Goal: Task Accomplishment & Management: Manage account settings

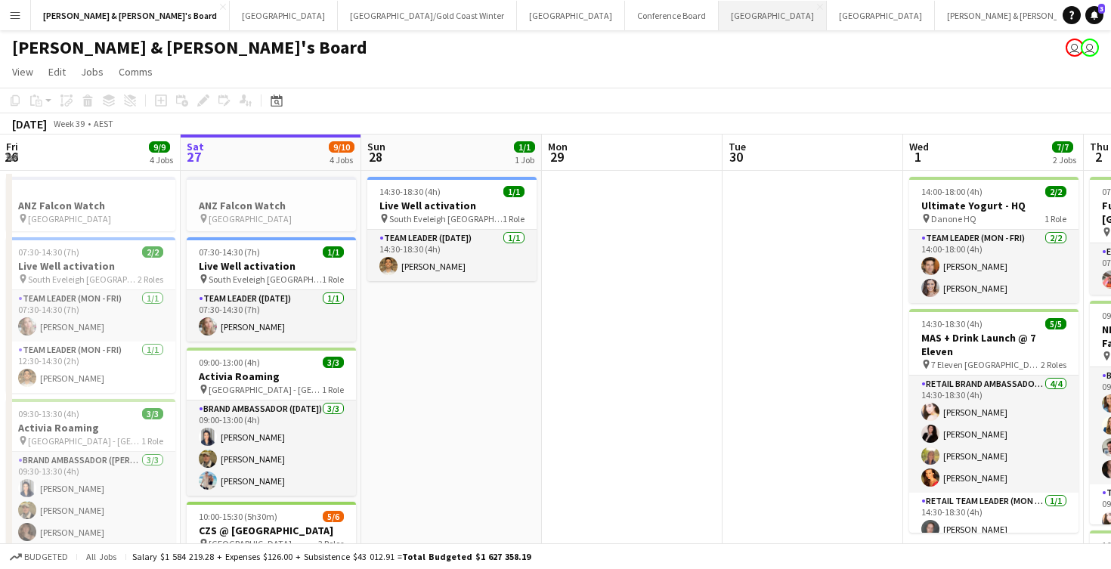
click at [719, 15] on button "Melbourne Close" at bounding box center [773, 15] width 108 height 29
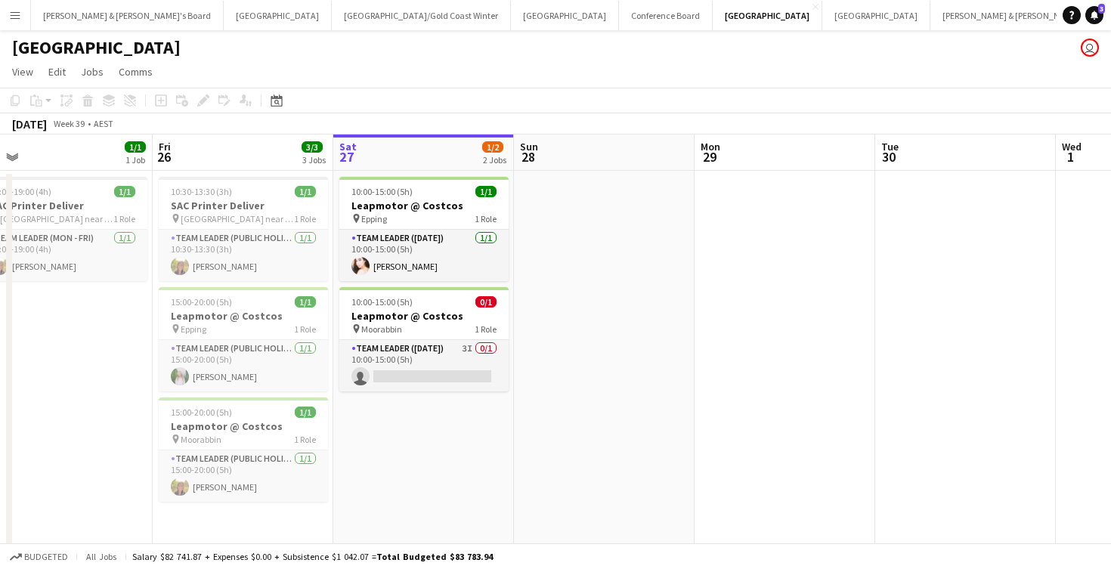
scroll to position [0, 388]
click at [96, 16] on button "[PERSON_NAME] & [PERSON_NAME]'s Board Close" at bounding box center [127, 15] width 193 height 29
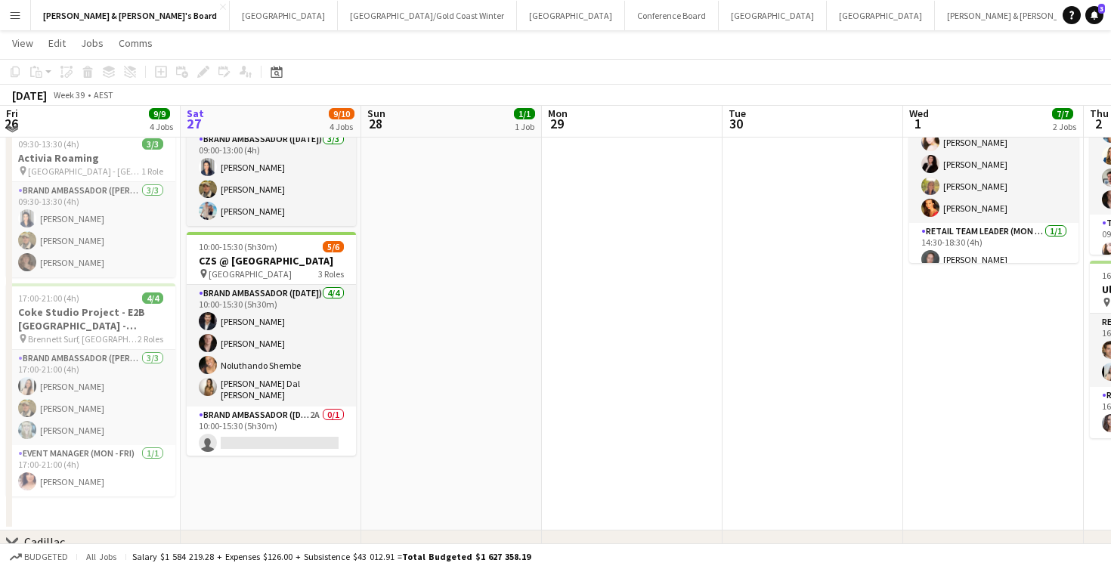
scroll to position [270, 0]
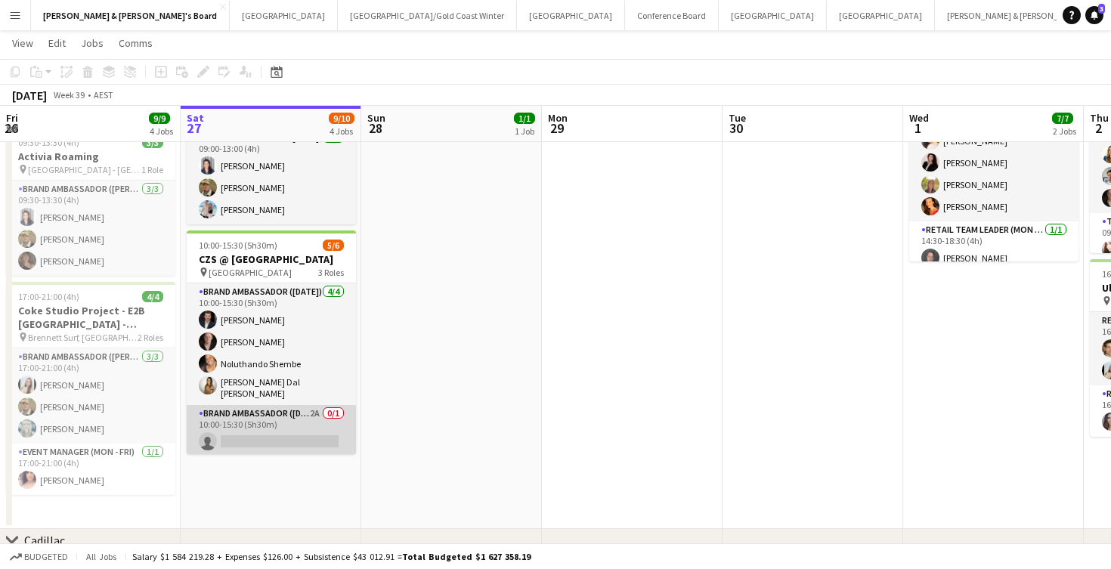
click at [305, 412] on app-card-role "Brand Ambassador ([DATE]) 2A 0/1 10:00-15:30 (5h30m) single-neutral-actions" at bounding box center [271, 430] width 169 height 51
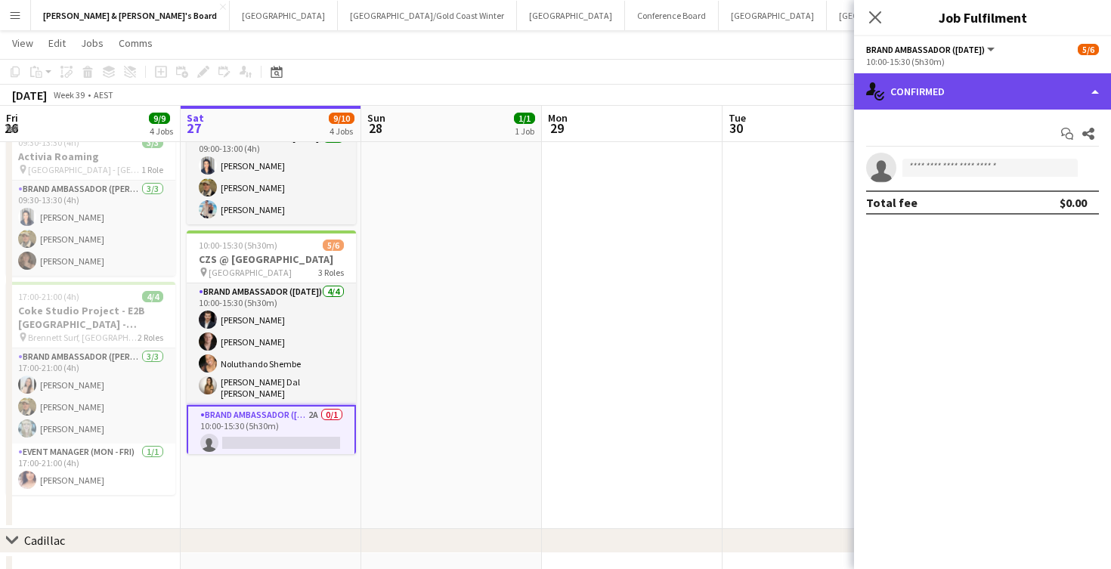
click at [925, 94] on div "single-neutral-actions-check-2 Confirmed" at bounding box center [982, 91] width 257 height 36
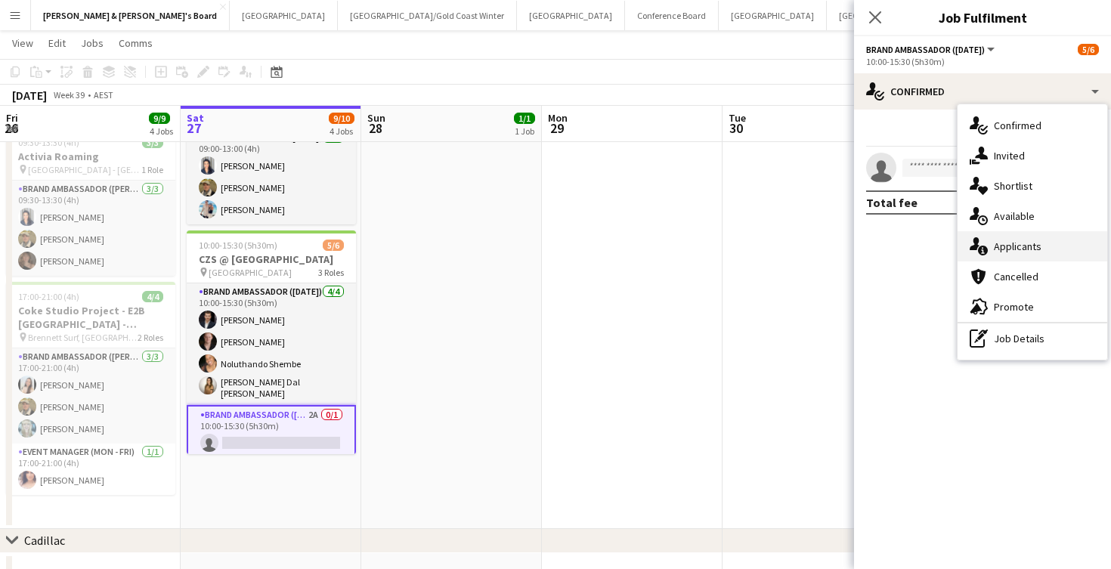
click at [1027, 245] on span "Applicants" at bounding box center [1018, 247] width 48 height 14
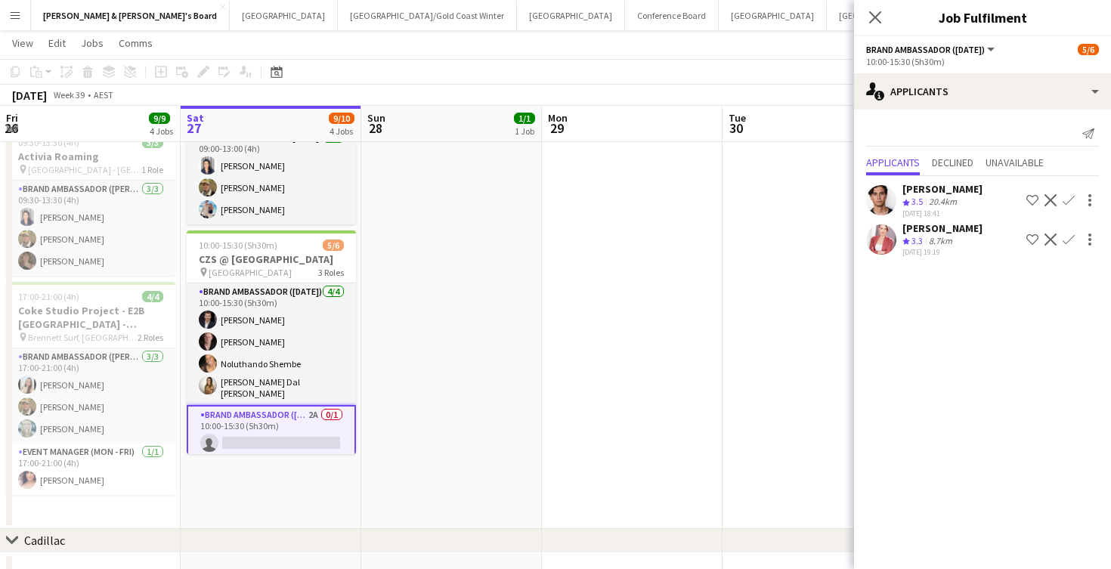
click at [289, 435] on app-card-role "Brand Ambassador ([DATE]) 2A 0/1 10:00-15:30 (5h30m) single-neutral-actions" at bounding box center [271, 432] width 169 height 54
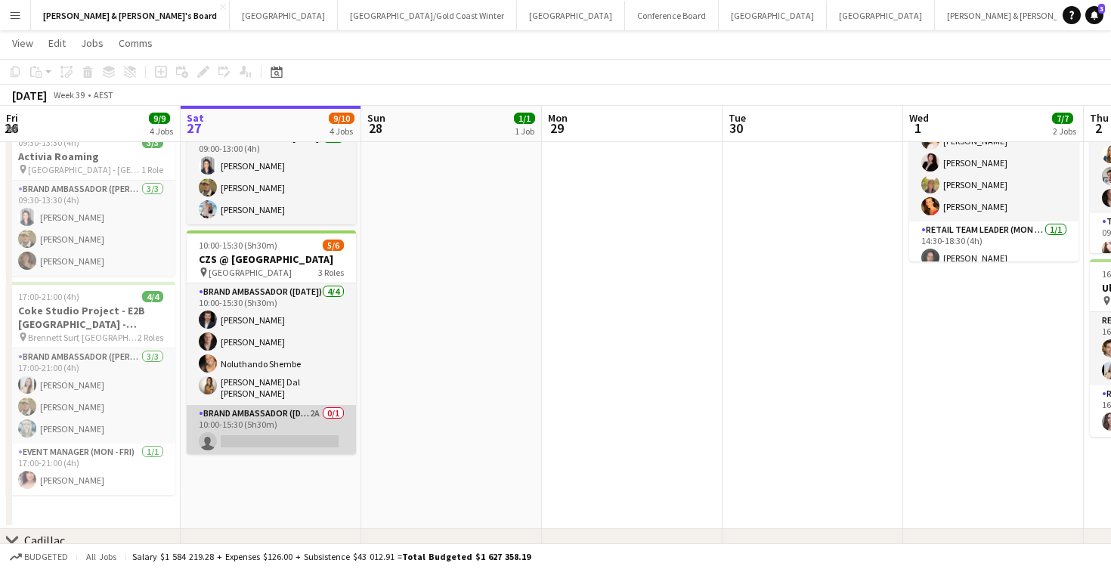
click at [283, 420] on app-card-role "Brand Ambassador ([DATE]) 2A 0/1 10:00-15:30 (5h30m) single-neutral-actions" at bounding box center [271, 430] width 169 height 51
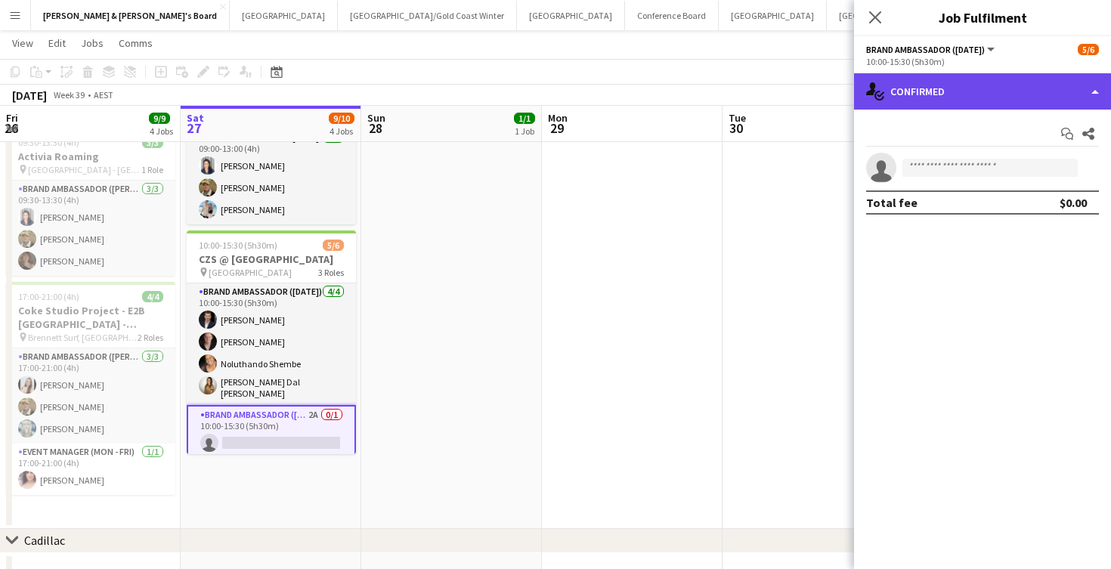
click at [968, 91] on div "single-neutral-actions-check-2 Confirmed" at bounding box center [982, 91] width 257 height 36
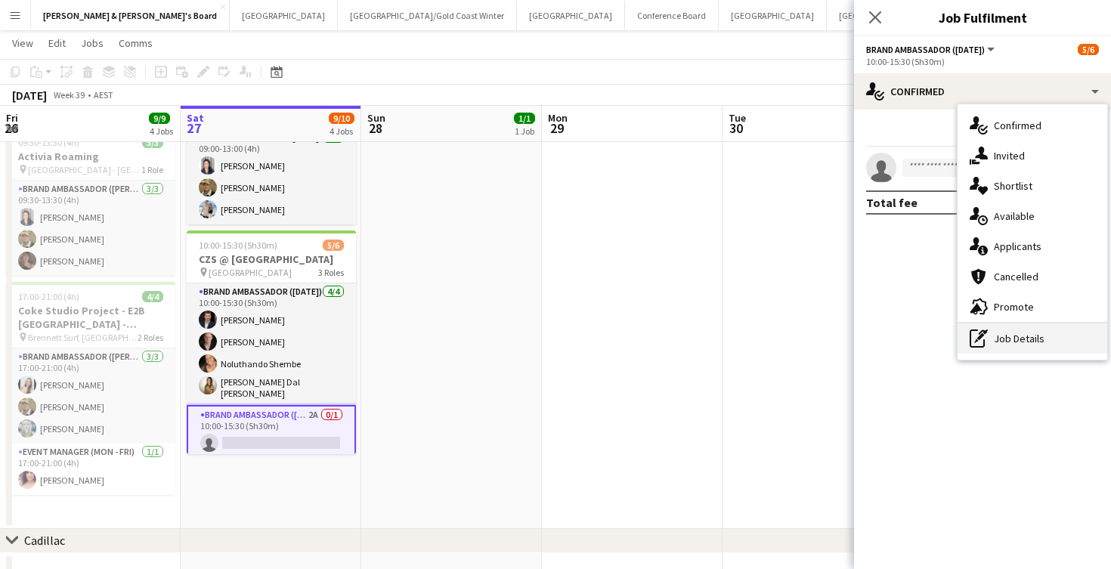
click at [995, 340] on div "pen-write Job Details" at bounding box center [1033, 338] width 150 height 30
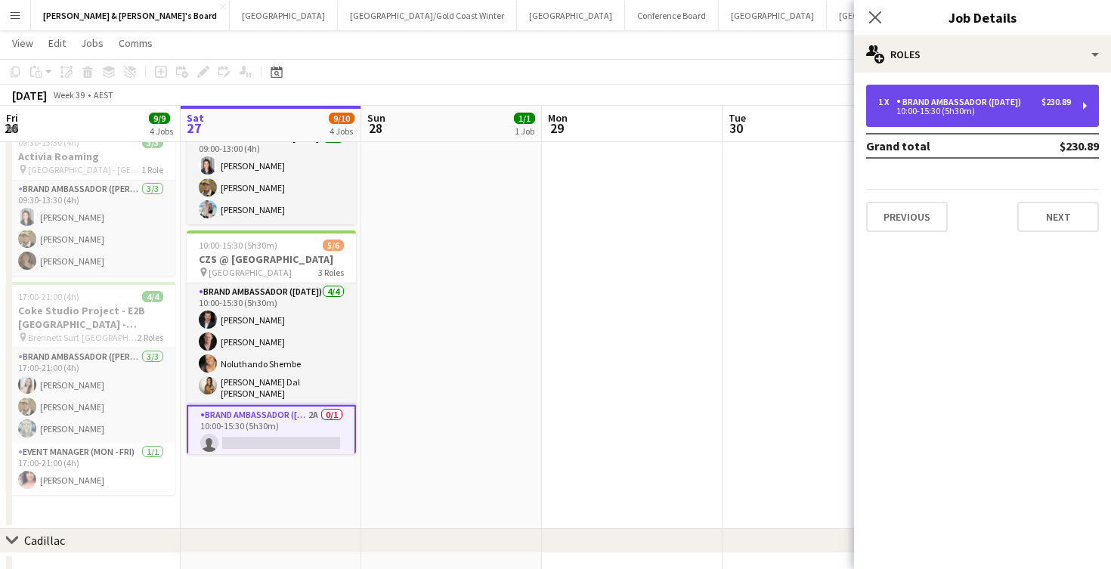
click at [961, 107] on div "Brand Ambassador ([DATE])" at bounding box center [961, 102] width 131 height 11
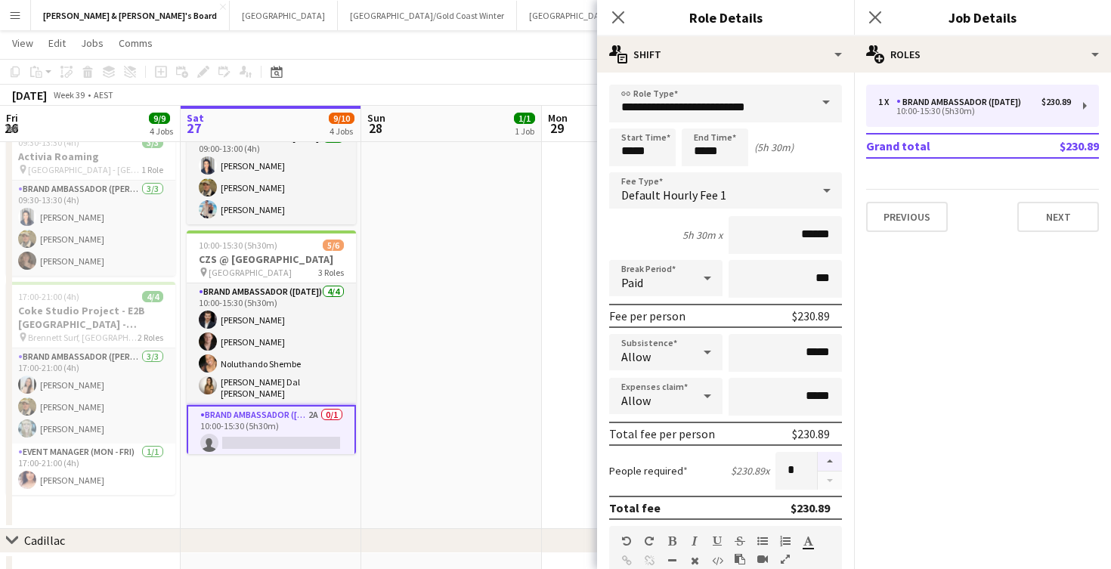
click at [828, 465] on button "button" at bounding box center [830, 462] width 24 height 20
type input "*"
click at [497, 333] on app-date-cell "14:30-18:30 (4h) 1/1 Live Well activation pin South [PERSON_NAME] 1 Role Team L…" at bounding box center [451, 214] width 181 height 630
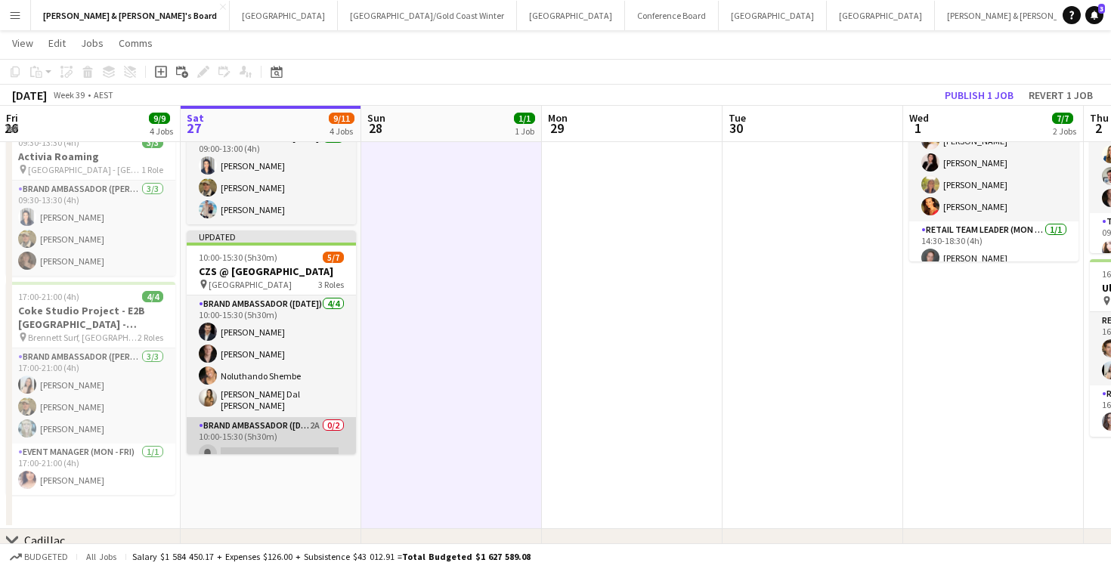
click at [286, 435] on app-card-role "Brand Ambassador ([DATE]) 2A 0/2 10:00-15:30 (5h30m) single-neutral-actions sin…" at bounding box center [271, 453] width 169 height 73
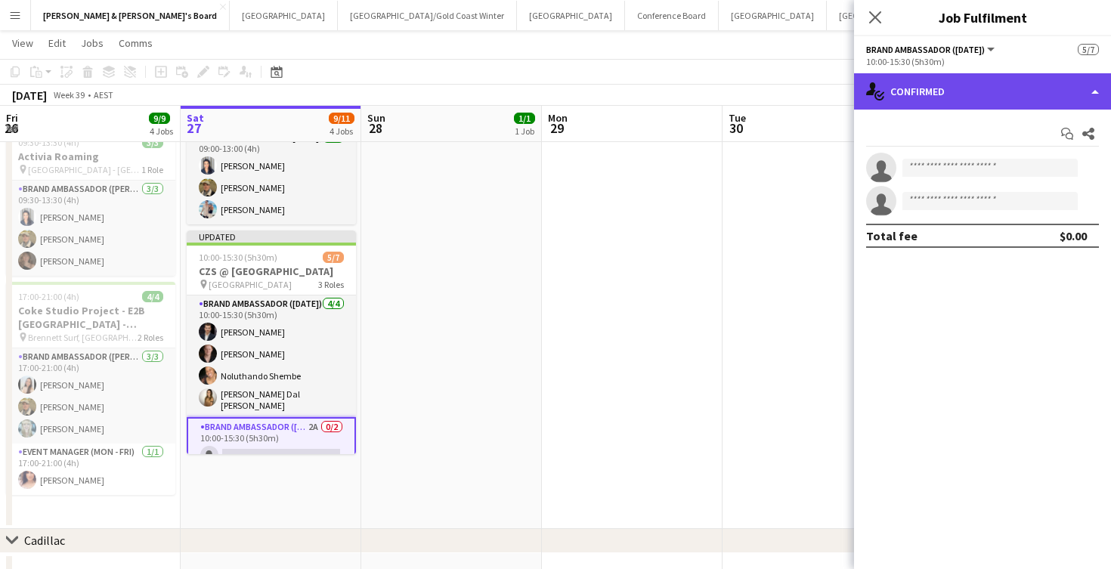
click at [943, 100] on div "single-neutral-actions-check-2 Confirmed" at bounding box center [982, 91] width 257 height 36
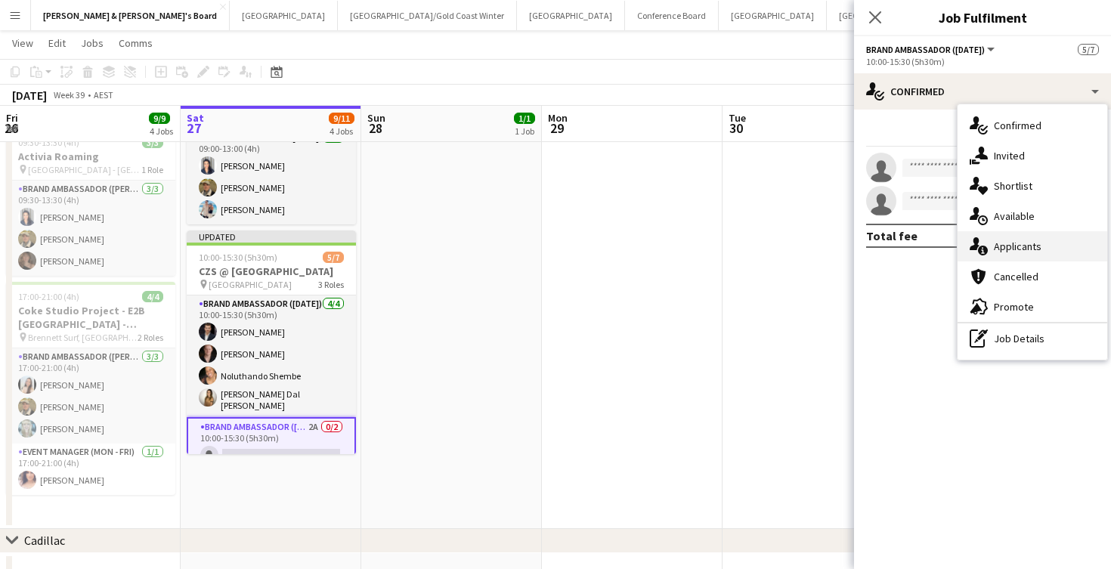
click at [1023, 252] on span "Applicants" at bounding box center [1018, 247] width 48 height 14
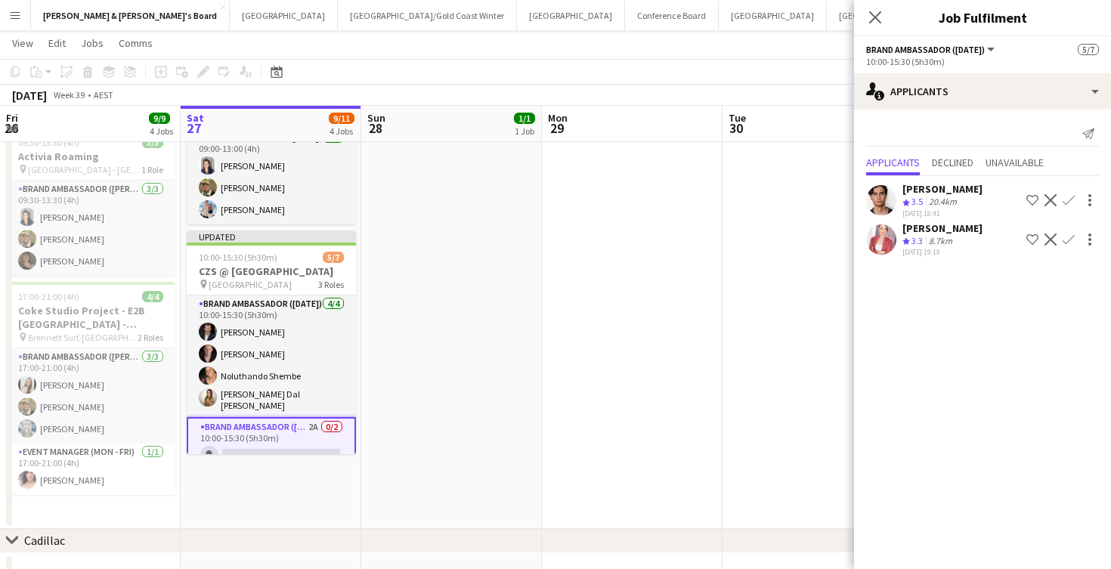
click at [946, 199] on div "20.4km" at bounding box center [943, 202] width 34 height 13
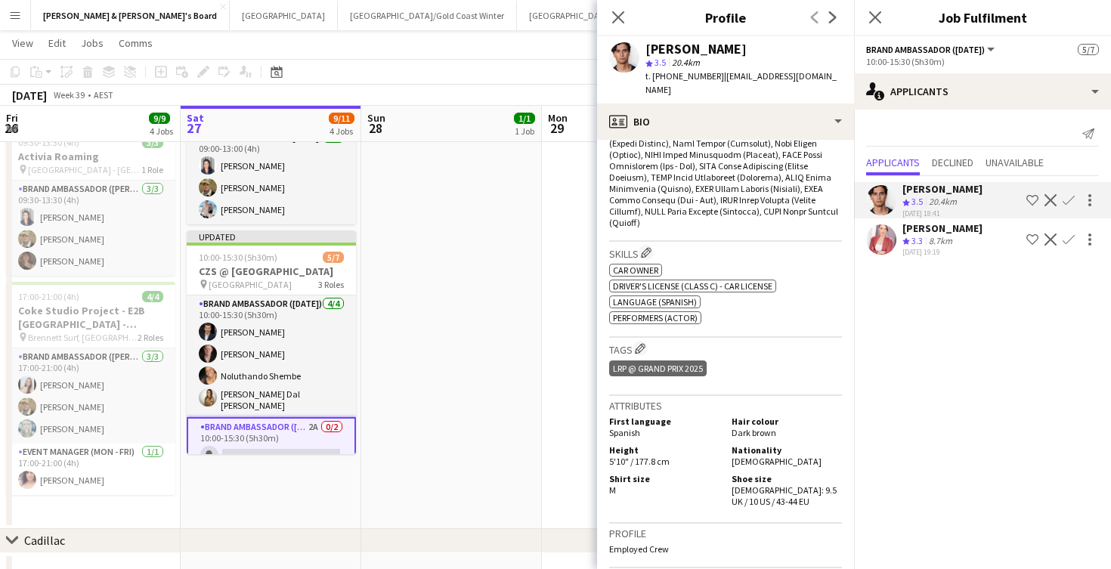
scroll to position [717, 0]
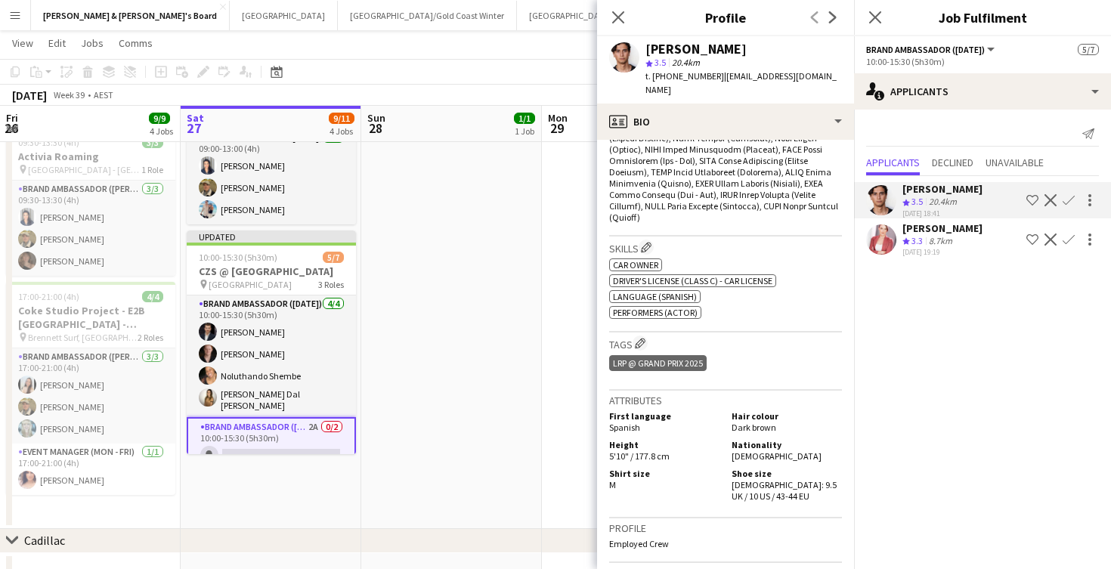
click at [1067, 200] on app-icon "Confirm" at bounding box center [1069, 200] width 12 height 12
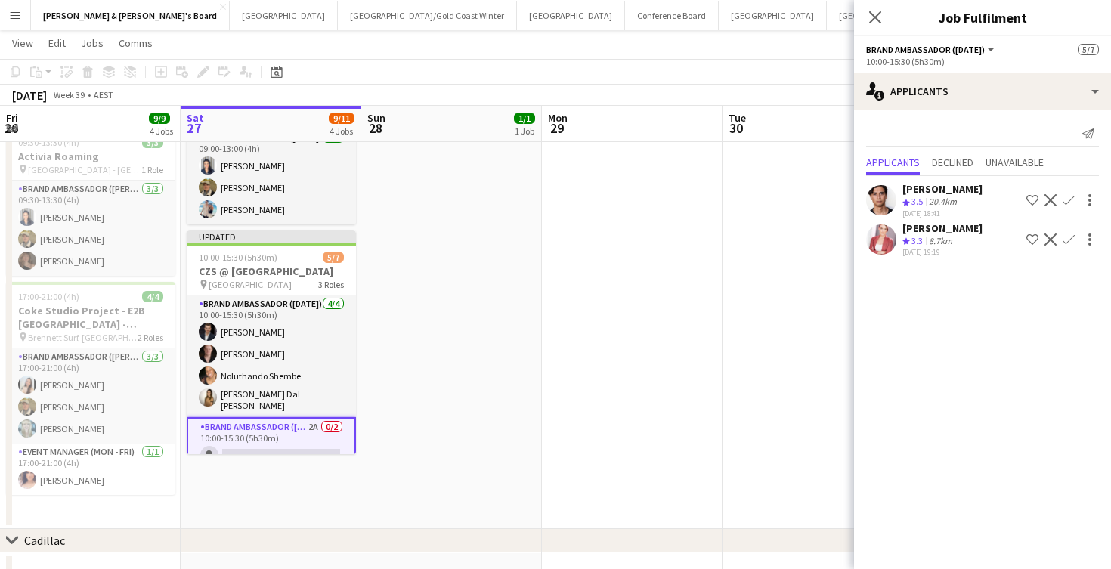
click at [1067, 200] on app-icon "Confirm" at bounding box center [1069, 200] width 12 height 12
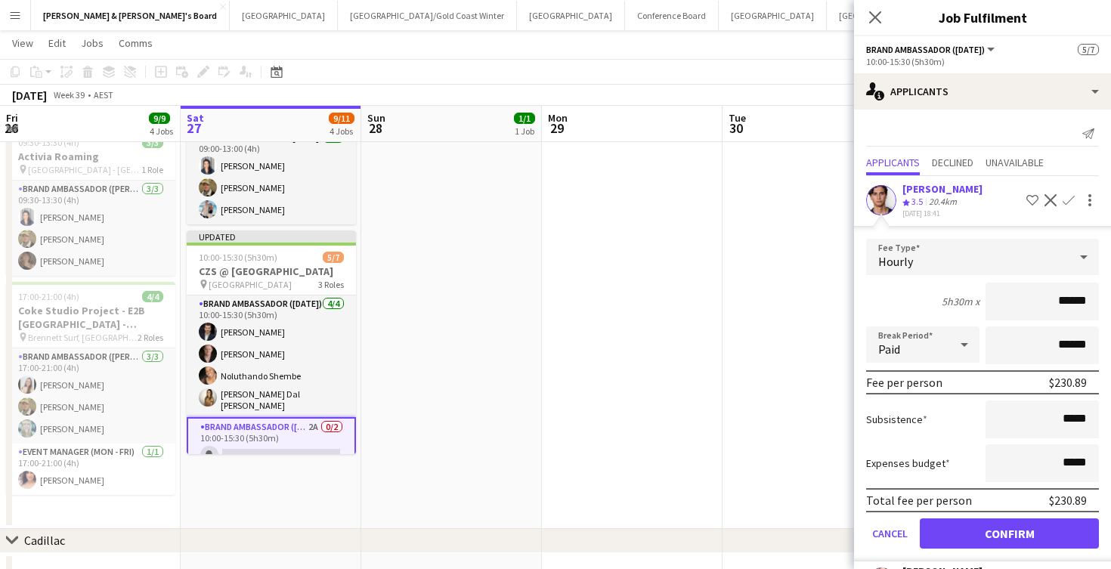
click at [961, 538] on button "Confirm" at bounding box center [1009, 533] width 179 height 30
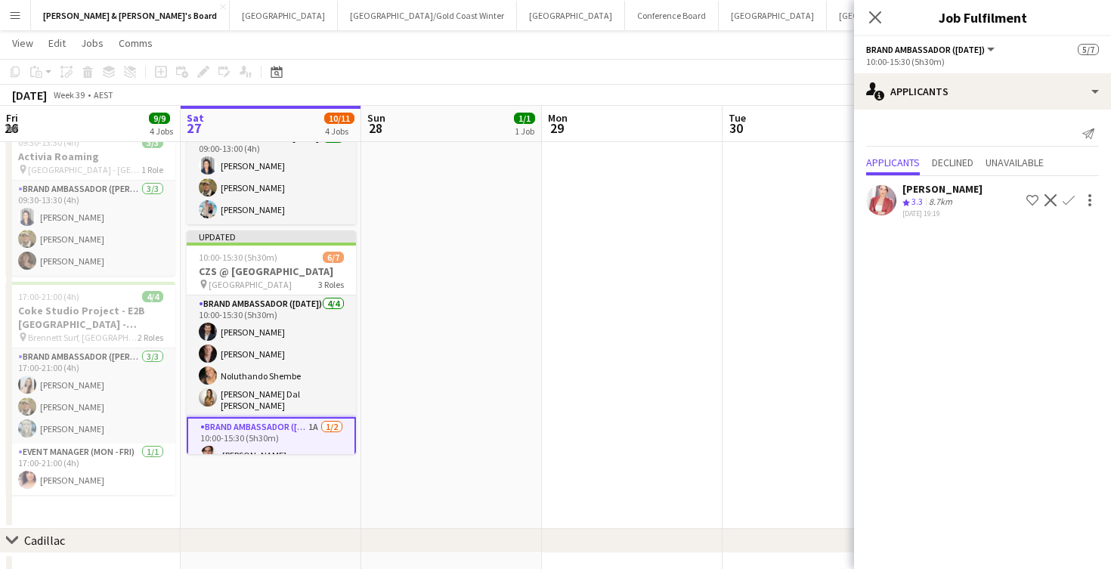
click at [732, 348] on app-date-cell at bounding box center [813, 214] width 181 height 630
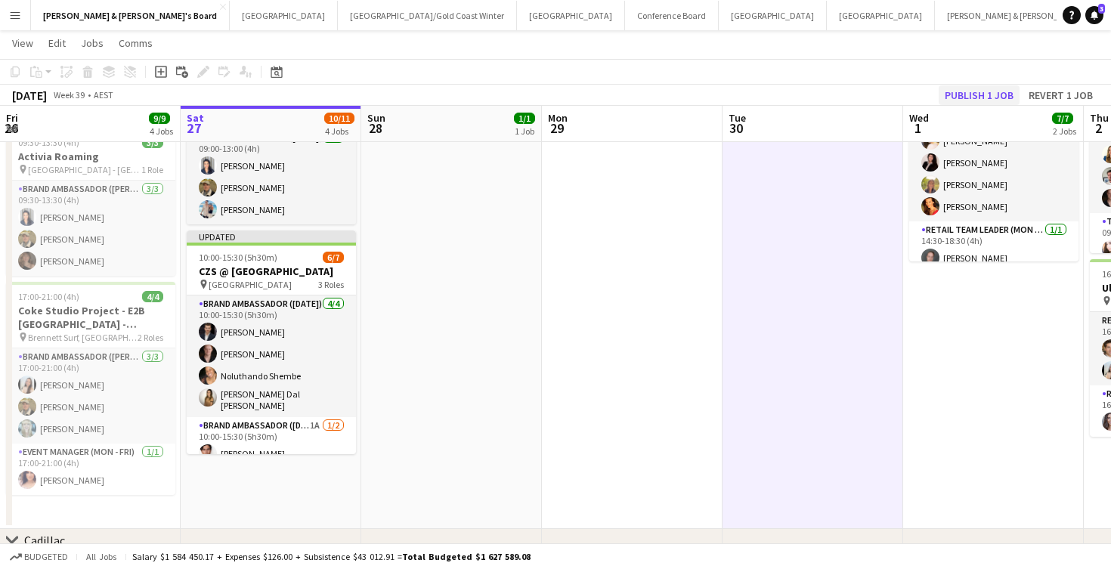
click at [974, 92] on button "Publish 1 job" at bounding box center [979, 95] width 81 height 20
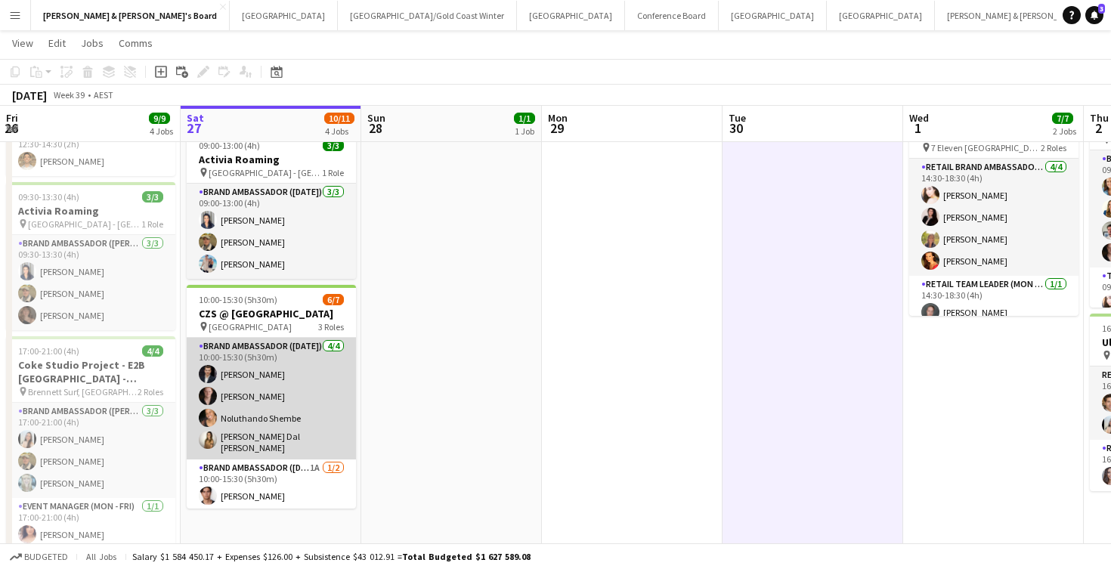
scroll to position [0, 0]
click at [240, 378] on app-card-role "Brand Ambassador ([DATE]) [DATE] 10:00-15:30 (5h30m) [PERSON_NAME] [PERSON_NAME…" at bounding box center [271, 399] width 169 height 122
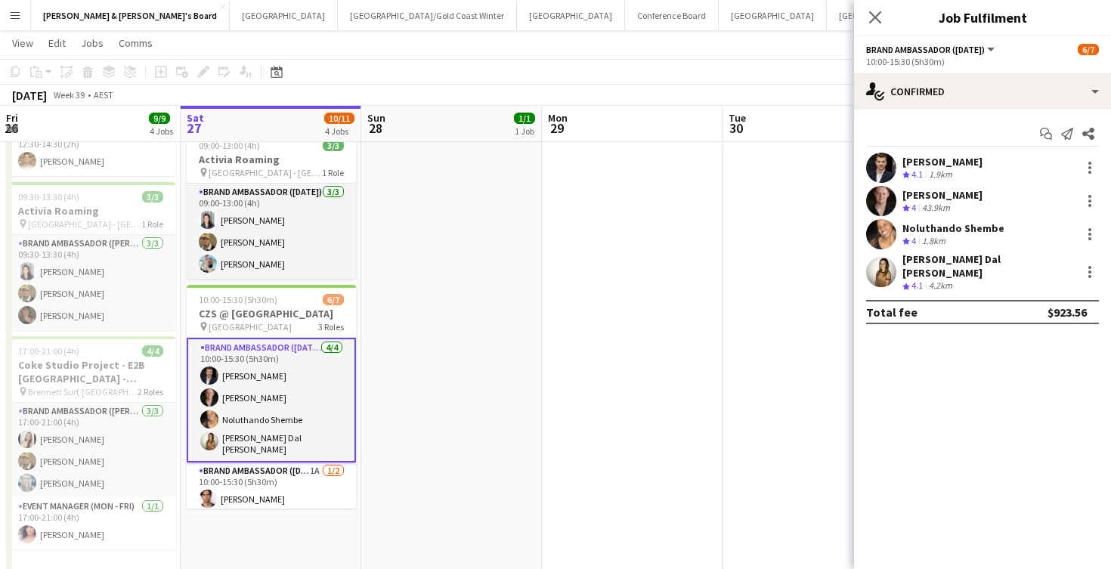
click at [949, 169] on div "1.9km" at bounding box center [940, 175] width 29 height 13
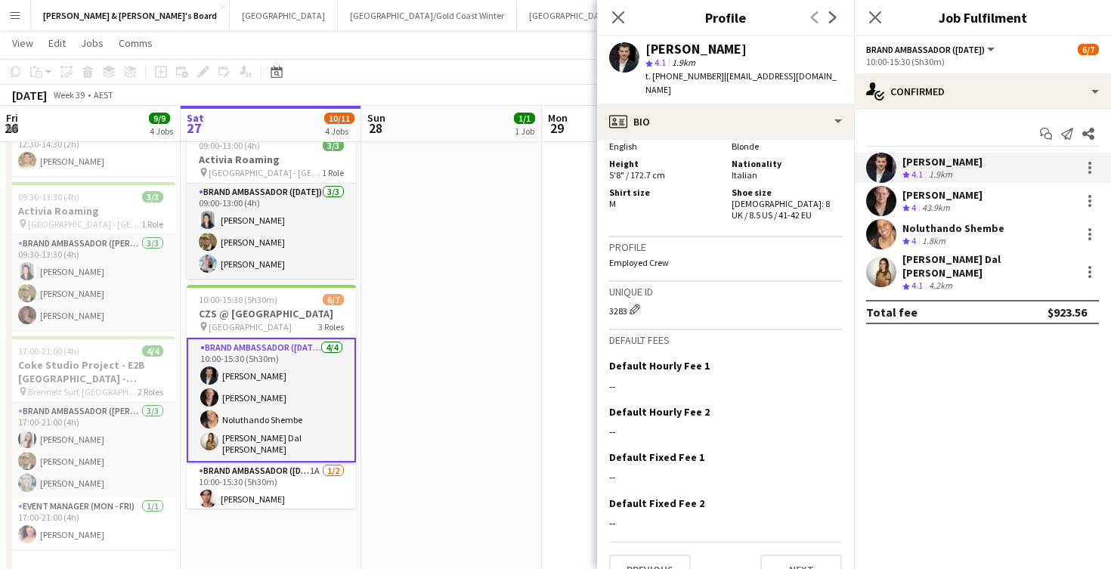
scroll to position [1003, 0]
click at [584, 376] on app-date-cell at bounding box center [632, 269] width 181 height 630
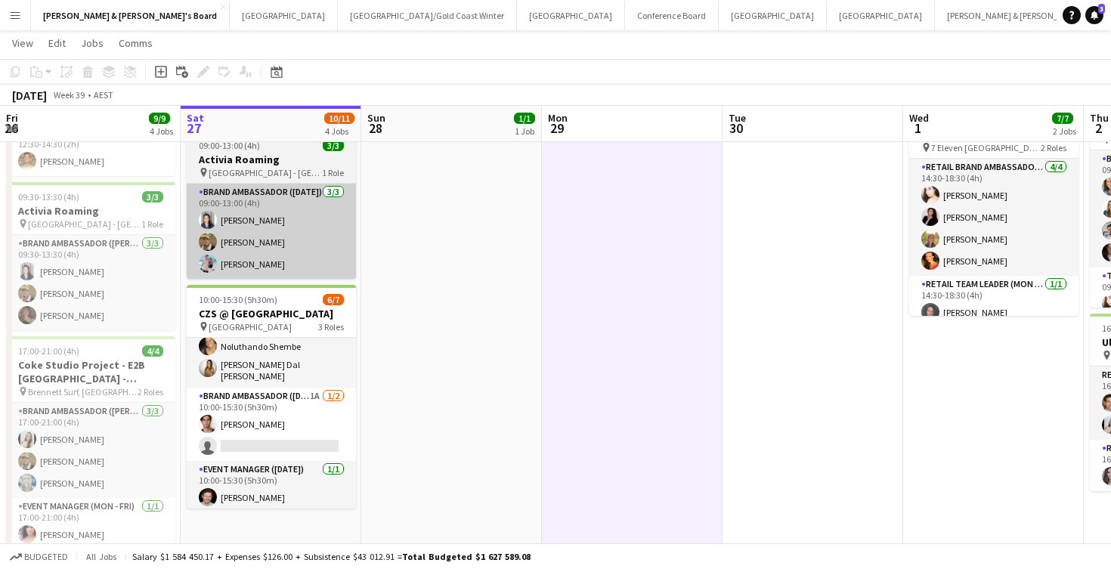
scroll to position [71, 0]
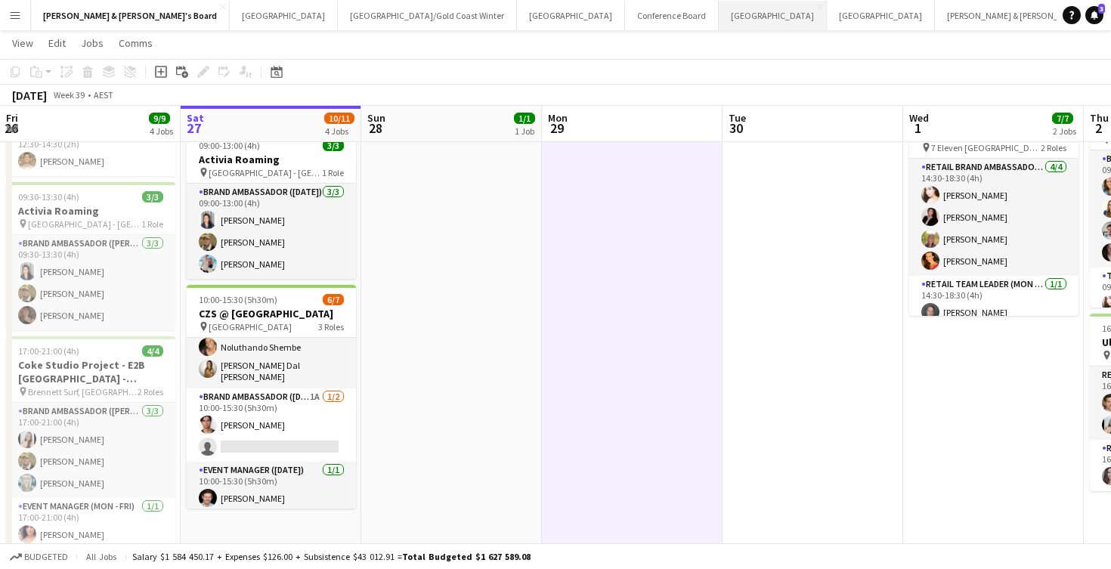
click at [719, 11] on button "Melbourne Close" at bounding box center [773, 15] width 108 height 29
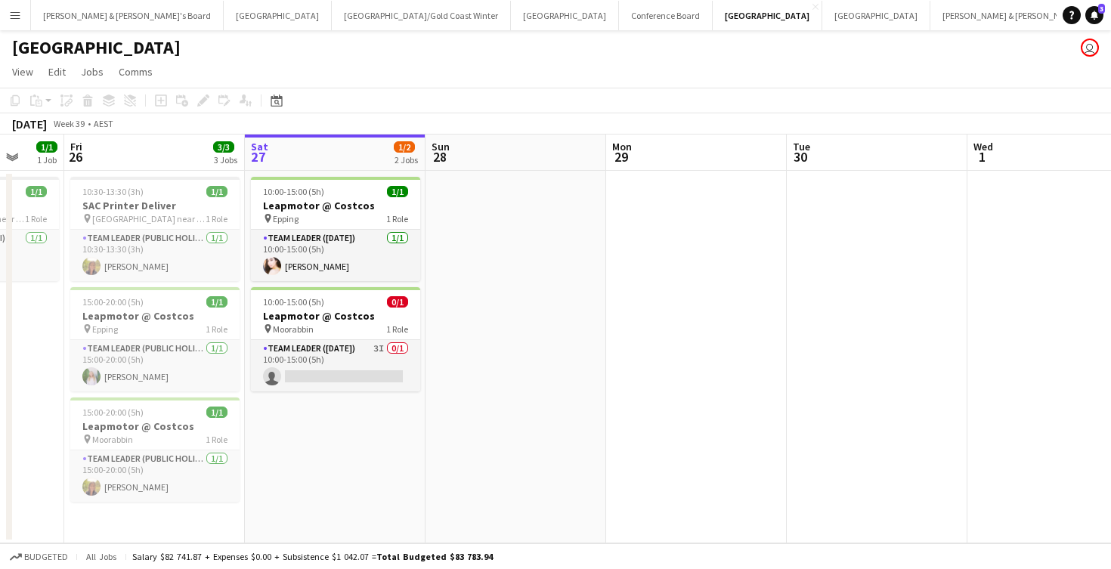
scroll to position [0, 476]
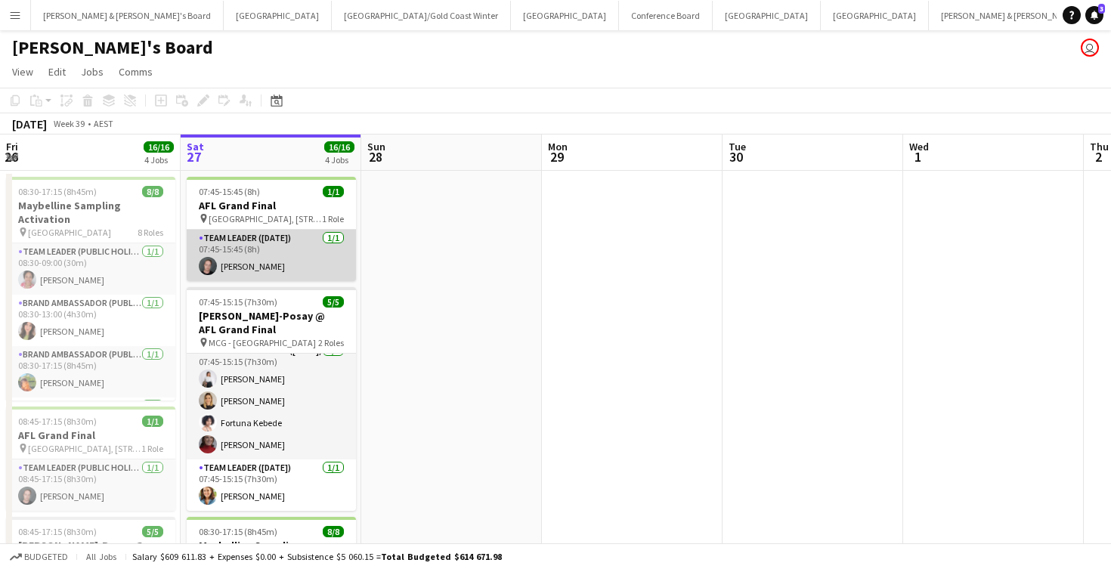
click at [262, 263] on app-card-role "Team Leader ([DATE]) [DATE] 07:45-15:45 (8h) [PERSON_NAME]" at bounding box center [271, 255] width 169 height 51
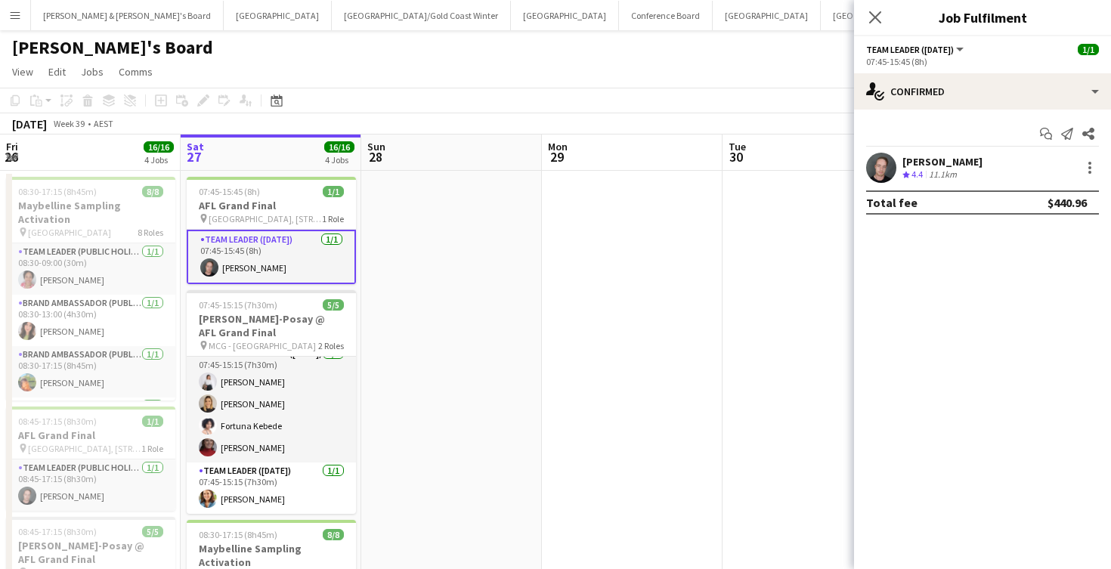
click at [713, 258] on app-date-cell at bounding box center [632, 560] width 181 height 778
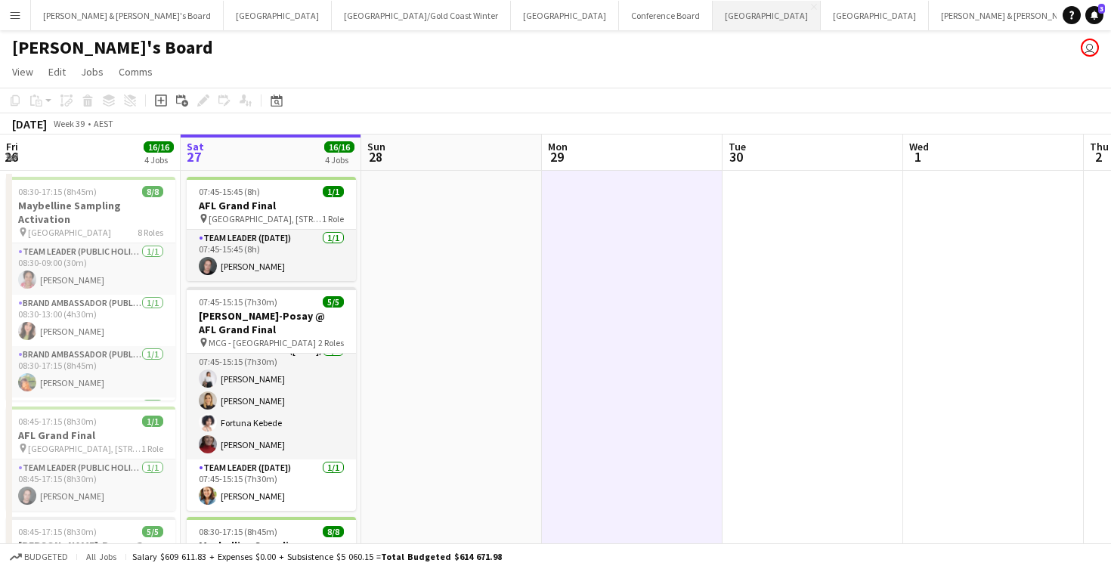
click at [713, 15] on button "Melbourne Close" at bounding box center [767, 15] width 108 height 29
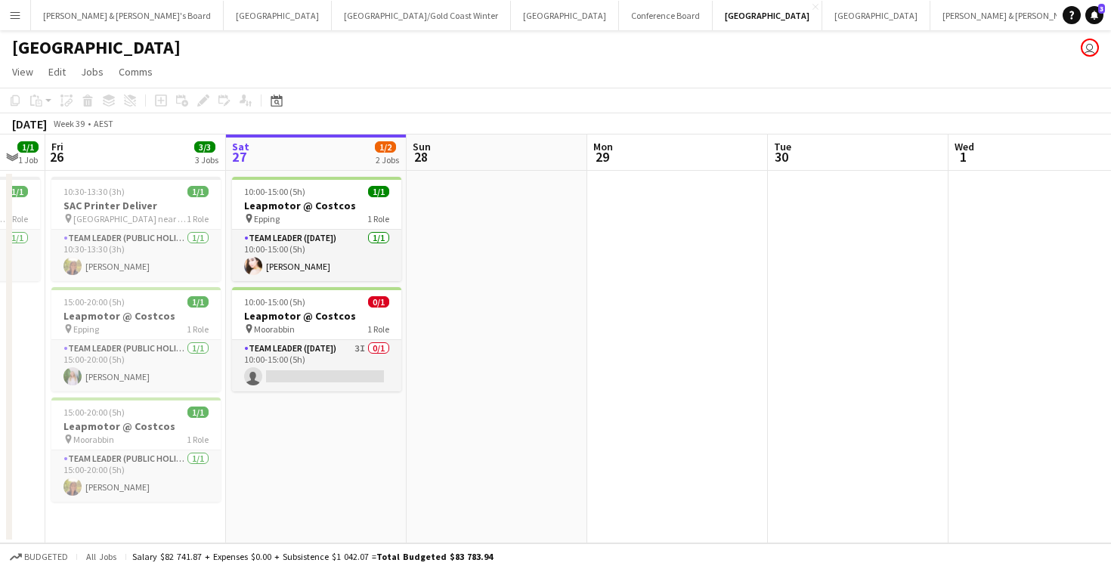
scroll to position [0, 315]
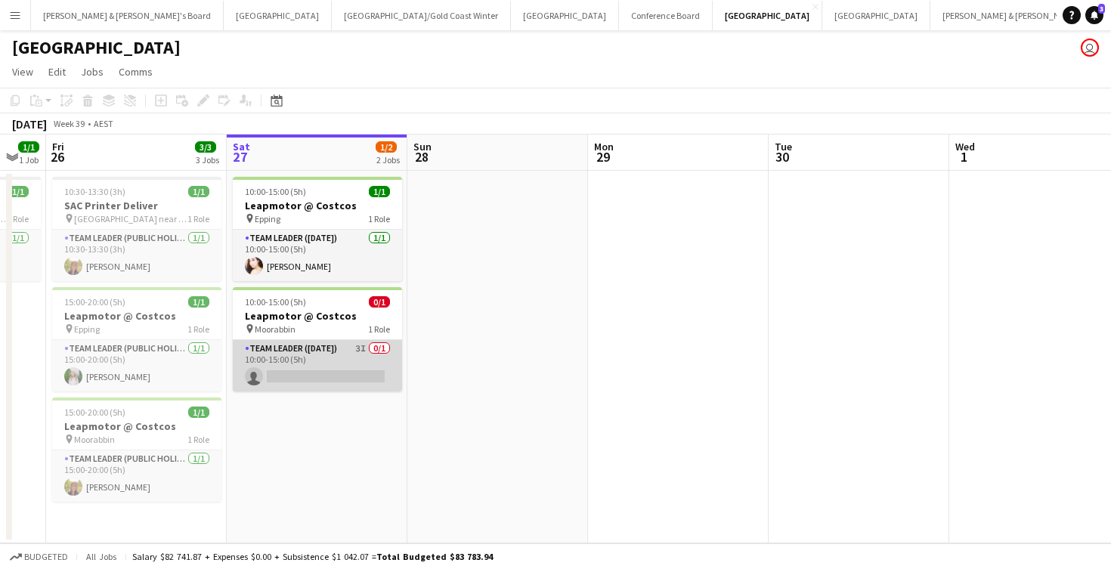
click at [354, 358] on app-card-role "Team Leader ([DATE]) 3I 0/1 10:00-15:00 (5h) single-neutral-actions" at bounding box center [317, 365] width 169 height 51
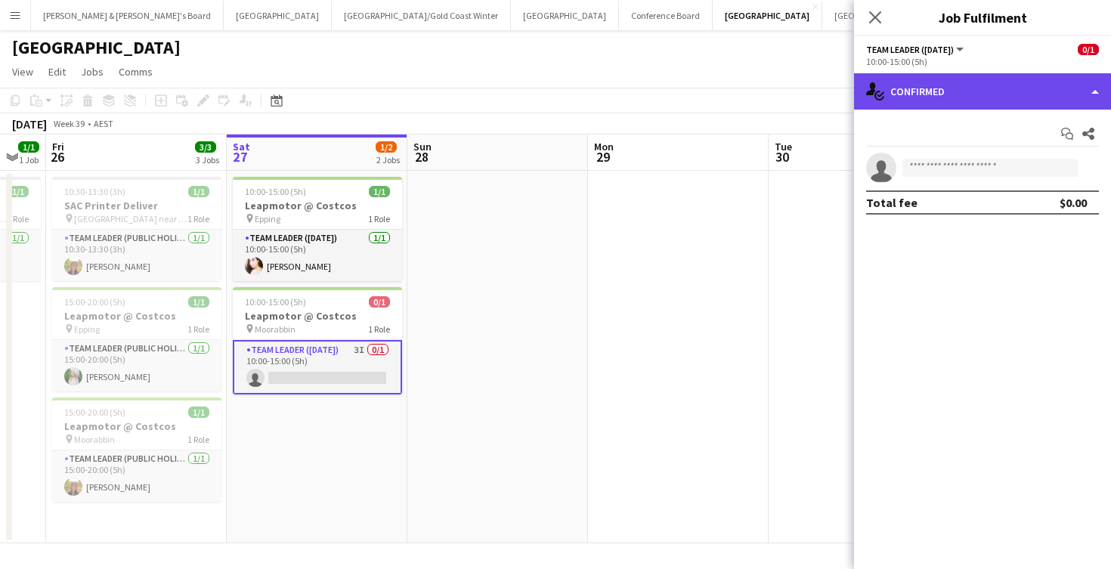
click at [951, 97] on div "single-neutral-actions-check-2 Confirmed" at bounding box center [982, 91] width 257 height 36
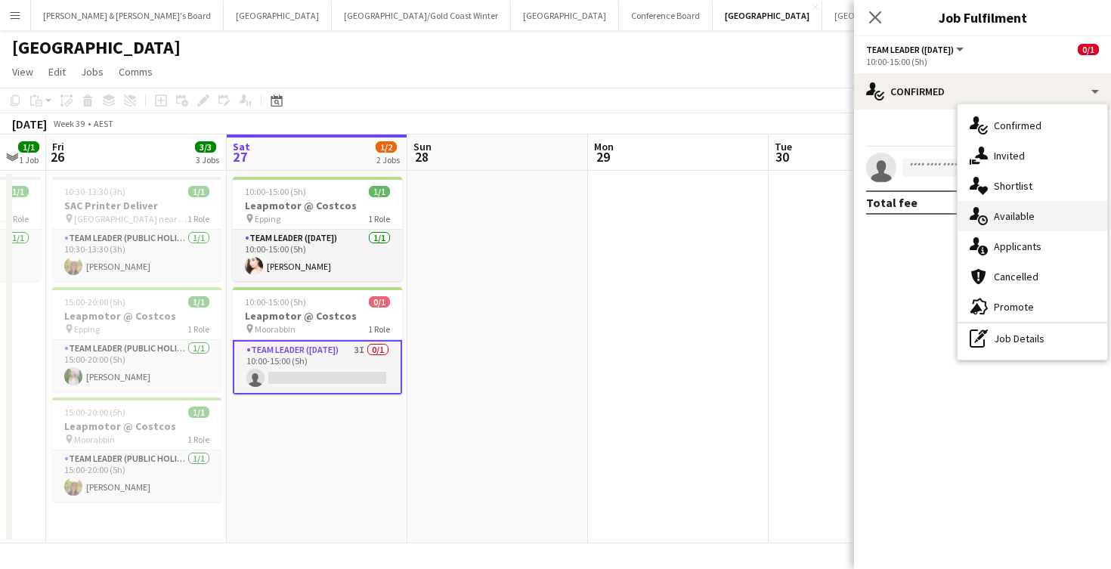
click at [1032, 220] on span "Available" at bounding box center [1014, 216] width 41 height 14
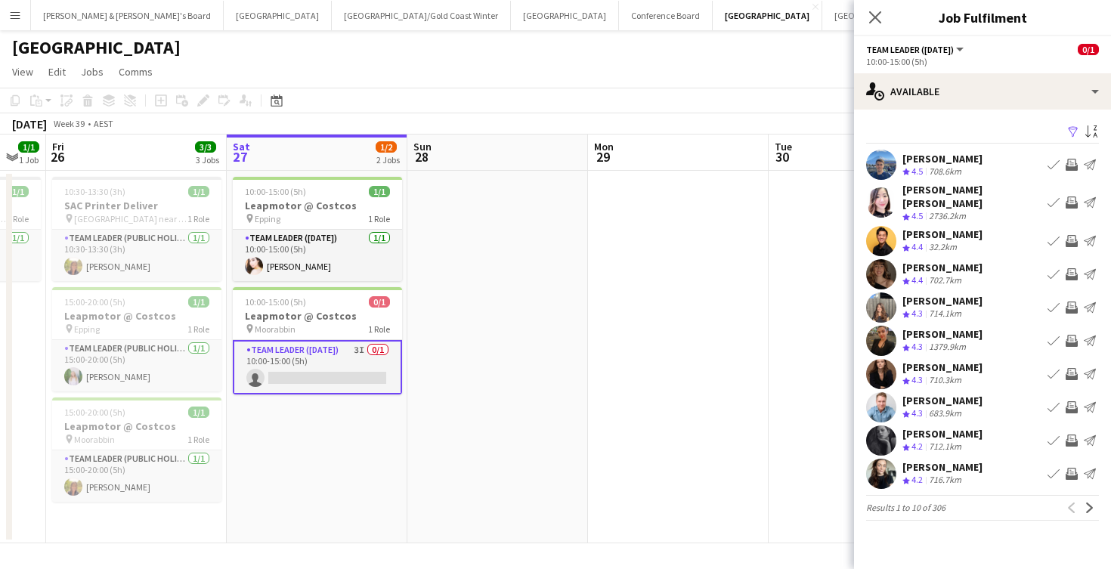
click at [1072, 133] on app-icon "Filter" at bounding box center [1073, 132] width 12 height 14
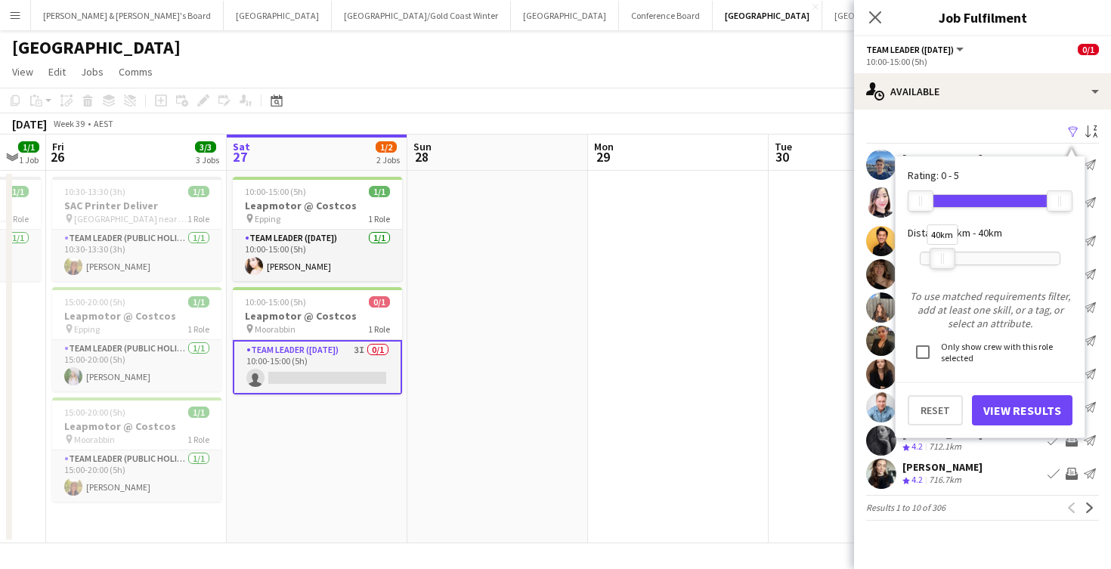
drag, startPoint x: 1063, startPoint y: 258, endPoint x: 946, endPoint y: 264, distance: 117.3
click at [946, 264] on div at bounding box center [942, 259] width 24 height 20
click at [1006, 413] on button "View Results" at bounding box center [1022, 410] width 101 height 30
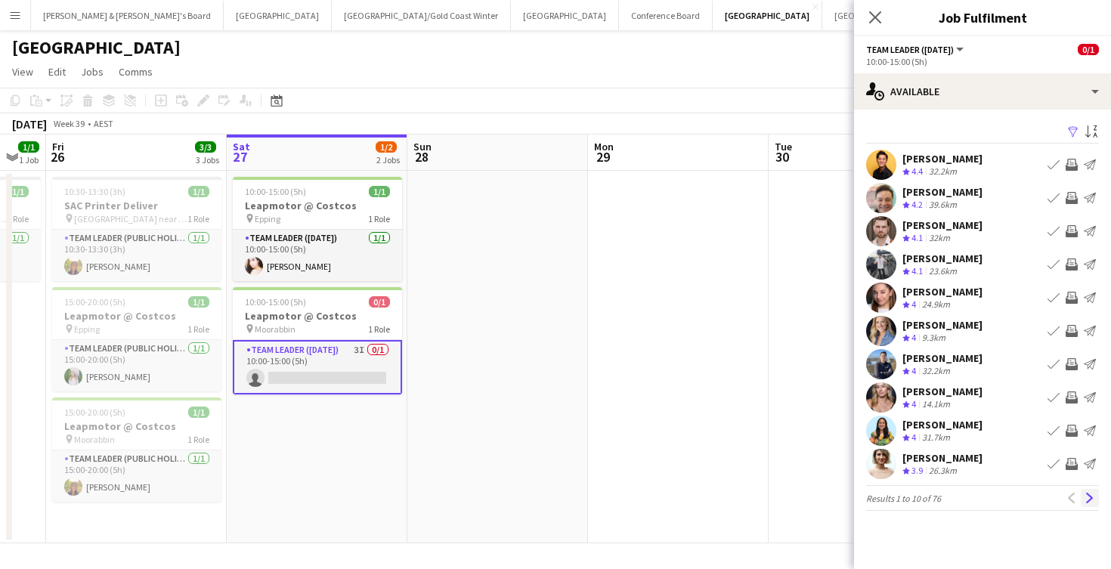
click at [1090, 500] on app-icon "Next" at bounding box center [1090, 498] width 11 height 11
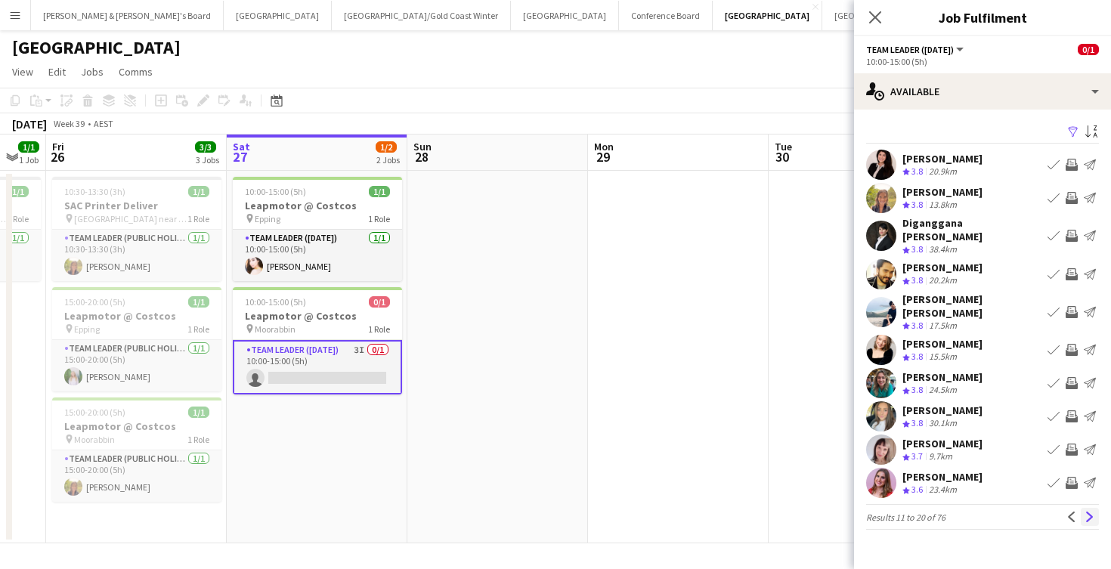
click at [1086, 512] on app-icon "Next" at bounding box center [1090, 517] width 11 height 11
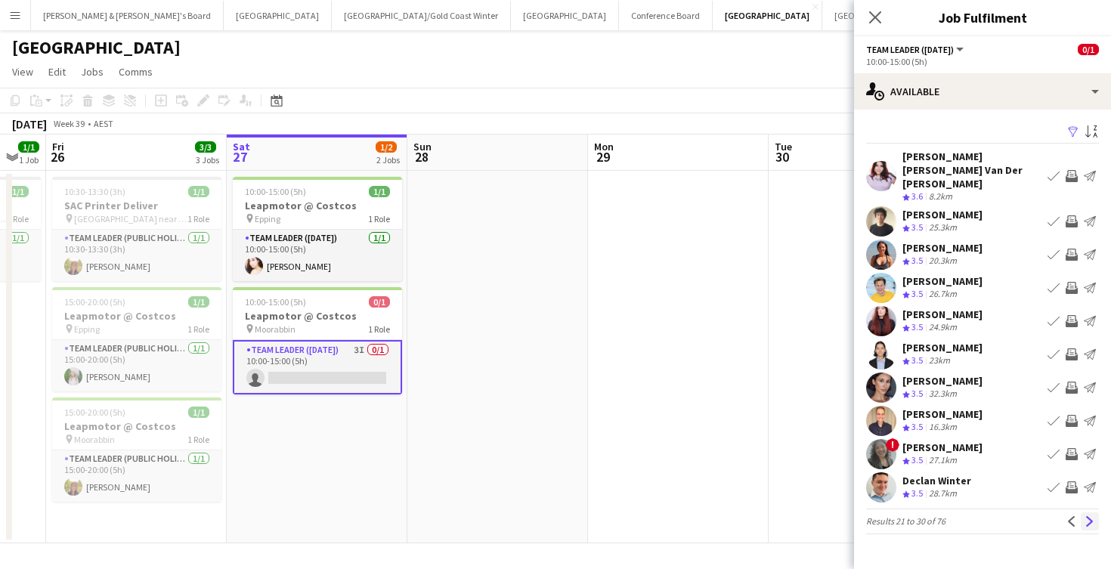
click at [1088, 516] on app-icon "Next" at bounding box center [1090, 521] width 11 height 11
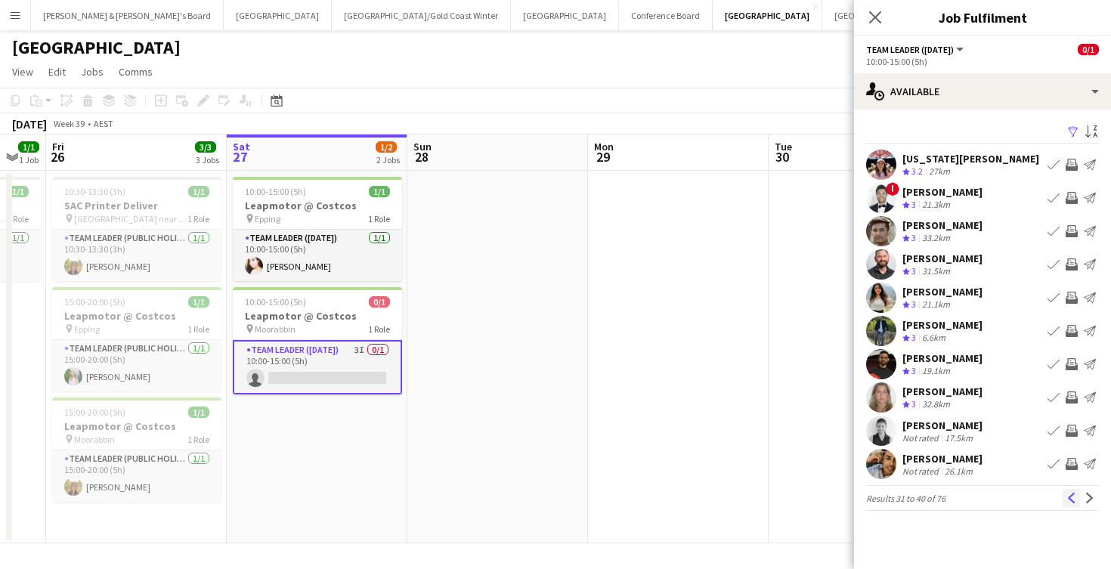
click at [1072, 500] on app-icon "Previous" at bounding box center [1071, 498] width 11 height 11
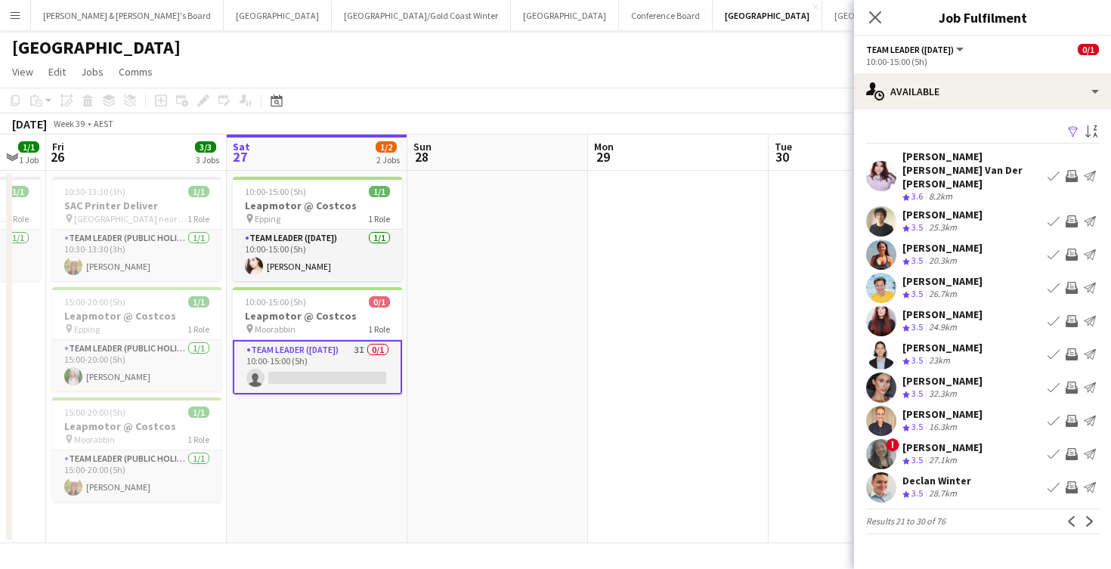
click at [1072, 516] on app-icon "Previous" at bounding box center [1071, 521] width 11 height 11
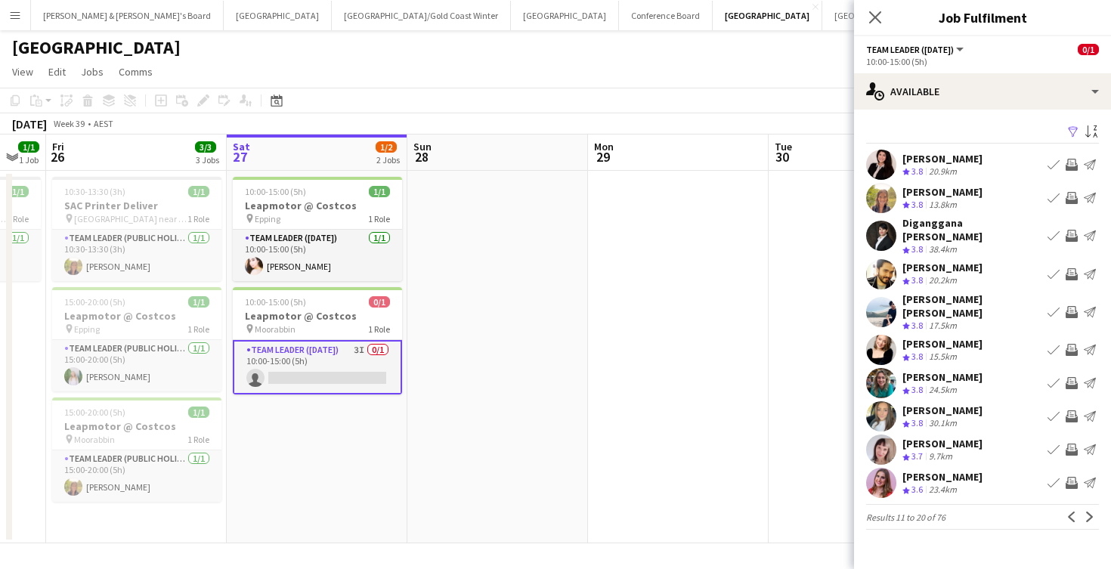
click at [1072, 165] on app-icon "Invite crew" at bounding box center [1072, 165] width 12 height 12
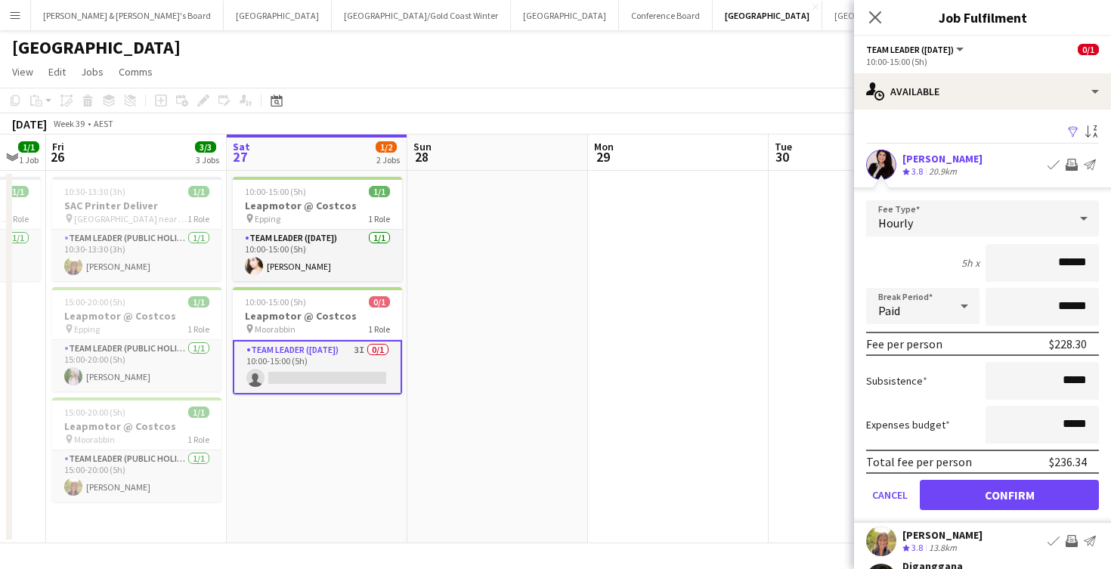
click at [977, 497] on button "Confirm" at bounding box center [1009, 495] width 179 height 30
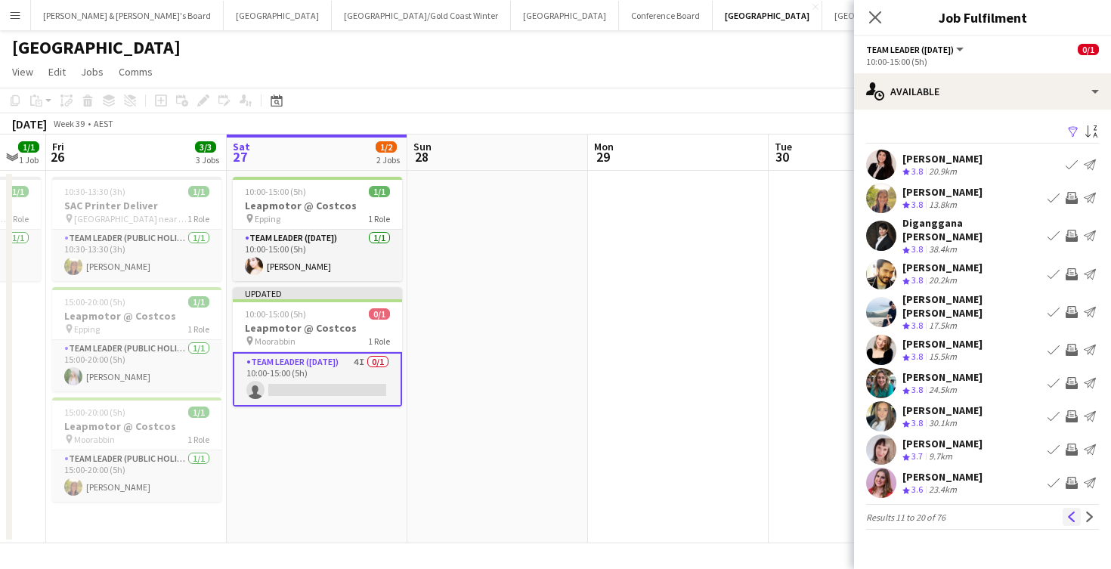
click at [1067, 512] on app-icon "Previous" at bounding box center [1071, 517] width 11 height 11
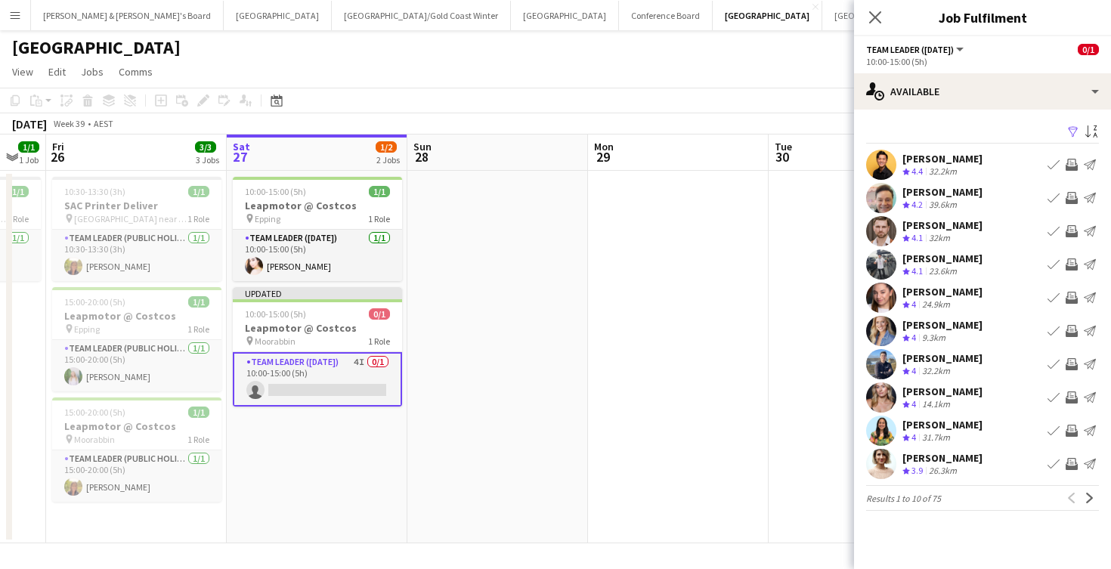
click at [1070, 164] on app-icon "Invite crew" at bounding box center [1072, 165] width 12 height 12
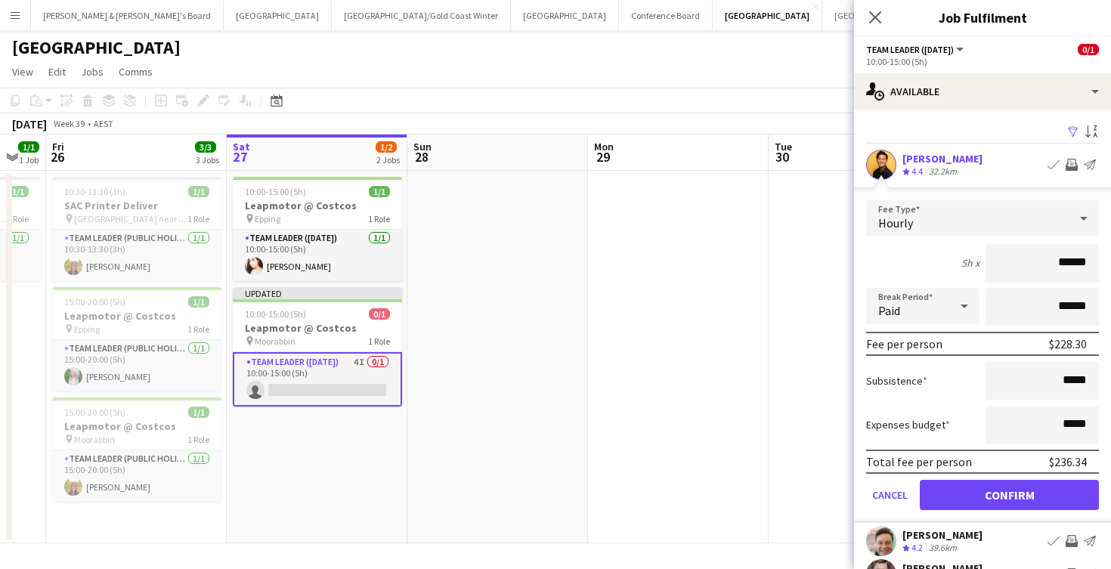
click at [1019, 493] on button "Confirm" at bounding box center [1009, 495] width 179 height 30
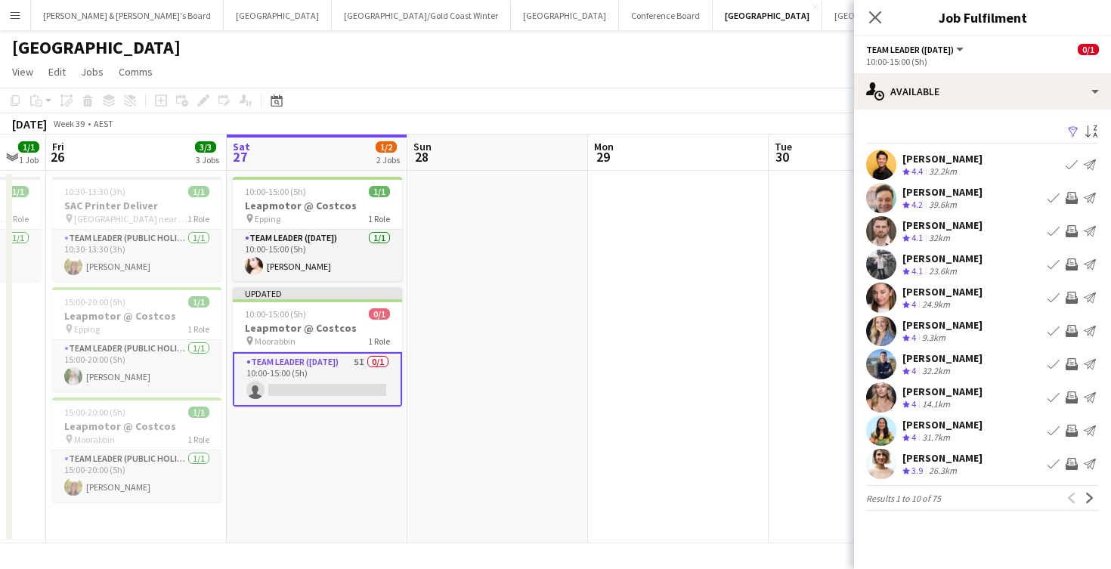
click at [1071, 200] on app-icon "Invite crew" at bounding box center [1072, 198] width 12 height 12
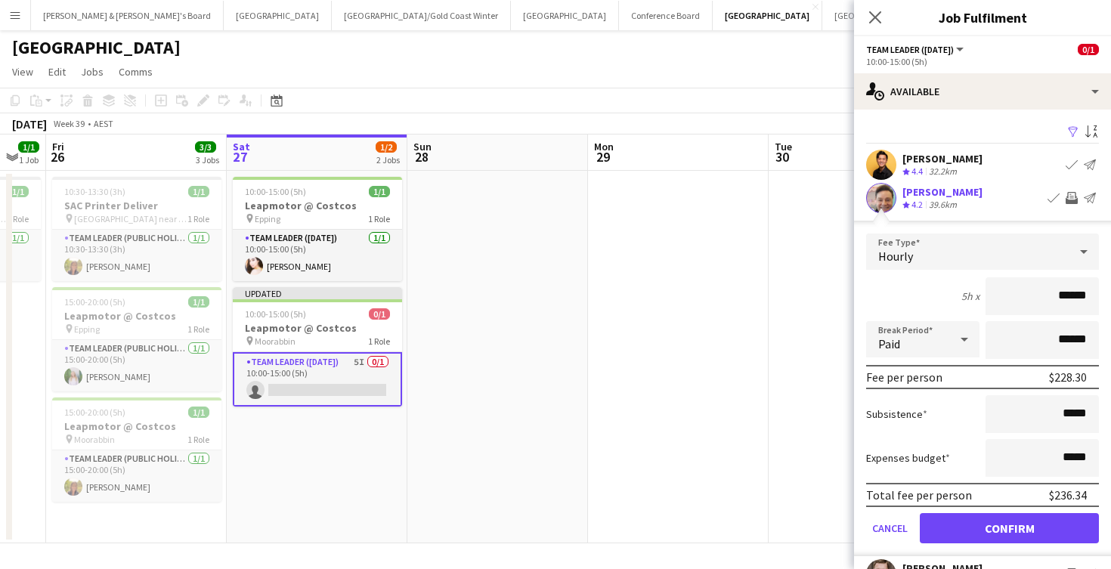
click at [1014, 529] on button "Confirm" at bounding box center [1009, 528] width 179 height 30
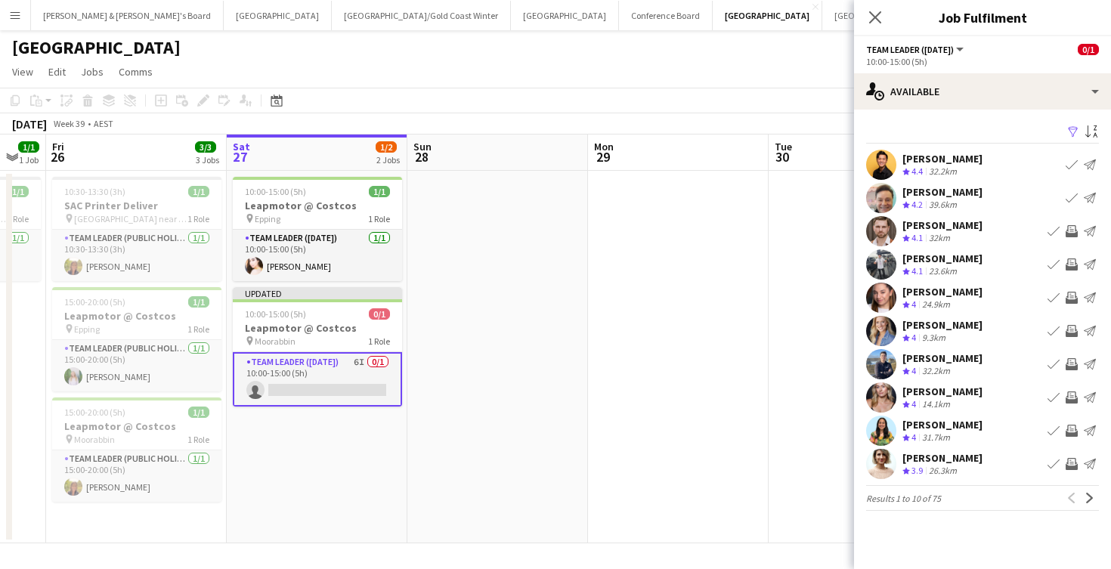
click at [1073, 228] on app-icon "Invite crew" at bounding box center [1072, 231] width 12 height 12
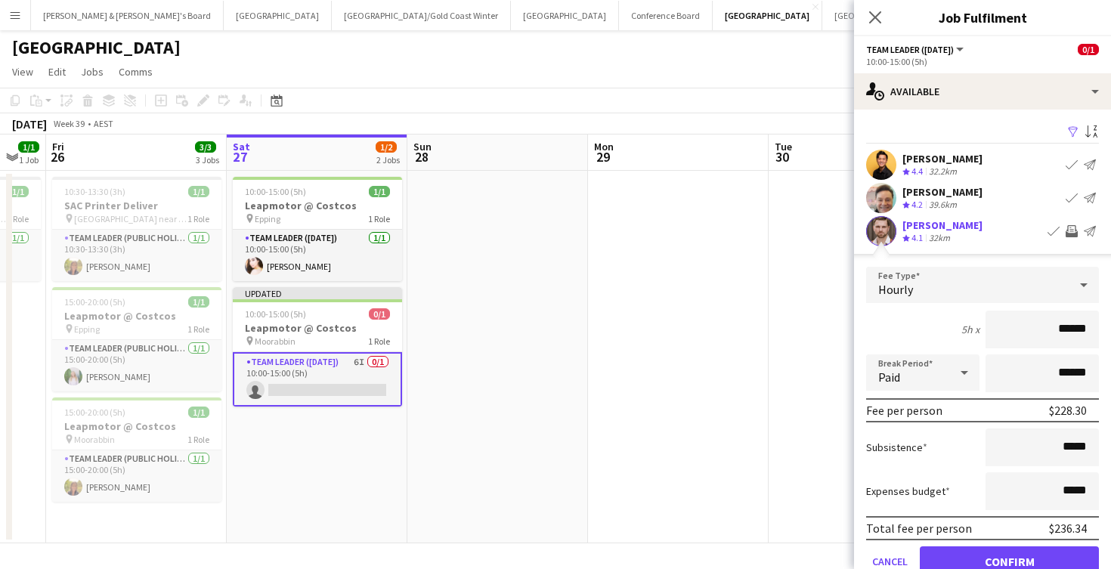
click at [1004, 556] on button "Confirm" at bounding box center [1009, 561] width 179 height 30
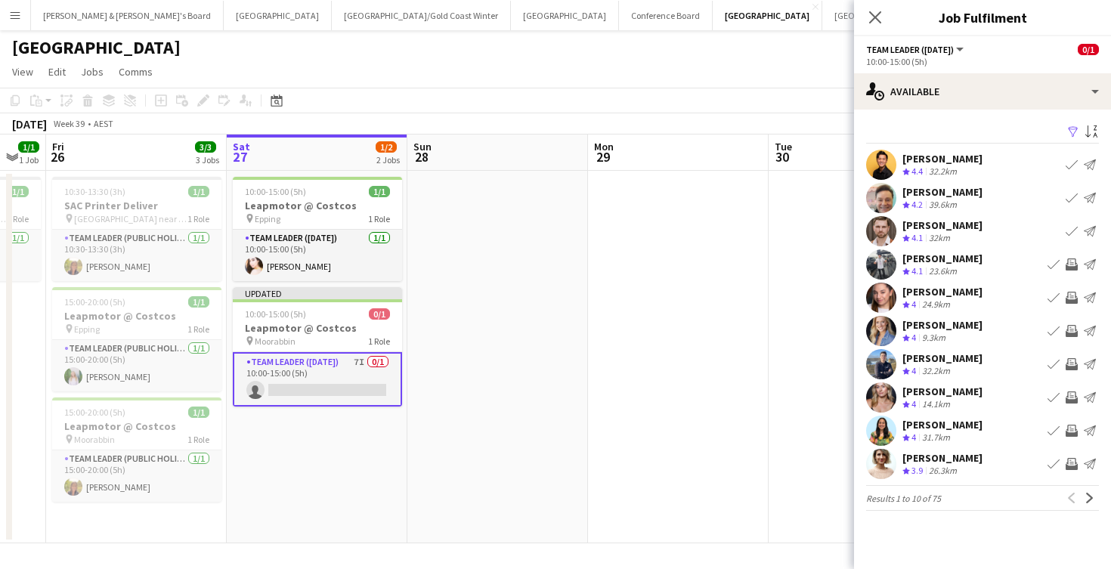
click at [1074, 332] on app-icon "Invite crew" at bounding box center [1072, 331] width 12 height 12
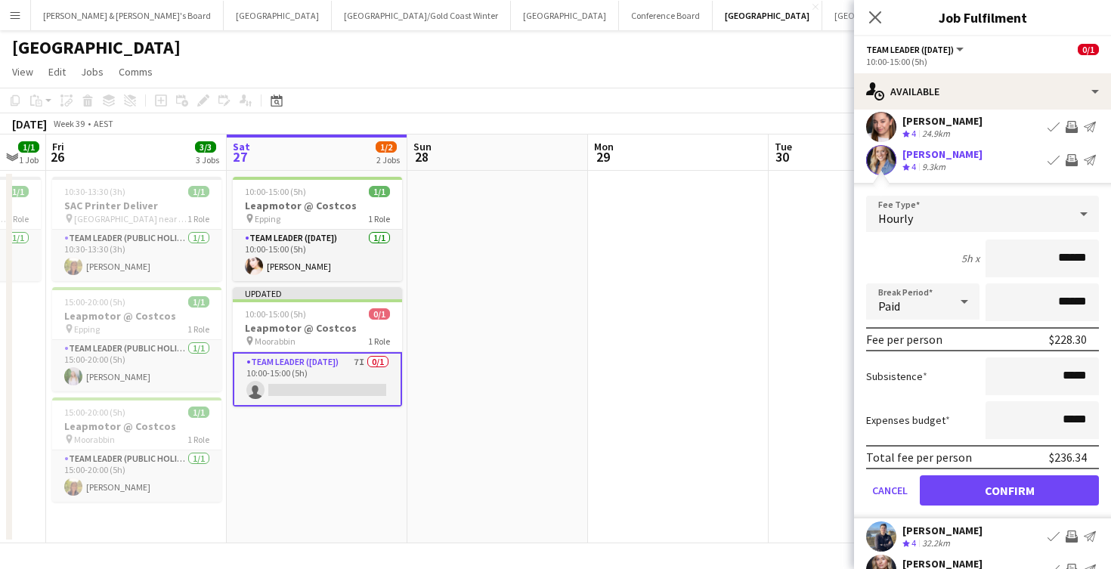
scroll to position [176, 0]
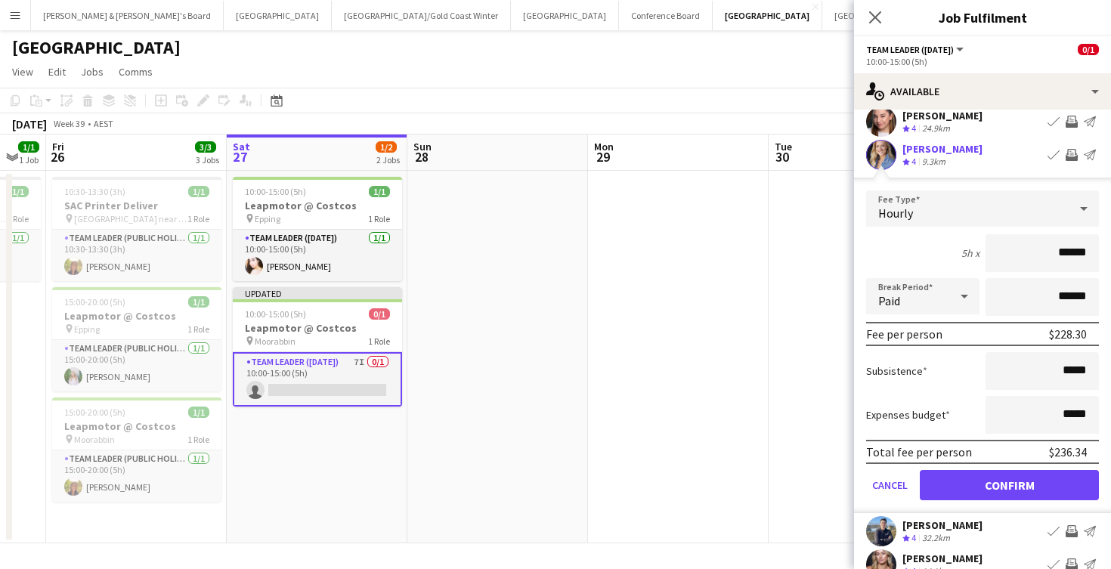
click at [997, 488] on button "Confirm" at bounding box center [1009, 485] width 179 height 30
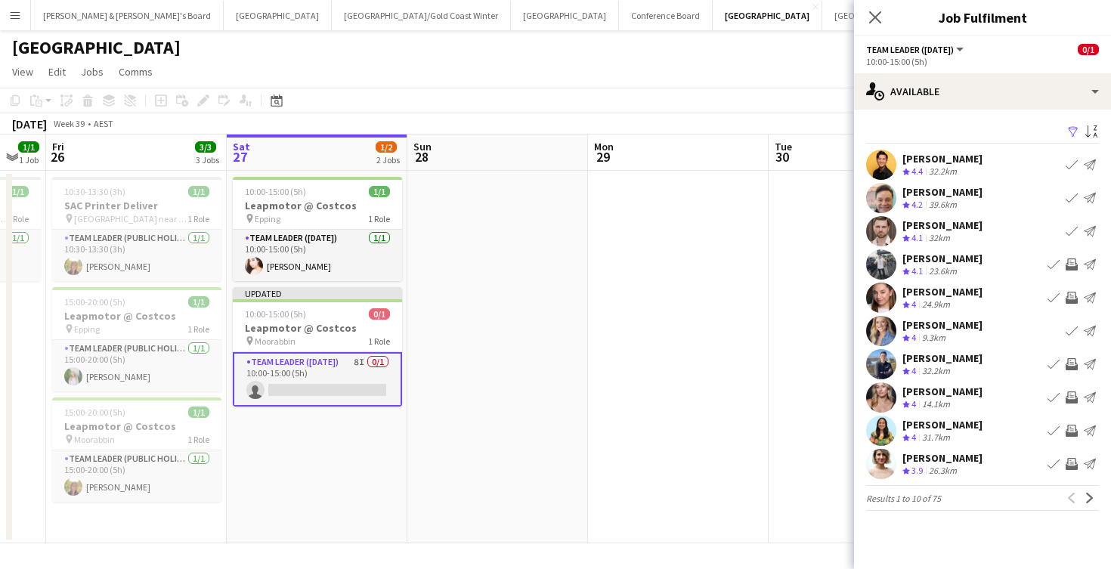
click at [1073, 466] on app-icon "Invite crew" at bounding box center [1072, 464] width 12 height 12
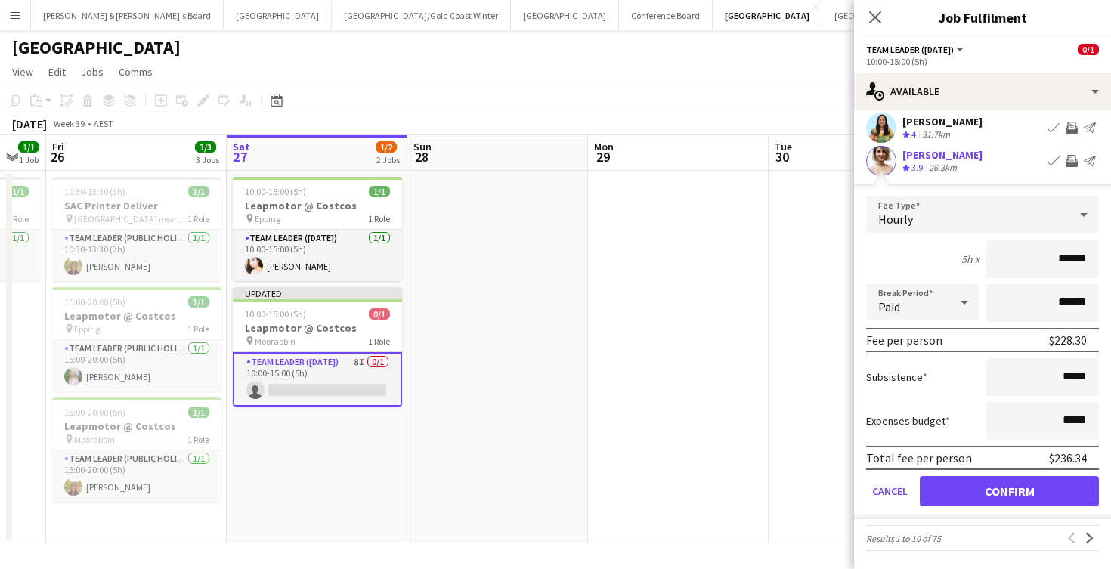
scroll to position [303, 0]
click at [1010, 487] on button "Confirm" at bounding box center [1009, 491] width 179 height 30
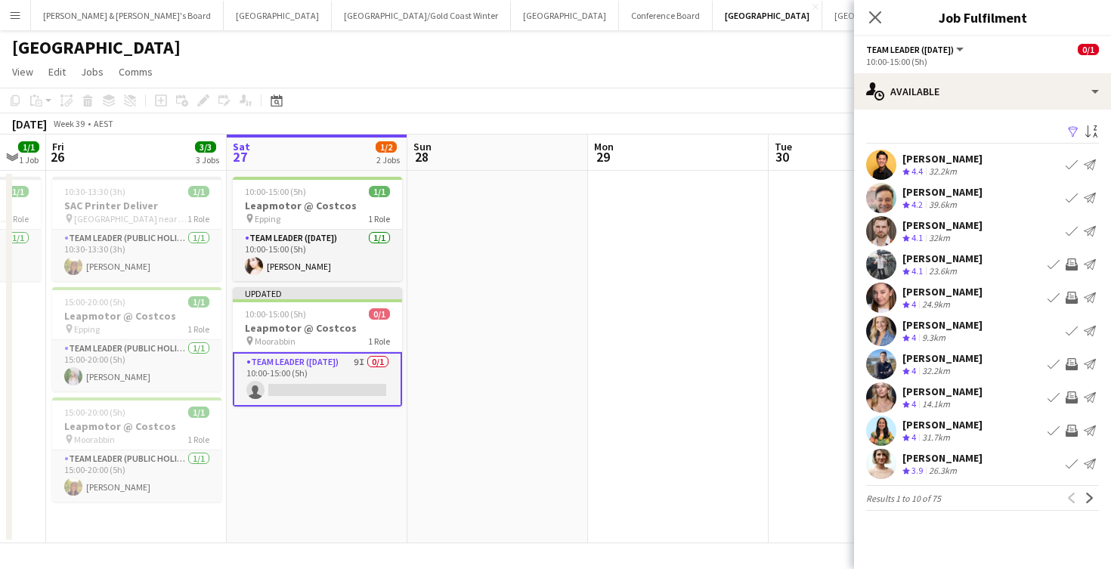
scroll to position [0, 0]
click at [1091, 498] on app-icon "Next" at bounding box center [1090, 498] width 11 height 11
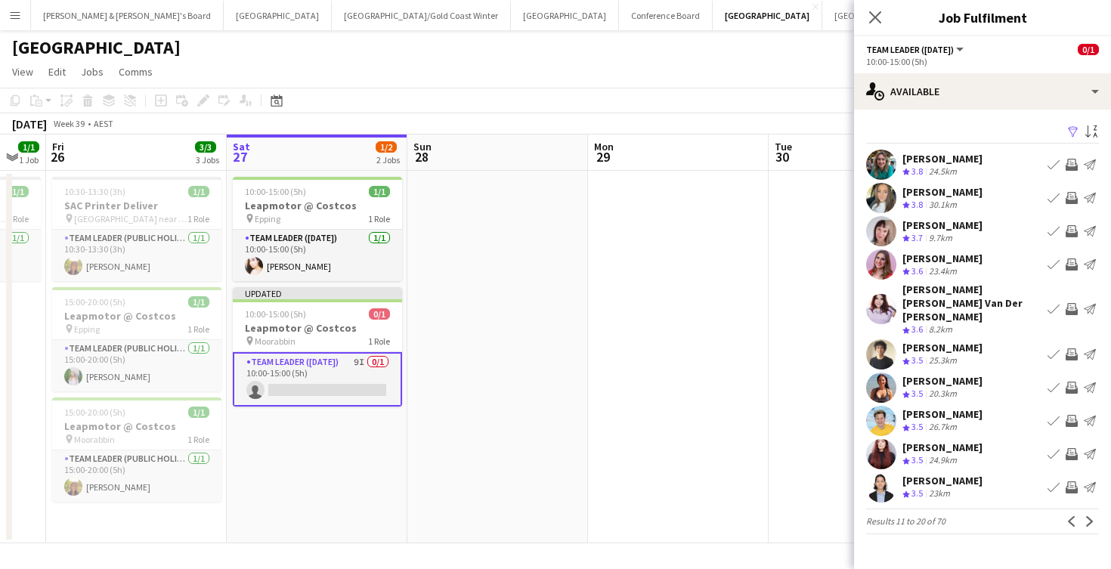
click at [1072, 231] on app-icon "Invite crew" at bounding box center [1072, 231] width 12 height 12
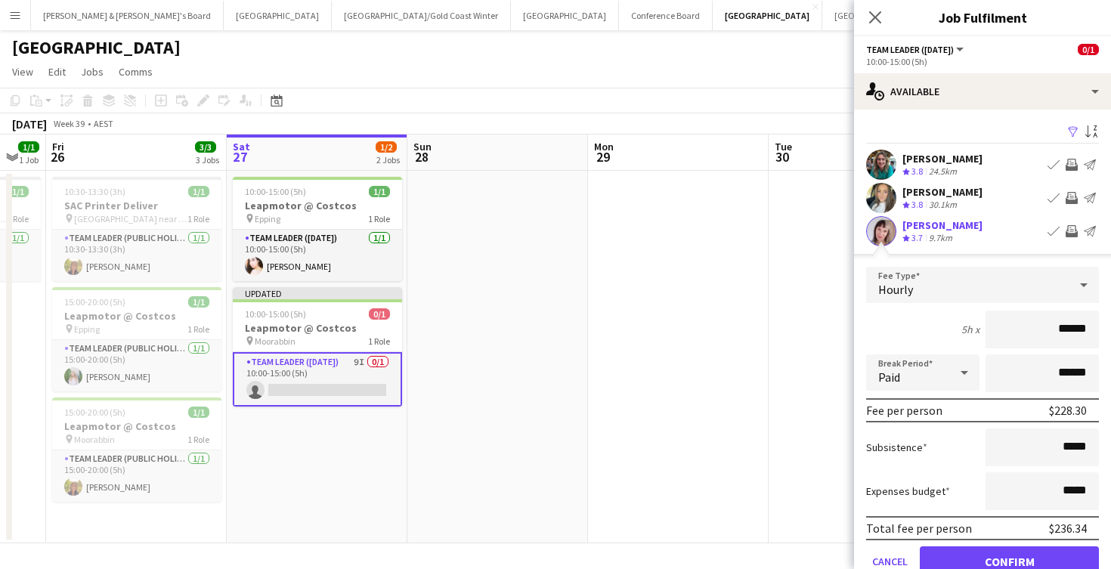
click at [1020, 556] on button "Confirm" at bounding box center [1009, 561] width 179 height 30
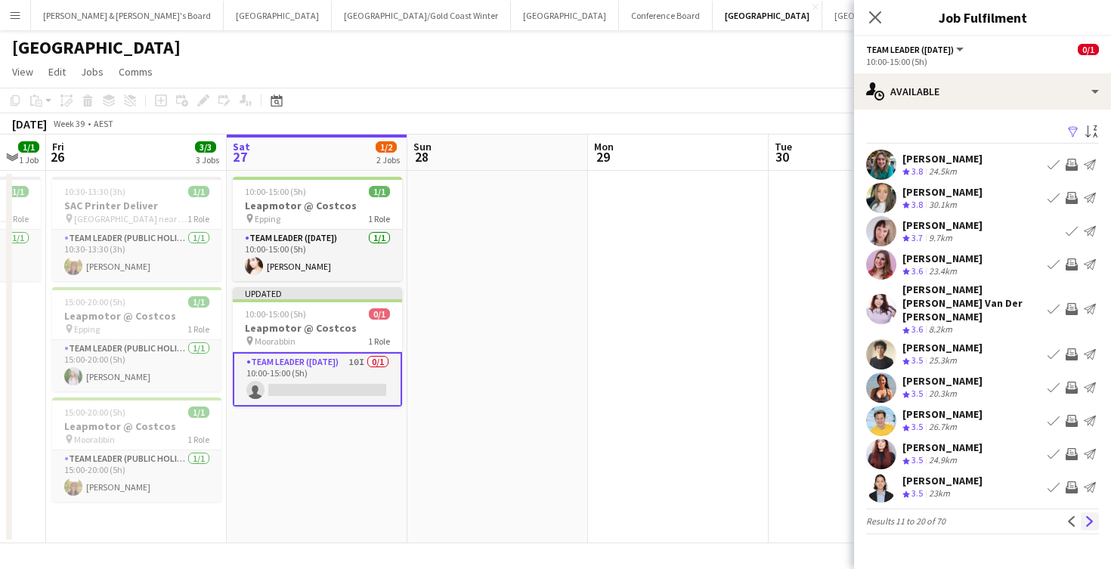
click at [1089, 516] on app-icon "Next" at bounding box center [1090, 521] width 11 height 11
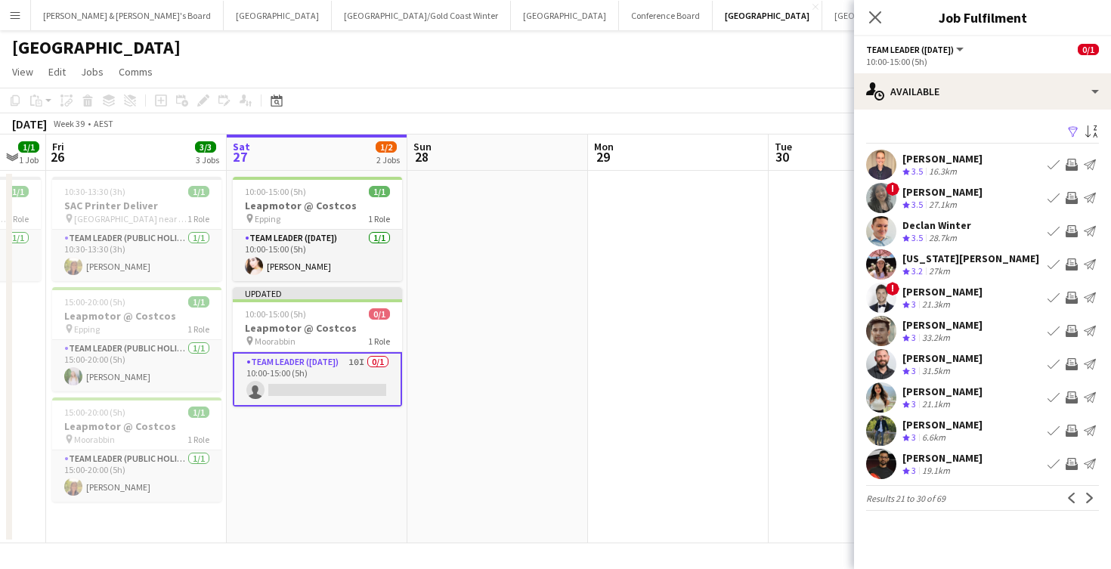
click at [1072, 162] on app-icon "Invite crew" at bounding box center [1072, 165] width 12 height 12
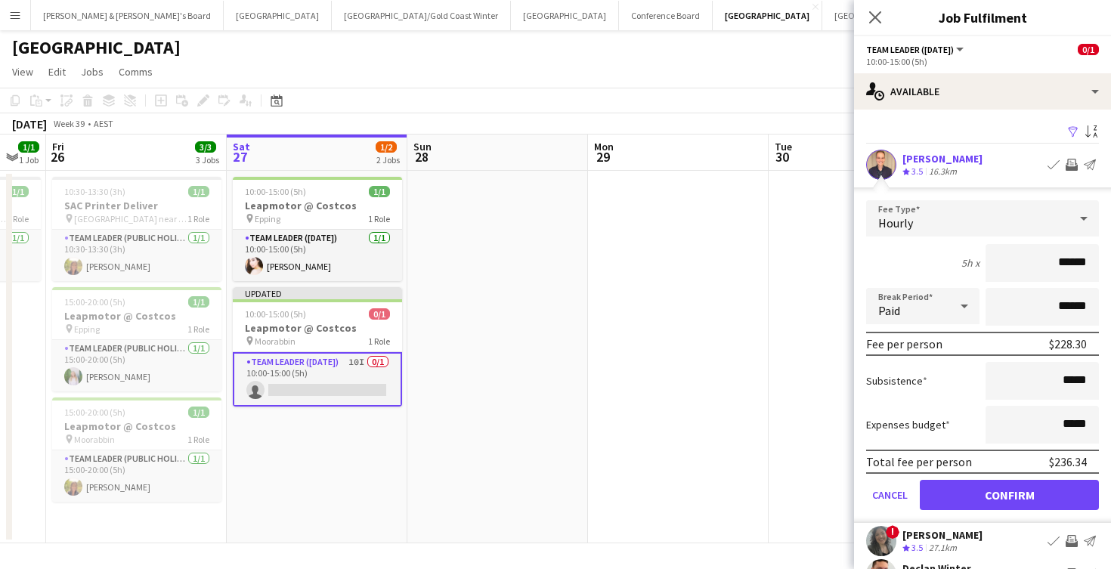
click at [1013, 494] on button "Confirm" at bounding box center [1009, 495] width 179 height 30
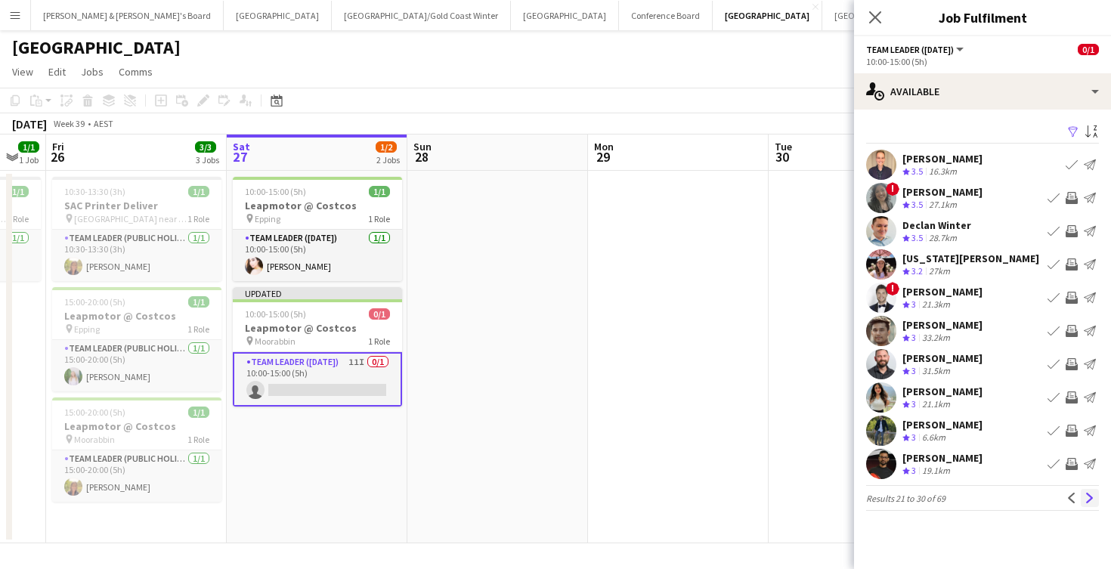
click at [1087, 499] on app-icon "Next" at bounding box center [1090, 498] width 11 height 11
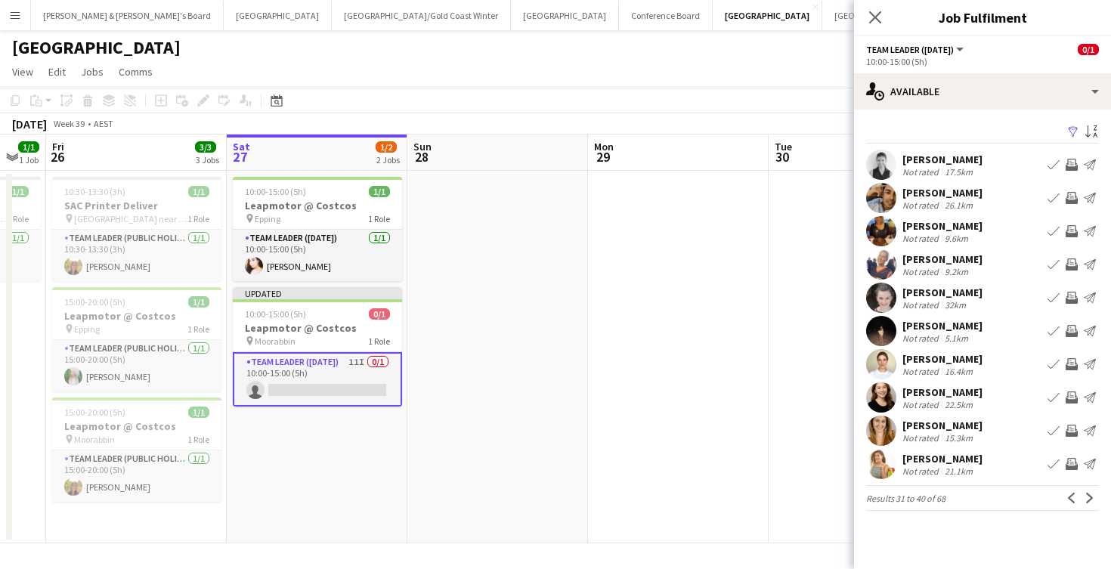
click at [1073, 163] on app-icon "Invite crew" at bounding box center [1072, 165] width 12 height 12
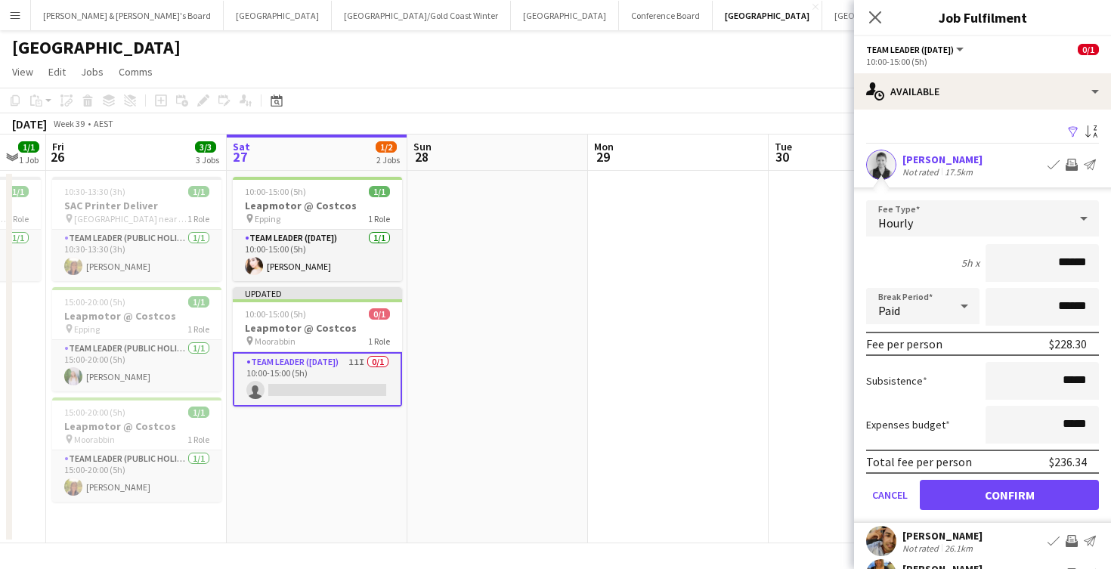
click at [1023, 495] on button "Confirm" at bounding box center [1009, 495] width 179 height 30
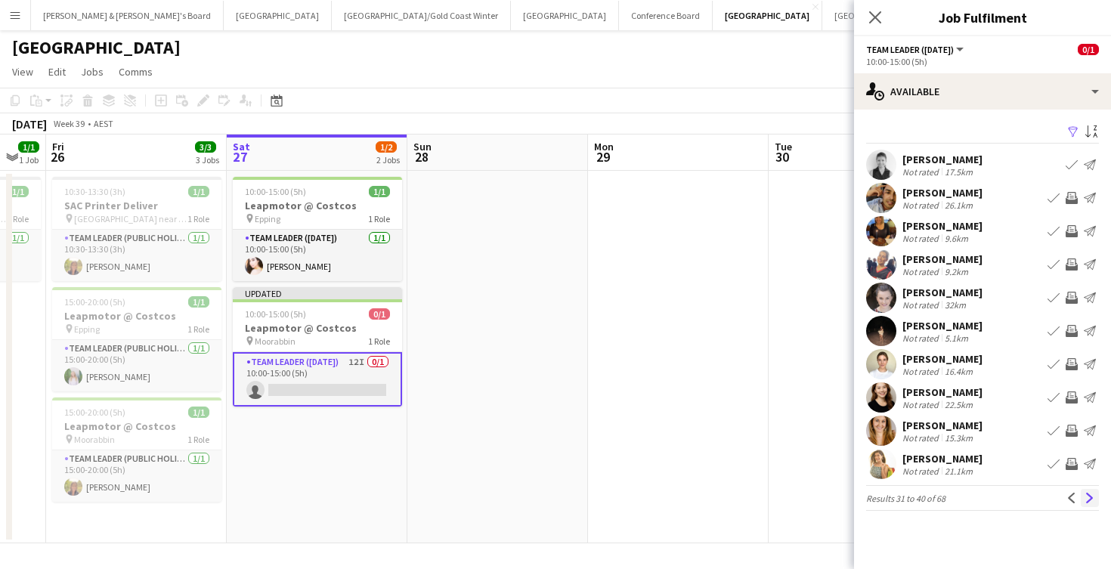
click at [1086, 497] on app-icon "Next" at bounding box center [1090, 498] width 11 height 11
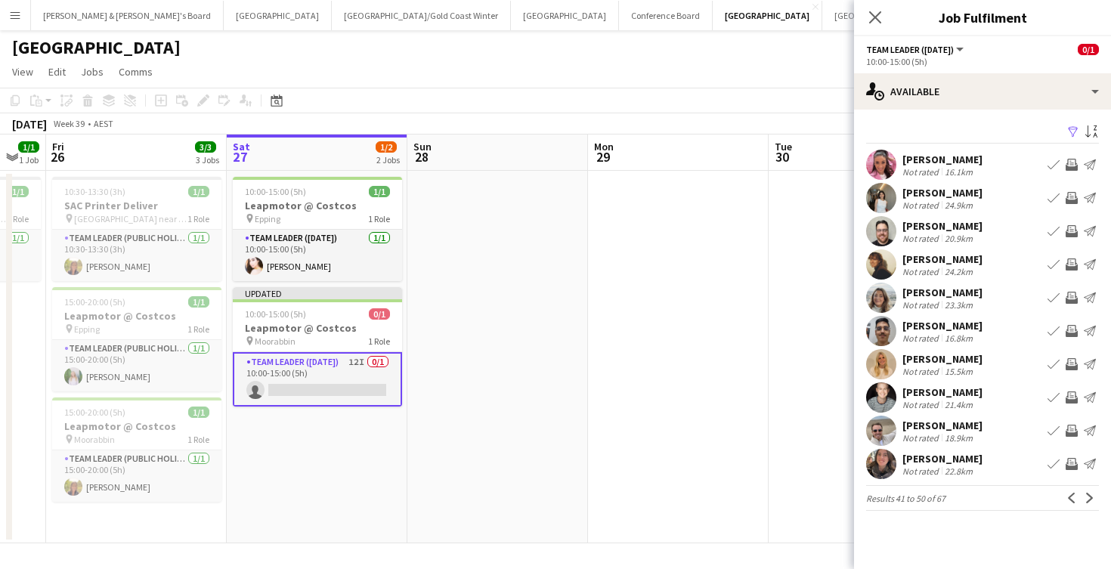
click at [1086, 497] on app-icon "Next" at bounding box center [1090, 498] width 11 height 11
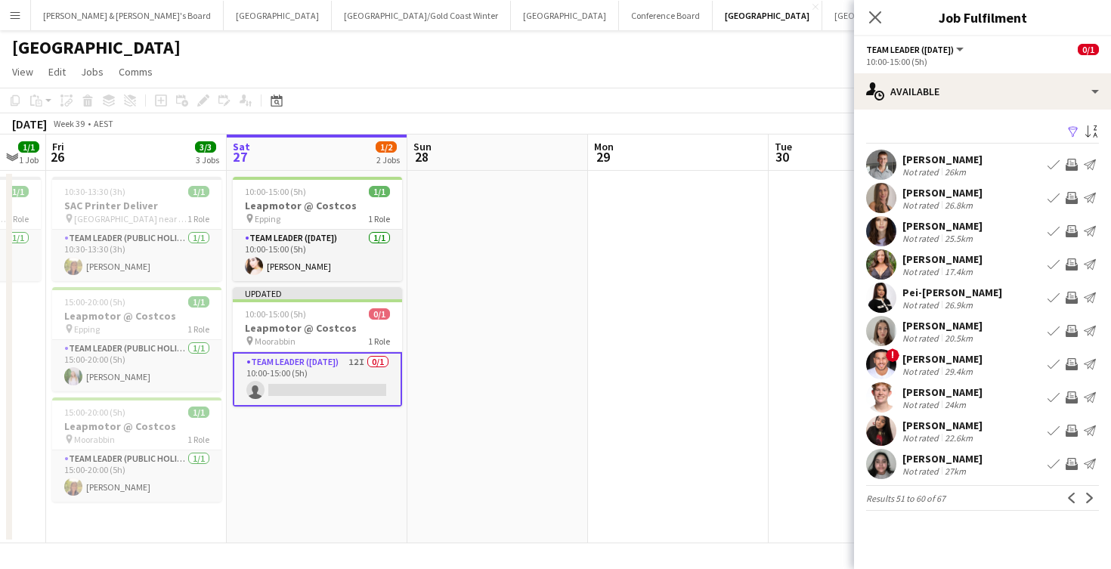
click at [791, 345] on app-date-cell at bounding box center [859, 357] width 181 height 373
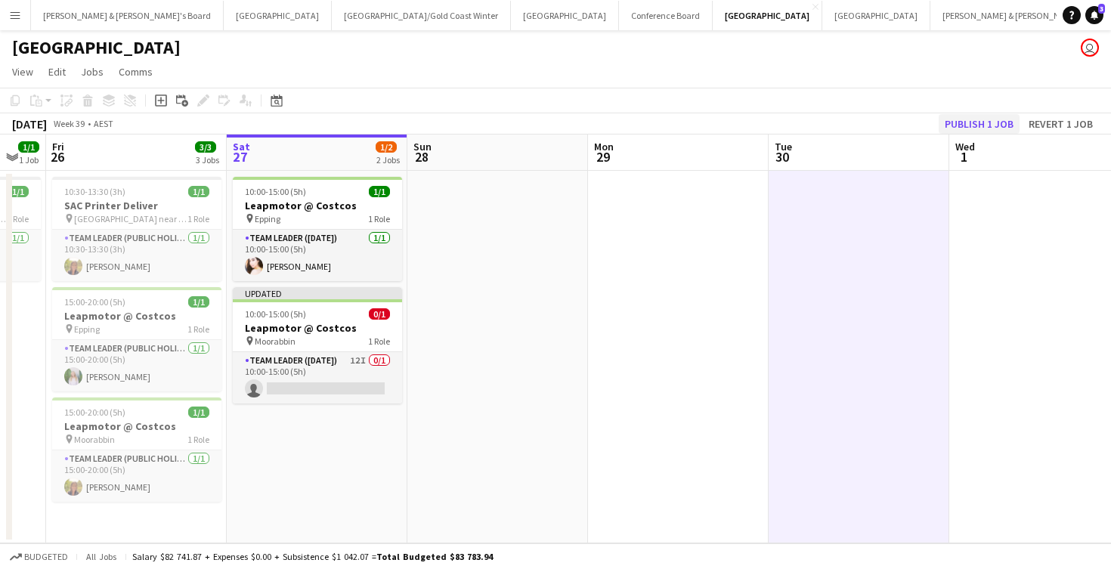
click at [970, 125] on button "Publish 1 job" at bounding box center [979, 124] width 81 height 20
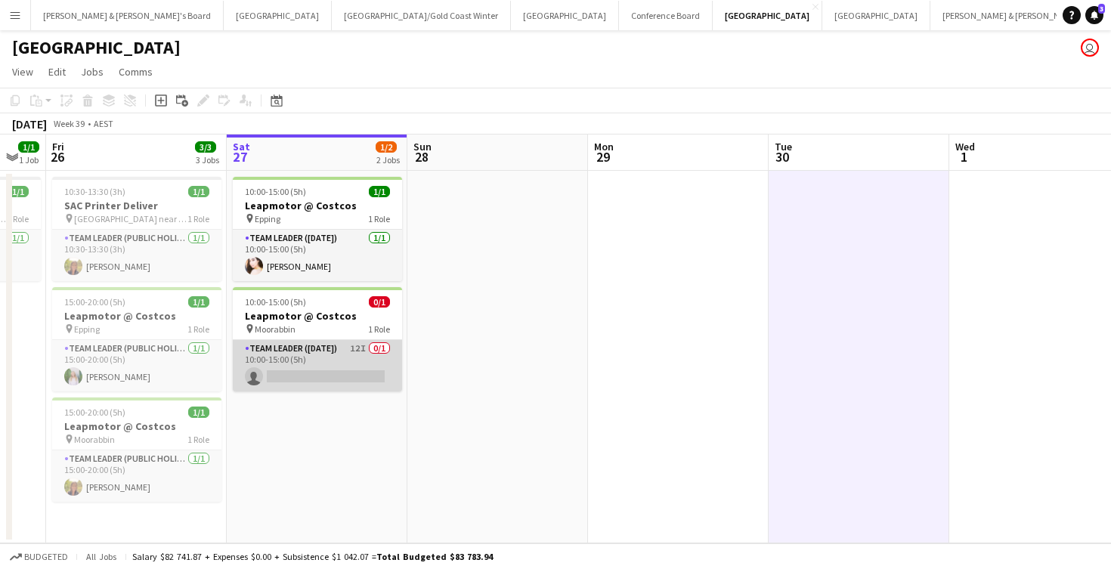
click at [350, 364] on app-card-role "Team Leader ([DATE]) 12I 0/1 10:00-15:00 (5h) single-neutral-actions" at bounding box center [317, 365] width 169 height 51
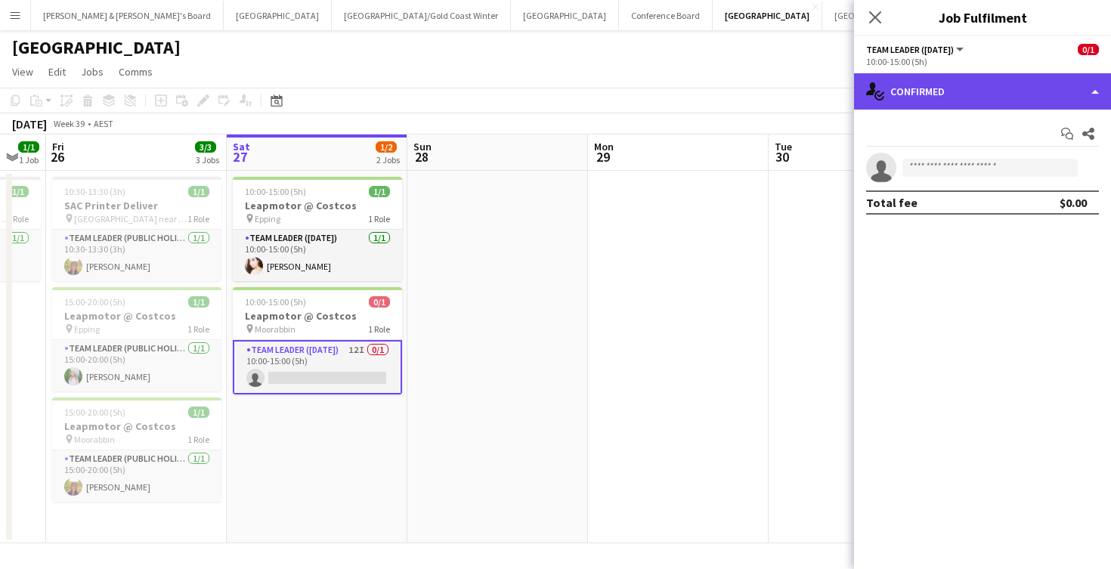
click at [970, 82] on div "single-neutral-actions-check-2 Confirmed" at bounding box center [982, 91] width 257 height 36
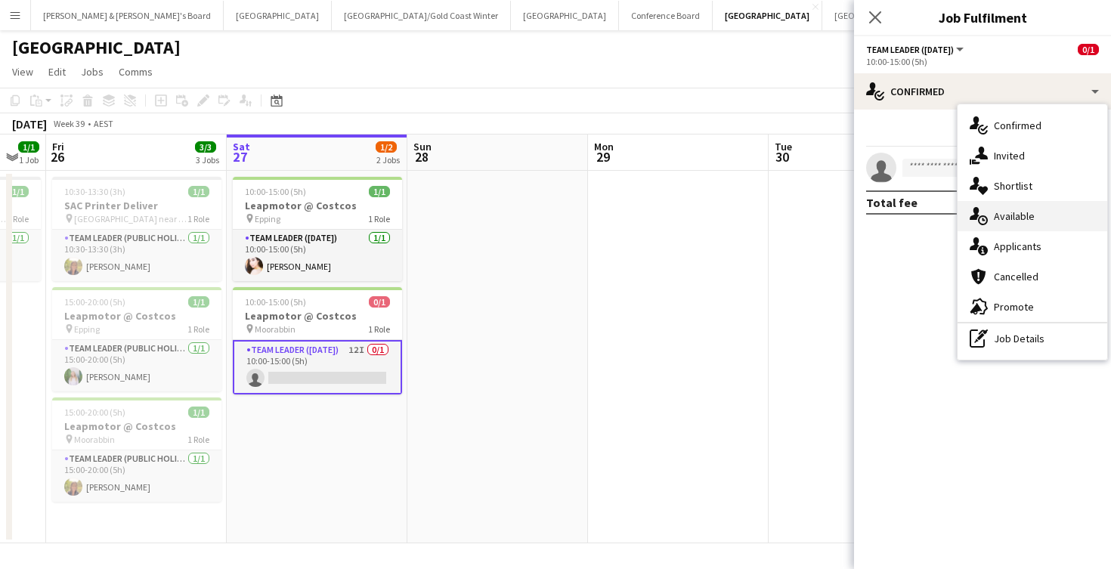
click at [1035, 215] on div "single-neutral-actions-upload Available" at bounding box center [1033, 216] width 150 height 30
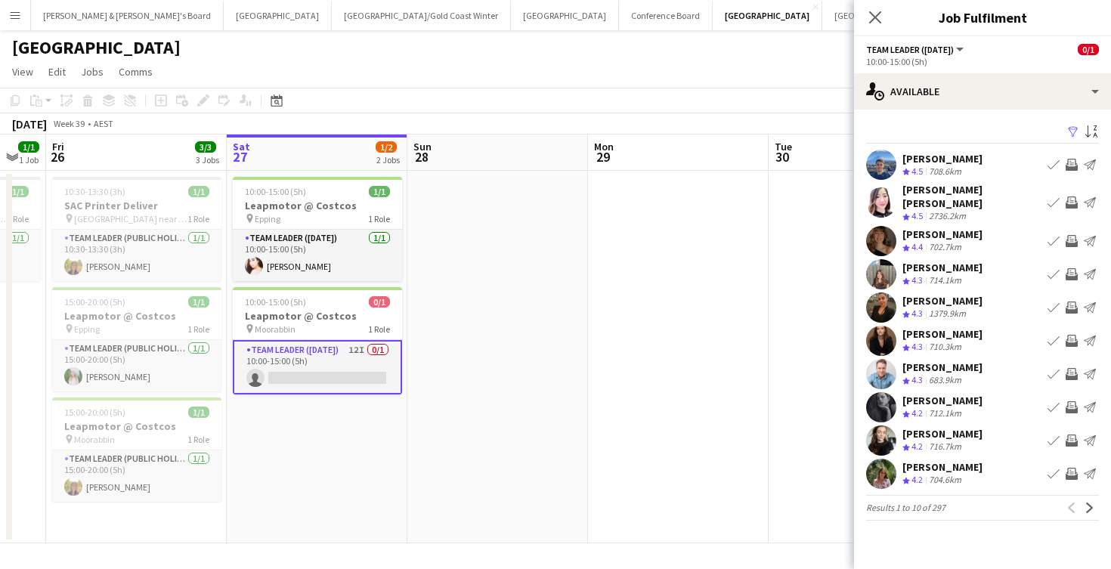
click at [1072, 132] on app-icon "Filter" at bounding box center [1073, 132] width 12 height 14
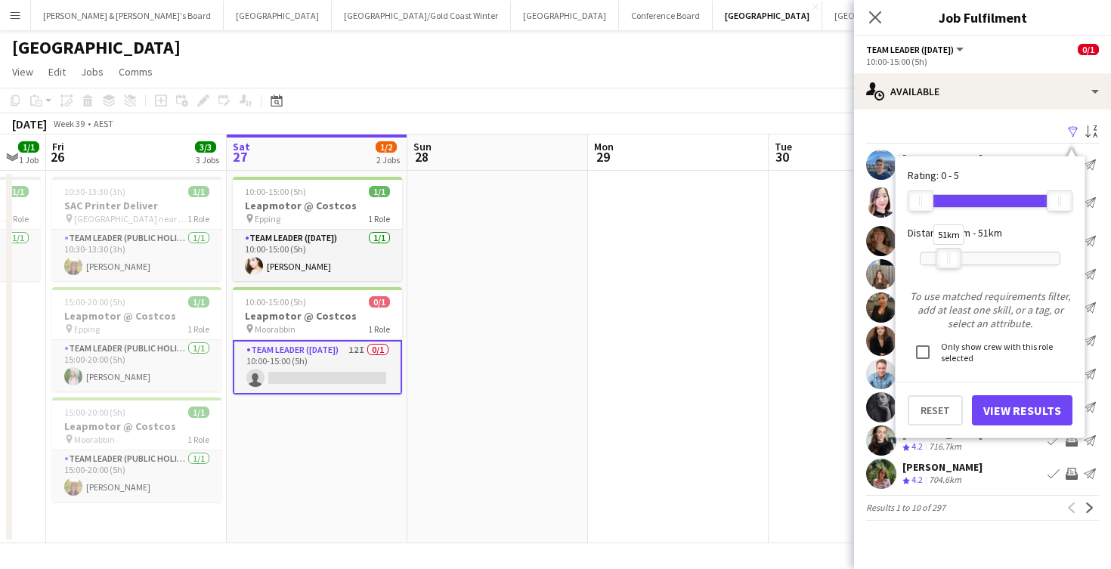
drag, startPoint x: 1059, startPoint y: 254, endPoint x: 948, endPoint y: 264, distance: 111.5
click at [948, 264] on div at bounding box center [948, 259] width 24 height 20
click at [1022, 416] on button "View Results" at bounding box center [1022, 410] width 101 height 30
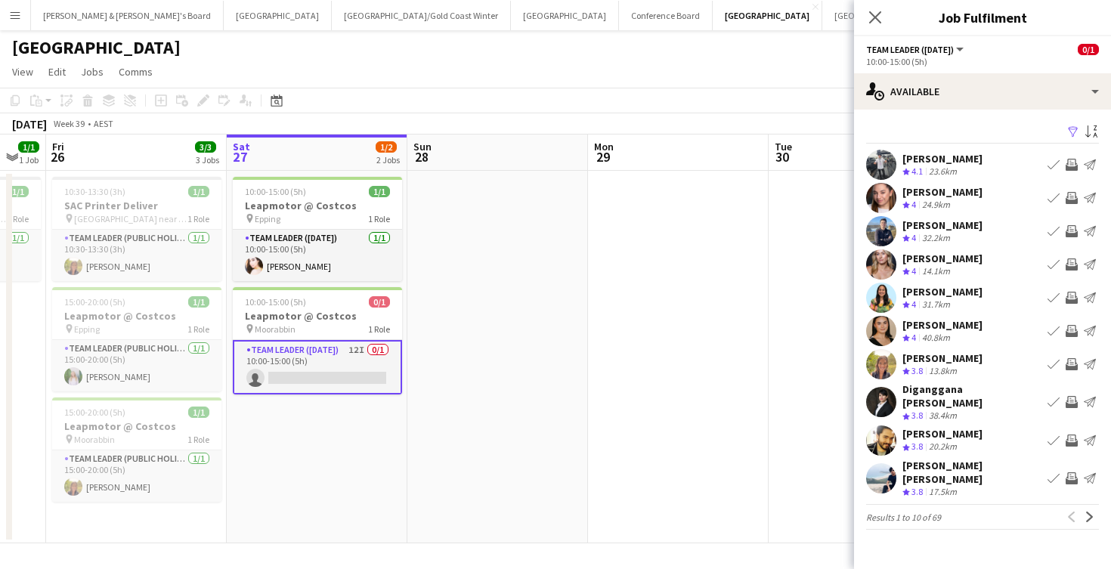
click at [947, 231] on div "[PERSON_NAME]" at bounding box center [942, 225] width 80 height 14
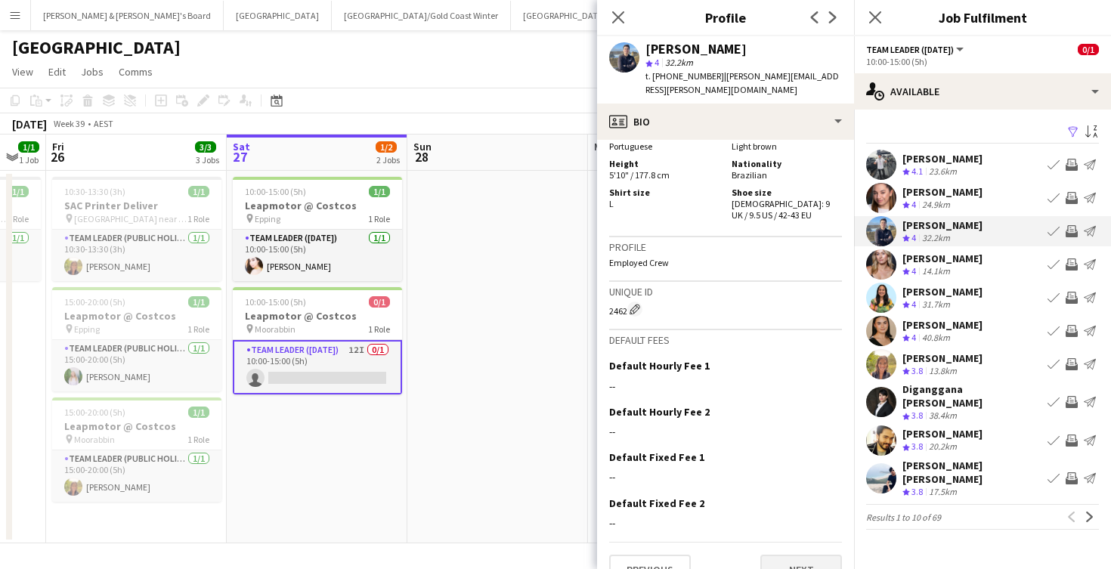
scroll to position [1110, 0]
click at [775, 556] on button "Next" at bounding box center [801, 571] width 82 height 30
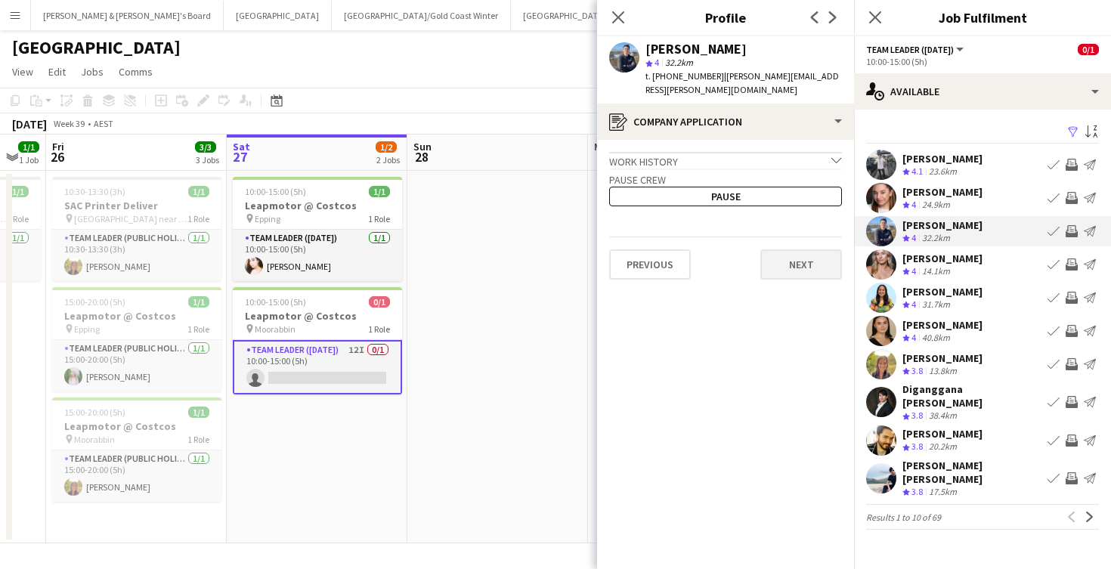
click at [803, 249] on button "Next" at bounding box center [801, 264] width 82 height 30
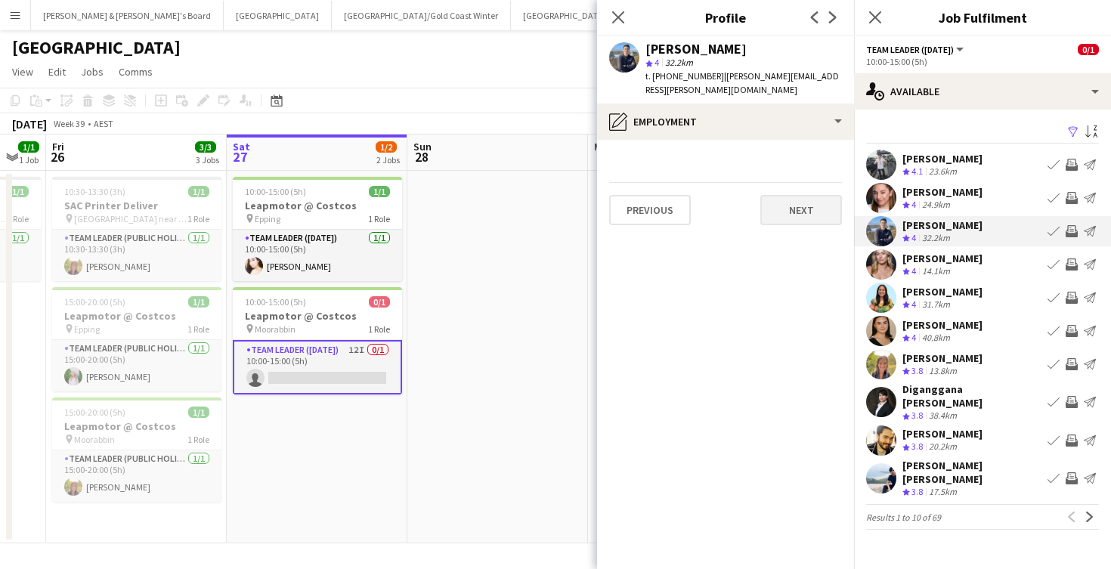
click at [806, 203] on button "Next" at bounding box center [801, 210] width 82 height 30
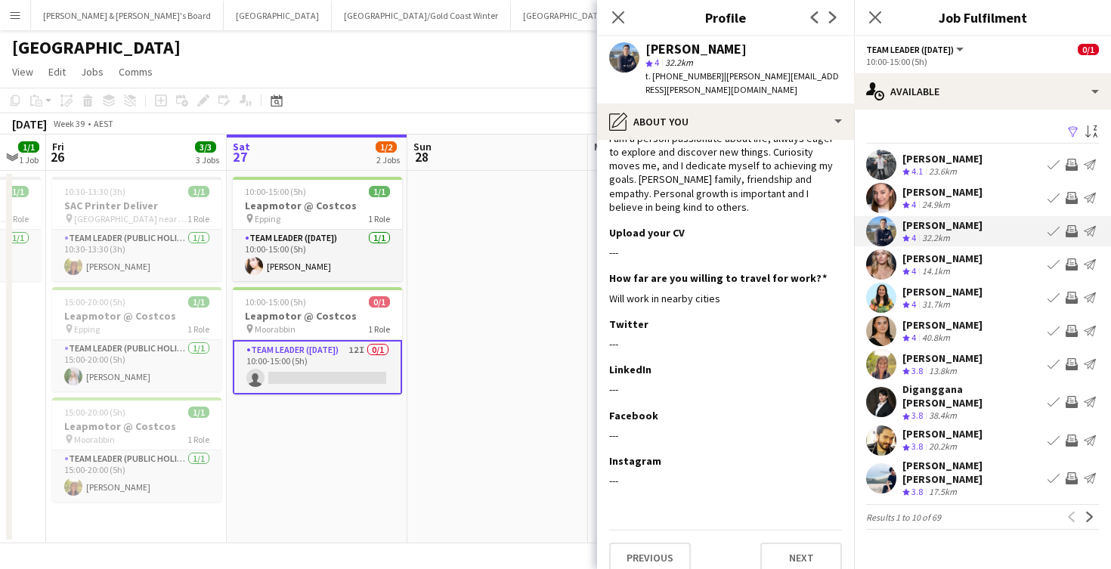
scroll to position [39, 0]
click at [785, 543] on button "Next" at bounding box center [801, 558] width 82 height 30
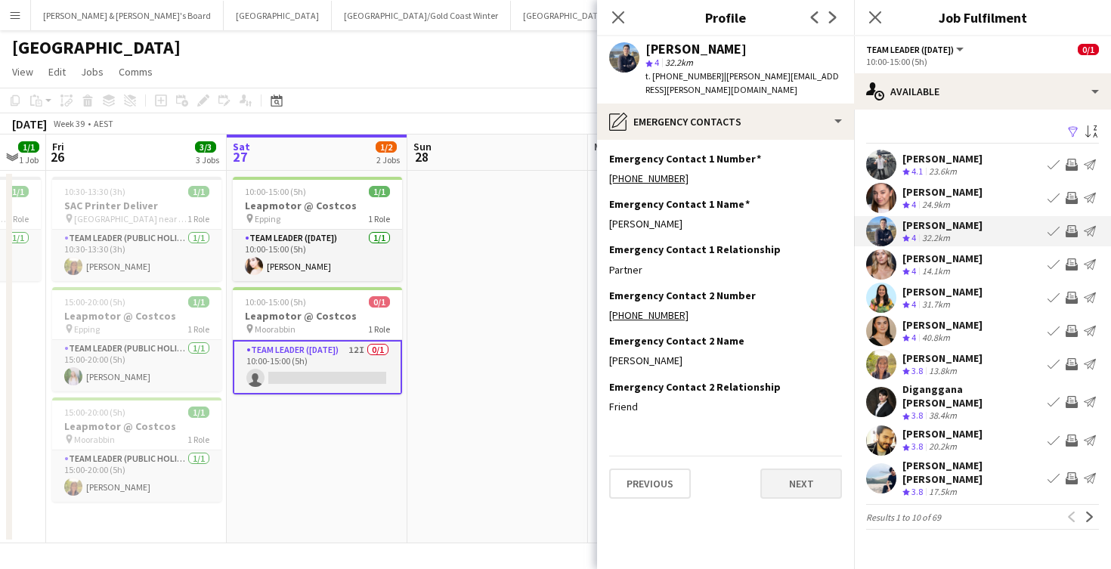
scroll to position [0, 0]
click at [782, 475] on button "Next" at bounding box center [801, 484] width 82 height 30
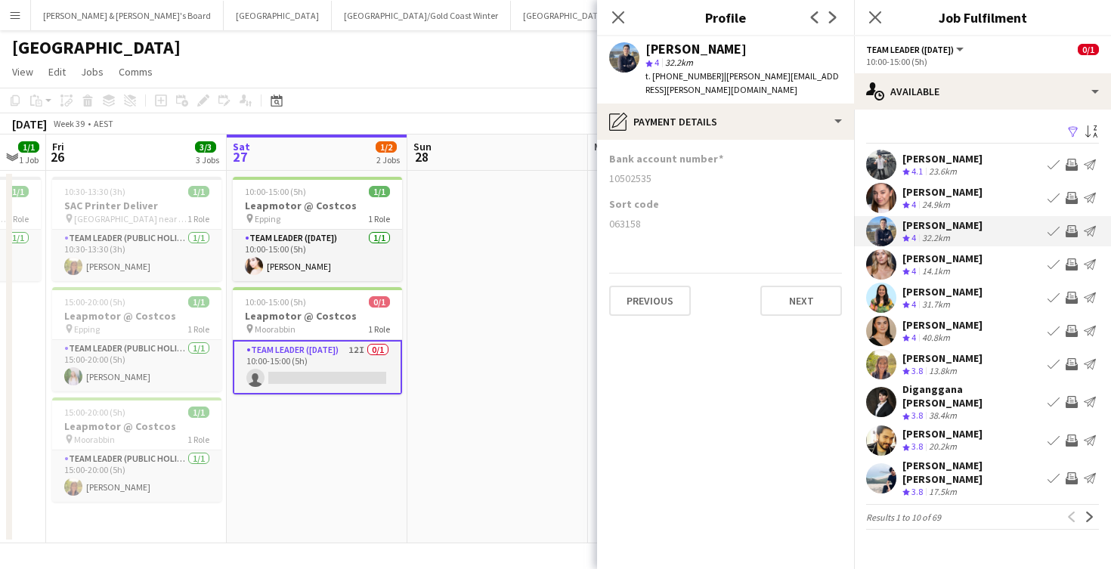
click at [802, 302] on app-section-data-types "Bank account number [FINANCIAL_ID] Sort code [FINANCIAL_ID] Previous Next" at bounding box center [725, 354] width 257 height 429
click at [801, 286] on button "Next" at bounding box center [801, 301] width 82 height 30
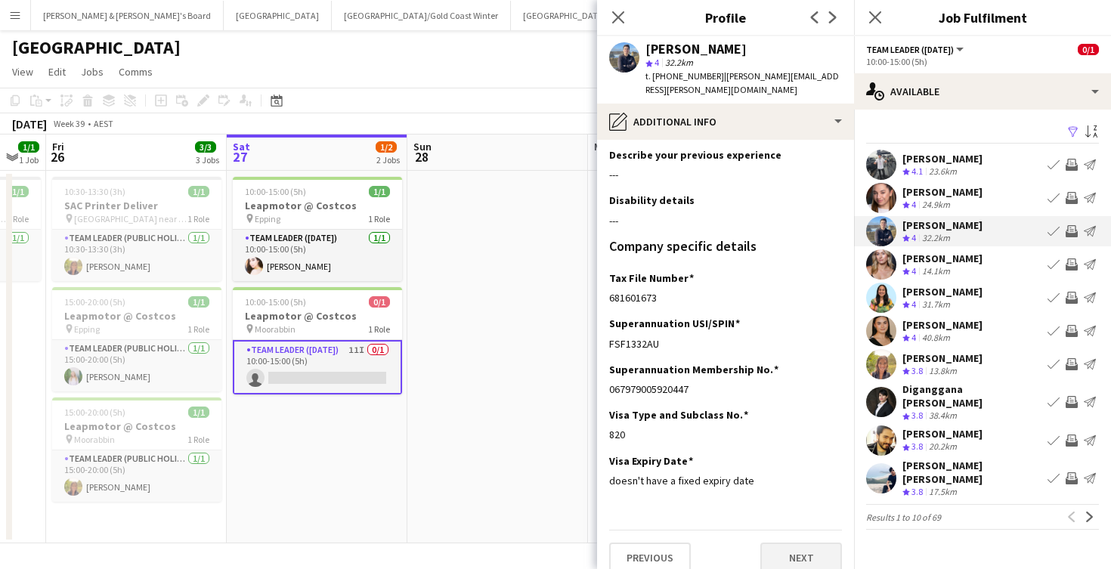
scroll to position [48, 0]
click at [784, 555] on button "Next" at bounding box center [801, 558] width 82 height 30
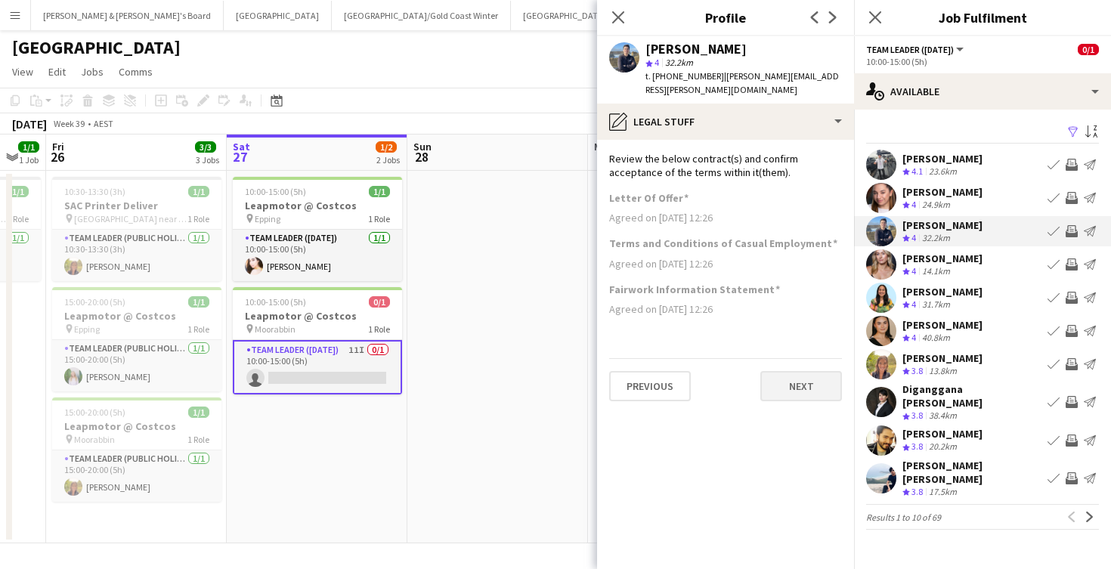
scroll to position [0, 0]
click at [783, 377] on button "Next" at bounding box center [801, 386] width 82 height 30
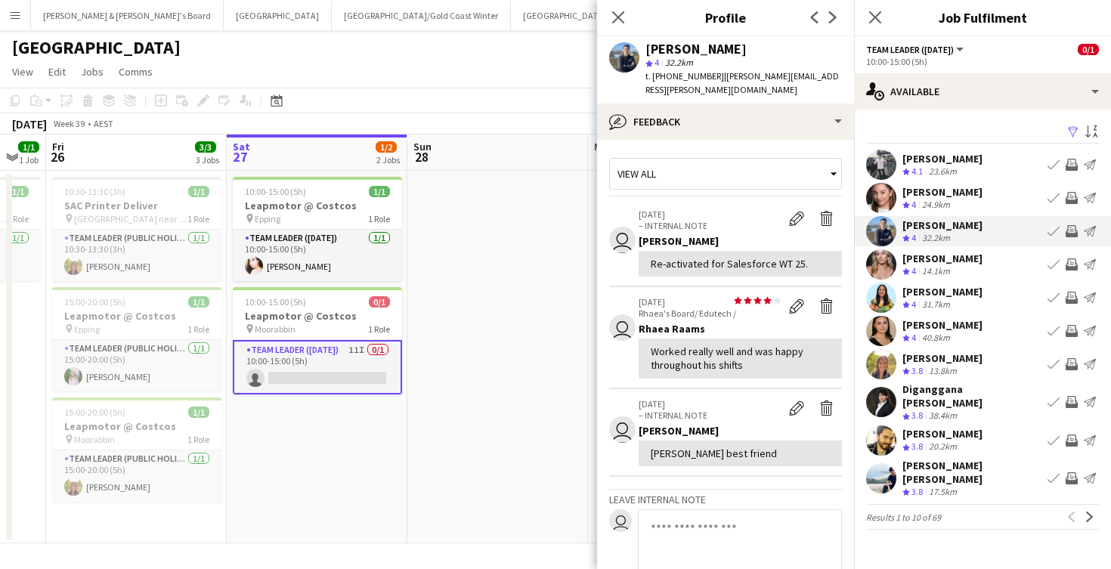
click at [1072, 231] on app-icon "Invite crew" at bounding box center [1072, 231] width 12 height 12
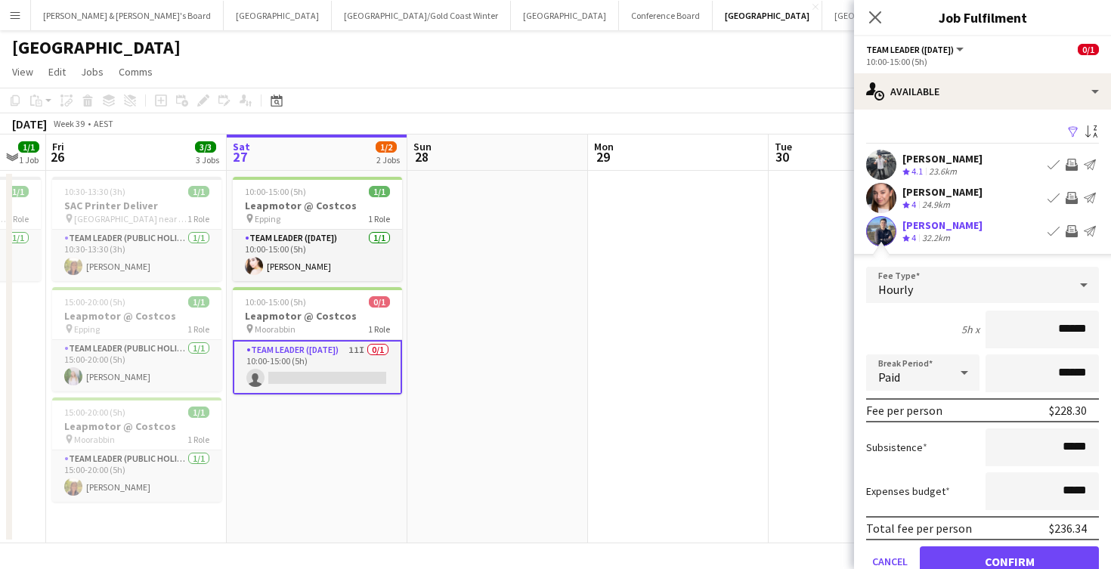
click at [1020, 556] on button "Confirm" at bounding box center [1009, 561] width 179 height 30
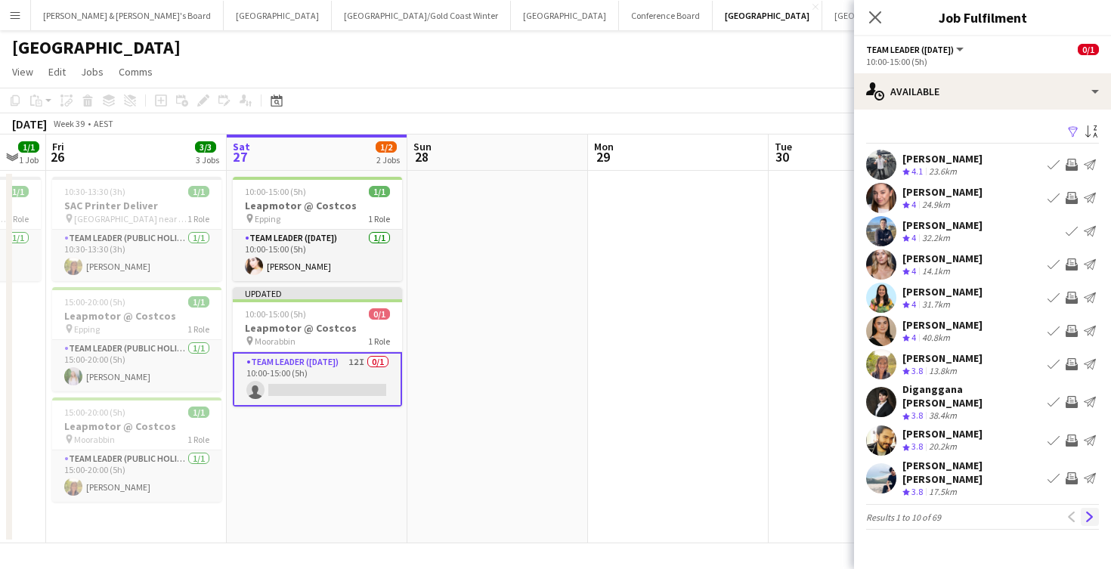
click at [1089, 512] on app-icon "Next" at bounding box center [1090, 517] width 11 height 11
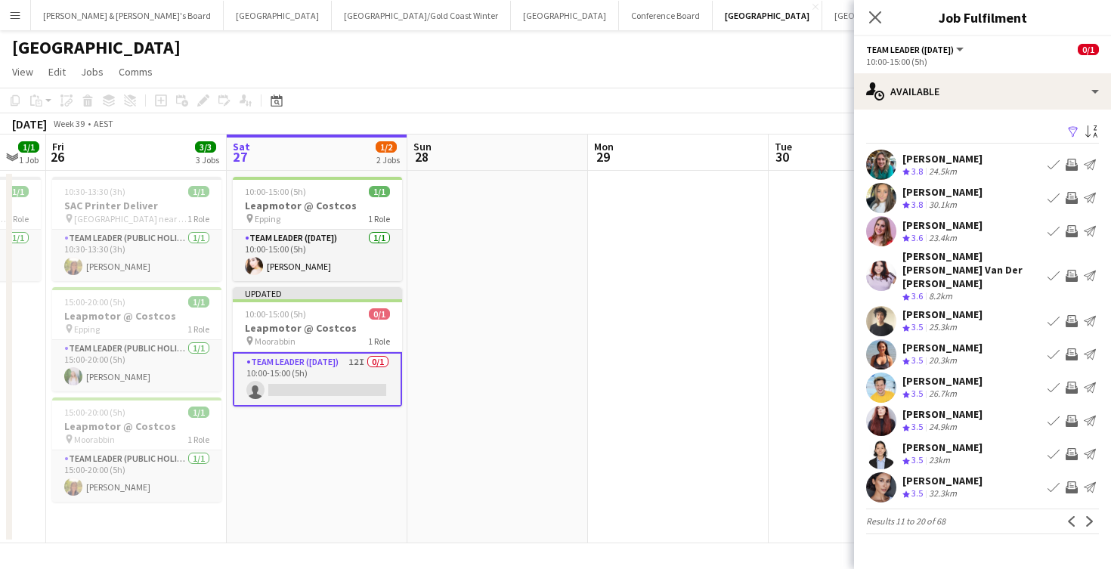
click at [944, 159] on div "[PERSON_NAME]" at bounding box center [942, 159] width 80 height 14
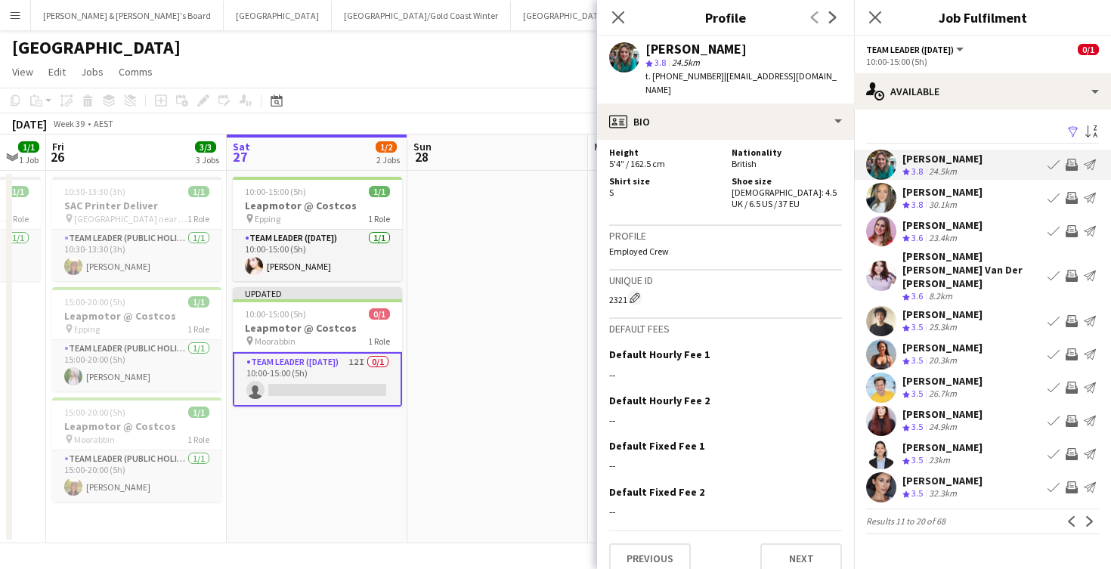
scroll to position [816, 0]
click at [795, 549] on button "Next" at bounding box center [801, 559] width 82 height 30
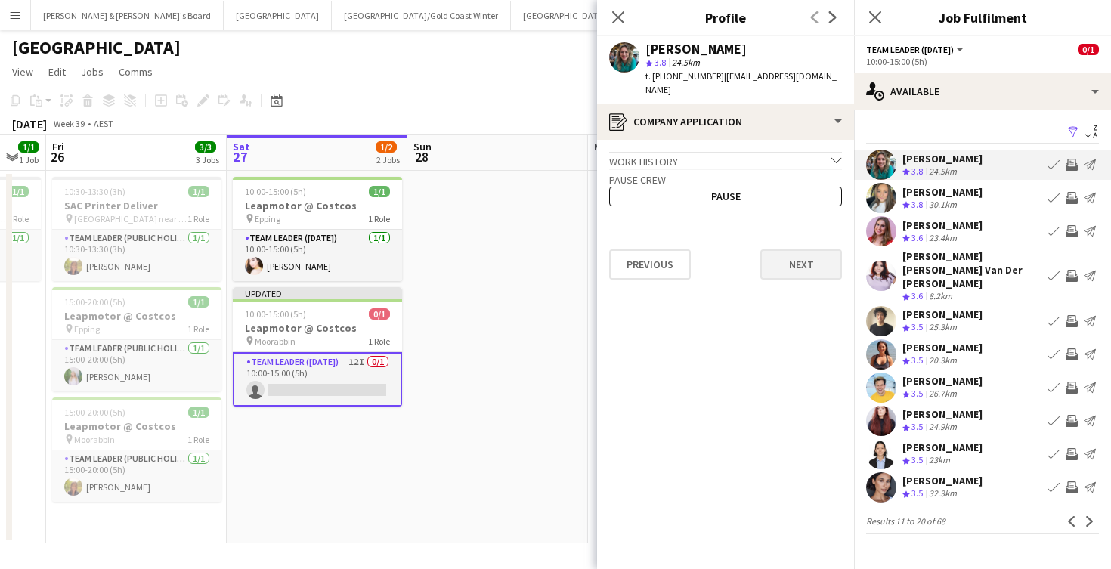
click at [801, 258] on button "Next" at bounding box center [801, 264] width 82 height 30
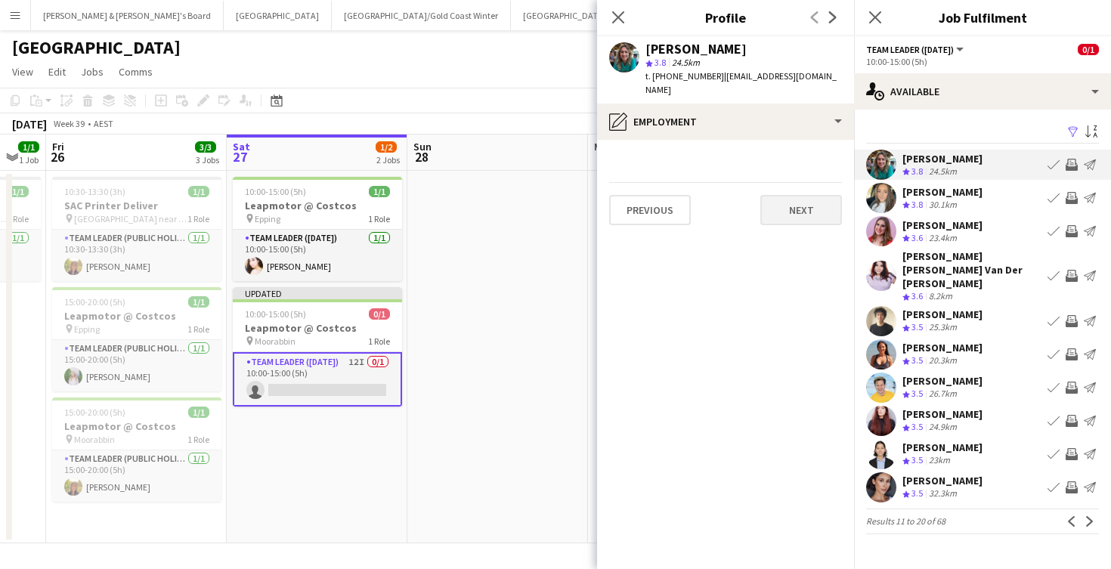
click at [801, 195] on button "Next" at bounding box center [801, 210] width 82 height 30
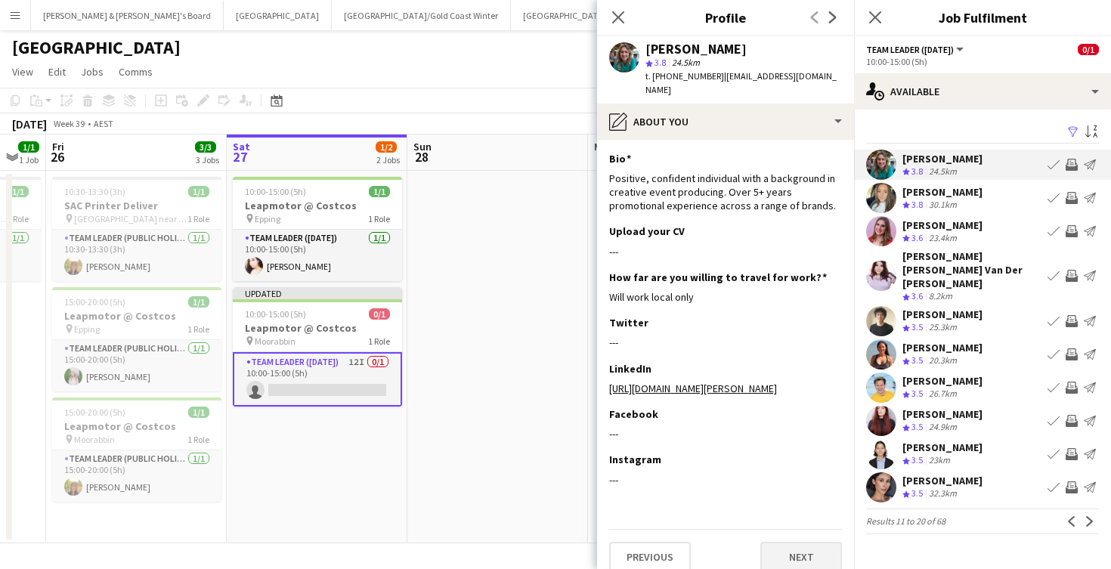
click at [785, 562] on button "Next" at bounding box center [801, 557] width 82 height 30
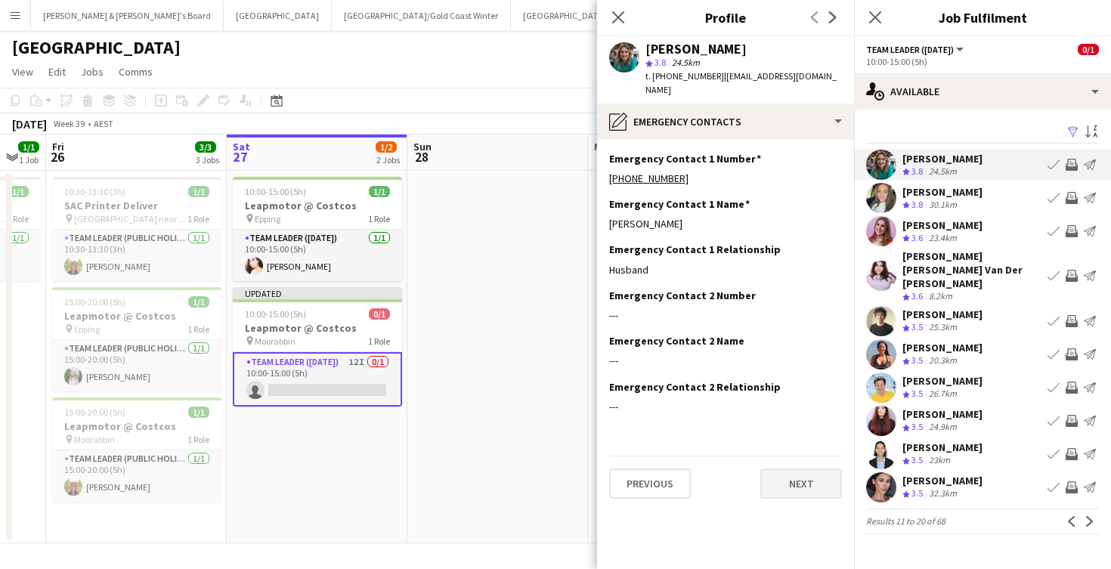
click at [796, 469] on button "Next" at bounding box center [801, 484] width 82 height 30
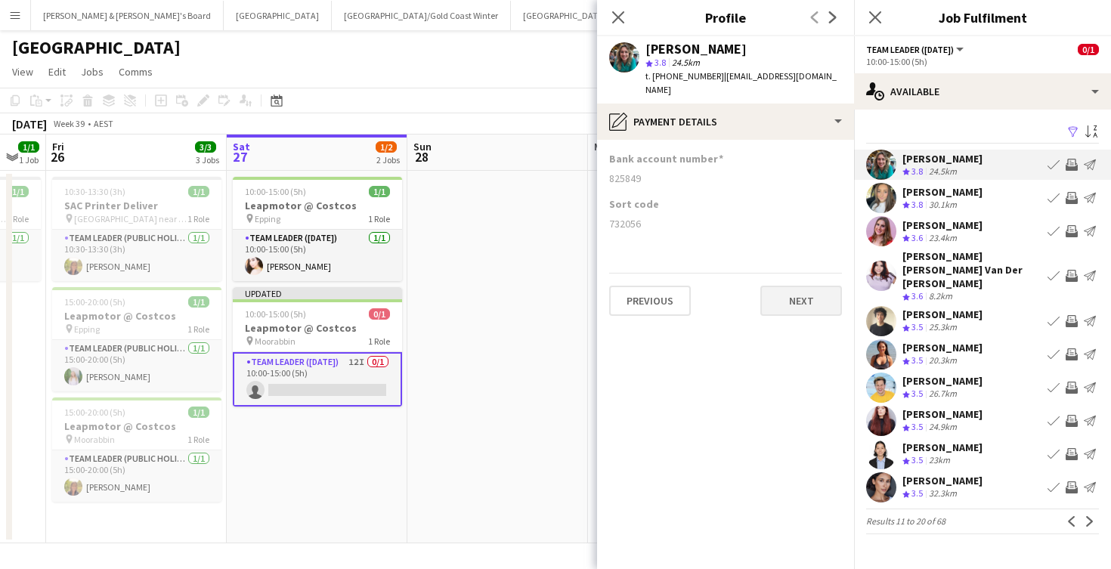
click at [794, 289] on button "Next" at bounding box center [801, 301] width 82 height 30
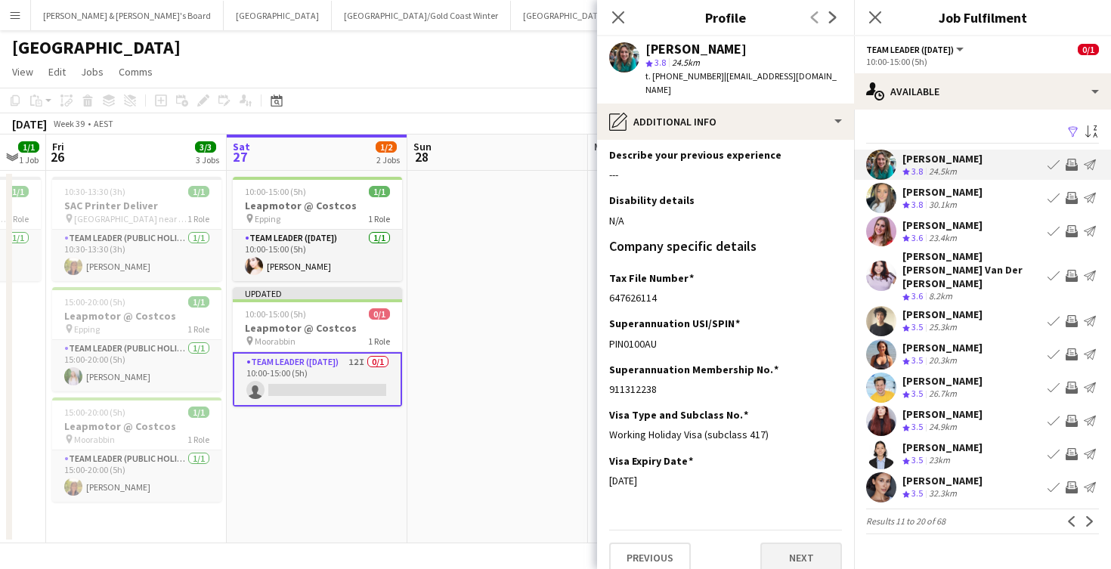
scroll to position [48, 0]
click at [785, 543] on button "Next" at bounding box center [801, 558] width 82 height 30
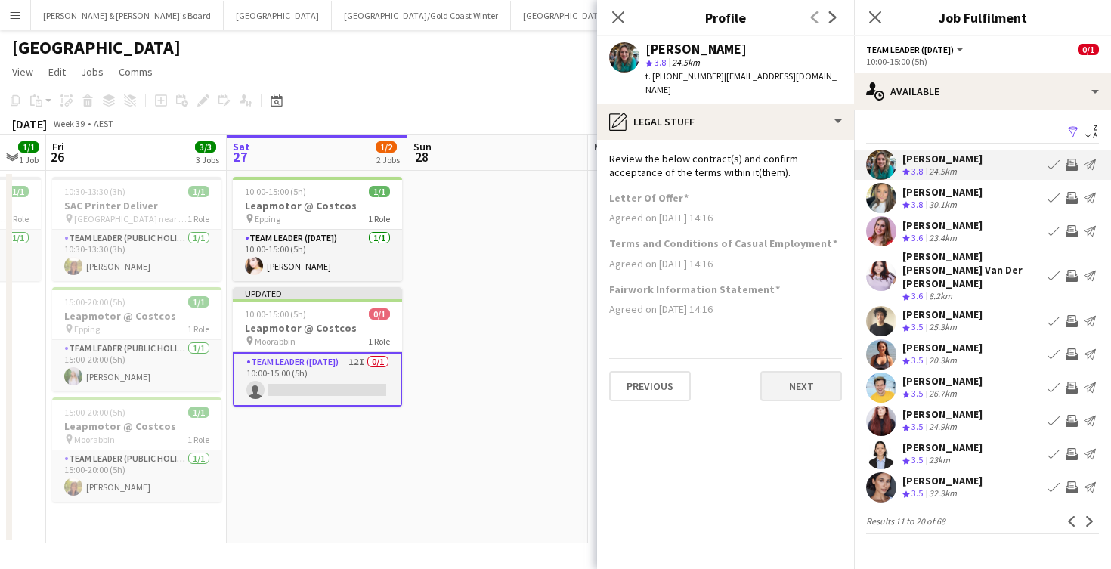
click at [795, 377] on button "Next" at bounding box center [801, 386] width 82 height 30
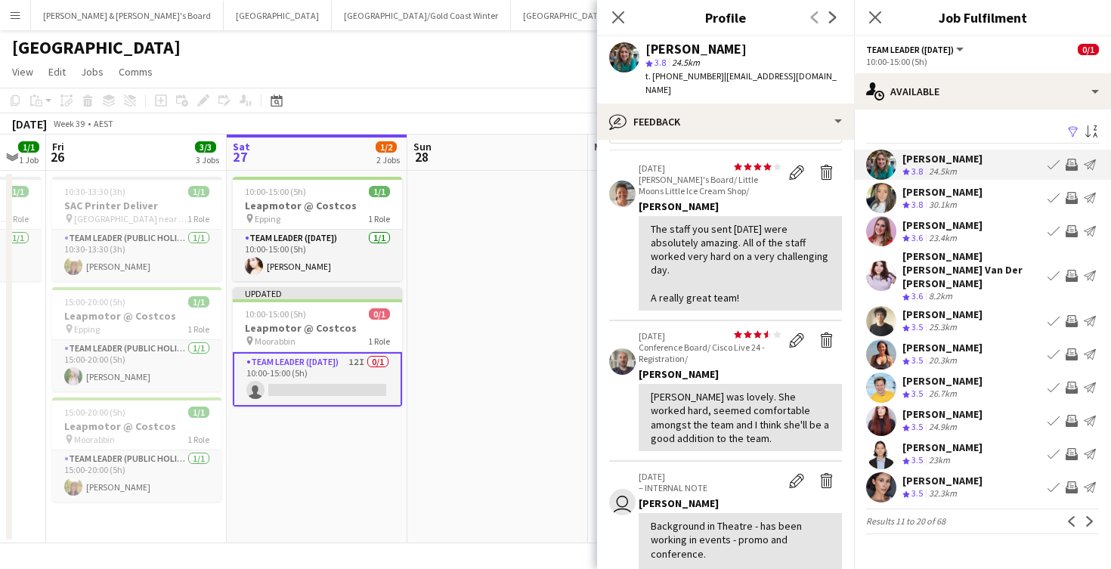
scroll to position [50, 0]
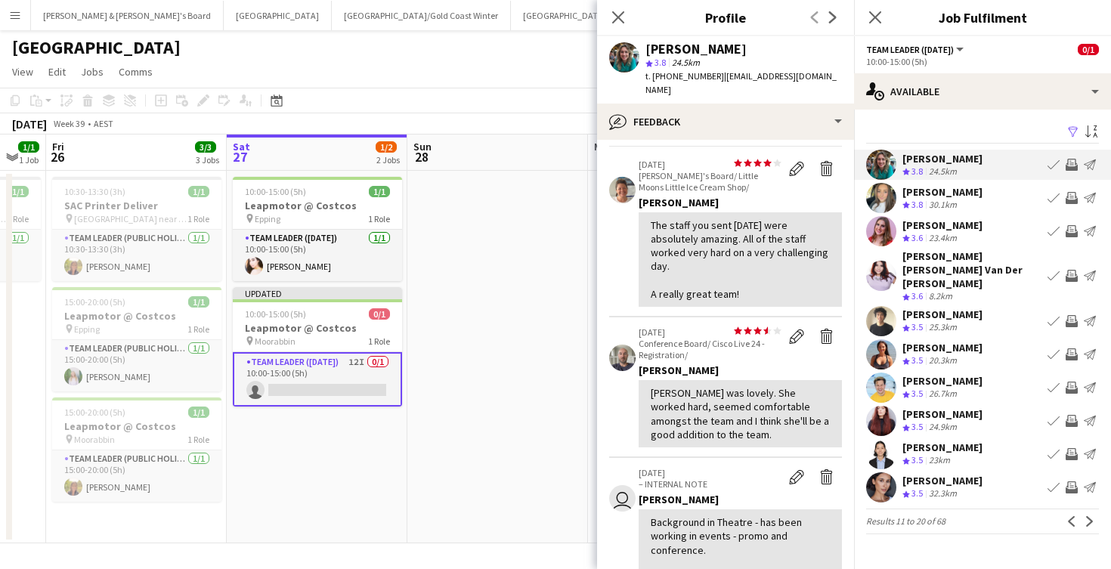
click at [1072, 166] on app-icon "Invite crew" at bounding box center [1072, 165] width 12 height 12
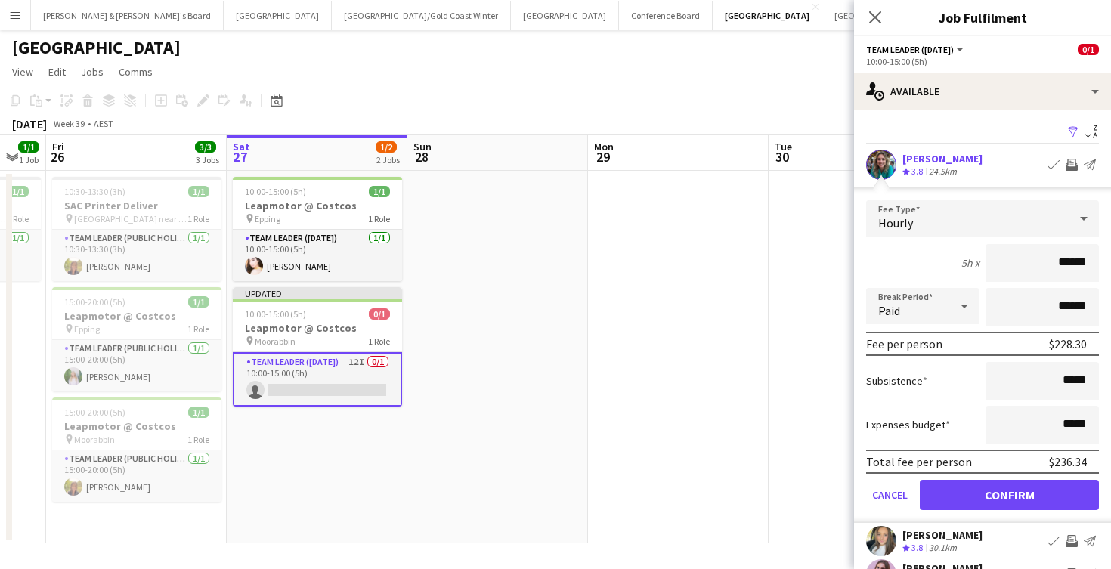
click at [986, 497] on button "Confirm" at bounding box center [1009, 495] width 179 height 30
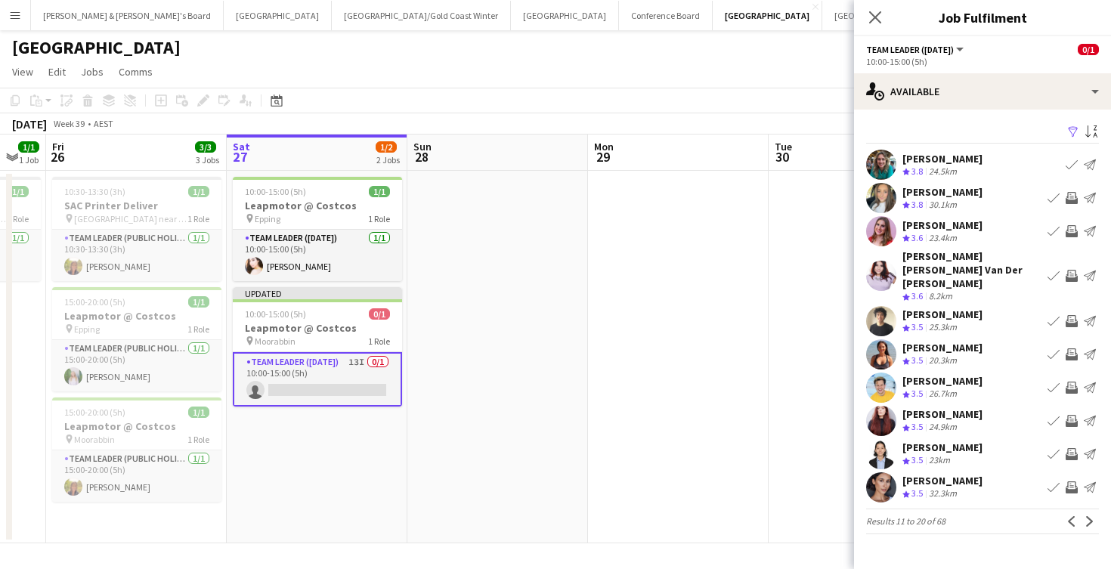
click at [1073, 348] on app-icon "Invite crew" at bounding box center [1072, 354] width 12 height 12
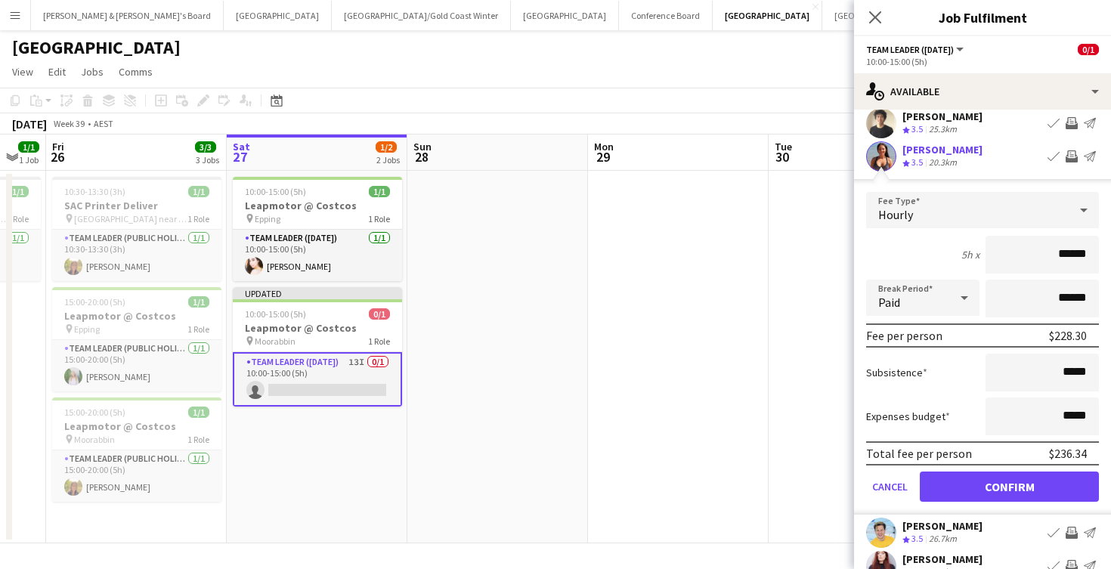
scroll to position [215, 0]
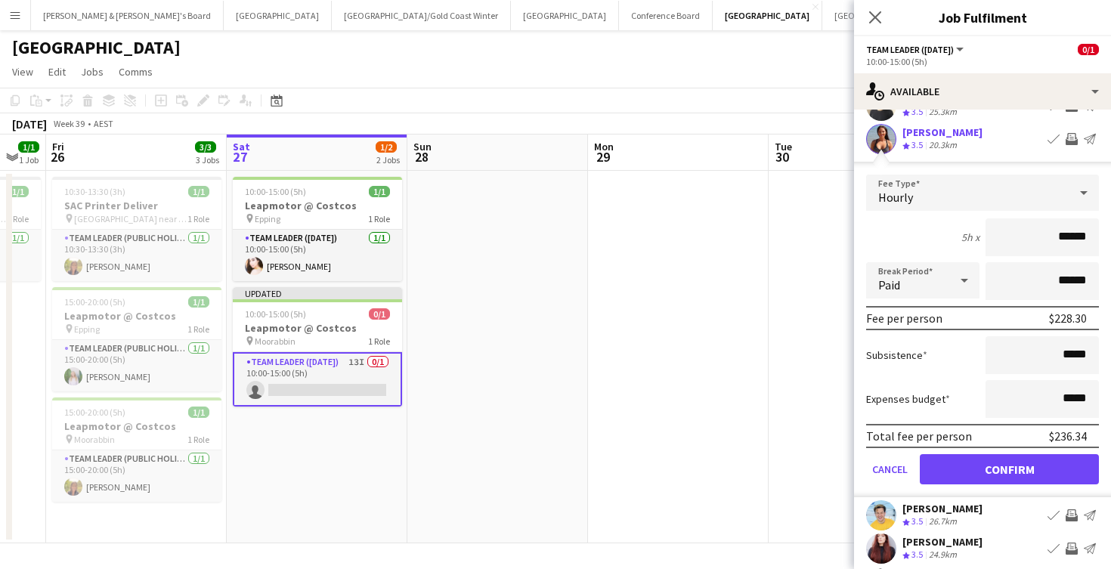
click at [993, 455] on button "Confirm" at bounding box center [1009, 469] width 179 height 30
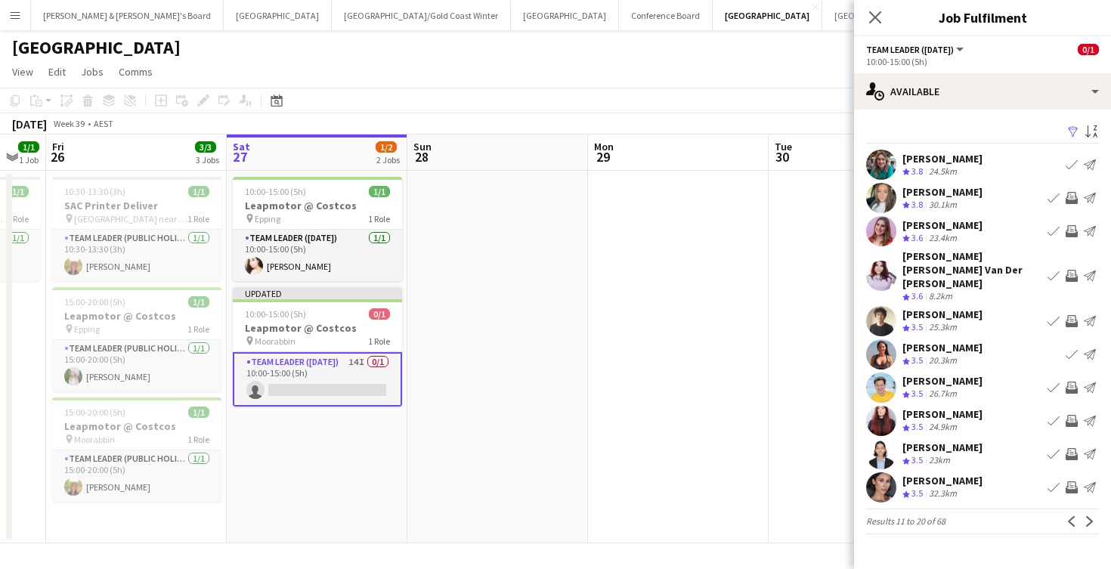
scroll to position [0, 0]
click at [1072, 481] on app-icon "Invite crew" at bounding box center [1072, 487] width 12 height 12
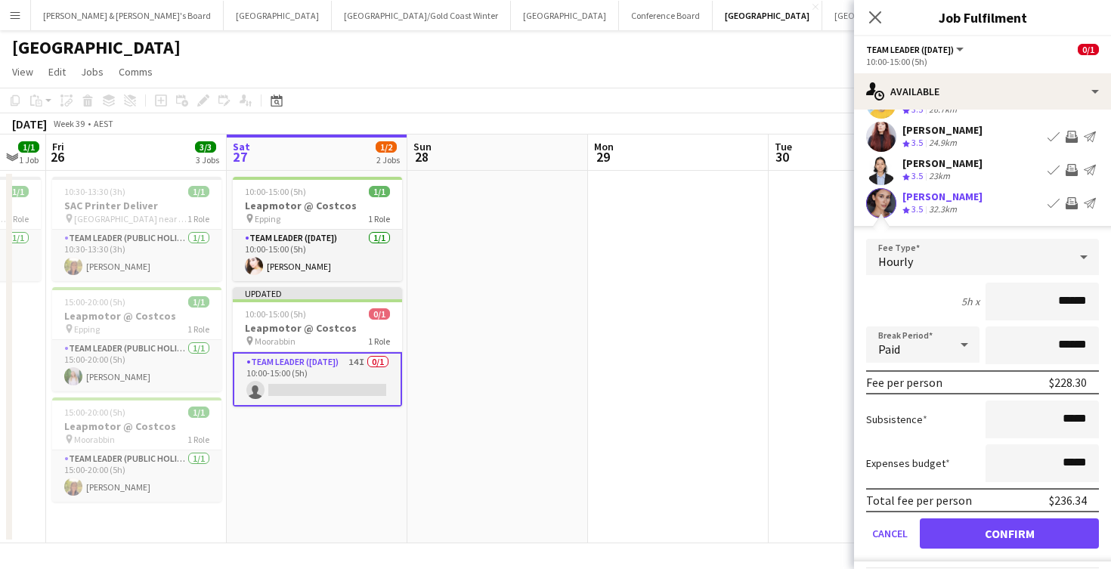
scroll to position [296, 0]
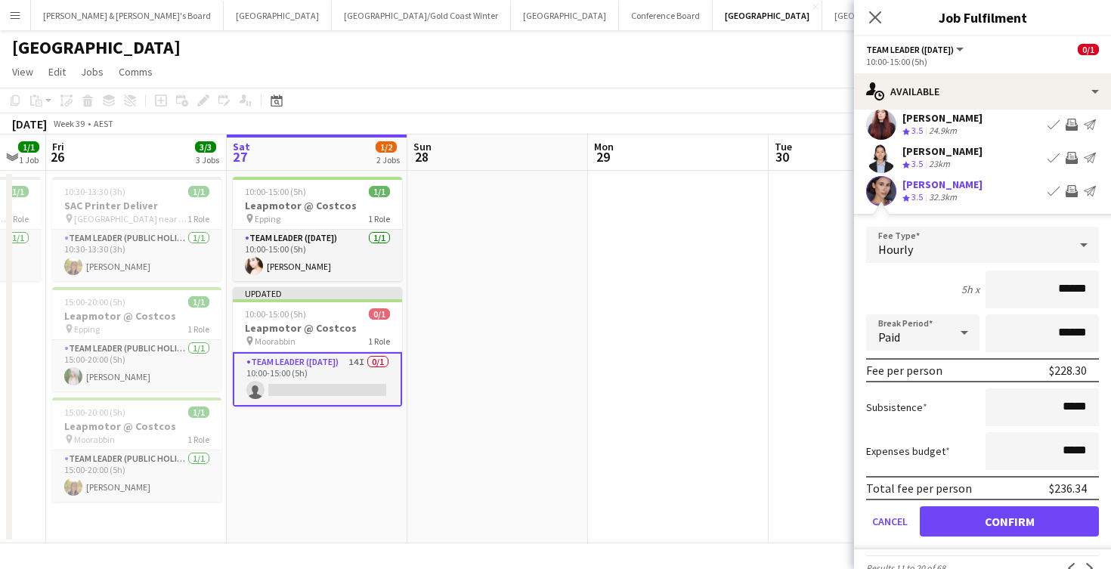
click at [970, 506] on button "Confirm" at bounding box center [1009, 521] width 179 height 30
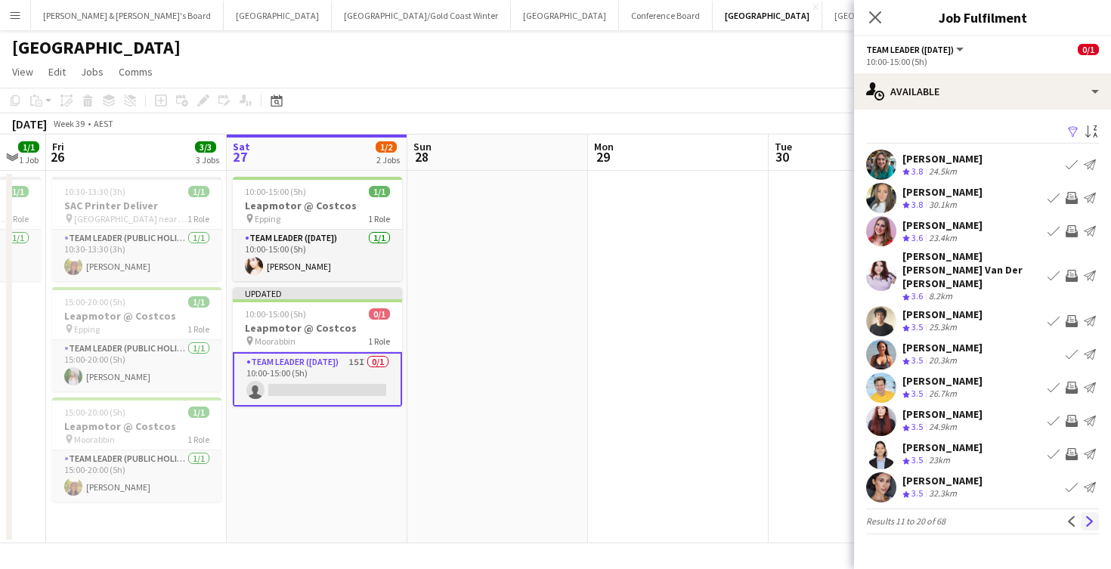
click at [1089, 512] on button "Next" at bounding box center [1090, 521] width 18 height 18
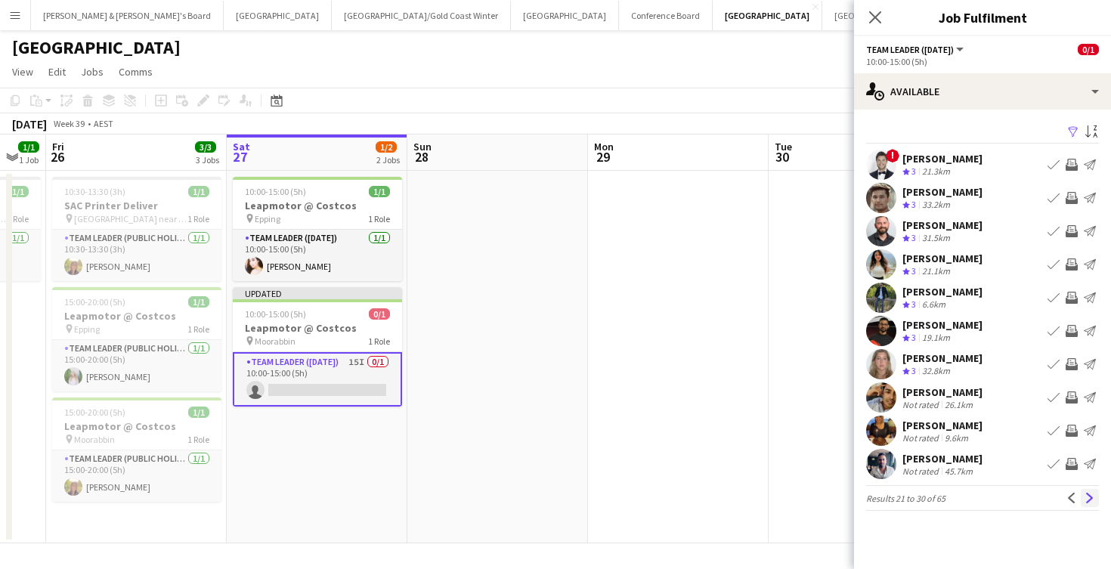
click at [1088, 498] on app-icon "Next" at bounding box center [1090, 498] width 11 height 11
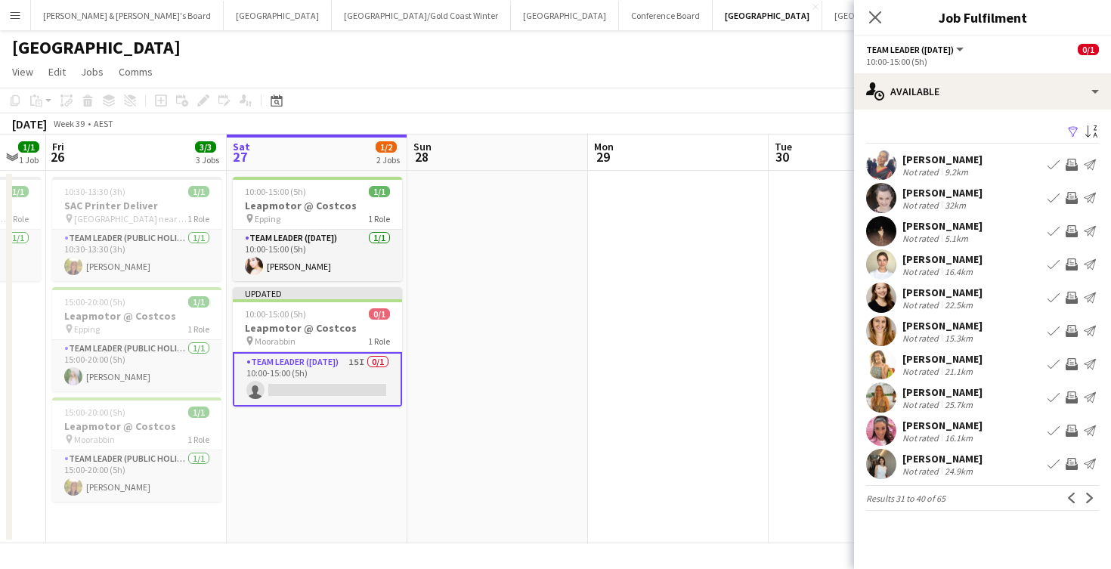
click at [781, 463] on app-date-cell at bounding box center [859, 357] width 181 height 373
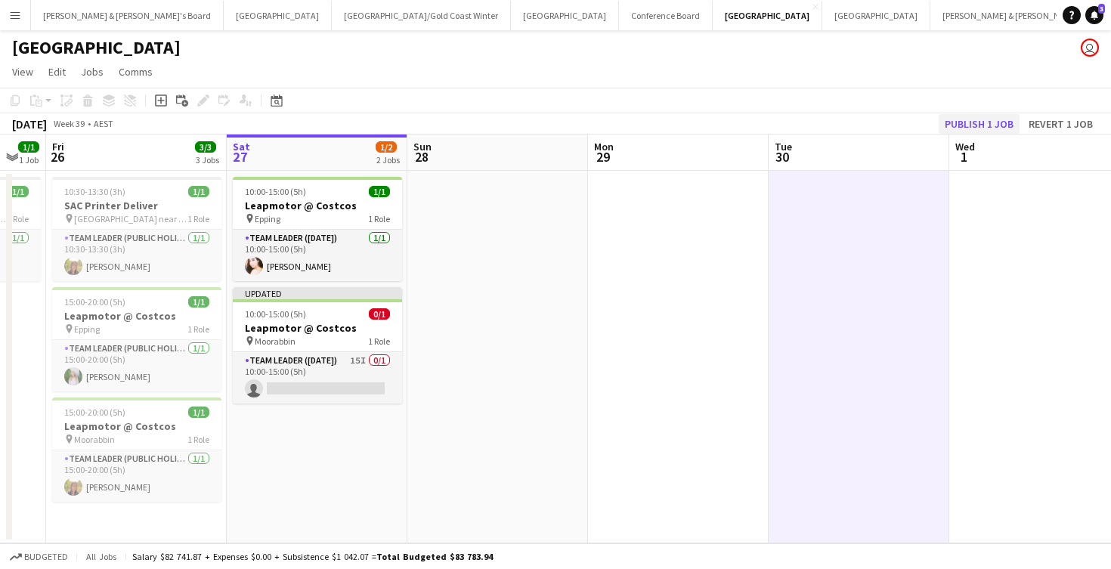
click at [979, 126] on button "Publish 1 job" at bounding box center [979, 124] width 81 height 20
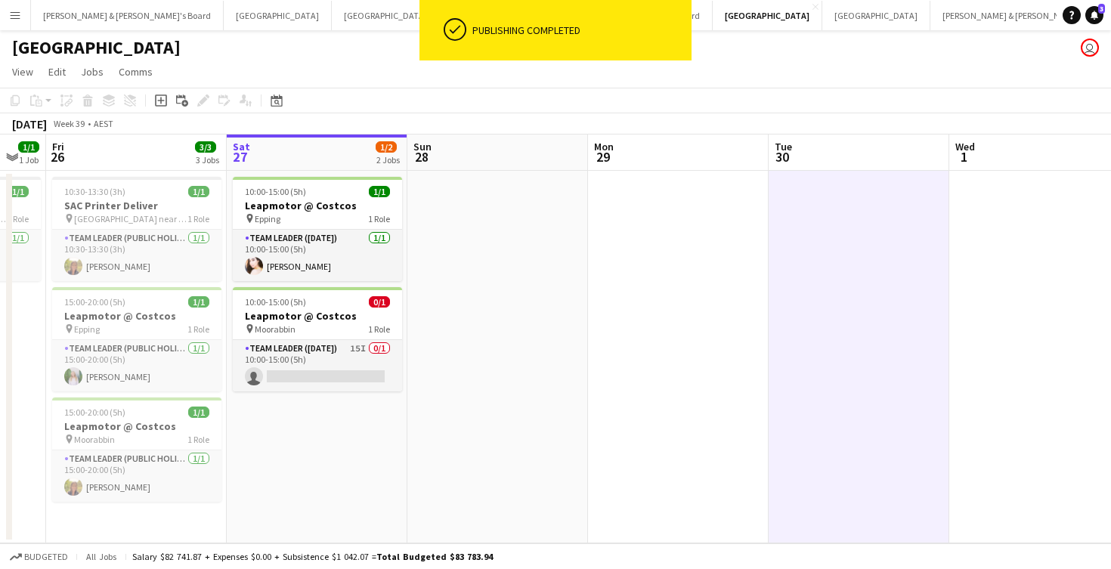
click at [779, 56] on div "[GEOGRAPHIC_DATA] user" at bounding box center [555, 44] width 1111 height 29
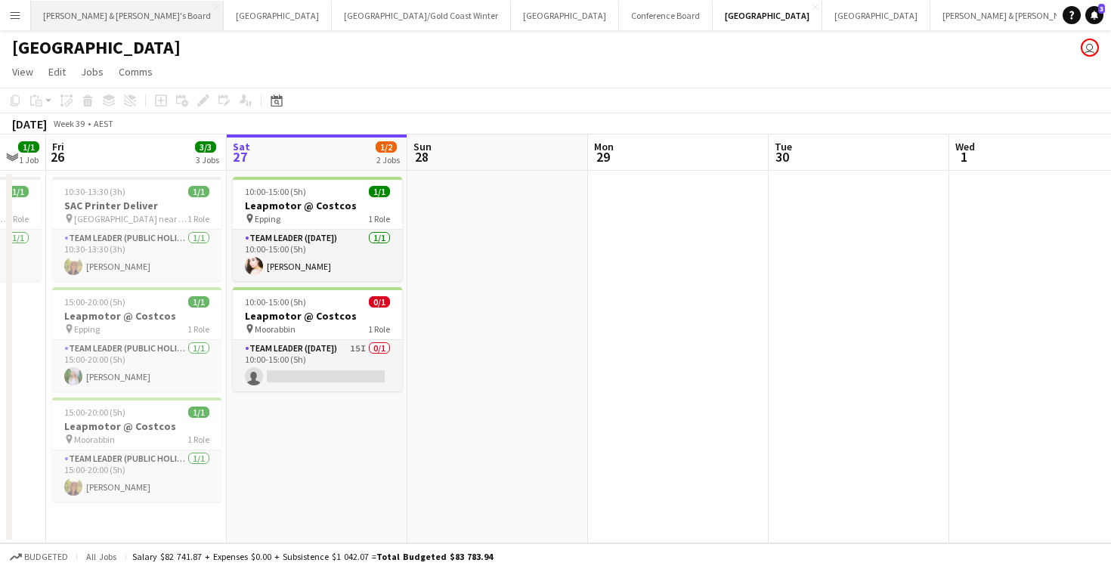
click at [101, 22] on button "[PERSON_NAME] & [PERSON_NAME]'s Board Close" at bounding box center [127, 15] width 193 height 29
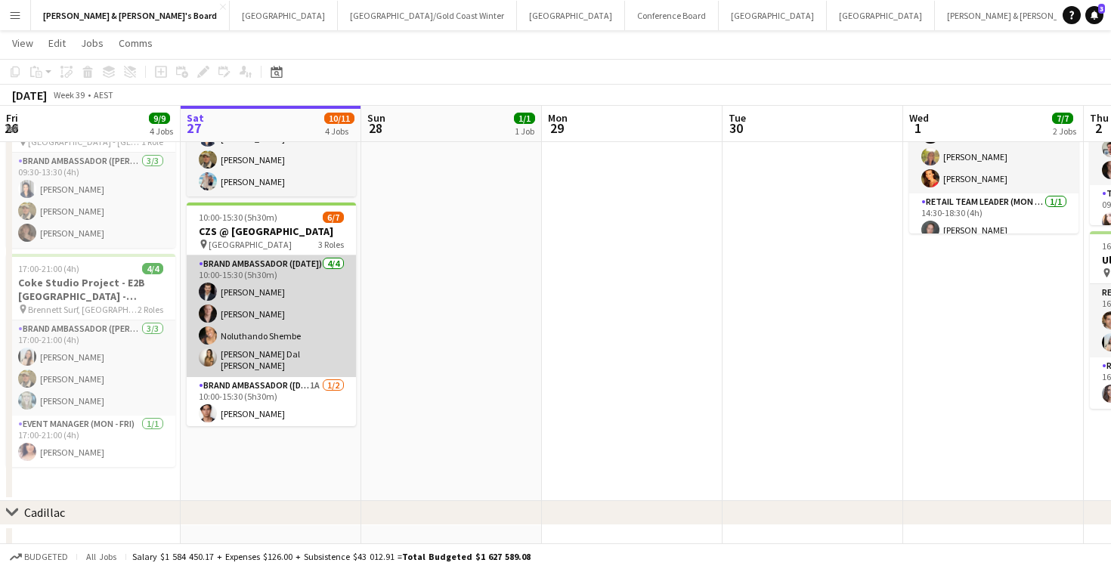
scroll to position [69, 0]
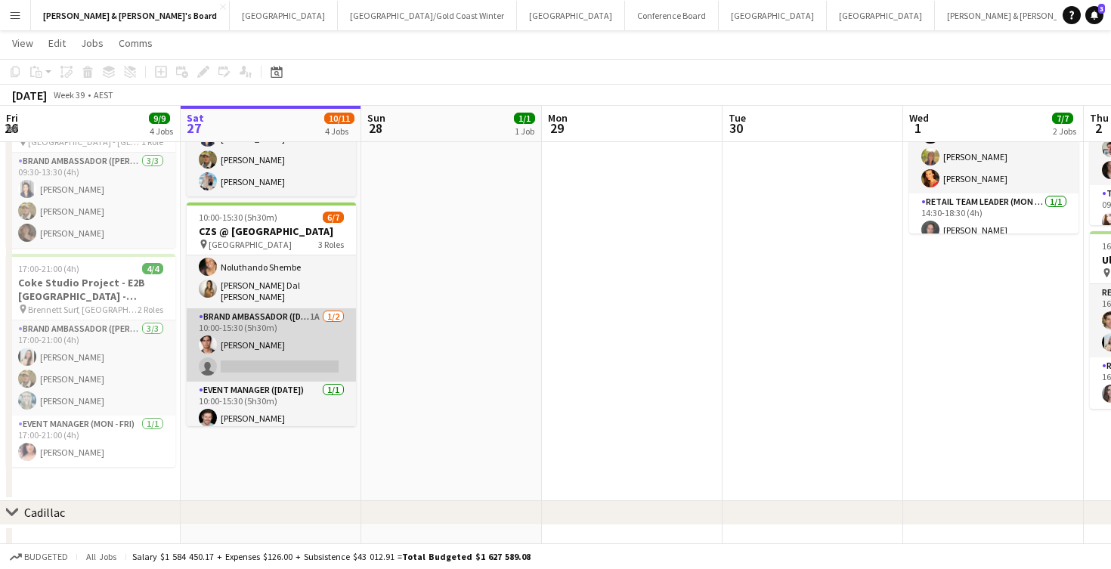
click at [320, 339] on app-card-role "Brand Ambassador ([DATE]) 1A [DATE] 10:00-15:30 (5h30m) [PERSON_NAME] single-ne…" at bounding box center [271, 344] width 169 height 73
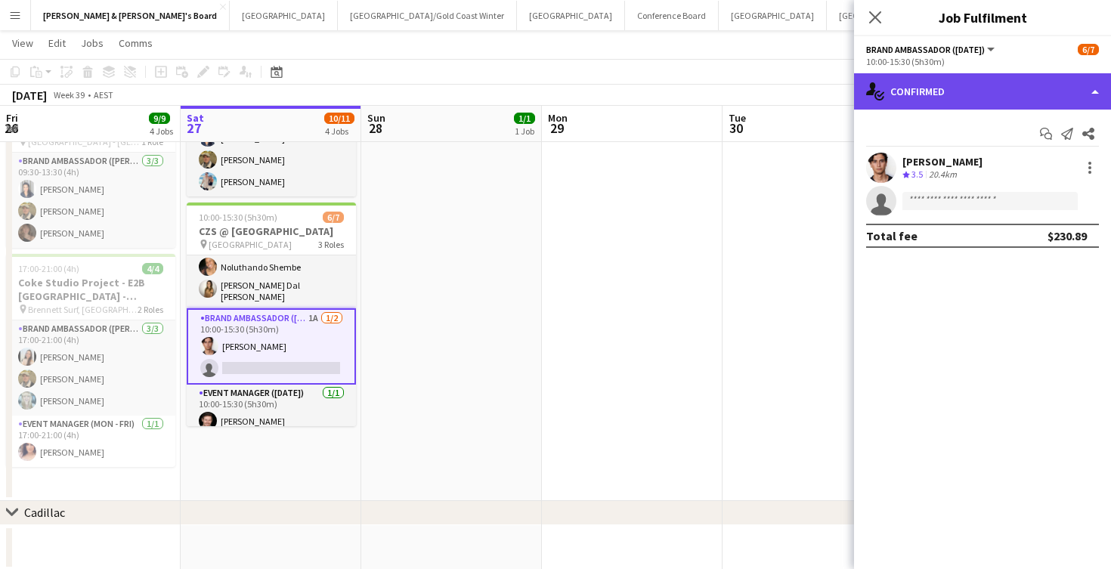
click at [970, 85] on div "single-neutral-actions-check-2 Confirmed" at bounding box center [982, 91] width 257 height 36
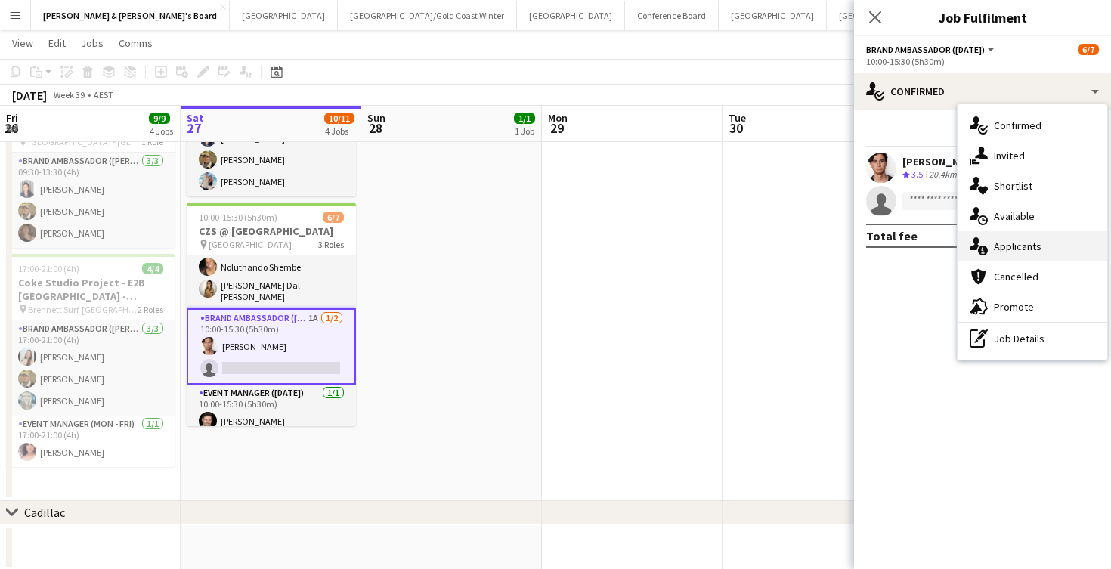
click at [1033, 242] on span "Applicants" at bounding box center [1018, 247] width 48 height 14
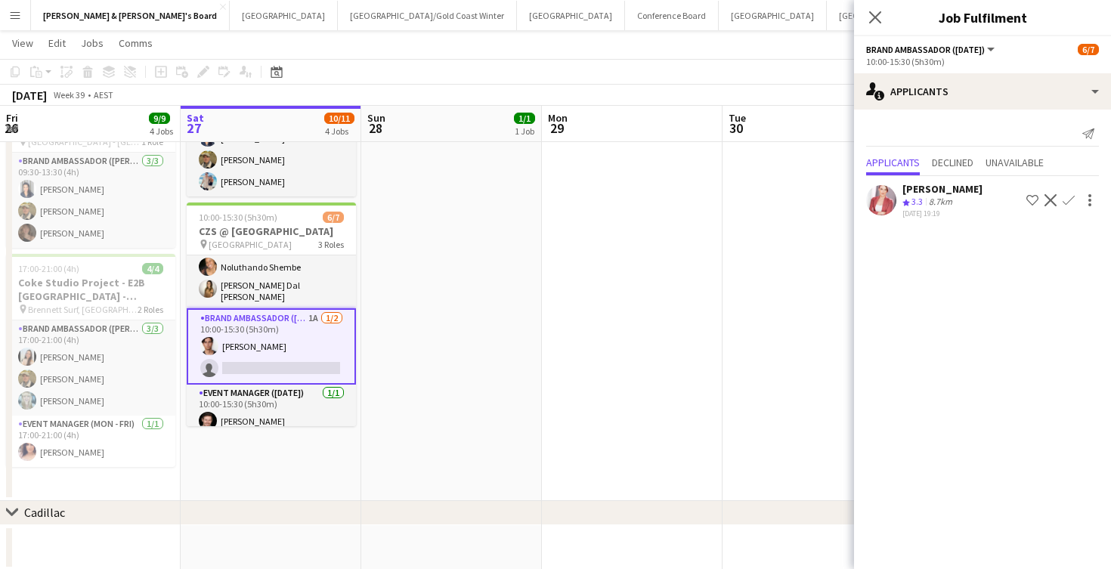
click at [951, 191] on div "[PERSON_NAME]" at bounding box center [942, 189] width 80 height 14
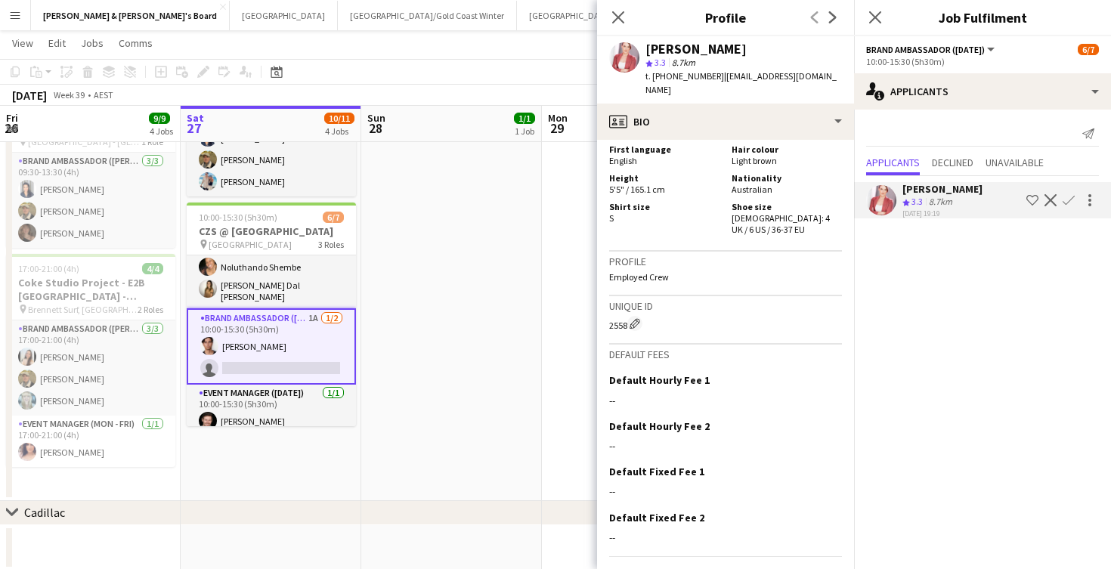
scroll to position [772, 0]
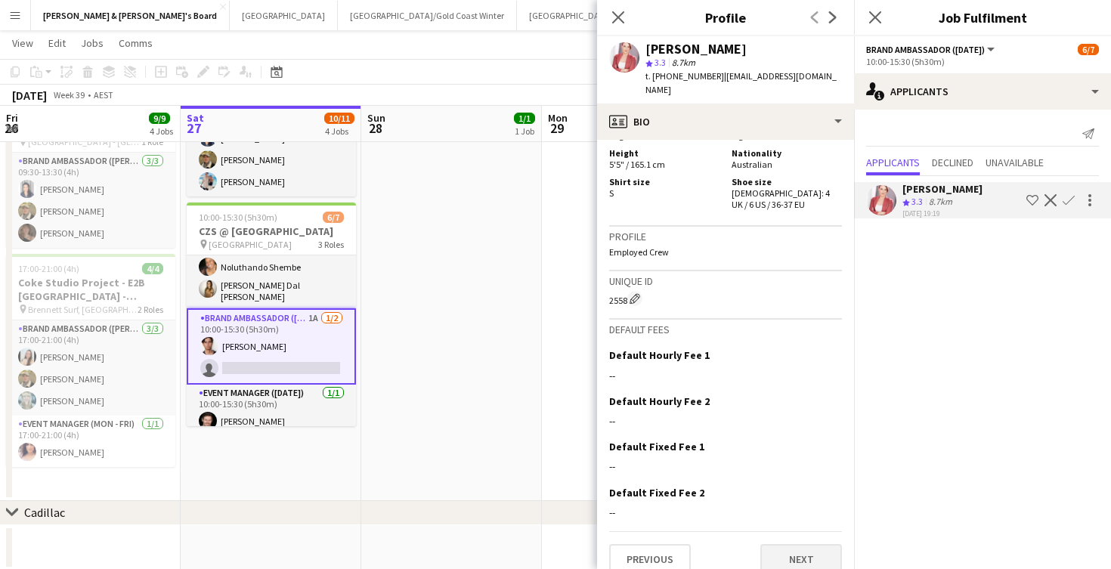
click at [788, 544] on button "Next" at bounding box center [801, 559] width 82 height 30
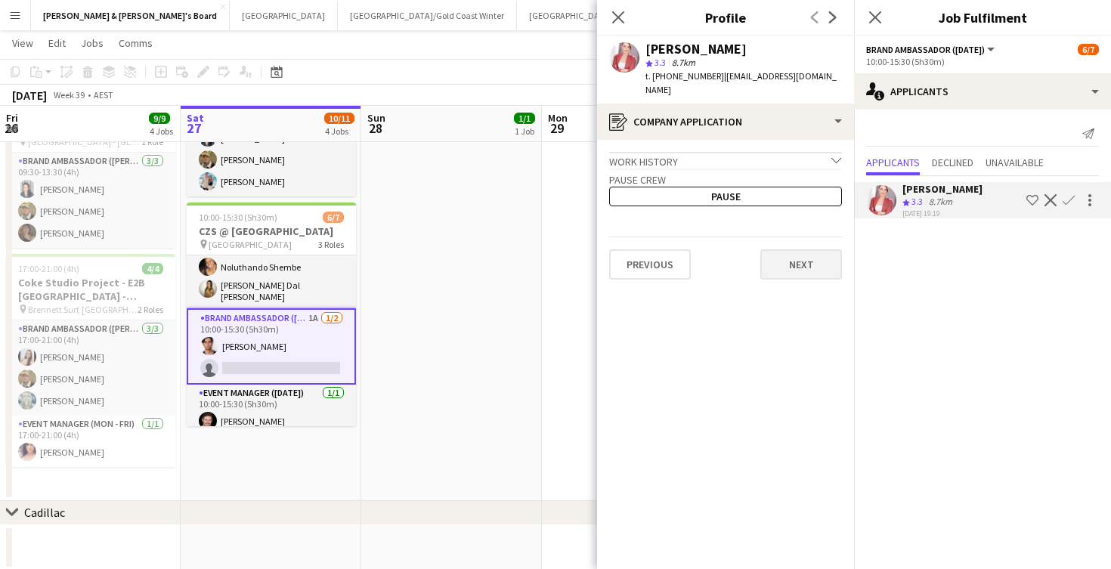
click at [800, 258] on button "Next" at bounding box center [801, 264] width 82 height 30
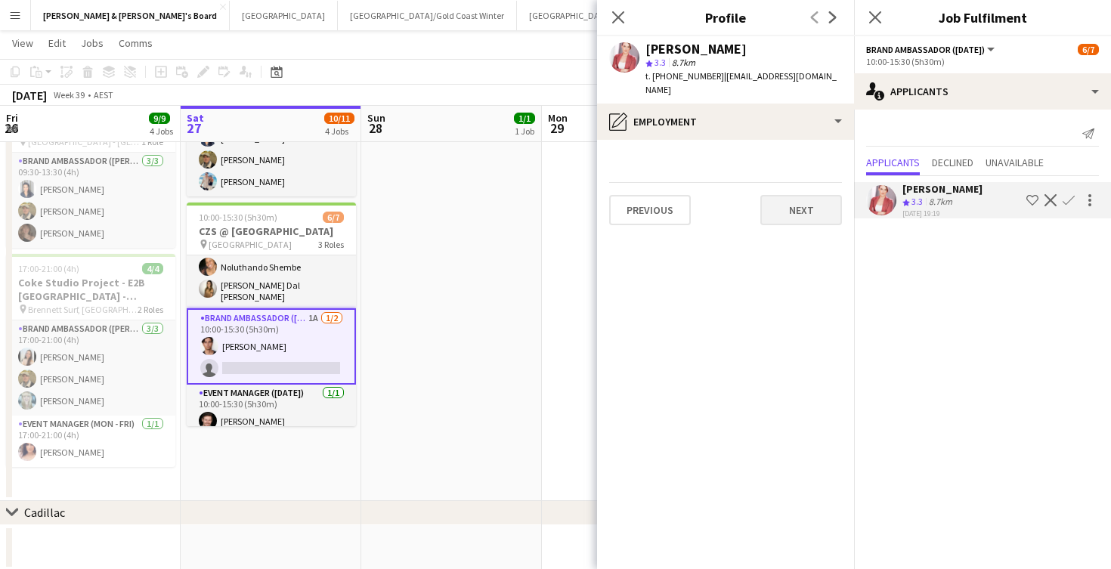
click at [805, 195] on button "Next" at bounding box center [801, 210] width 82 height 30
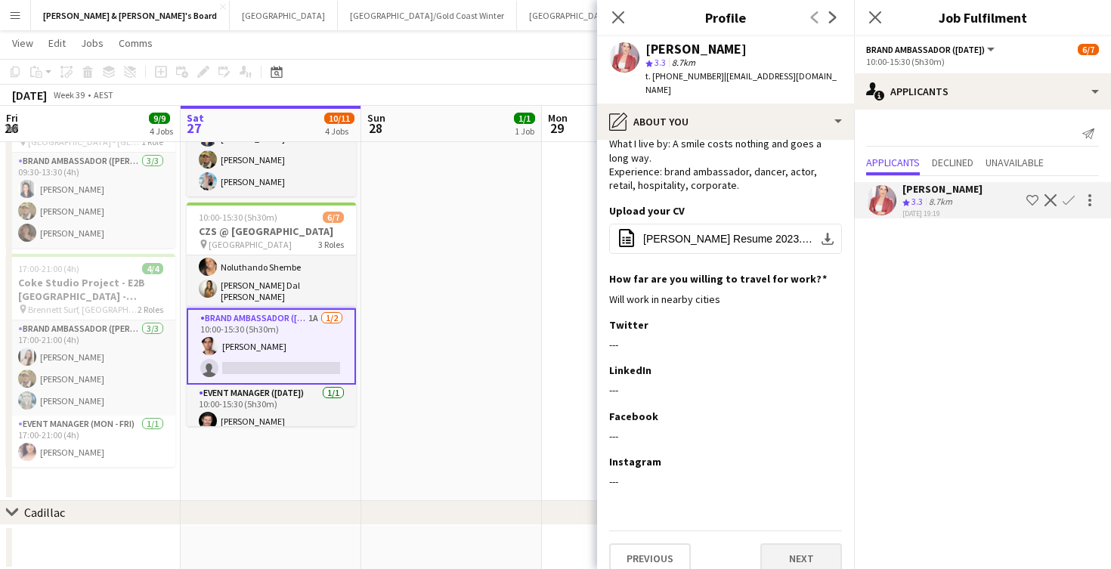
scroll to position [144, 0]
click at [778, 544] on button "Next" at bounding box center [801, 559] width 82 height 30
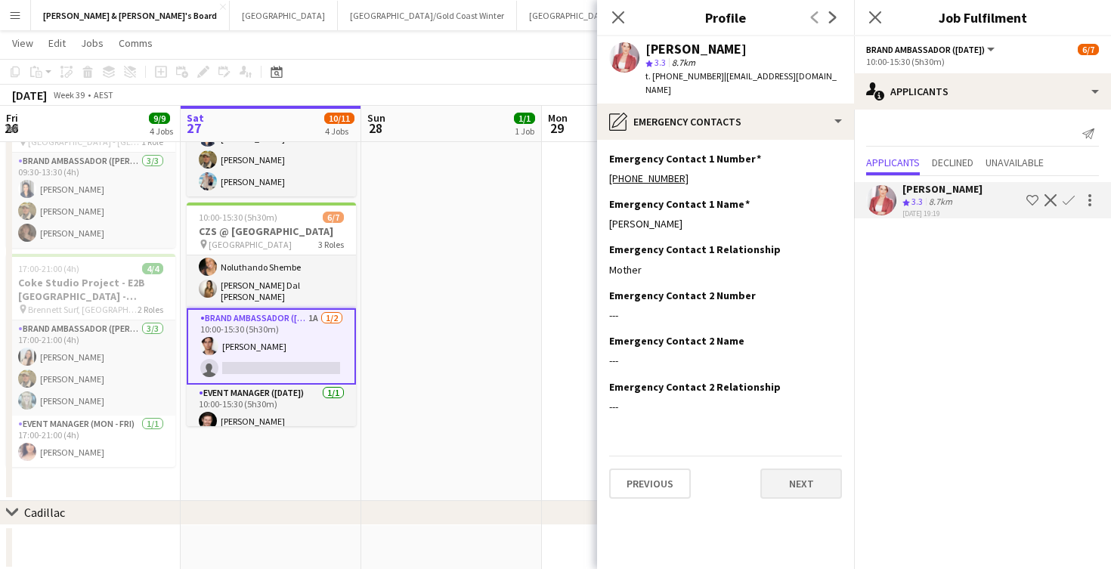
scroll to position [0, 0]
click at [792, 469] on button "Next" at bounding box center [801, 484] width 82 height 30
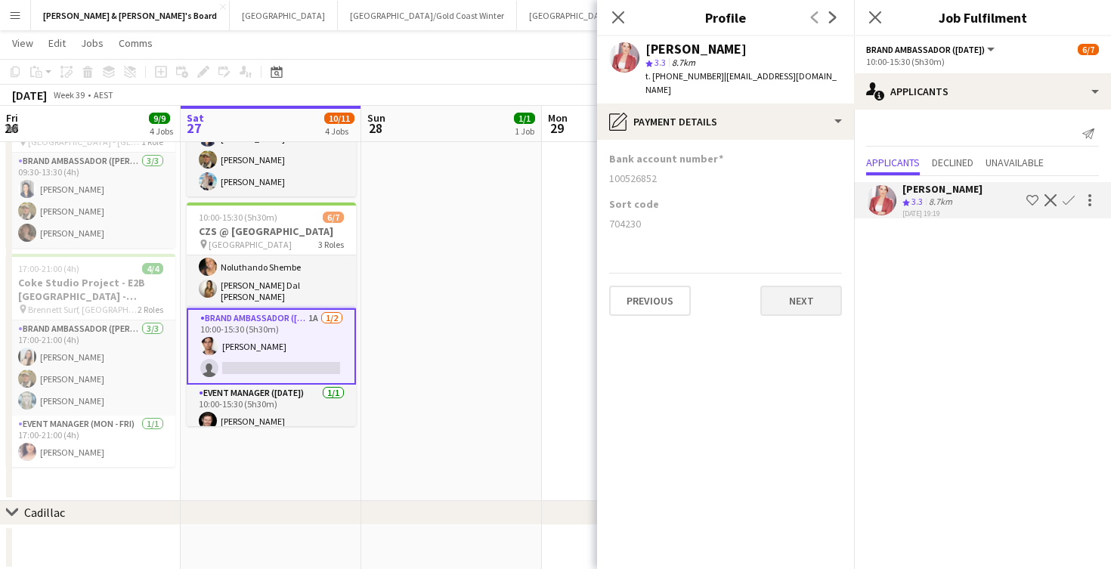
click at [804, 286] on button "Next" at bounding box center [801, 301] width 82 height 30
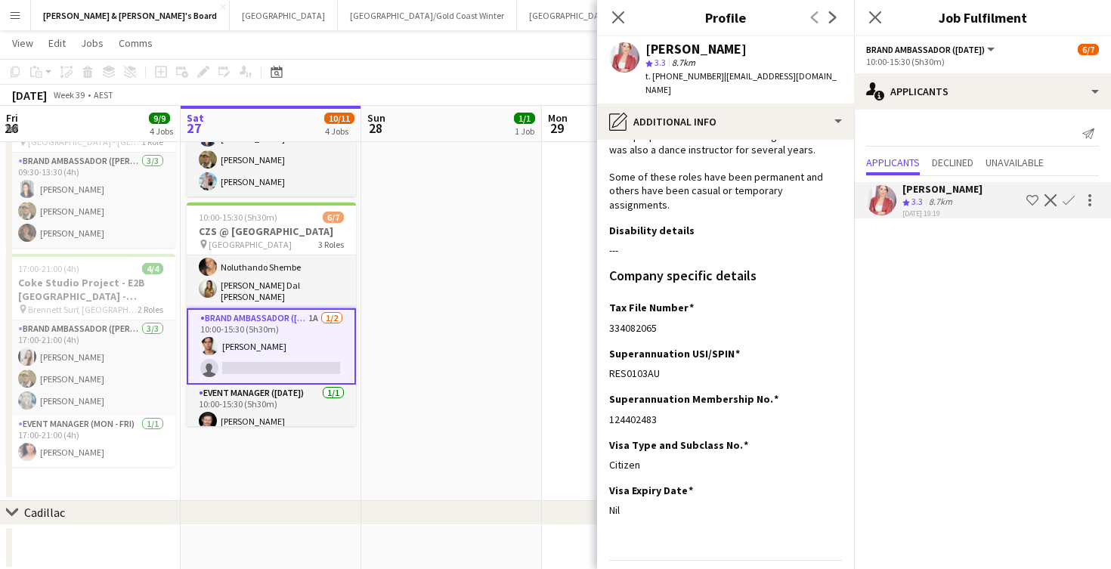
scroll to position [252, 0]
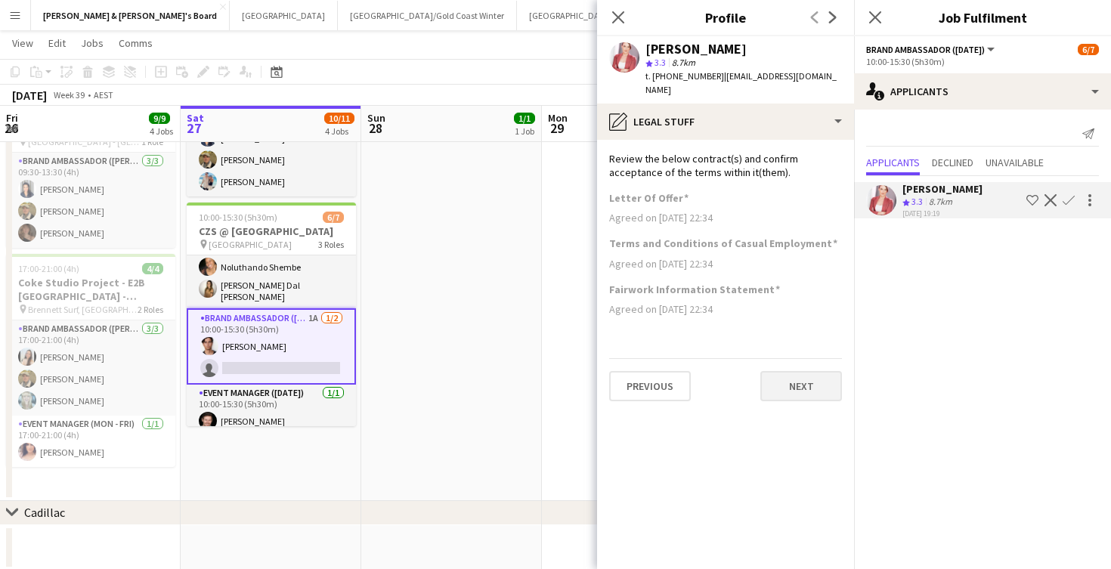
click at [810, 382] on app-section-data-types "Review the below contract(s) and confirm acceptance of the terms within it(them…" at bounding box center [725, 354] width 257 height 429
click at [810, 372] on button "Next" at bounding box center [801, 386] width 82 height 30
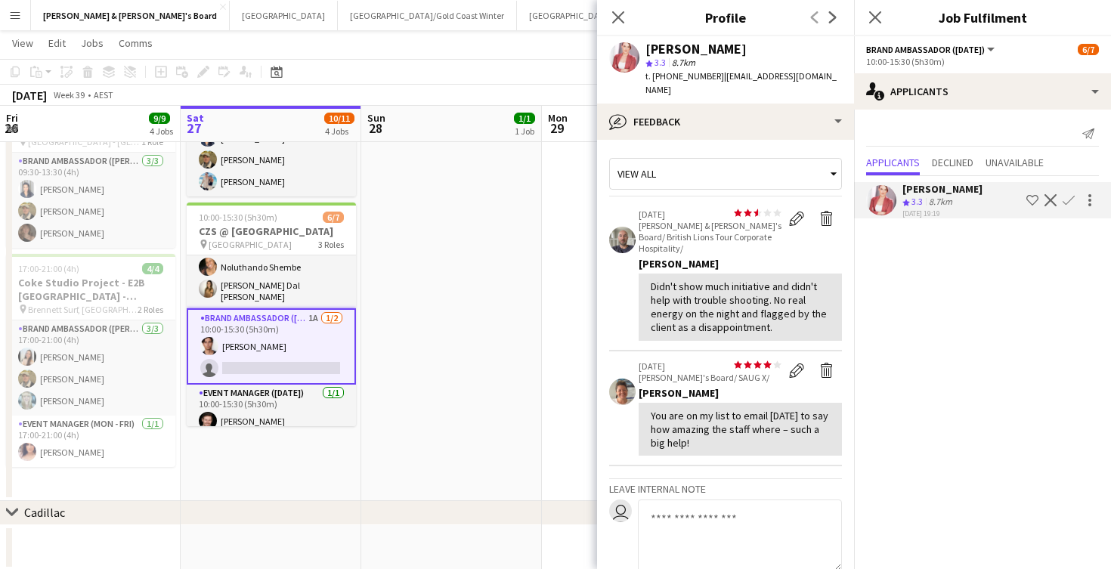
click at [526, 331] on app-date-cell "14:30-18:30 (4h) 1/1 Live Well activation pin South [PERSON_NAME] 1 Role Team L…" at bounding box center [451, 187] width 181 height 630
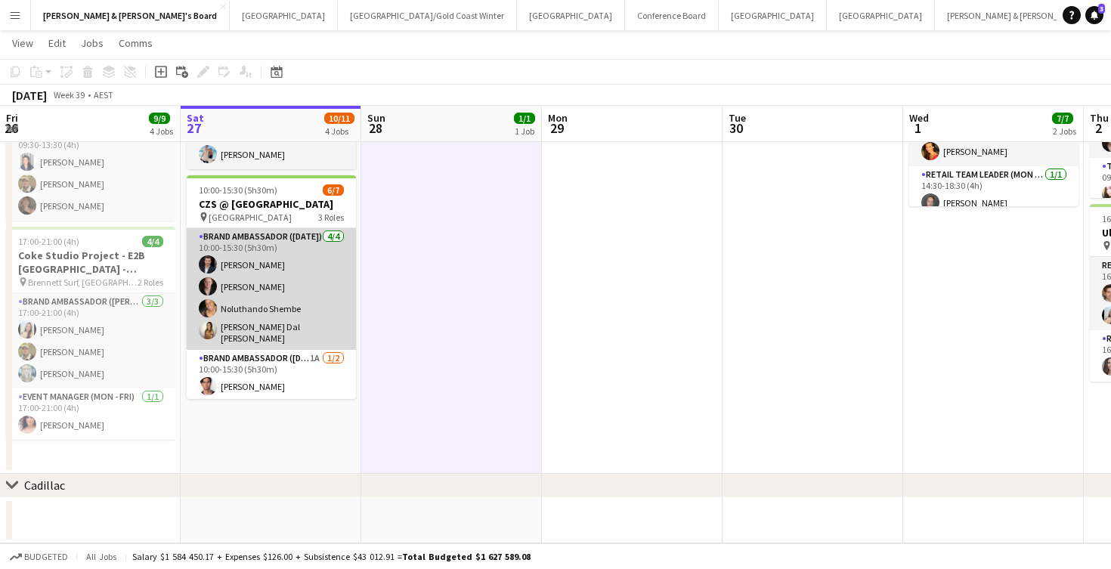
click at [252, 265] on app-card-role "Brand Ambassador ([DATE]) [DATE] 10:00-15:30 (5h30m) [PERSON_NAME] [PERSON_NAME…" at bounding box center [271, 289] width 169 height 122
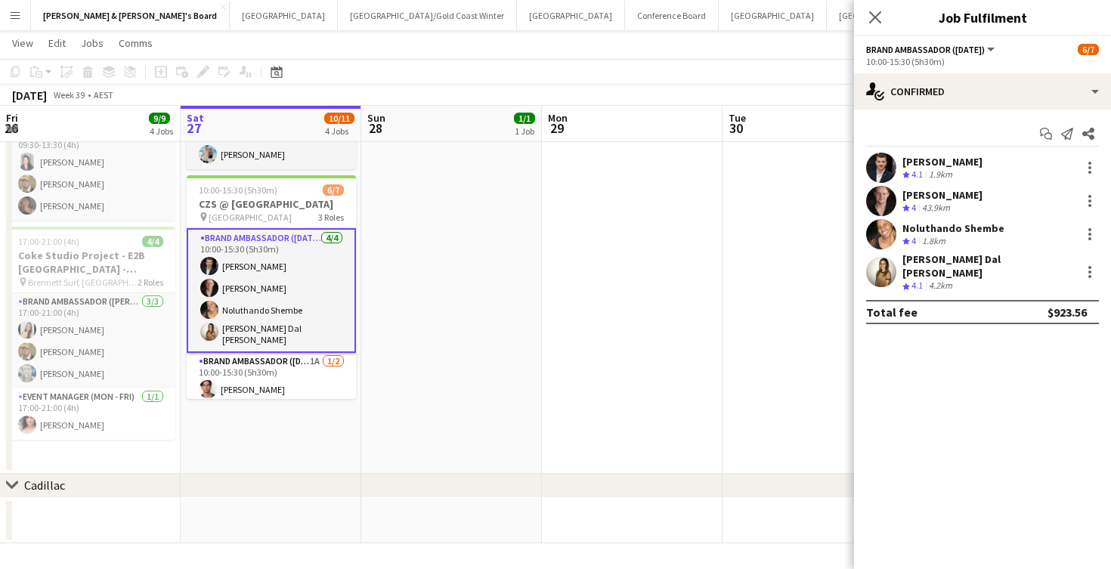
click at [949, 167] on div "[PERSON_NAME]" at bounding box center [942, 162] width 80 height 14
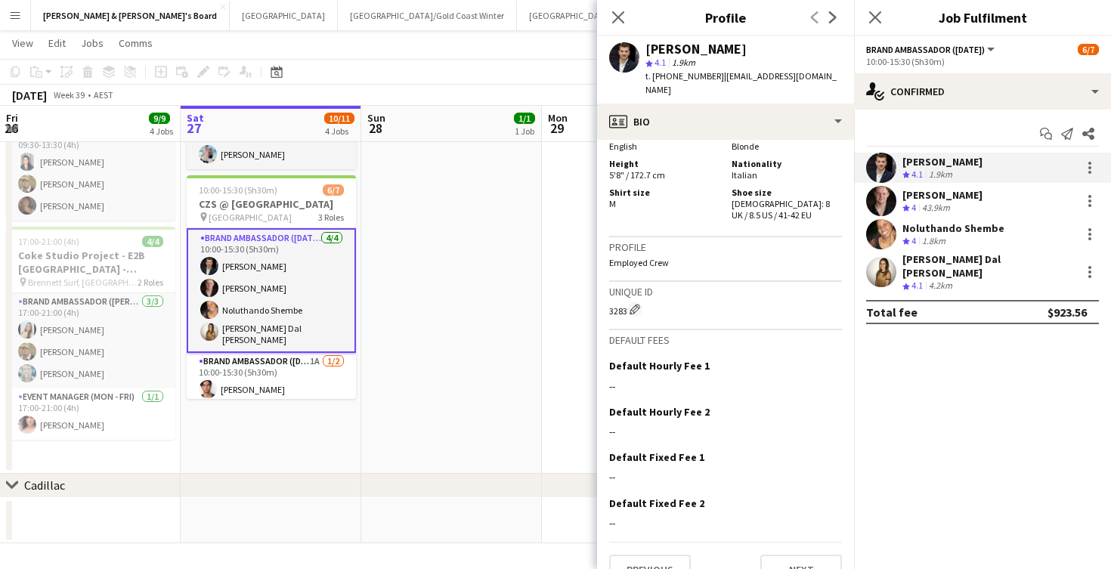
scroll to position [1003, 0]
click at [936, 207] on div "43.9km" at bounding box center [936, 208] width 34 height 13
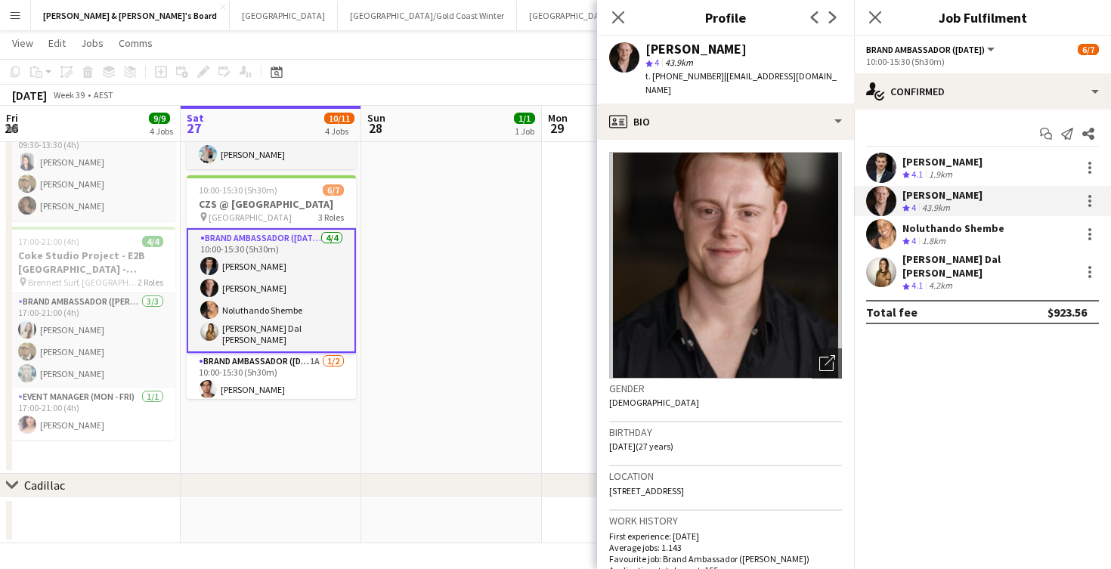
click at [530, 181] on app-date-cell "14:30-18:30 (4h) 1/1 Live Well activation pin South [PERSON_NAME] 1 Role Team L…" at bounding box center [451, 159] width 181 height 630
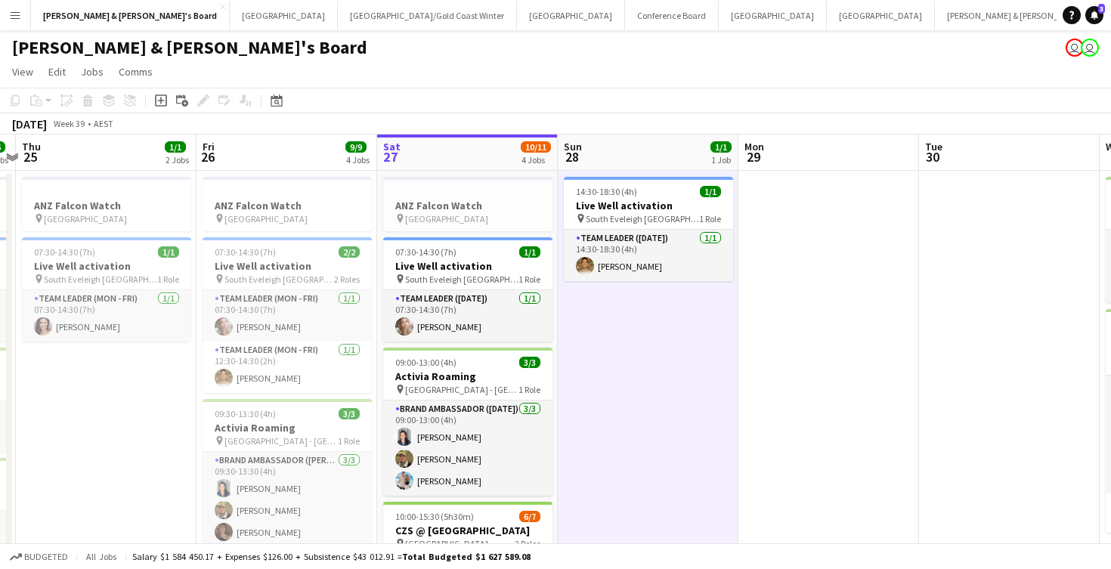
scroll to position [0, 0]
click at [719, 18] on button "Melbourne Close" at bounding box center [773, 15] width 108 height 29
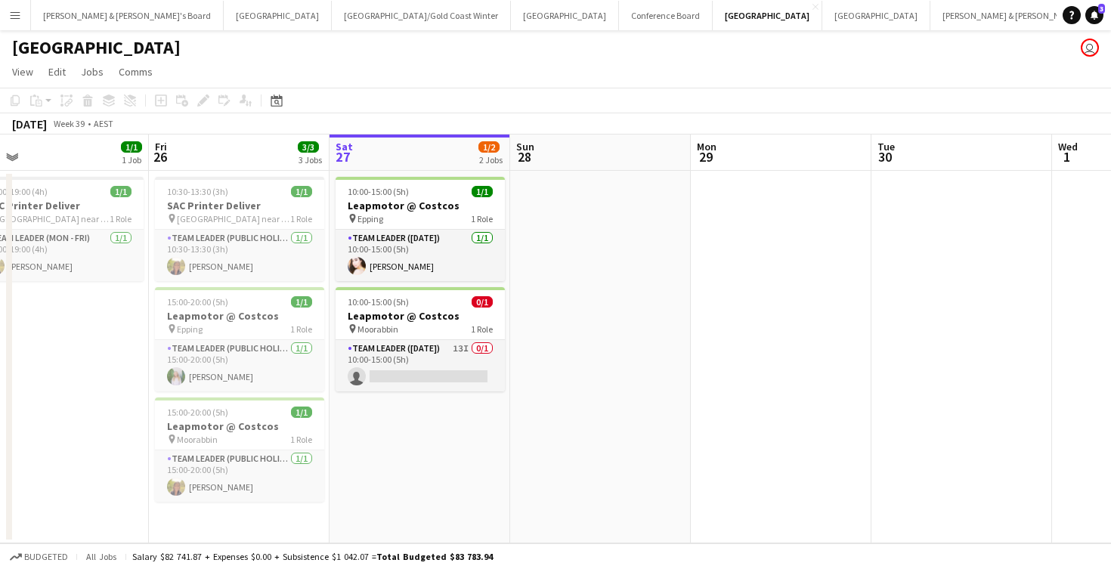
scroll to position [0, 390]
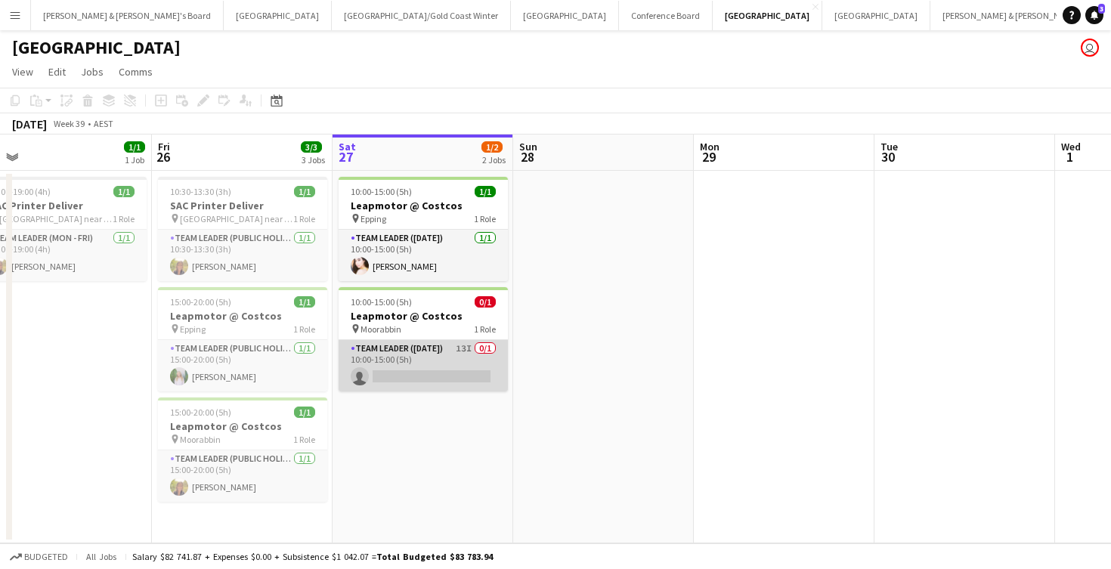
click at [453, 367] on app-card-role "Team Leader ([DATE]) 13I 0/1 10:00-15:00 (5h) single-neutral-actions" at bounding box center [423, 365] width 169 height 51
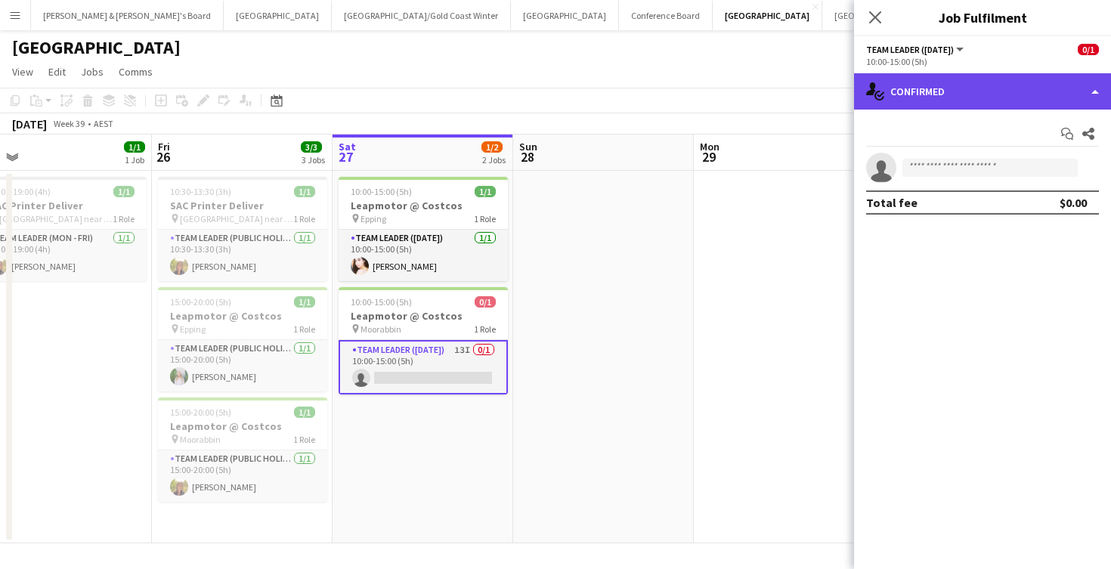
click at [989, 85] on div "single-neutral-actions-check-2 Confirmed" at bounding box center [982, 91] width 257 height 36
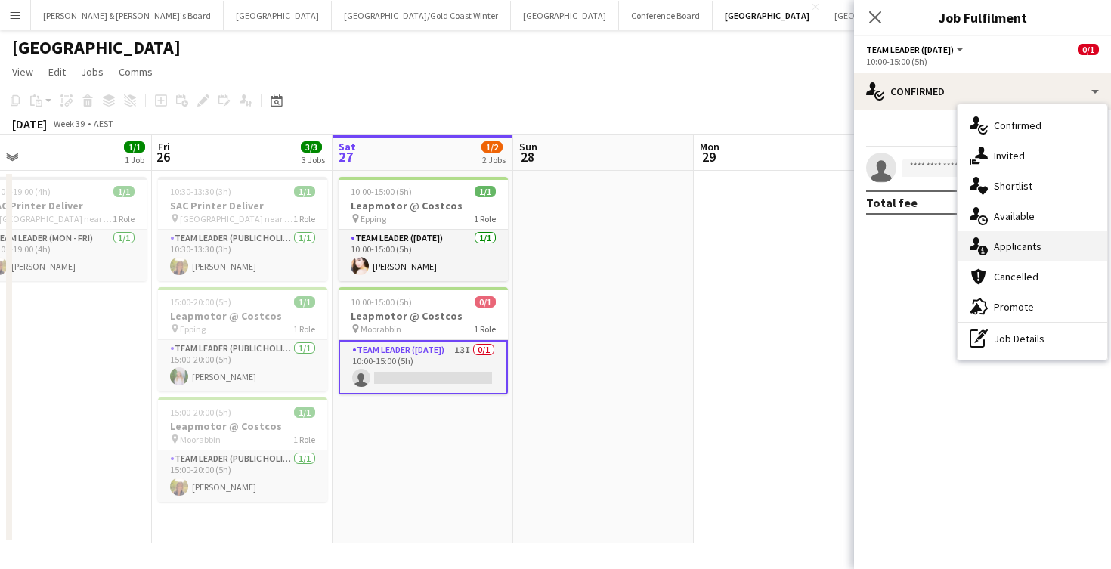
click at [1007, 252] on span "Applicants" at bounding box center [1018, 247] width 48 height 14
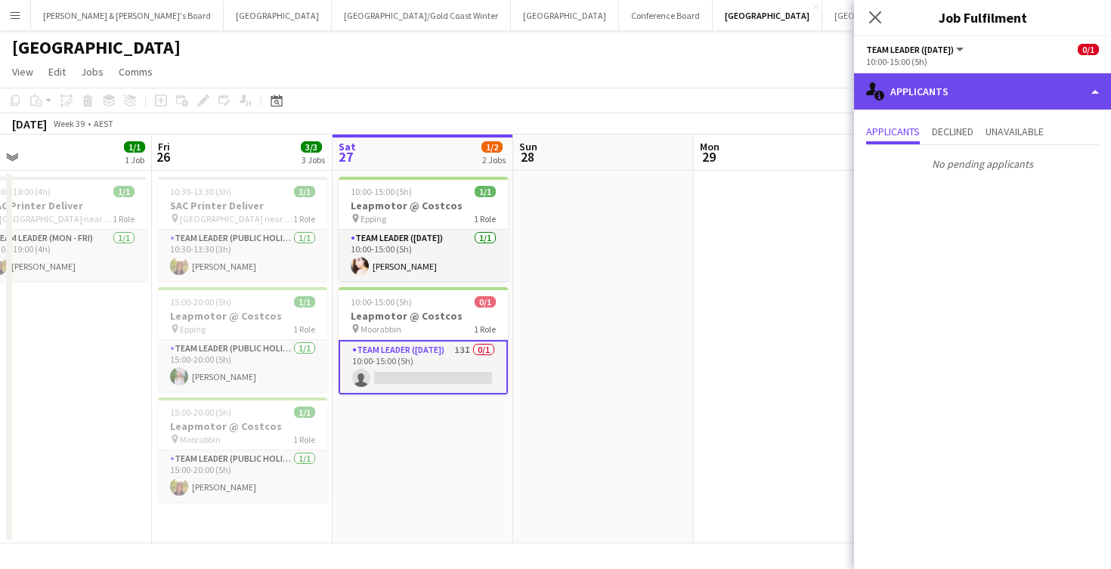
click at [967, 87] on div "single-neutral-actions-information Applicants" at bounding box center [982, 91] width 257 height 36
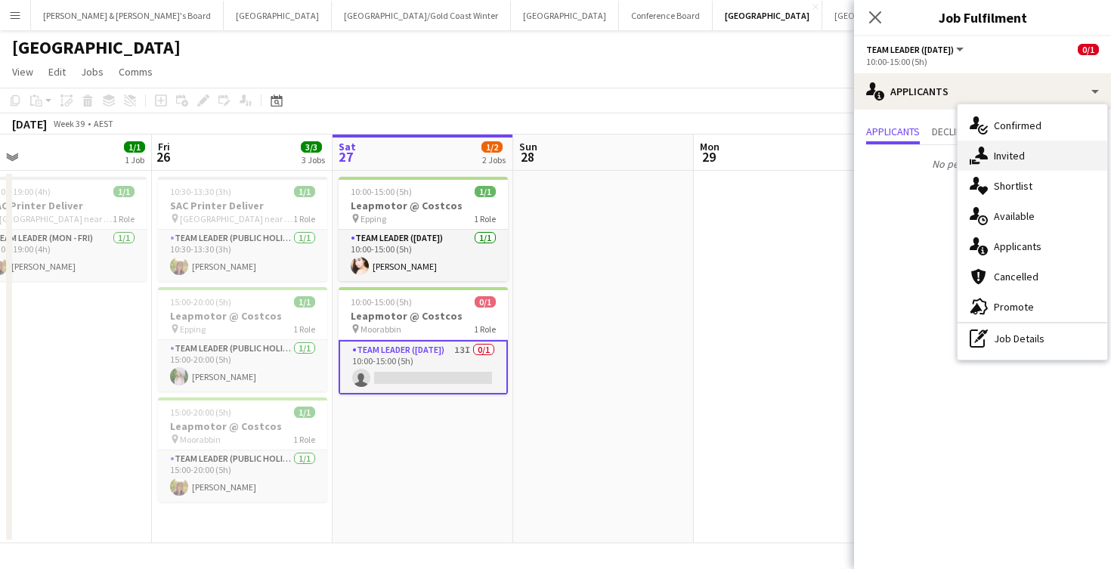
click at [1020, 162] on span "Invited" at bounding box center [1009, 156] width 31 height 14
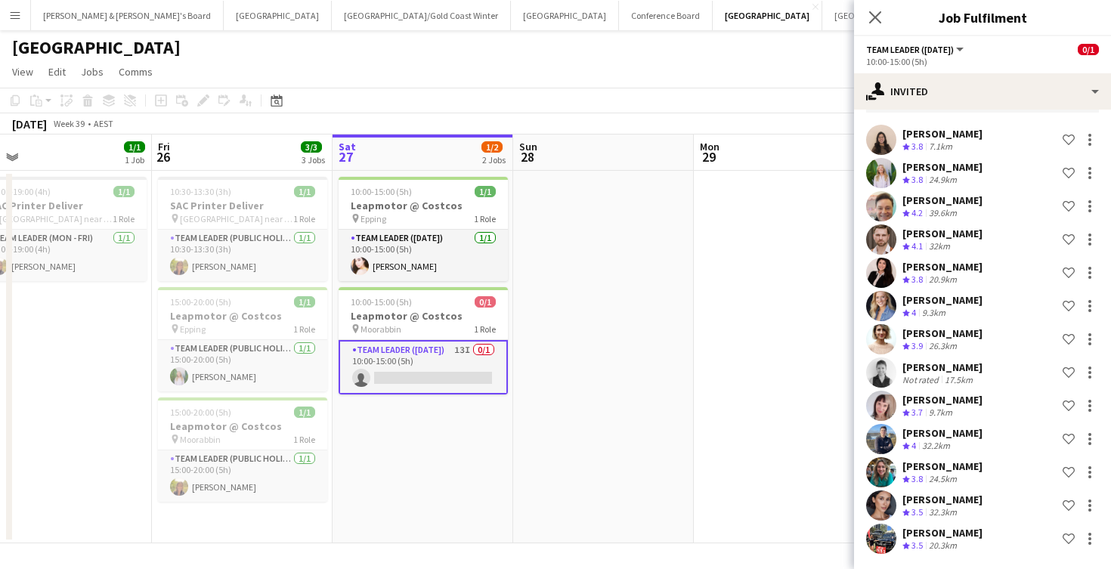
scroll to position [107, 0]
click at [756, 402] on app-date-cell at bounding box center [784, 357] width 181 height 373
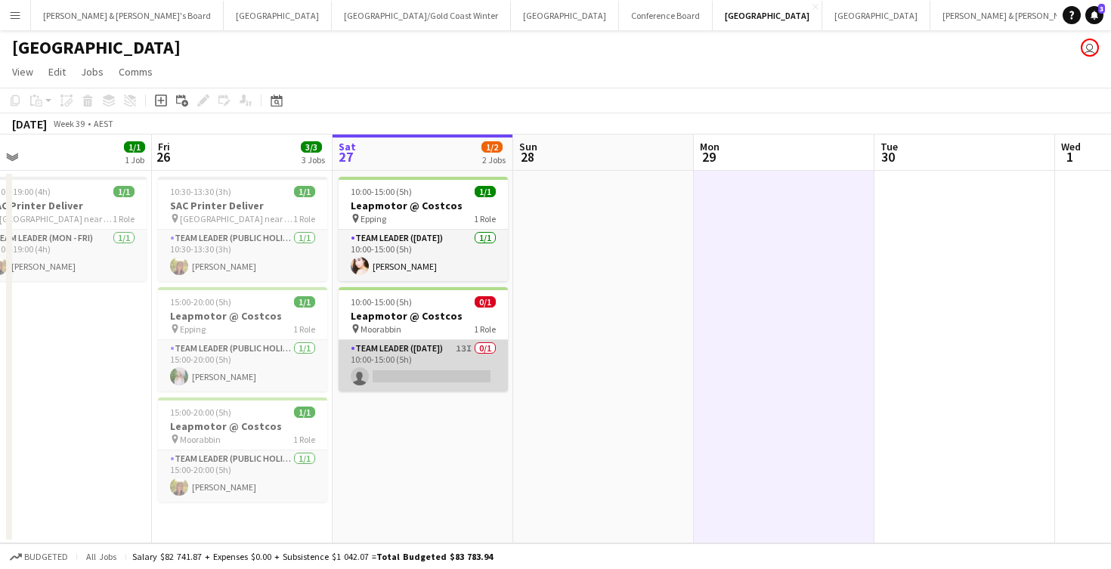
click at [460, 366] on app-card-role "Team Leader ([DATE]) 13I 0/1 10:00-15:00 (5h) single-neutral-actions" at bounding box center [423, 365] width 169 height 51
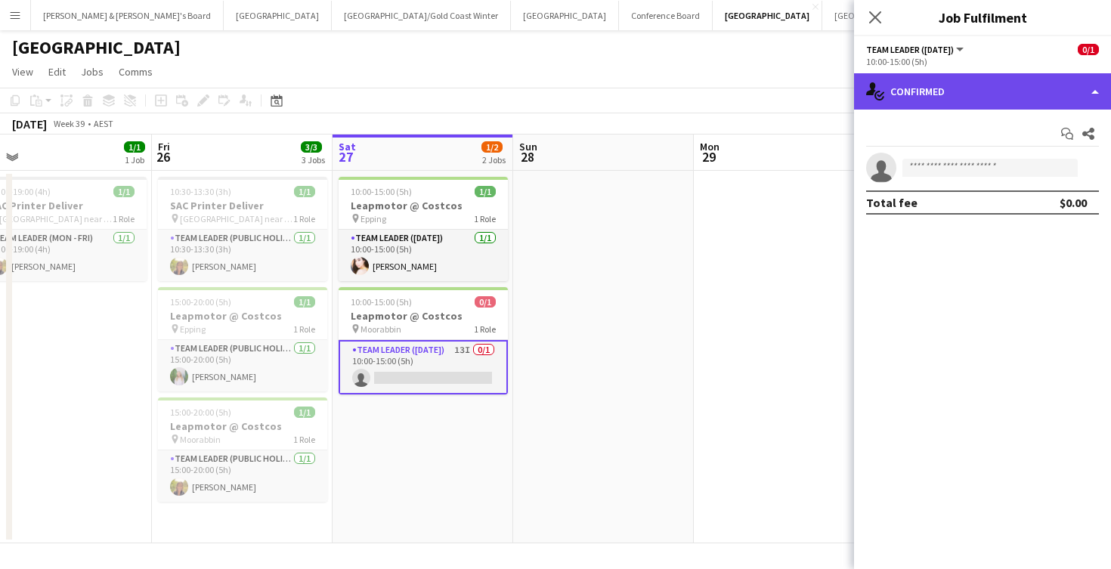
click at [984, 85] on div "single-neutral-actions-check-2 Confirmed" at bounding box center [982, 91] width 257 height 36
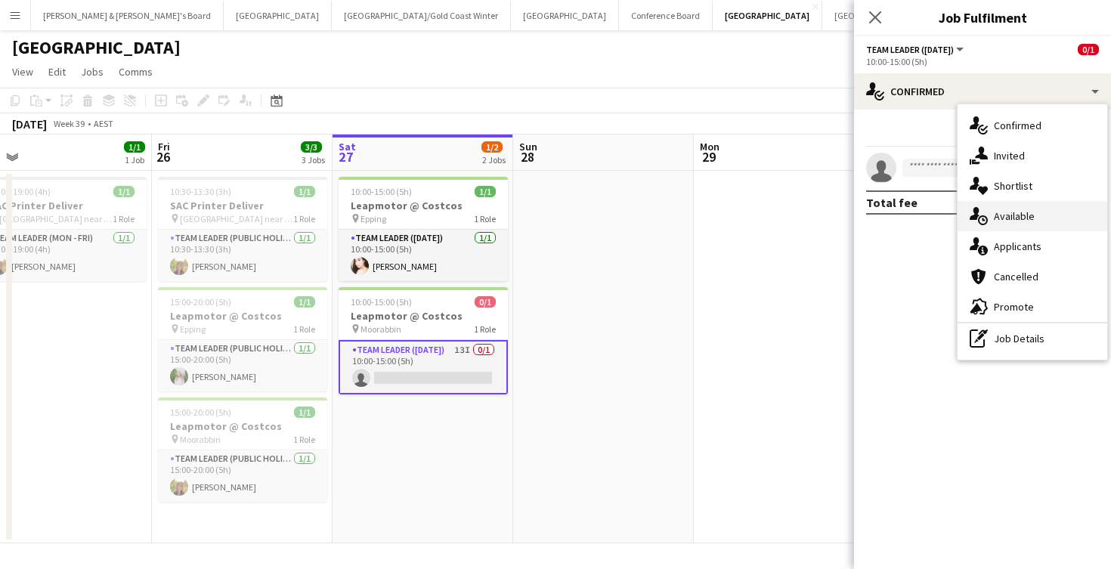
click at [1026, 217] on span "Available" at bounding box center [1014, 216] width 41 height 14
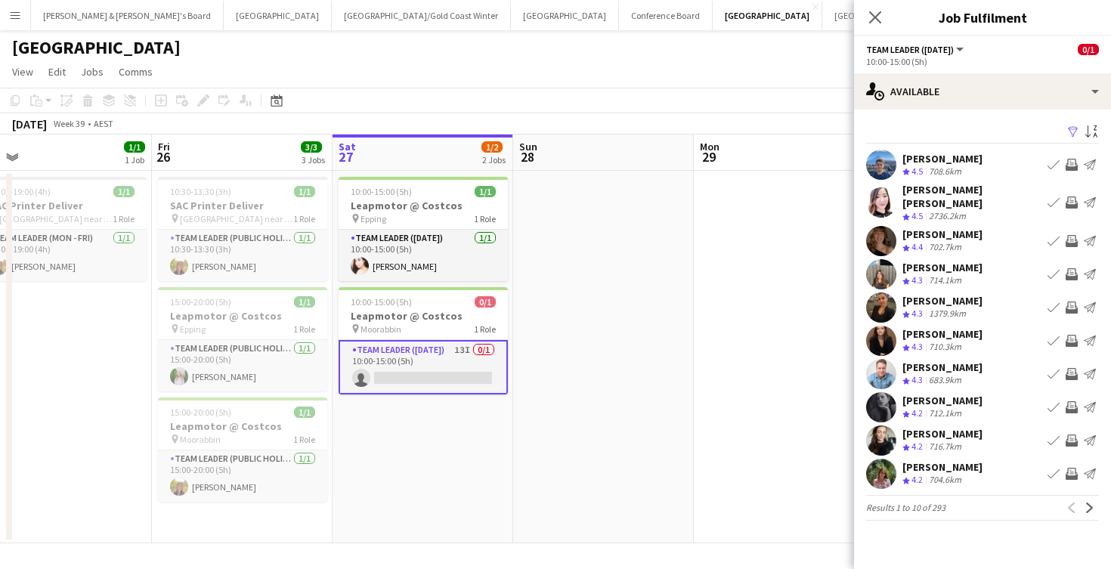
click at [1074, 132] on app-icon "Filter" at bounding box center [1073, 132] width 12 height 14
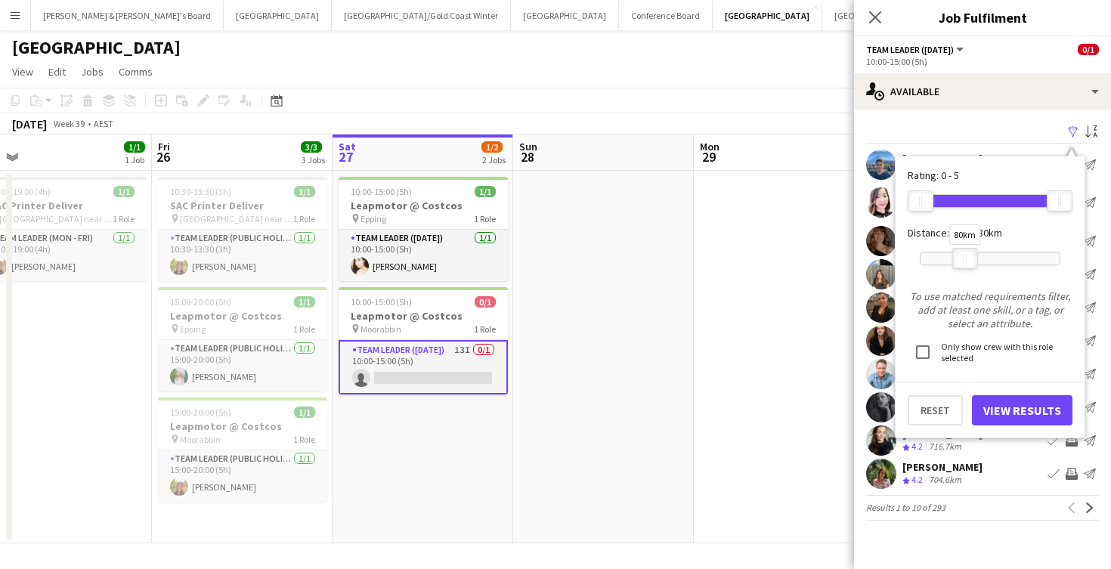
drag, startPoint x: 1057, startPoint y: 256, endPoint x: 963, endPoint y: 263, distance: 94.7
click at [963, 263] on div at bounding box center [965, 259] width 24 height 20
click at [1015, 407] on button "View Results" at bounding box center [1022, 410] width 101 height 30
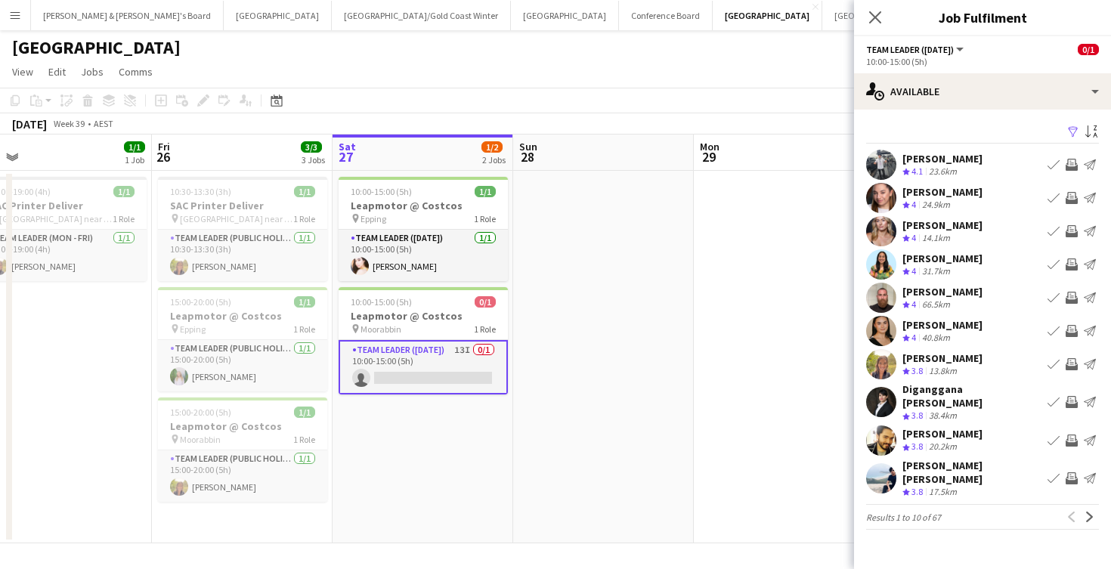
click at [924, 268] on div "31.7km" at bounding box center [936, 271] width 34 height 13
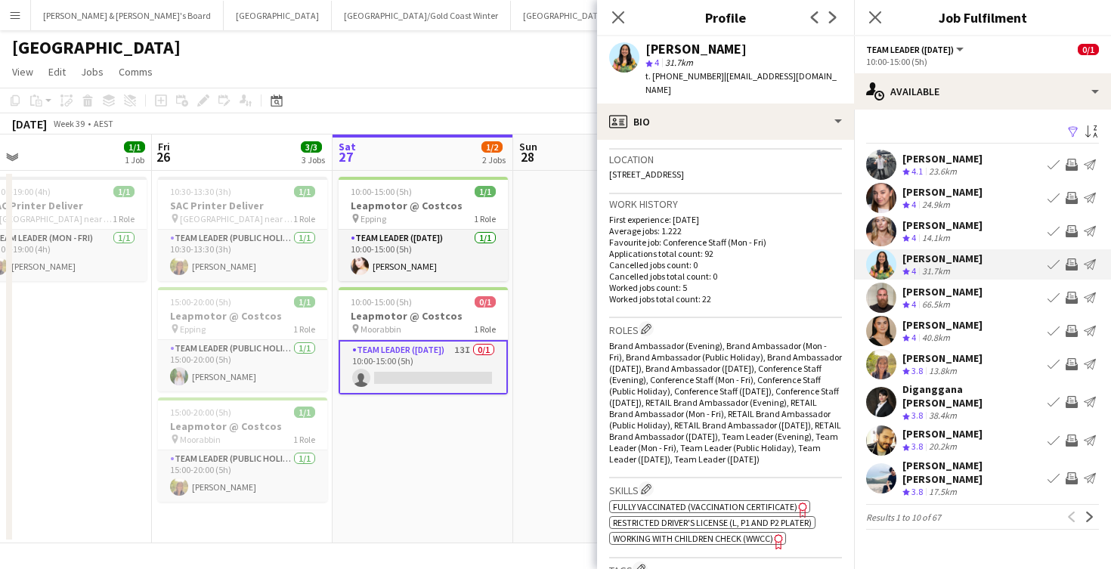
scroll to position [320, 0]
click at [1077, 397] on app-icon "Invite crew" at bounding box center [1072, 402] width 12 height 12
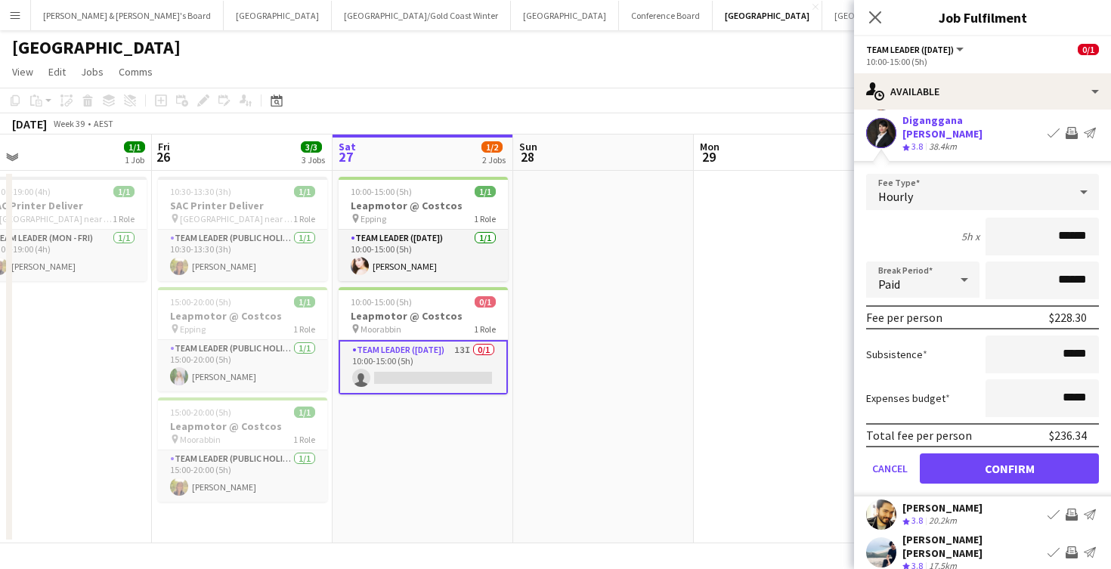
scroll to position [271, 0]
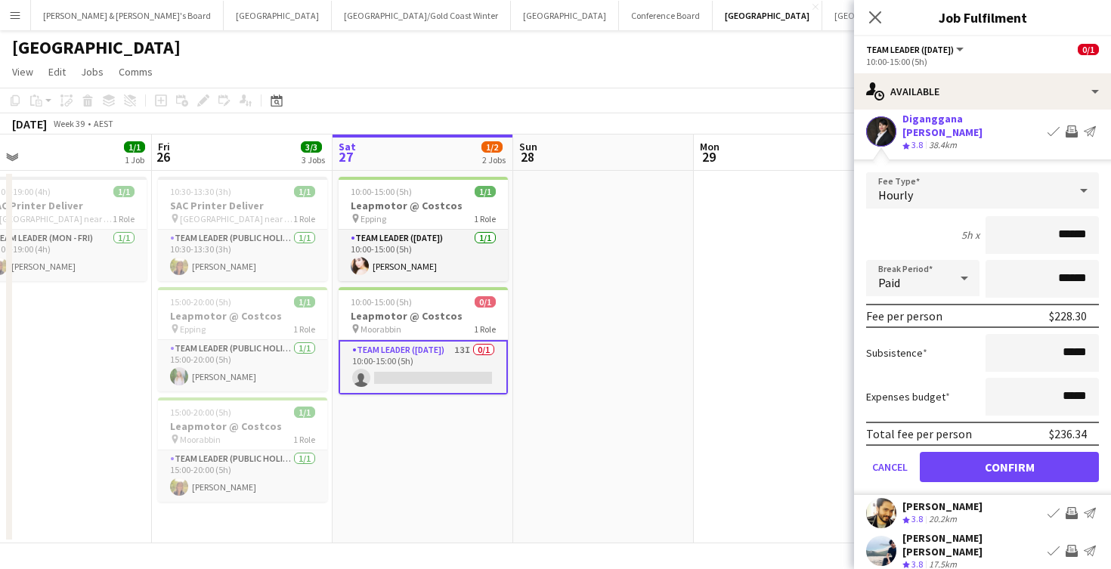
click at [986, 457] on button "Confirm" at bounding box center [1009, 467] width 179 height 30
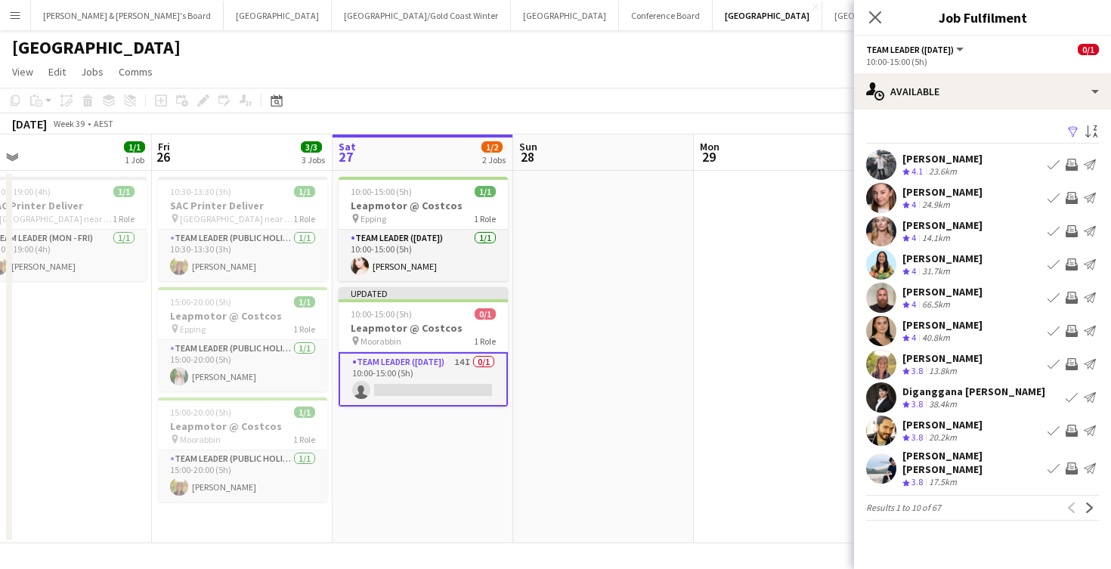
scroll to position [0, 0]
click at [1087, 508] on app-icon "Next" at bounding box center [1090, 508] width 11 height 11
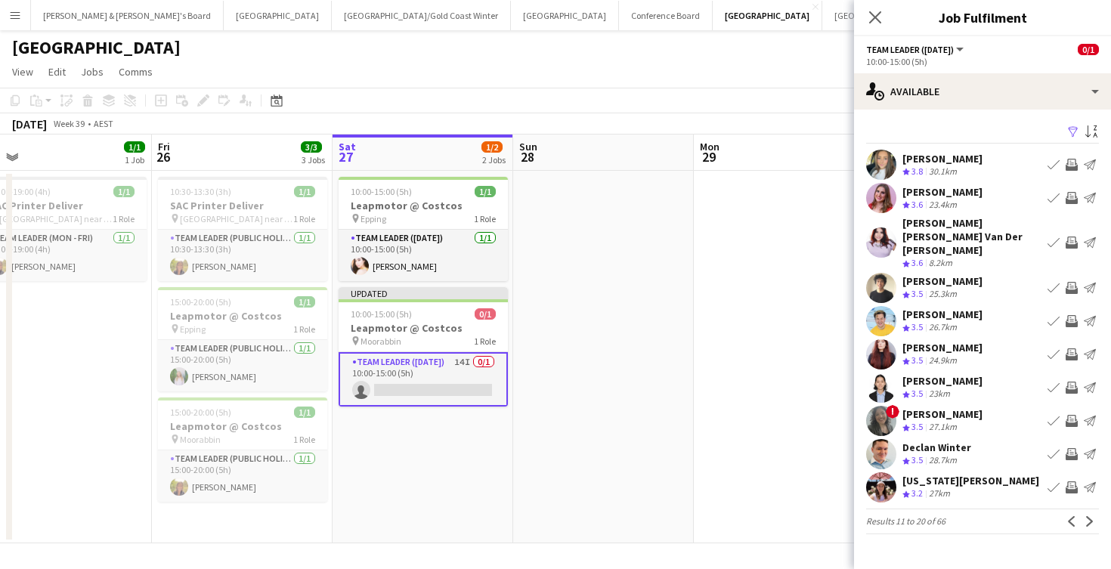
click at [1072, 237] on app-icon "Invite crew" at bounding box center [1072, 243] width 12 height 12
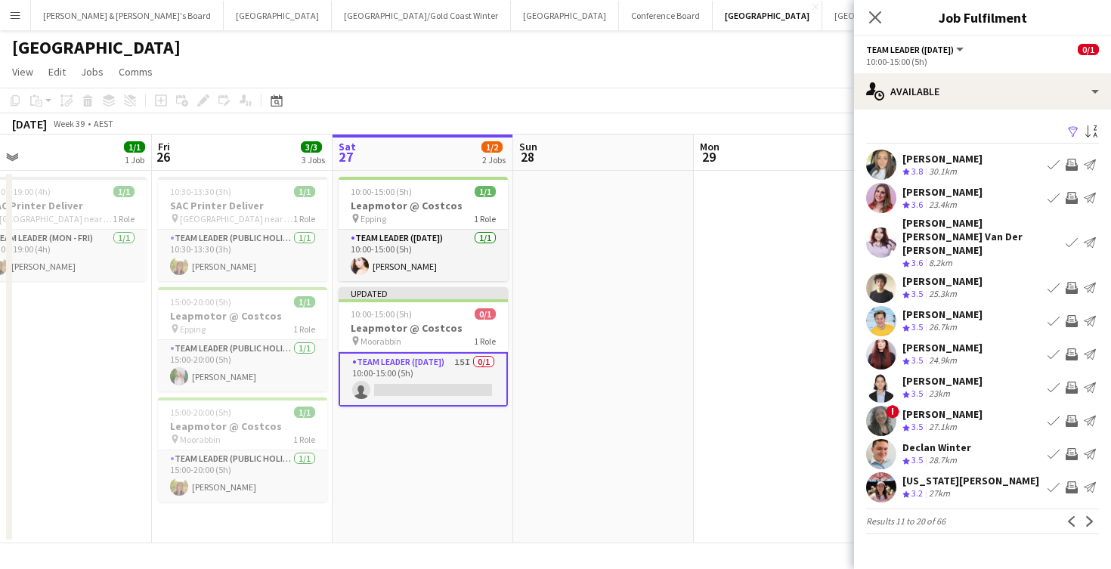
click at [1072, 415] on app-icon "Invite crew" at bounding box center [1072, 421] width 12 height 12
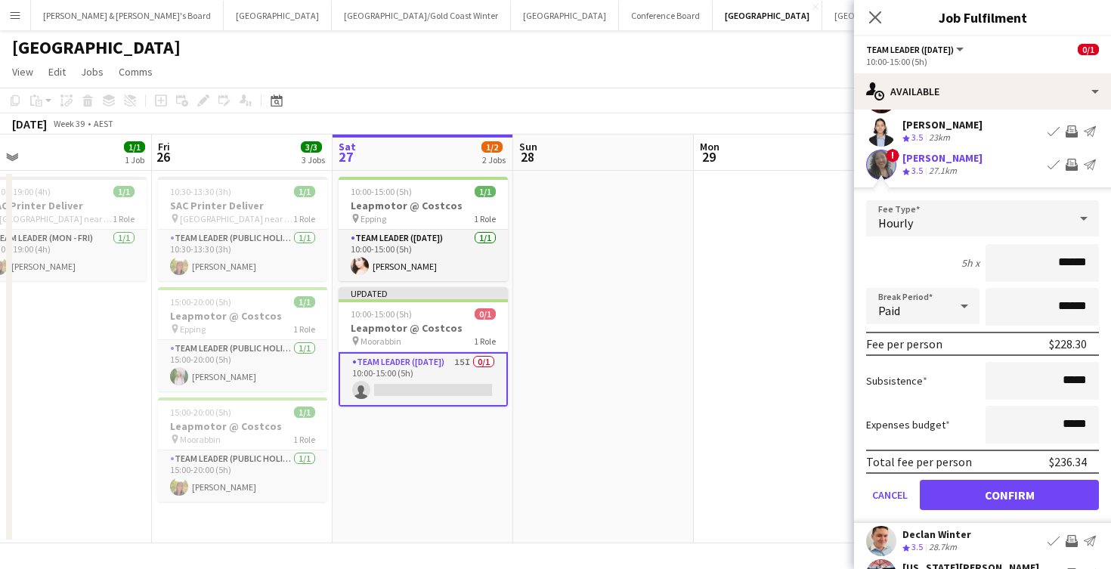
scroll to position [272, 0]
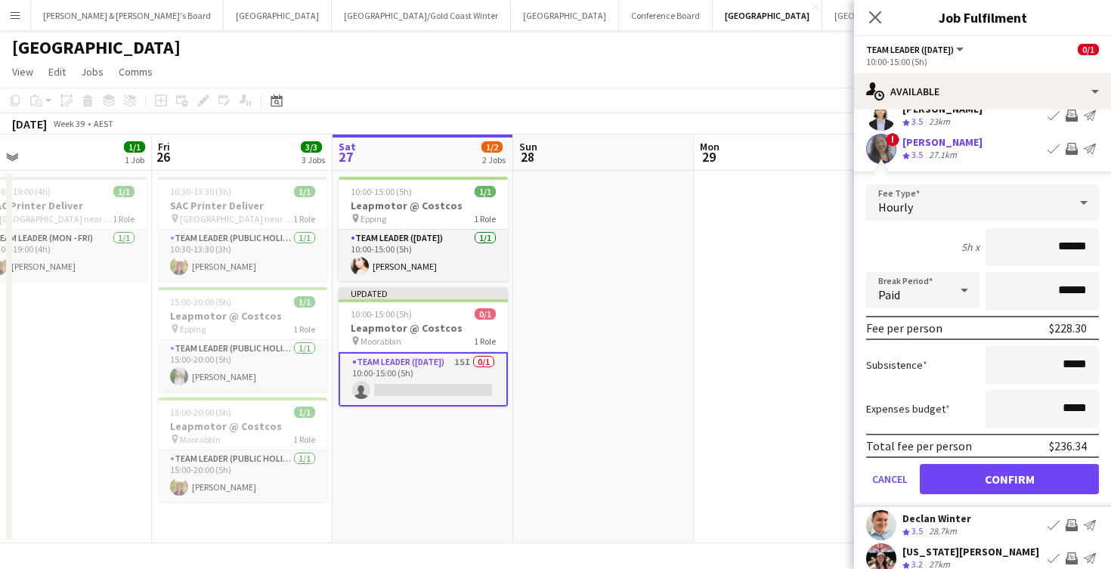
click at [981, 464] on button "Confirm" at bounding box center [1009, 479] width 179 height 30
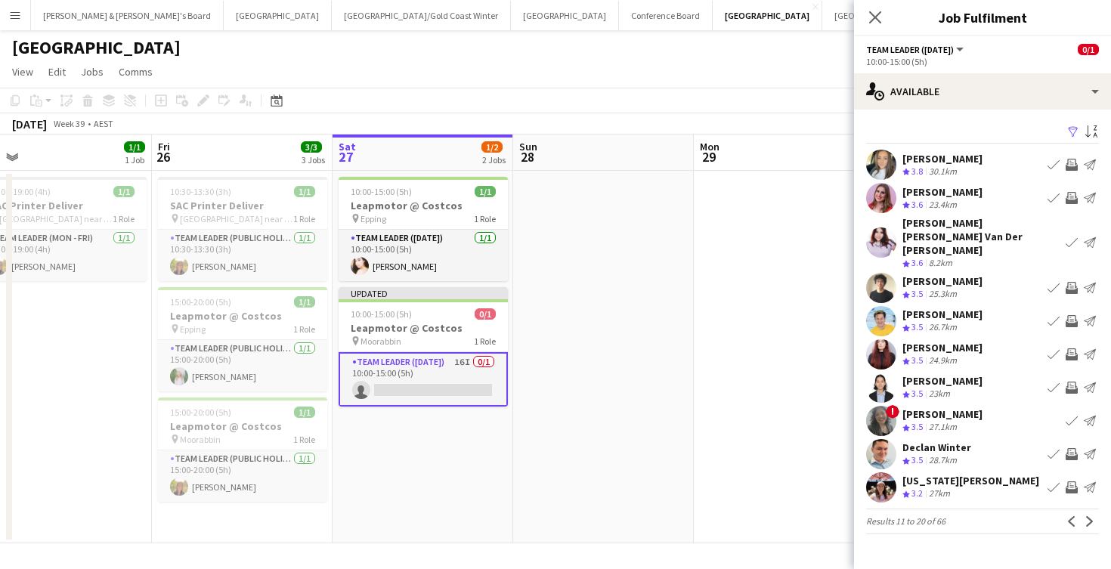
scroll to position [0, 0]
click at [1085, 516] on app-icon "Next" at bounding box center [1090, 521] width 11 height 11
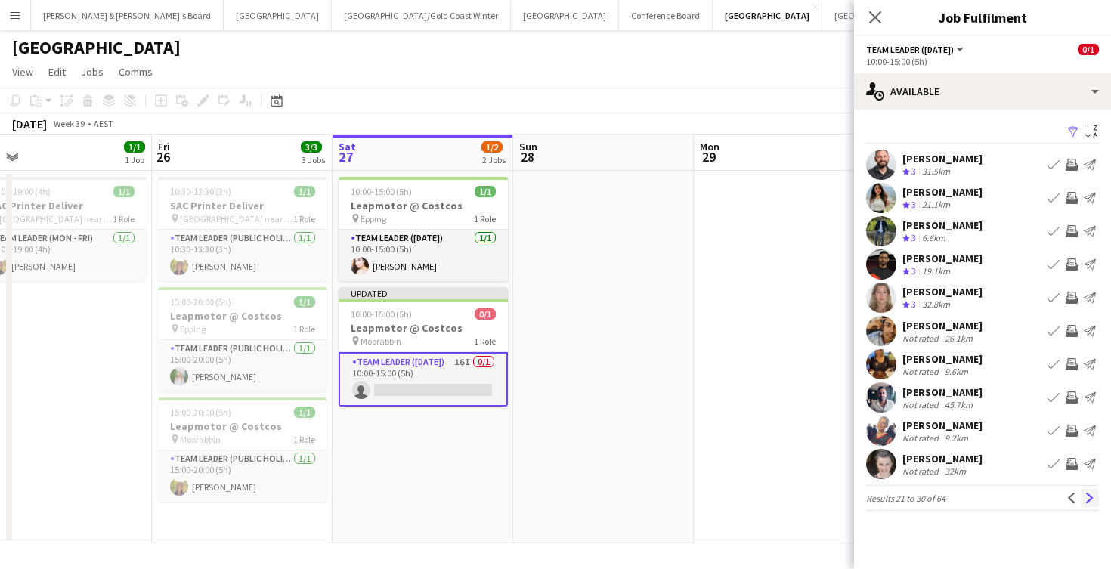
click at [1089, 500] on app-icon "Next" at bounding box center [1090, 498] width 11 height 11
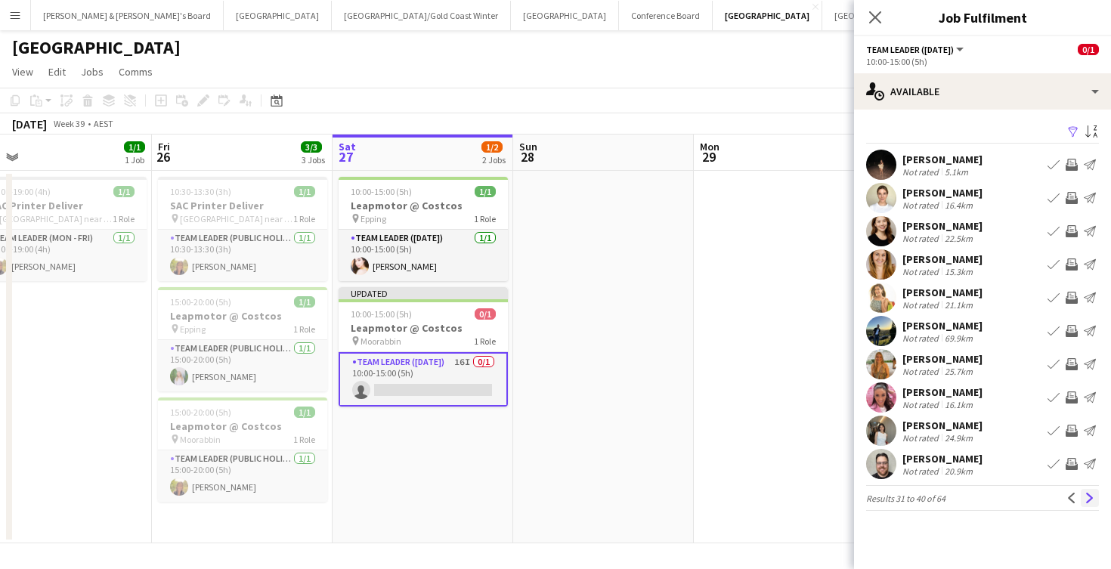
click at [1091, 500] on app-icon "Next" at bounding box center [1090, 498] width 11 height 11
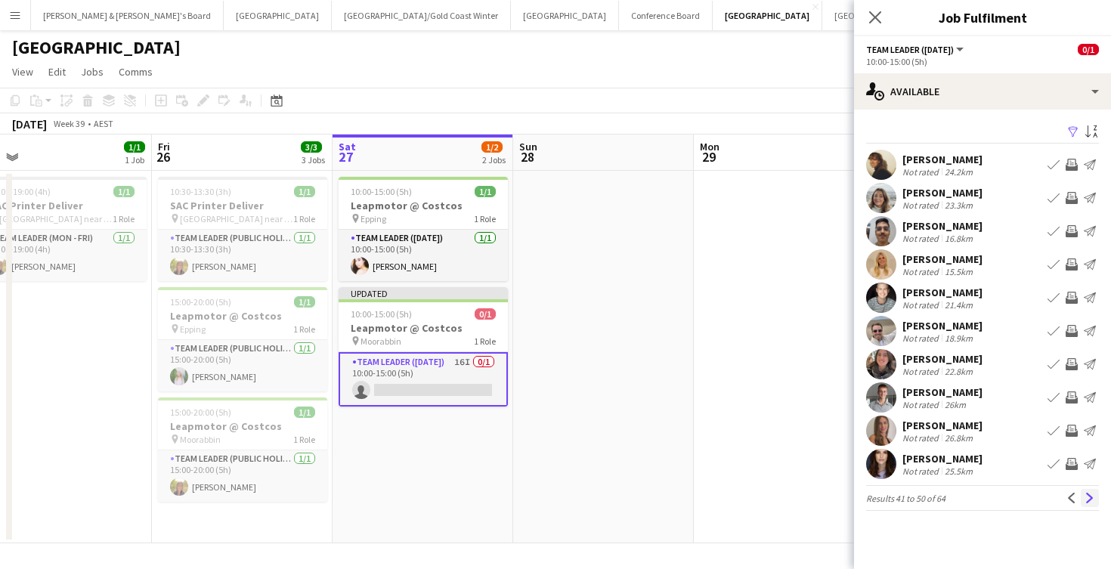
click at [1091, 500] on app-icon "Next" at bounding box center [1090, 498] width 11 height 11
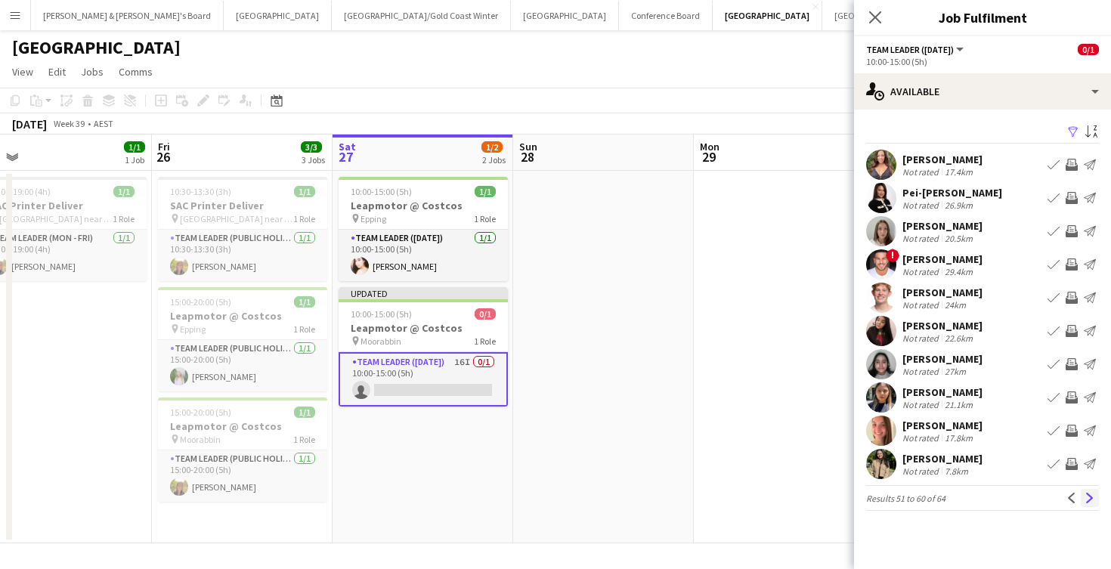
click at [1091, 500] on app-icon "Next" at bounding box center [1090, 498] width 11 height 11
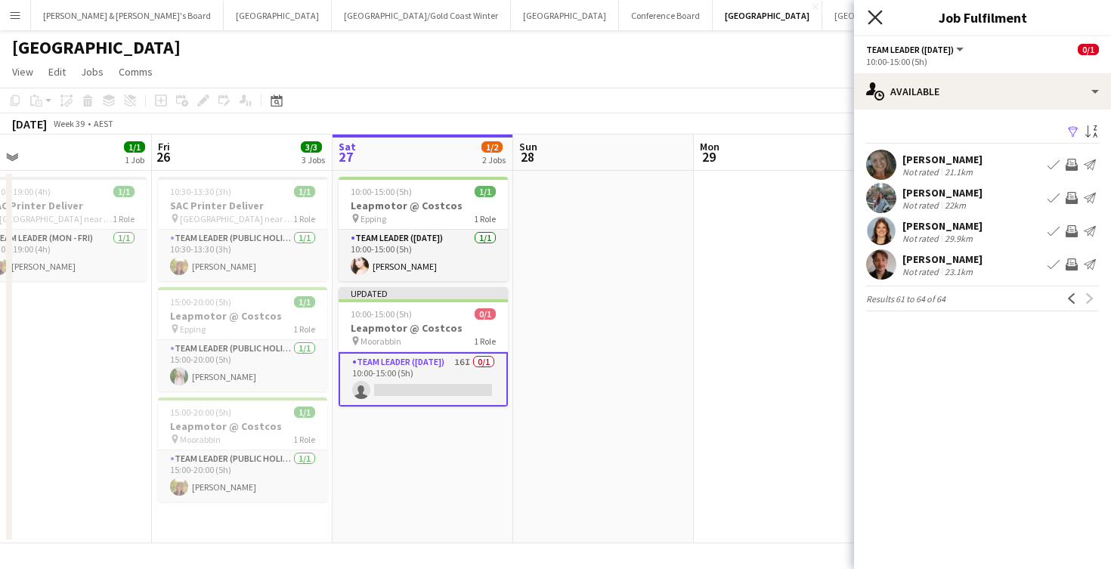
click at [874, 17] on icon at bounding box center [875, 17] width 14 height 14
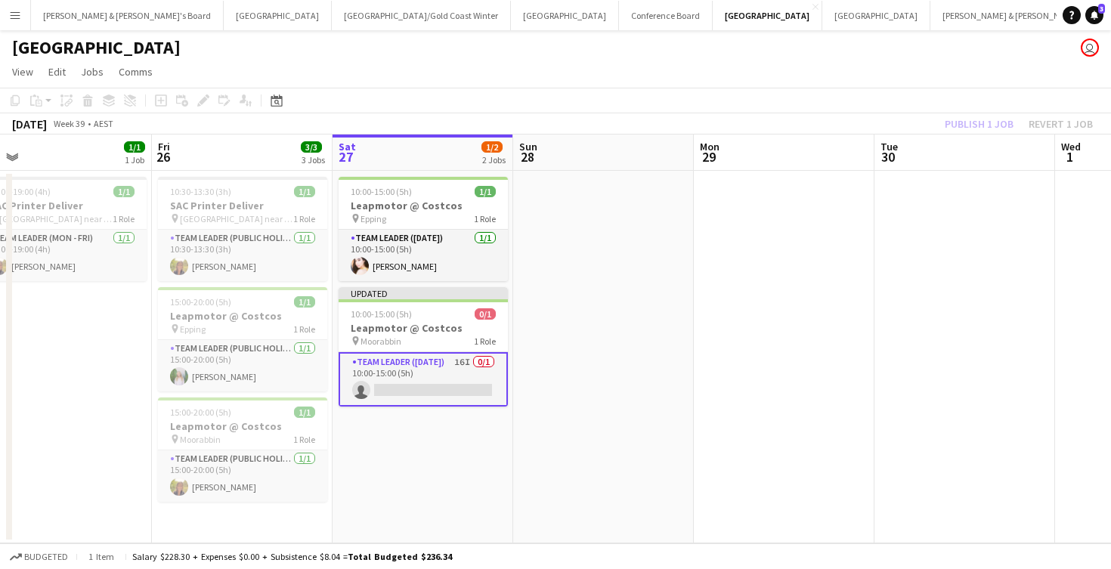
click at [973, 126] on div "Publish 1 job Revert 1 job" at bounding box center [1019, 124] width 184 height 20
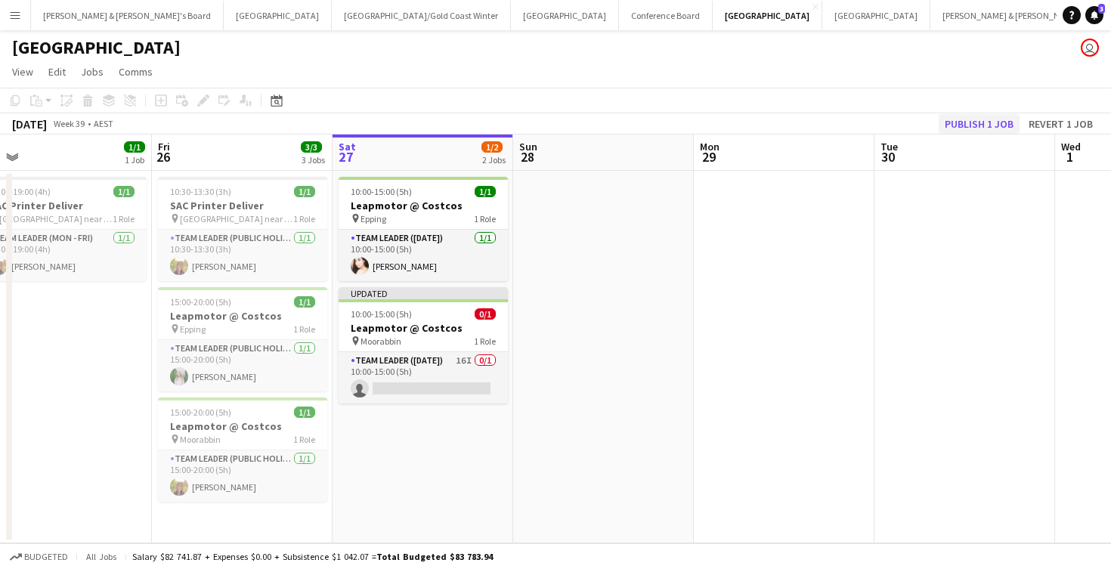
click at [978, 123] on button "Publish 1 job" at bounding box center [979, 124] width 81 height 20
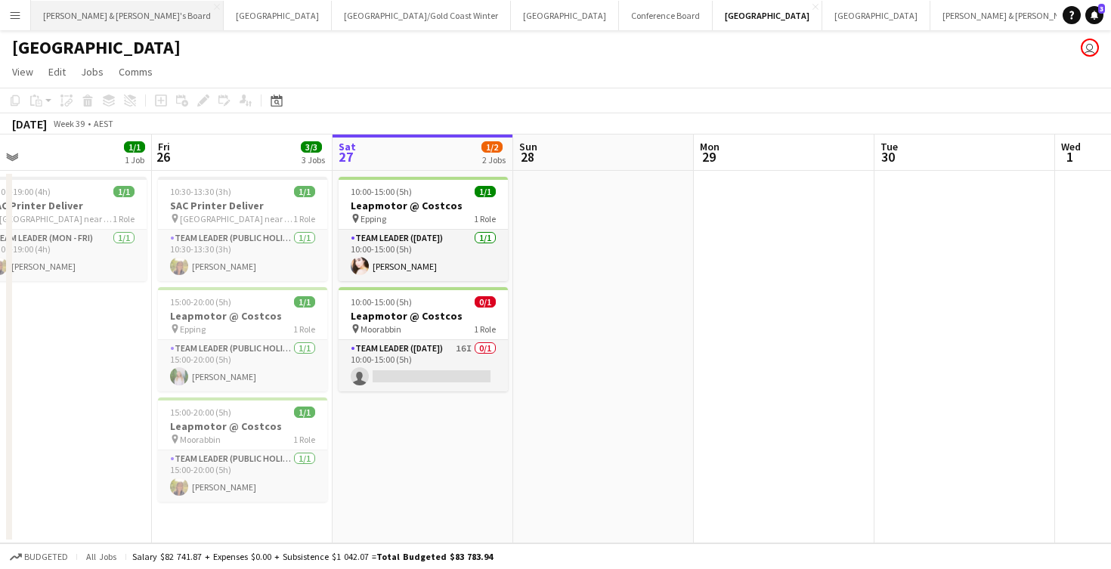
click at [107, 26] on button "[PERSON_NAME] & [PERSON_NAME]'s Board Close" at bounding box center [127, 15] width 193 height 29
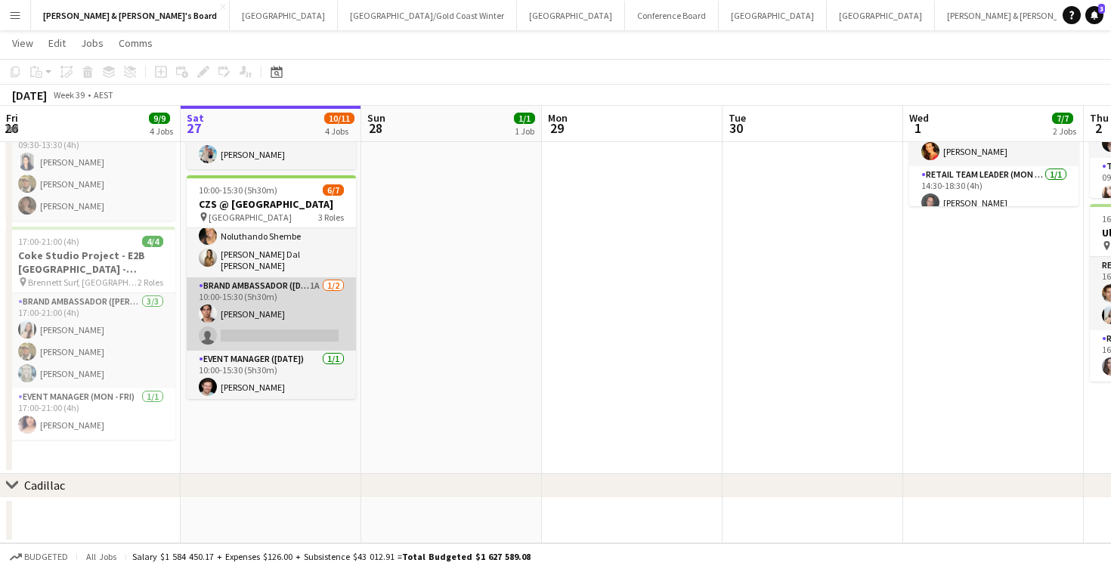
scroll to position [71, 0]
click at [314, 316] on app-card-role "Brand Ambassador ([DATE]) 1A [DATE] 10:00-15:30 (5h30m) [PERSON_NAME] single-ne…" at bounding box center [271, 315] width 169 height 73
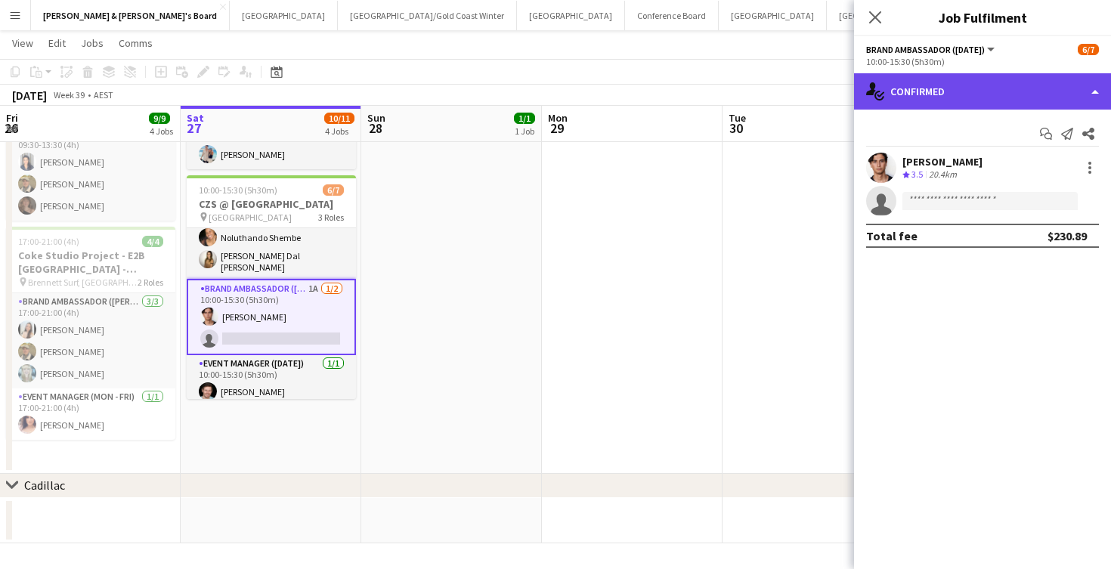
click at [949, 88] on div "single-neutral-actions-check-2 Confirmed" at bounding box center [982, 91] width 257 height 36
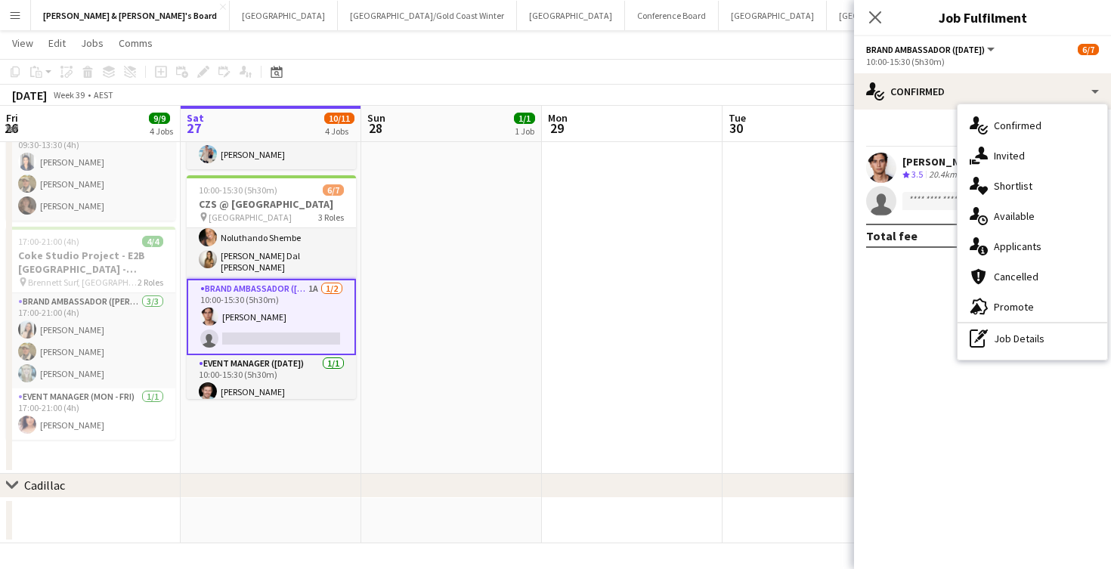
click at [255, 314] on app-card-role "Brand Ambassador ([DATE]) 1A [DATE] 10:00-15:30 (5h30m) [PERSON_NAME] single-ne…" at bounding box center [271, 317] width 169 height 76
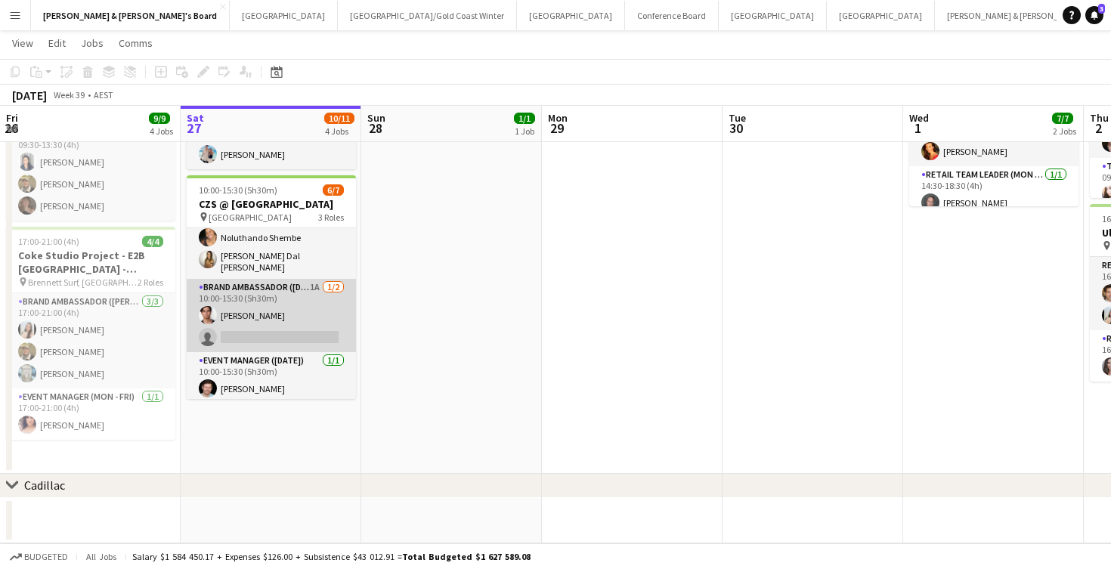
click at [257, 311] on app-card-role "Brand Ambassador ([DATE]) 1A [DATE] 10:00-15:30 (5h30m) [PERSON_NAME] single-ne…" at bounding box center [271, 315] width 169 height 73
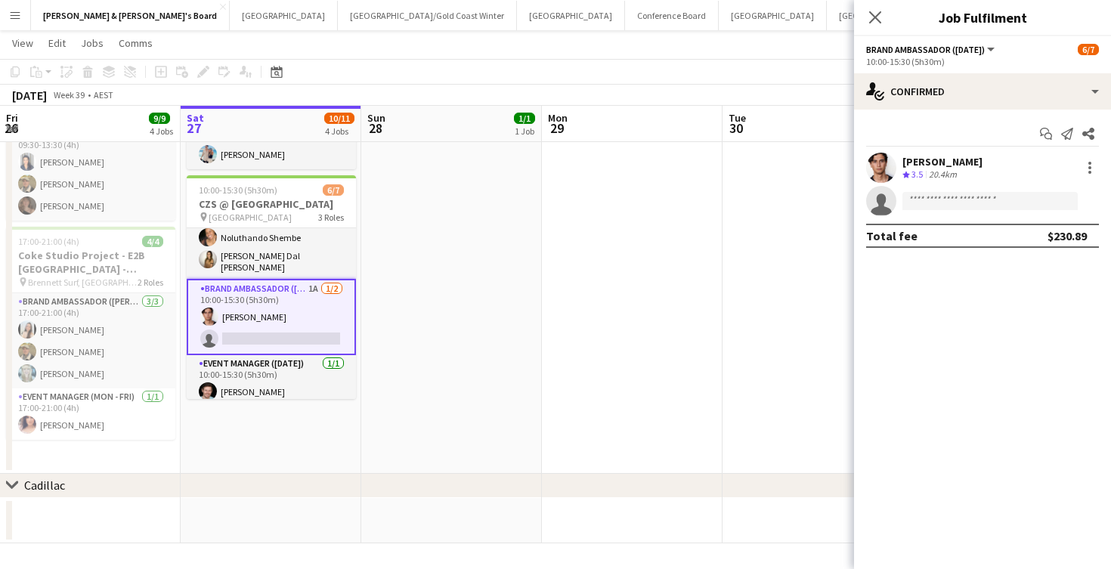
click at [951, 166] on div "[PERSON_NAME]" at bounding box center [942, 162] width 80 height 14
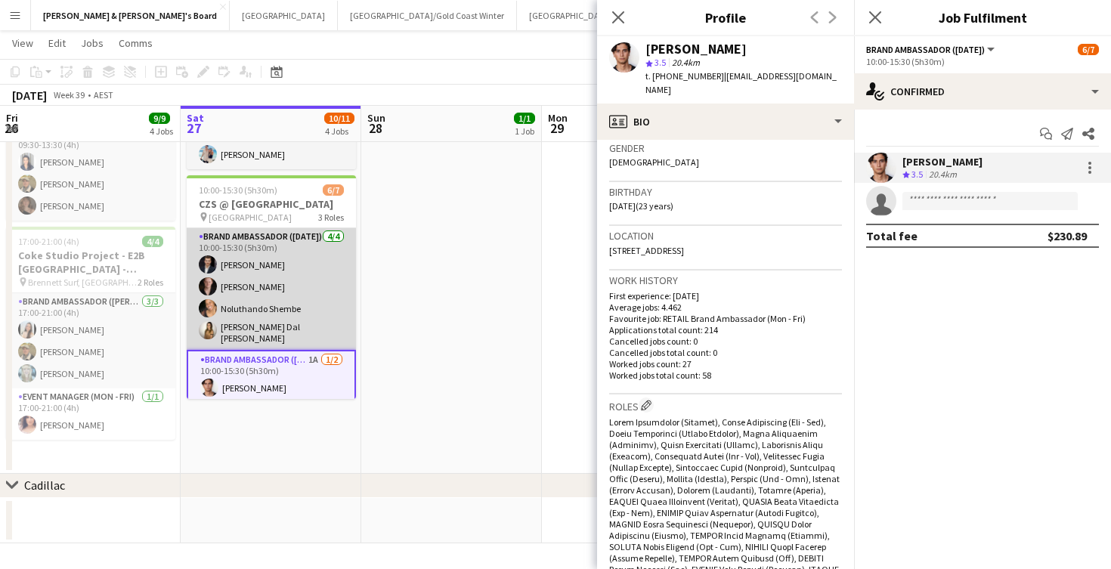
scroll to position [0, 0]
click at [283, 328] on app-card-role "Brand Ambassador ([DATE]) [DATE] 10:00-15:30 (5h30m) [PERSON_NAME] [PERSON_NAME…" at bounding box center [271, 289] width 169 height 122
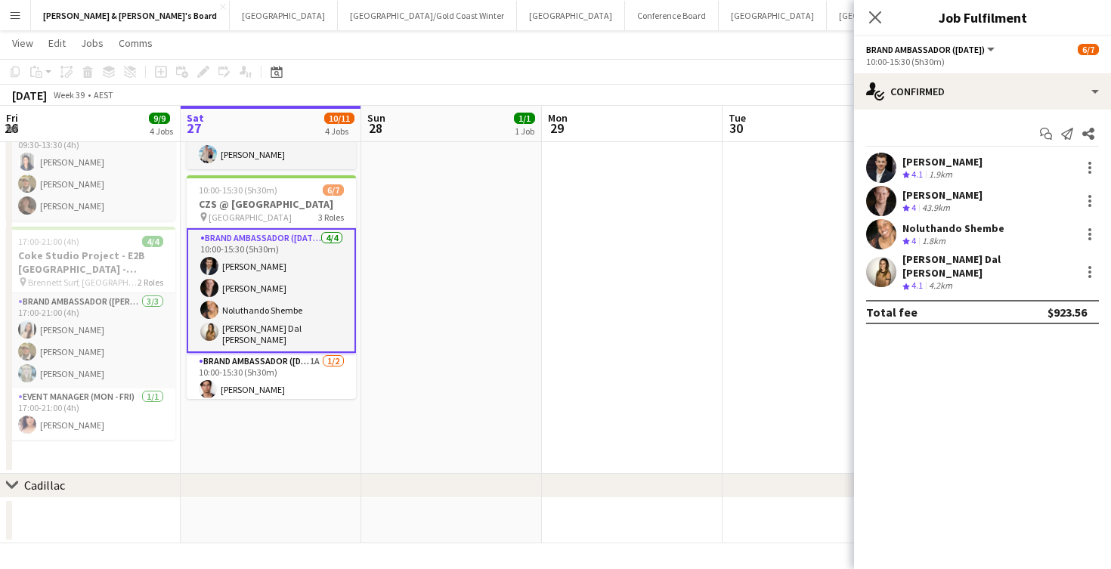
click at [936, 280] on div "4.2km" at bounding box center [940, 286] width 29 height 13
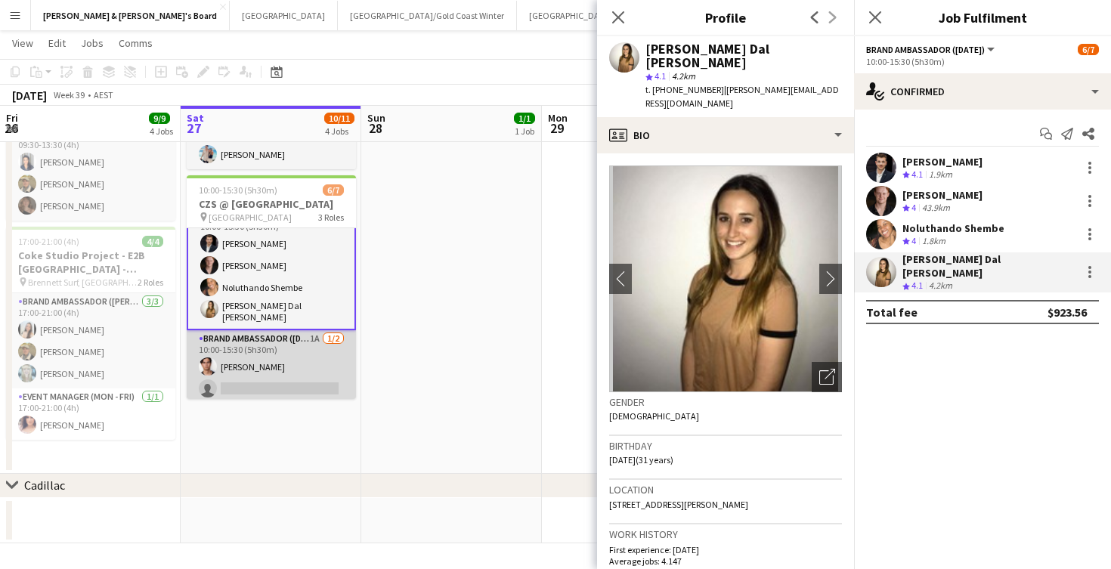
scroll to position [20, 0]
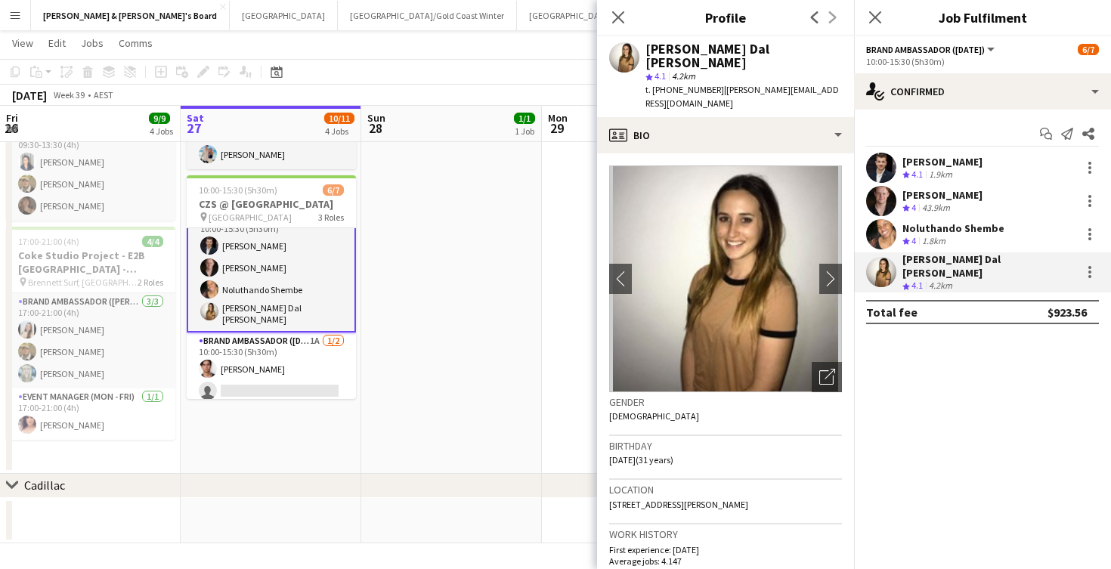
click at [515, 320] on app-date-cell "14:30-18:30 (4h) 1/1 Live Well activation pin South [PERSON_NAME] 1 Role Team L…" at bounding box center [451, 159] width 181 height 630
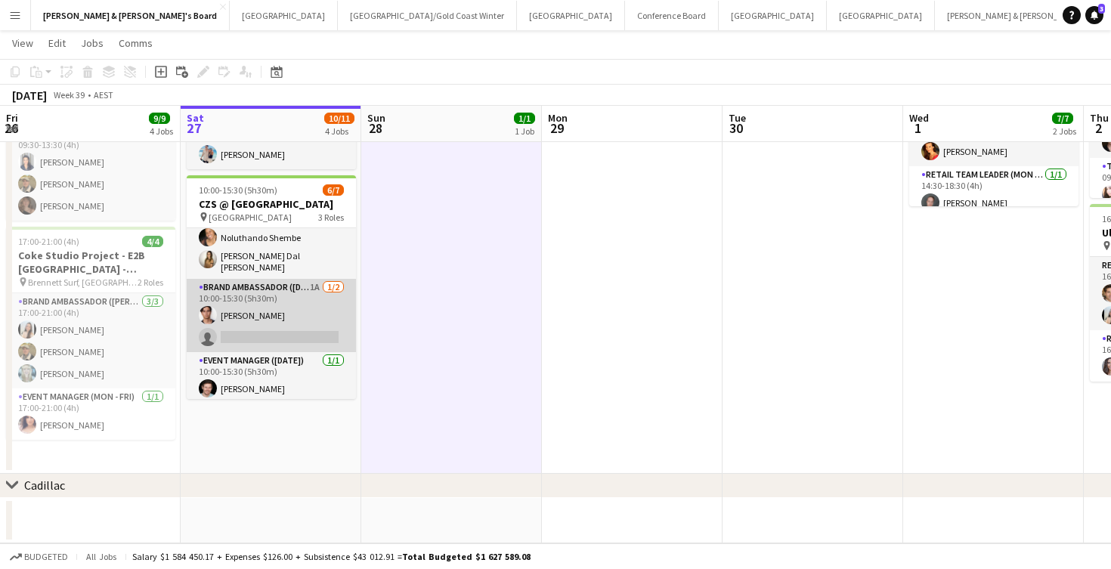
scroll to position [0, 361]
click at [292, 315] on app-card-role "Brand Ambassador ([DATE]) 1A [DATE] 10:00-15:30 (5h30m) [PERSON_NAME] single-ne…" at bounding box center [271, 315] width 169 height 73
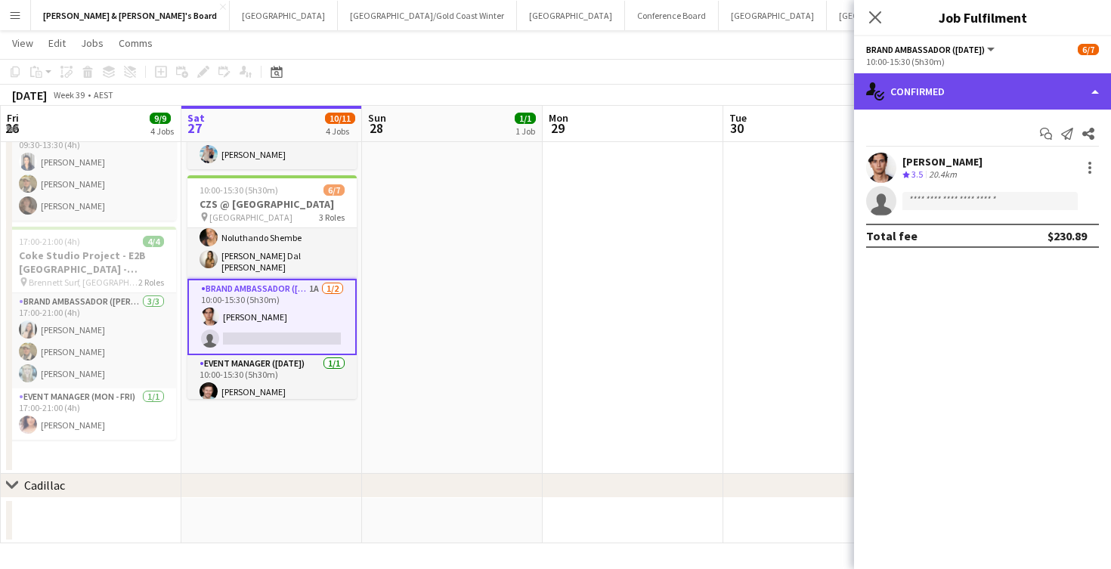
click at [973, 91] on div "single-neutral-actions-check-2 Confirmed" at bounding box center [982, 91] width 257 height 36
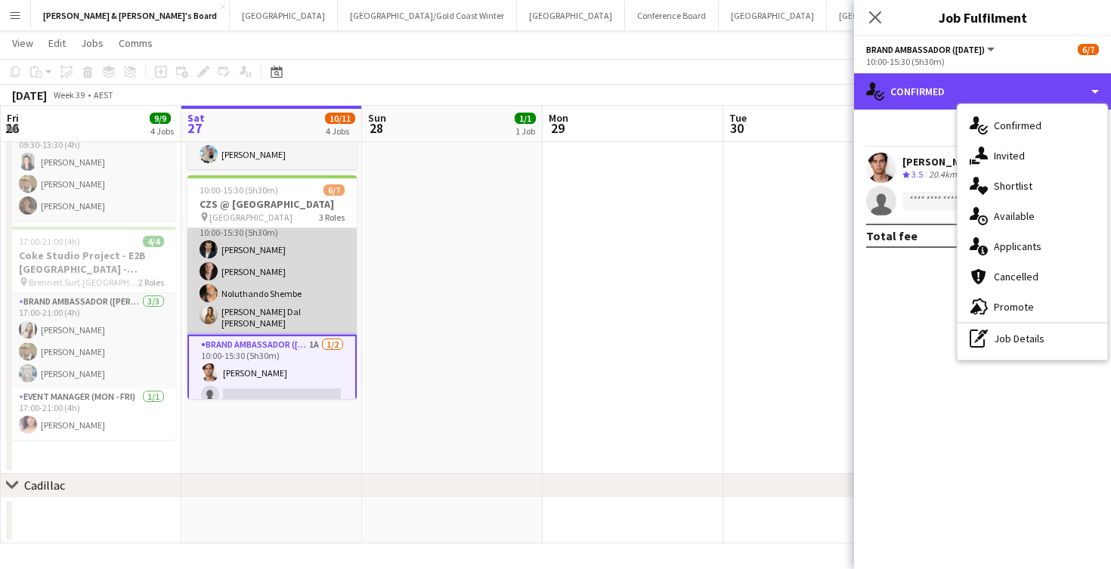
scroll to position [13, 0]
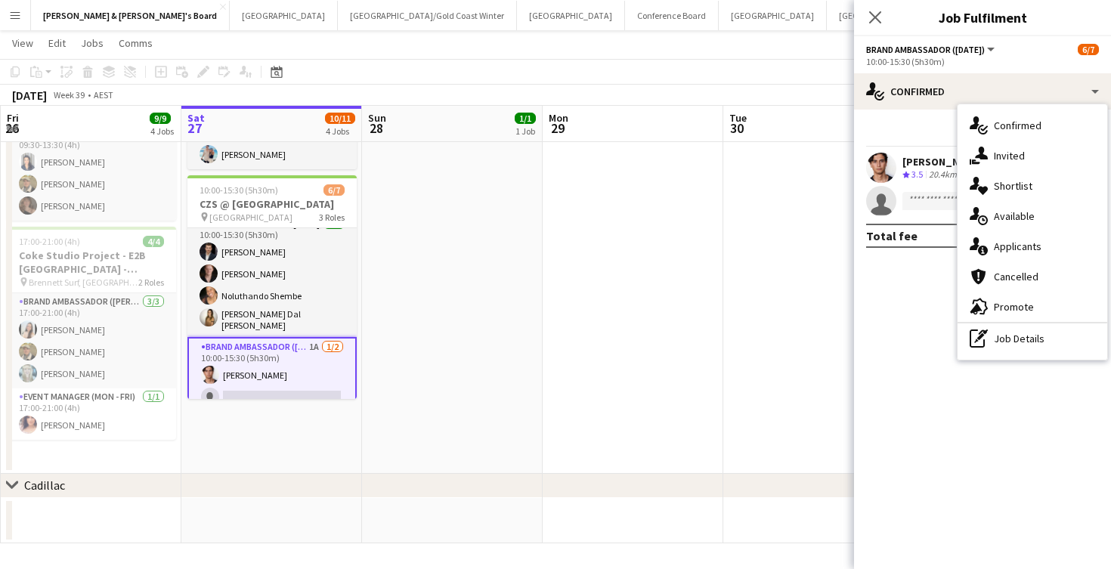
click at [739, 356] on app-date-cell at bounding box center [813, 159] width 181 height 630
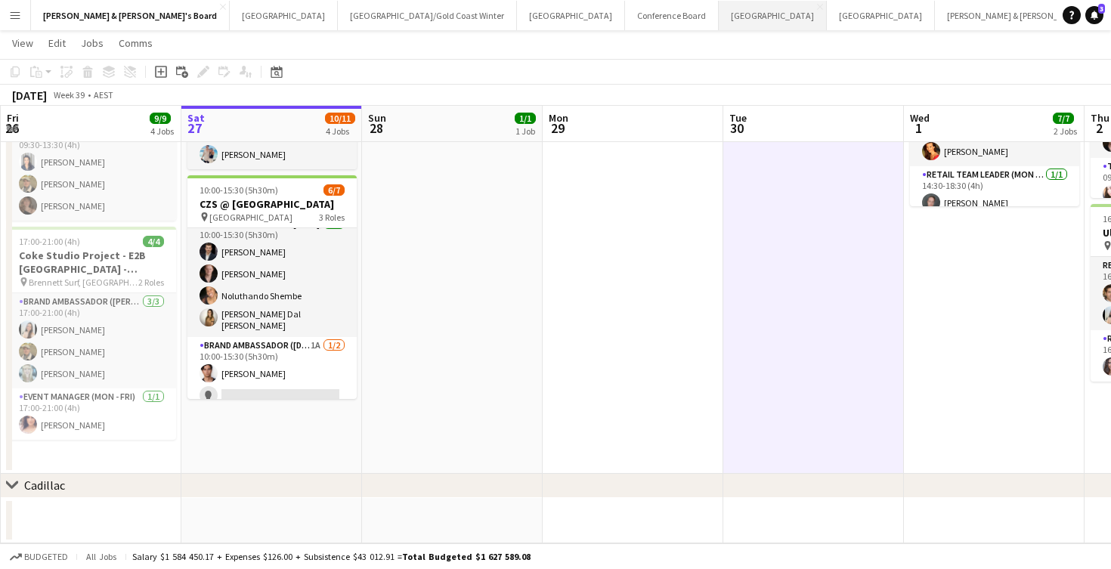
click at [719, 20] on button "Melbourne Close" at bounding box center [773, 15] width 108 height 29
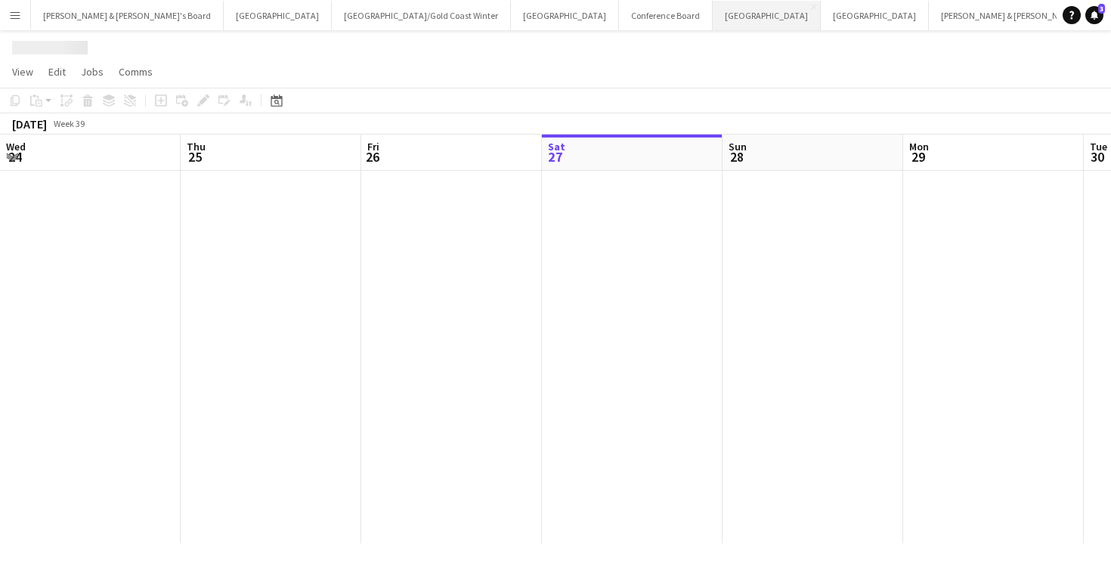
scroll to position [0, 361]
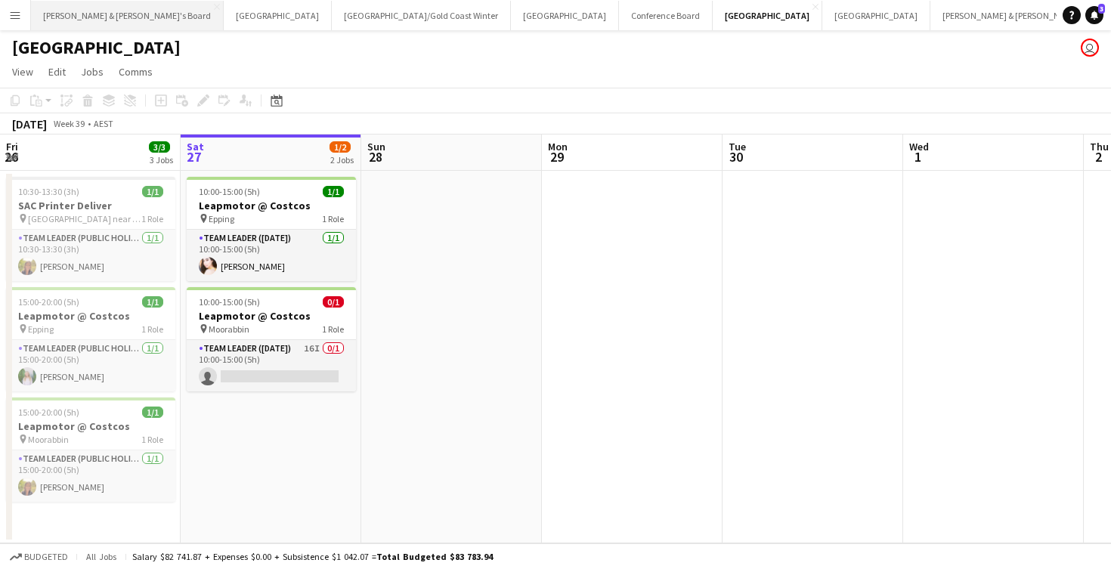
click at [106, 21] on button "[PERSON_NAME] & [PERSON_NAME]'s Board Close" at bounding box center [127, 15] width 193 height 29
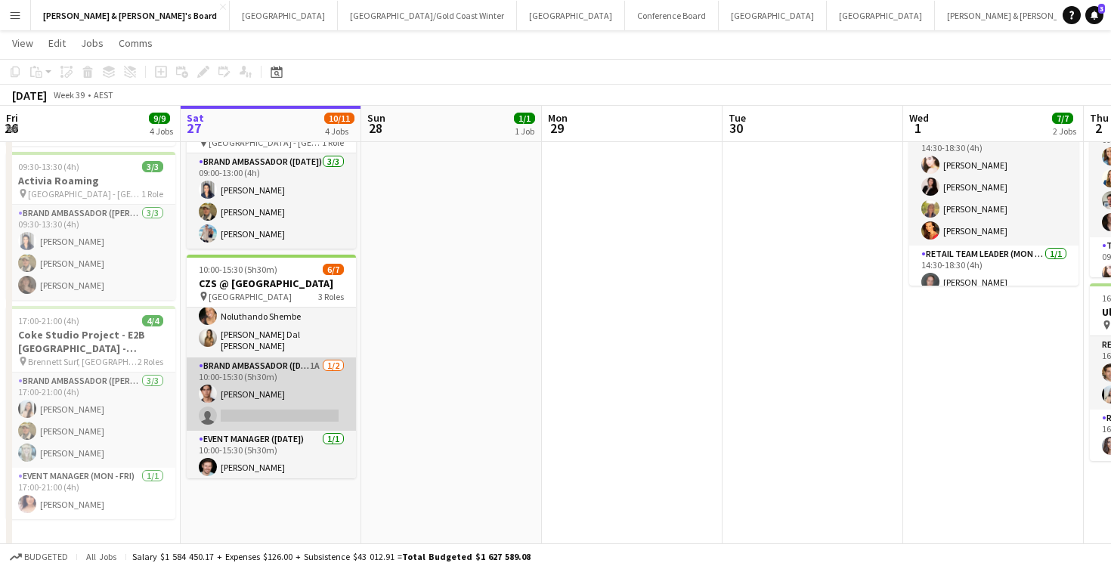
scroll to position [71, 0]
click at [312, 392] on app-card-role "Brand Ambassador ([DATE]) 1A [DATE] 10:00-15:30 (5h30m) [PERSON_NAME] single-ne…" at bounding box center [271, 394] width 169 height 73
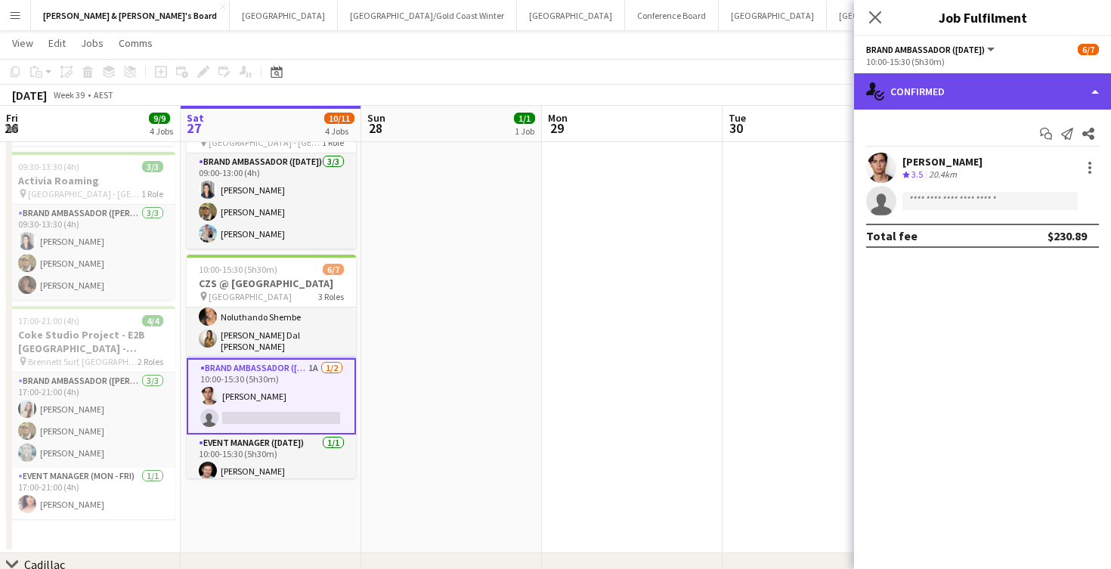
click at [938, 88] on div "single-neutral-actions-check-2 Confirmed" at bounding box center [982, 91] width 257 height 36
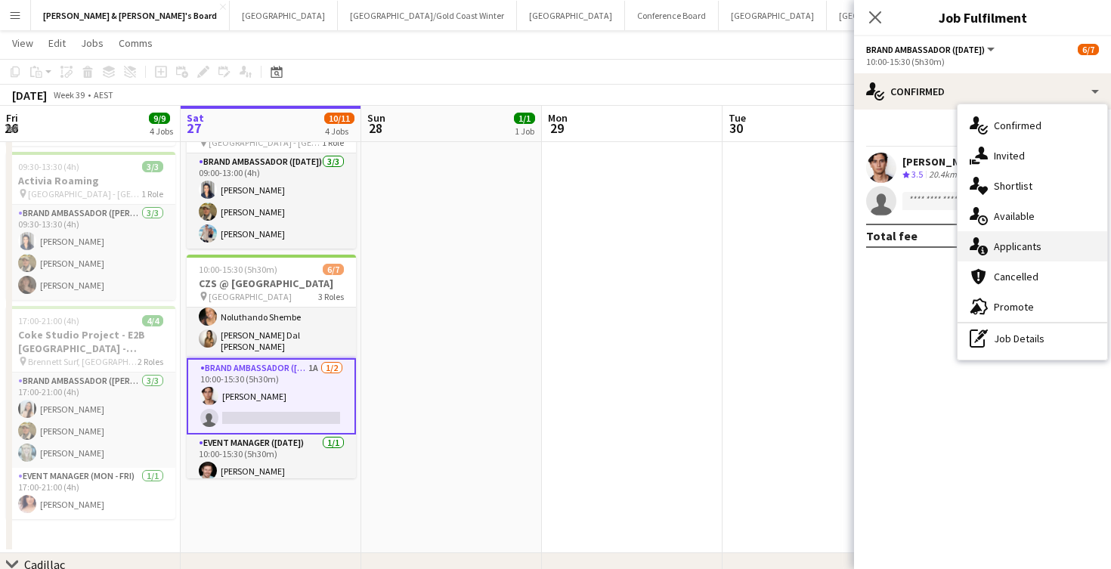
click at [1044, 243] on div "single-neutral-actions-information Applicants" at bounding box center [1033, 246] width 150 height 30
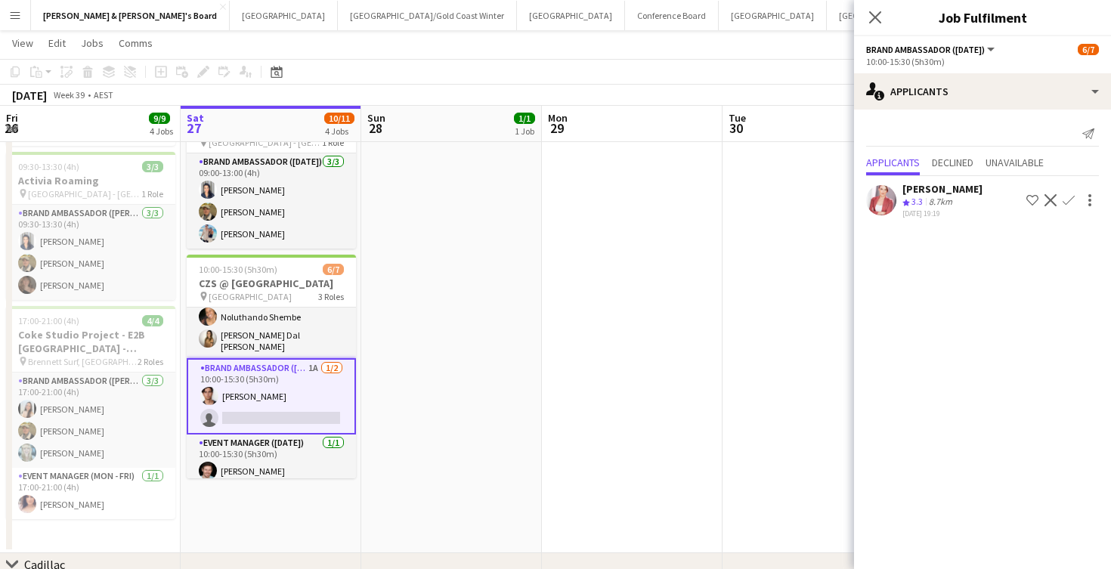
click at [949, 203] on div "8.7km" at bounding box center [940, 202] width 29 height 13
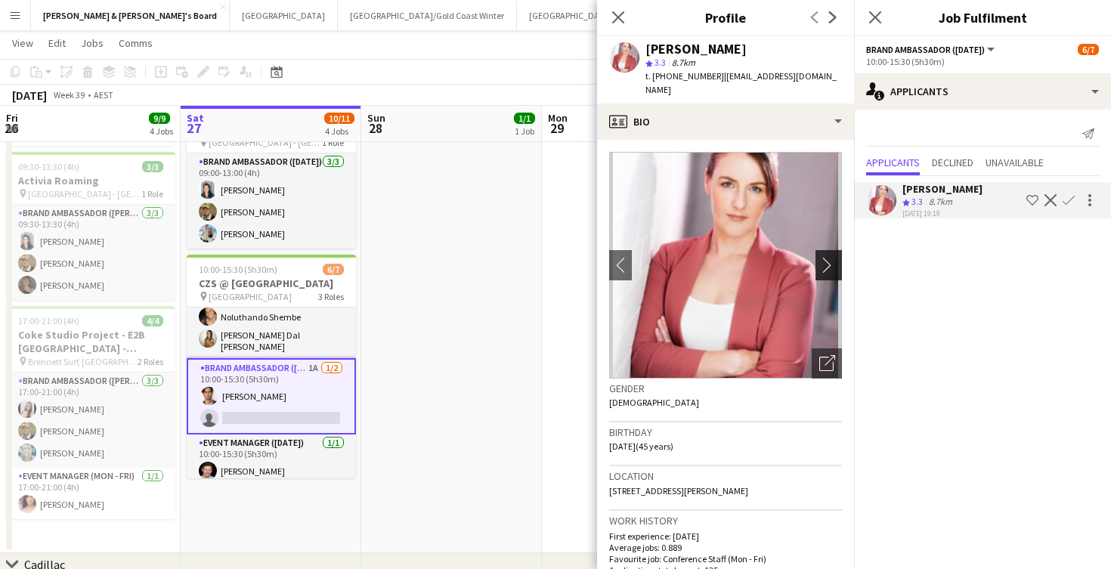
click at [828, 257] on app-icon "chevron-right" at bounding box center [830, 265] width 23 height 16
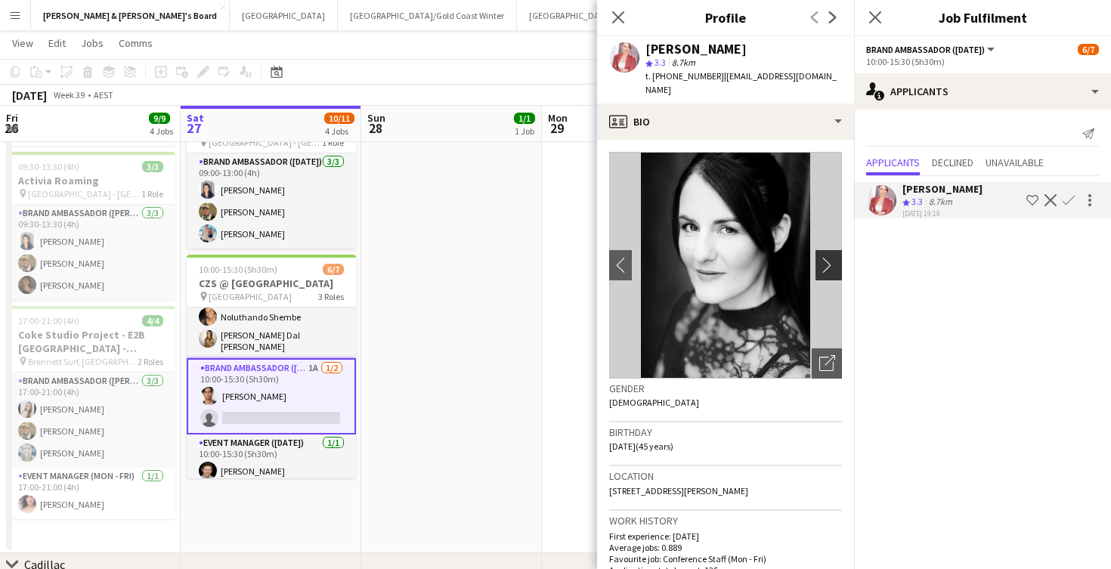
click at [828, 257] on app-icon "chevron-right" at bounding box center [830, 265] width 23 height 16
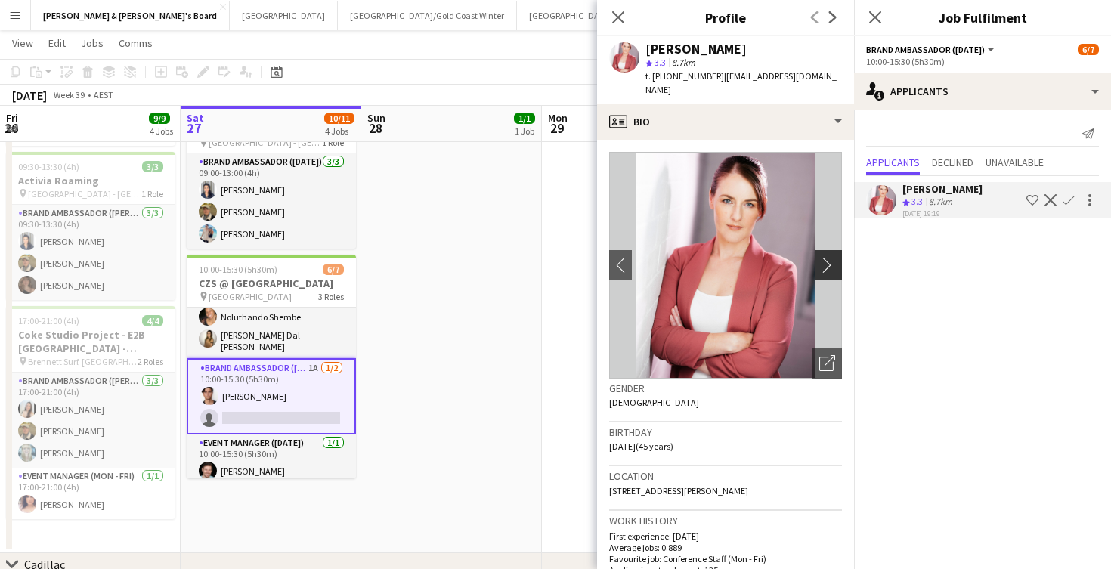
click at [828, 257] on app-icon "chevron-right" at bounding box center [830, 265] width 23 height 16
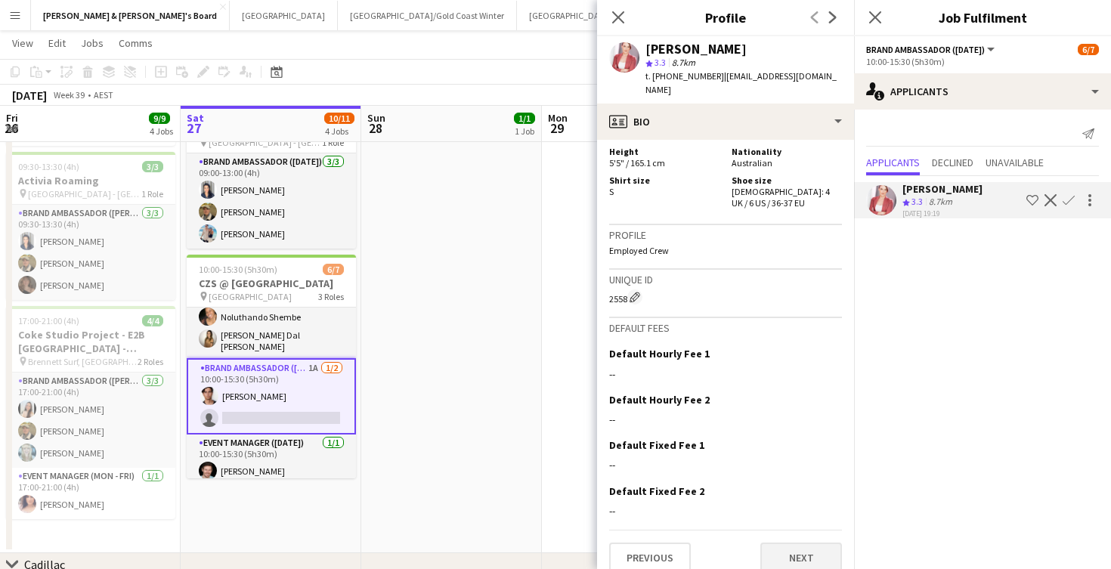
scroll to position [772, 0]
click at [797, 546] on button "Next" at bounding box center [801, 559] width 82 height 30
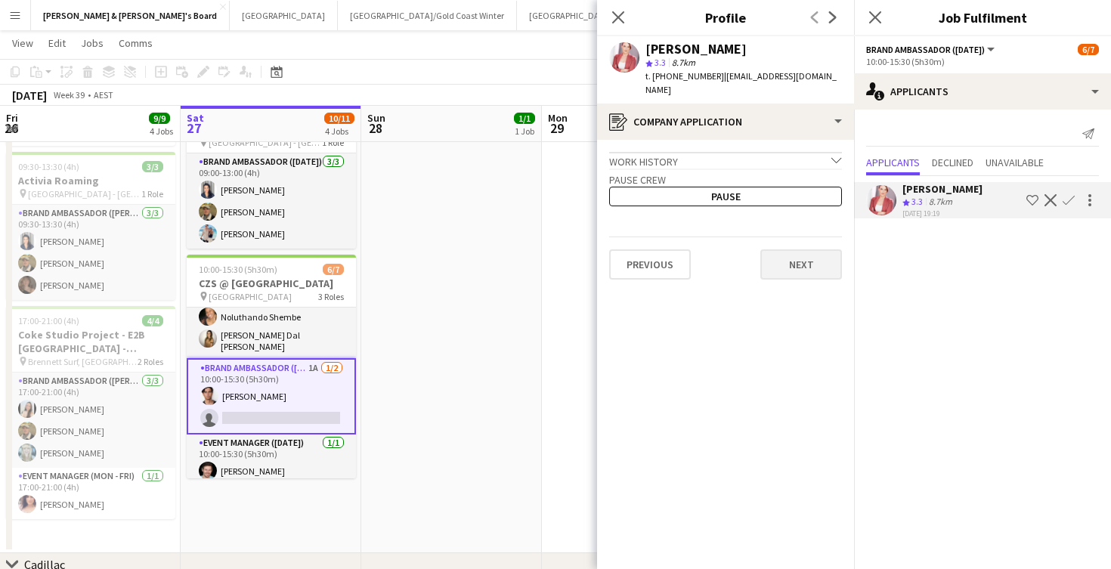
click at [812, 254] on button "Next" at bounding box center [801, 264] width 82 height 30
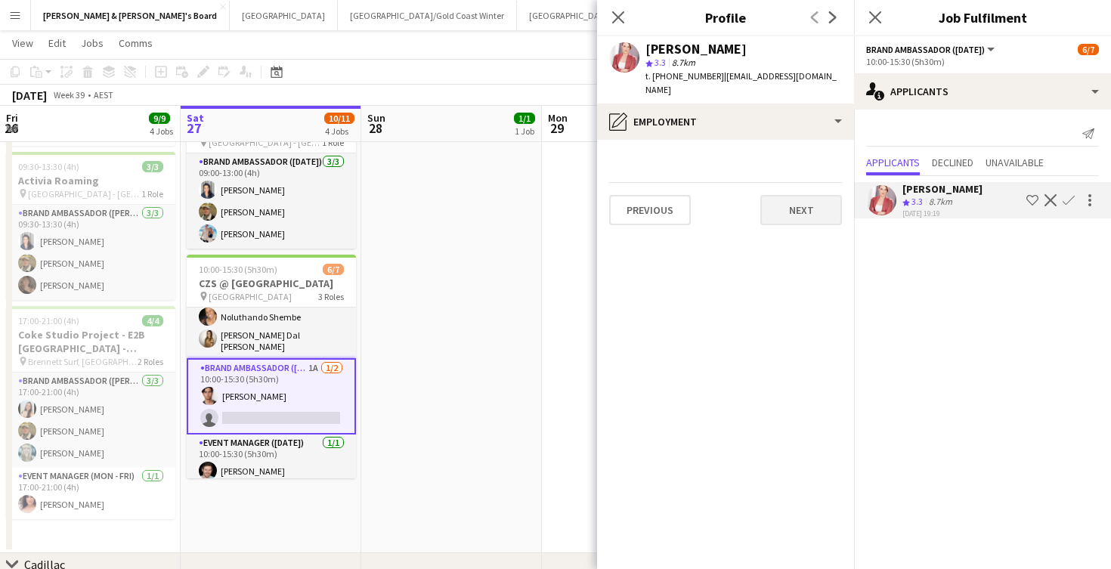
click at [815, 206] on button "Next" at bounding box center [801, 210] width 82 height 30
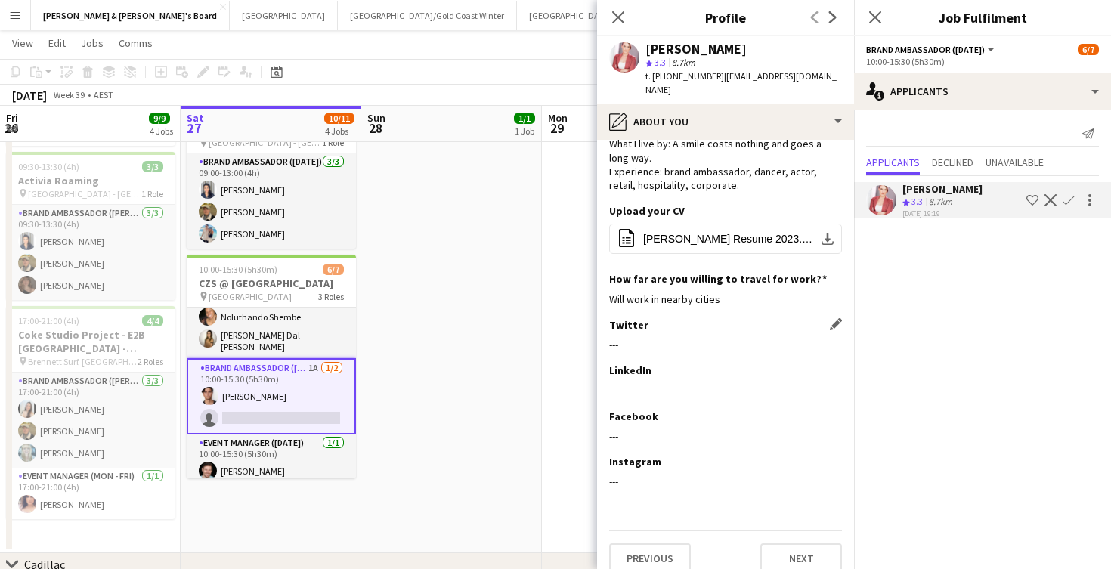
scroll to position [144, 0]
click at [793, 544] on button "Next" at bounding box center [801, 559] width 82 height 30
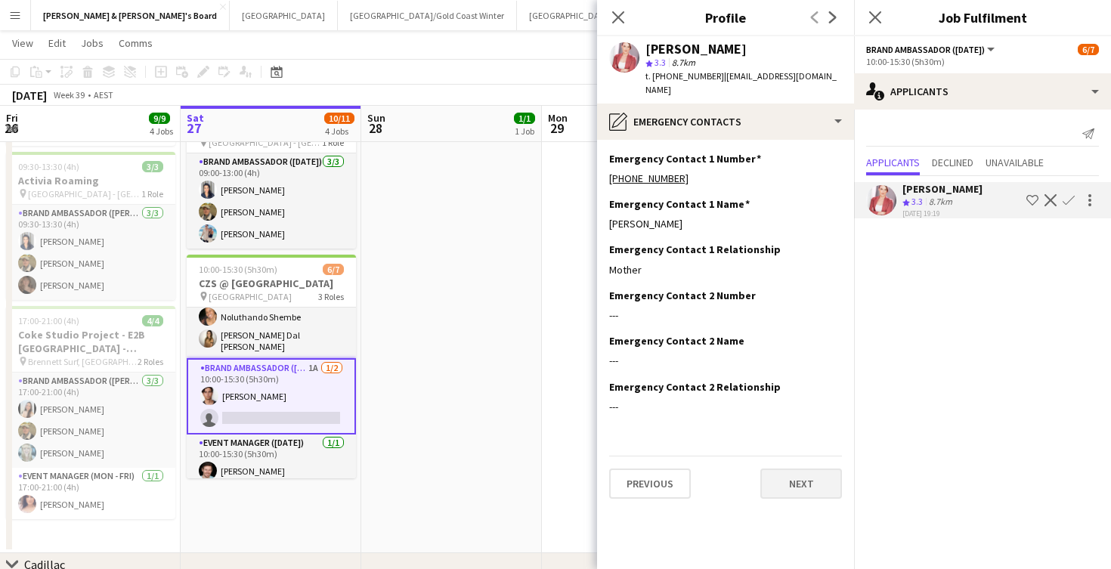
scroll to position [0, 0]
click at [809, 469] on button "Next" at bounding box center [801, 484] width 82 height 30
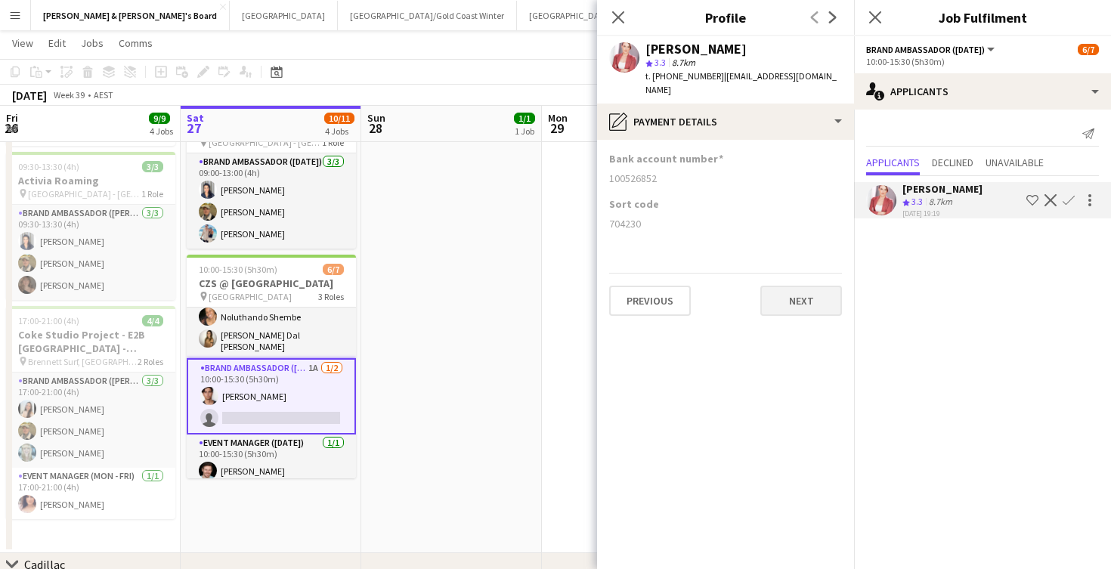
click at [809, 286] on button "Next" at bounding box center [801, 301] width 82 height 30
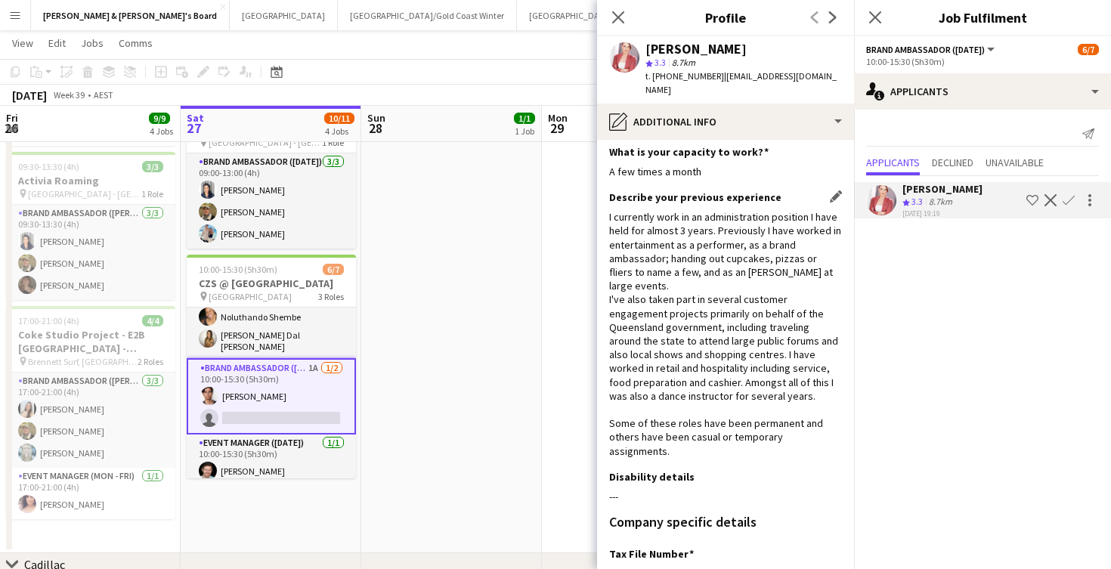
scroll to position [5, 0]
click at [503, 365] on app-date-cell "14:30-18:30 (4h) 1/1 Live Well activation pin South [PERSON_NAME] 1 Role Team L…" at bounding box center [451, 239] width 181 height 630
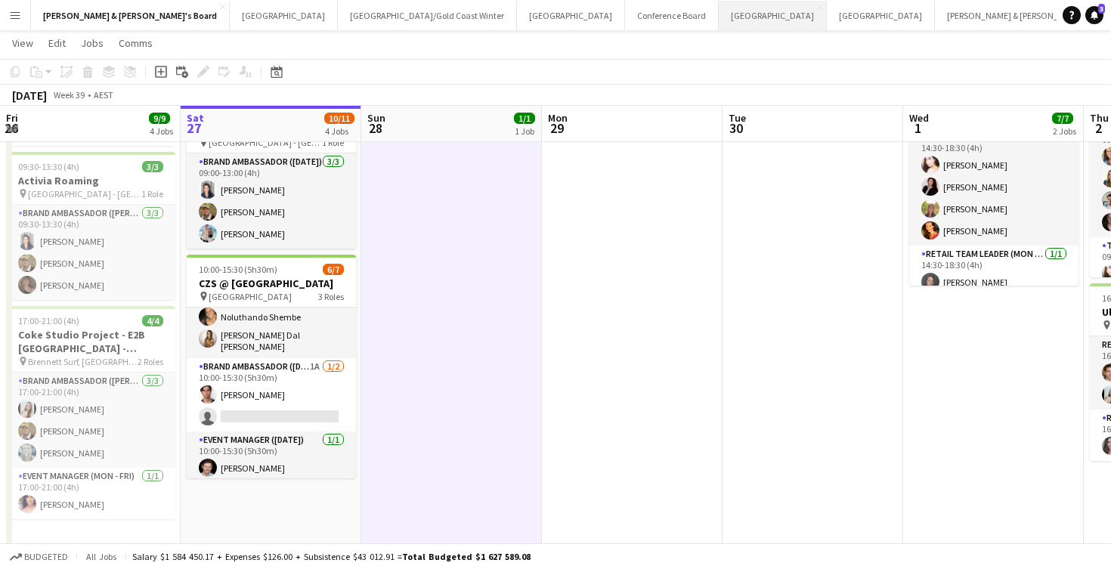
click at [719, 20] on button "Melbourne Close" at bounding box center [773, 15] width 108 height 29
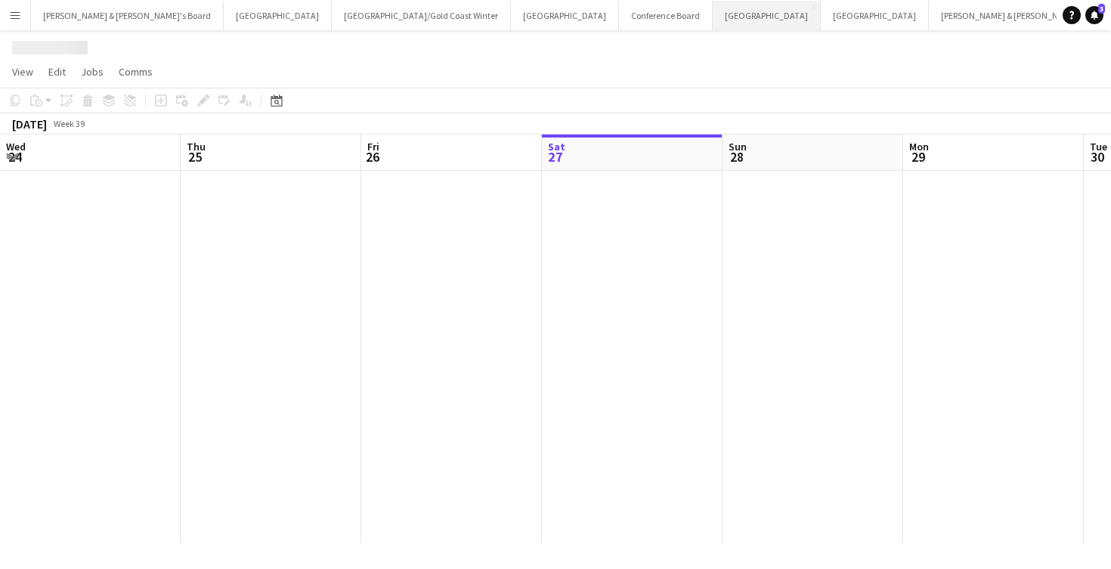
scroll to position [0, 361]
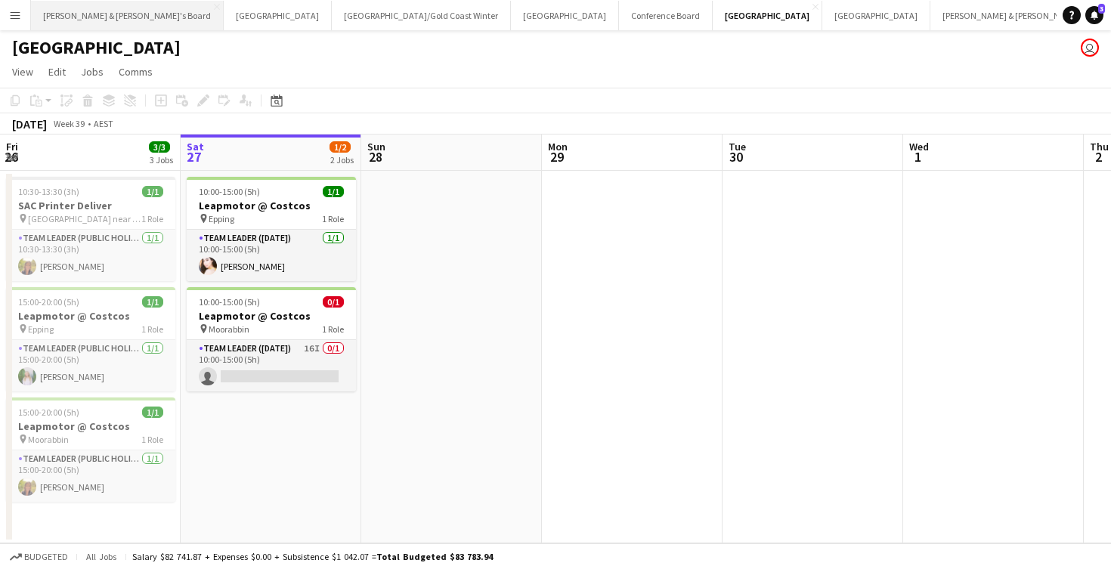
click at [101, 11] on button "[PERSON_NAME] & [PERSON_NAME]'s Board Close" at bounding box center [127, 15] width 193 height 29
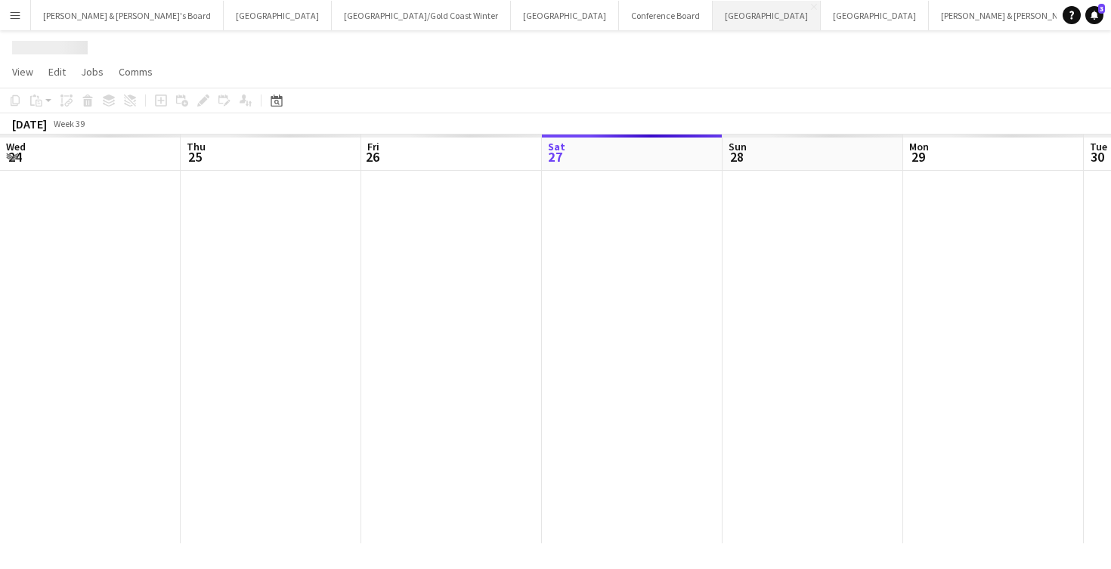
scroll to position [0, 361]
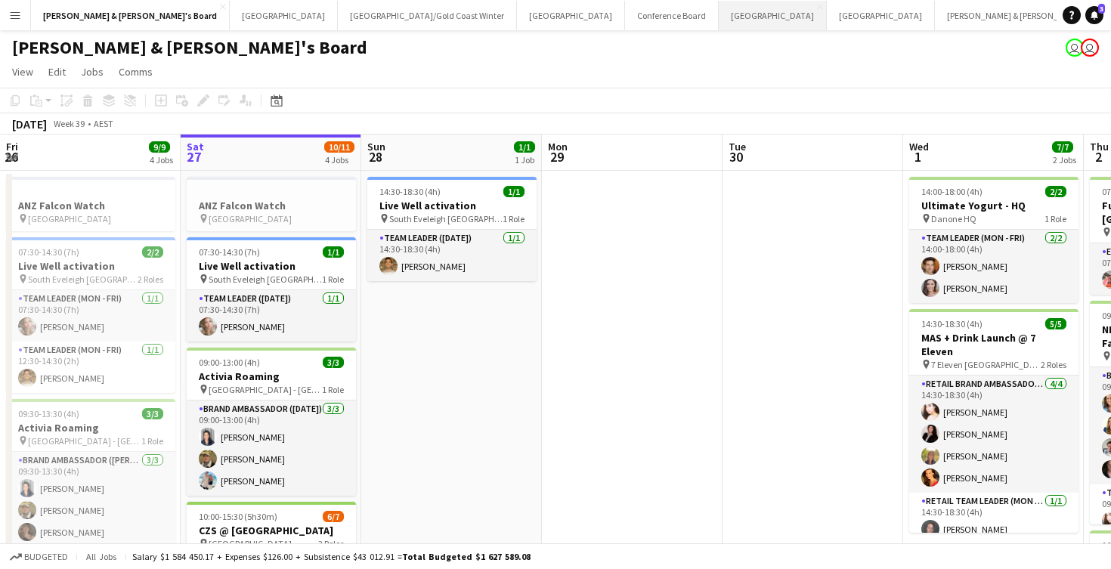
click at [719, 16] on button "Melbourne Close" at bounding box center [773, 15] width 108 height 29
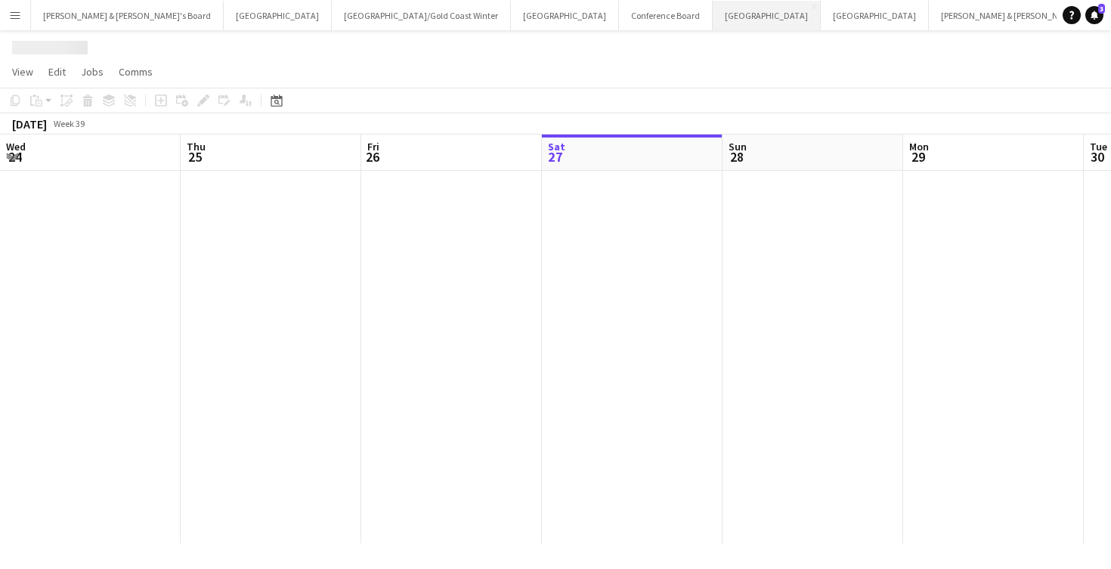
scroll to position [0, 361]
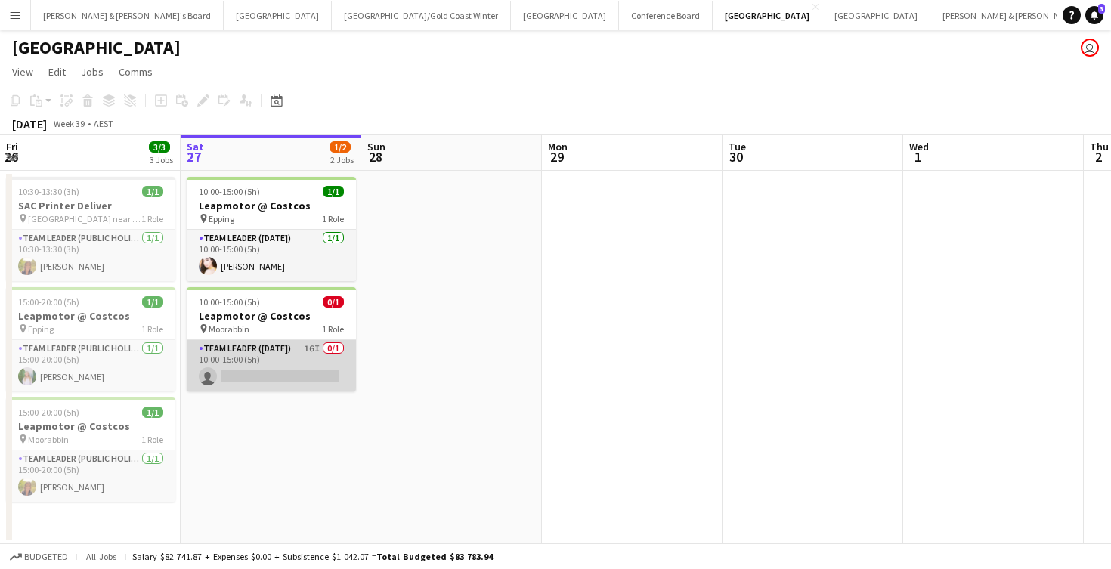
click at [286, 357] on app-card-role "Team Leader ([DATE]) 16I 0/1 10:00-15:00 (5h) single-neutral-actions" at bounding box center [271, 365] width 169 height 51
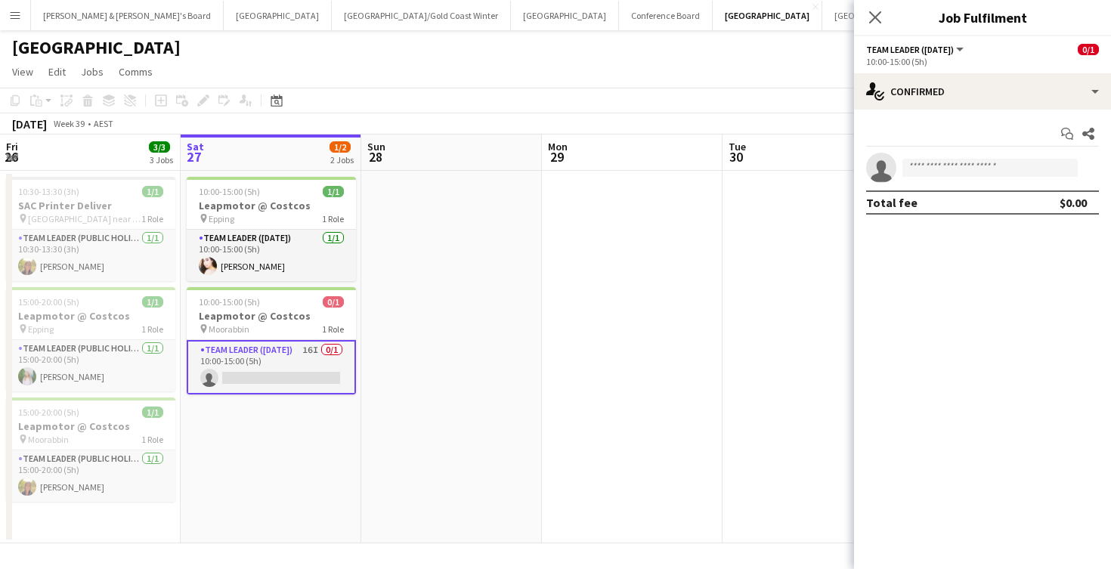
click at [972, 63] on div "10:00-15:00 (5h)" at bounding box center [982, 61] width 233 height 11
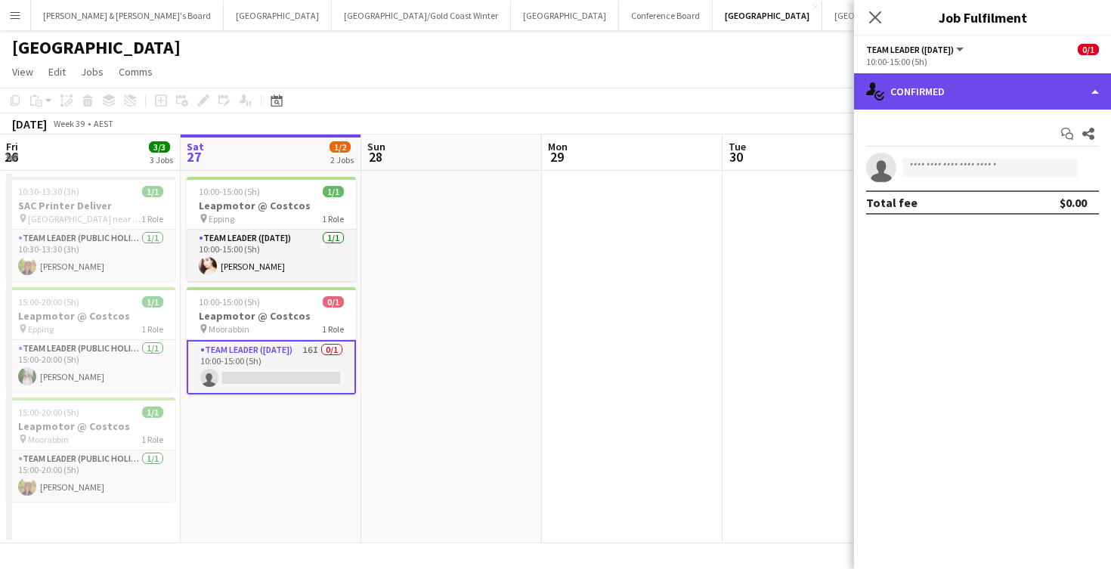
click at [965, 87] on div "single-neutral-actions-check-2 Confirmed" at bounding box center [982, 91] width 257 height 36
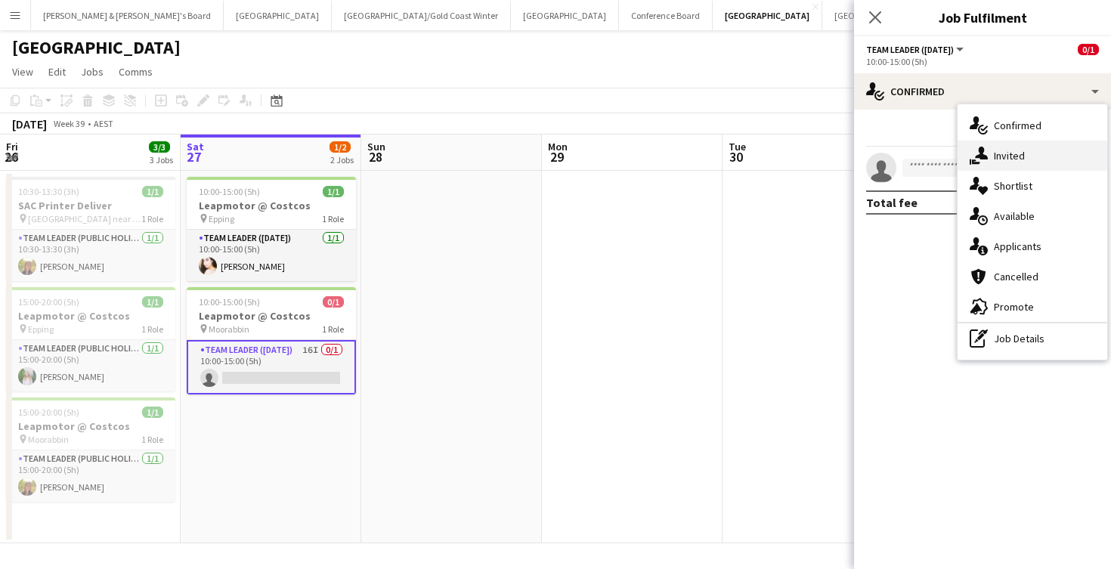
click at [1030, 164] on div "single-neutral-actions-share-1 Invited" at bounding box center [1033, 156] width 150 height 30
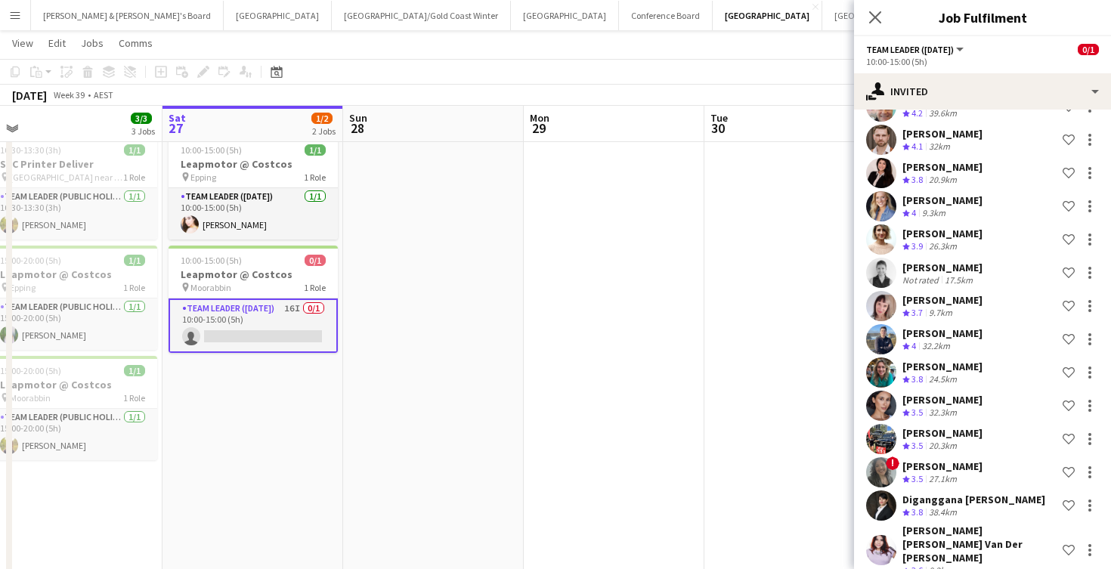
scroll to position [0, 375]
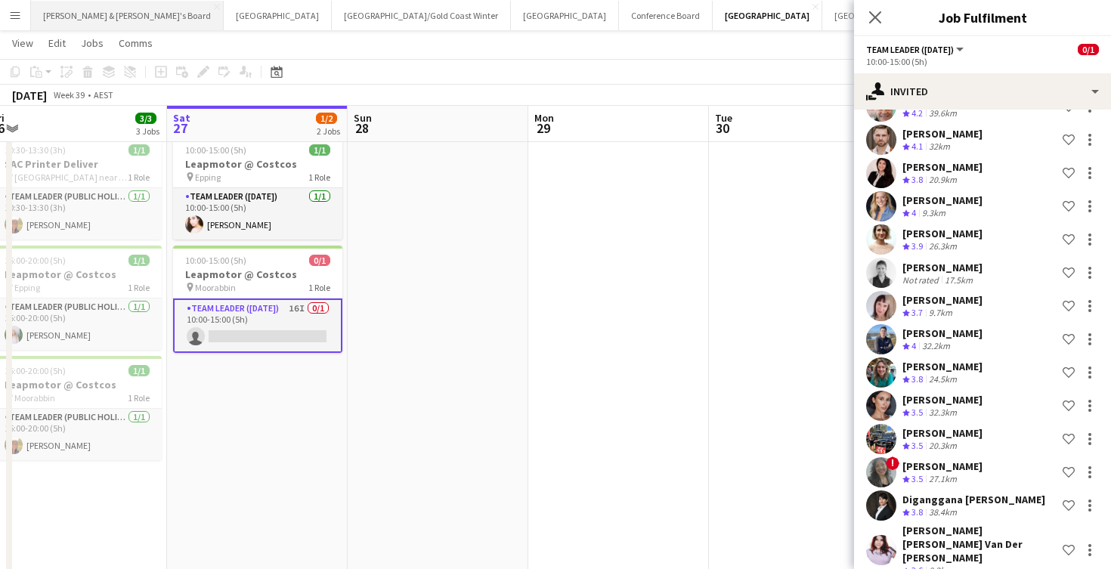
click at [85, 20] on button "[PERSON_NAME] & [PERSON_NAME]'s Board Close" at bounding box center [127, 15] width 193 height 29
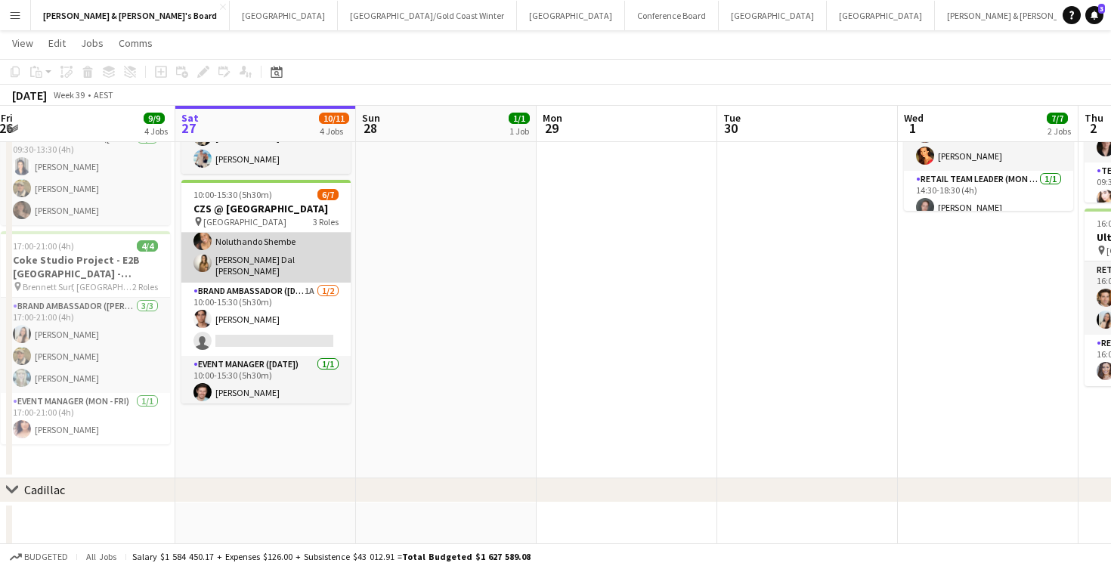
scroll to position [71, 0]
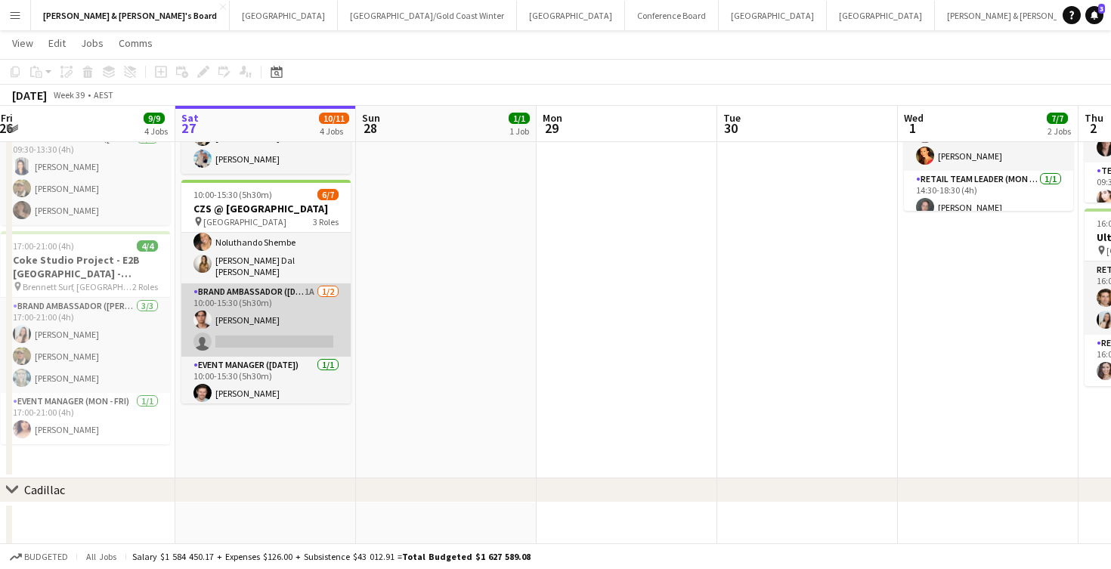
click at [308, 317] on app-card-role "Brand Ambassador ([DATE]) 1A [DATE] 10:00-15:30 (5h30m) [PERSON_NAME] single-ne…" at bounding box center [265, 319] width 169 height 73
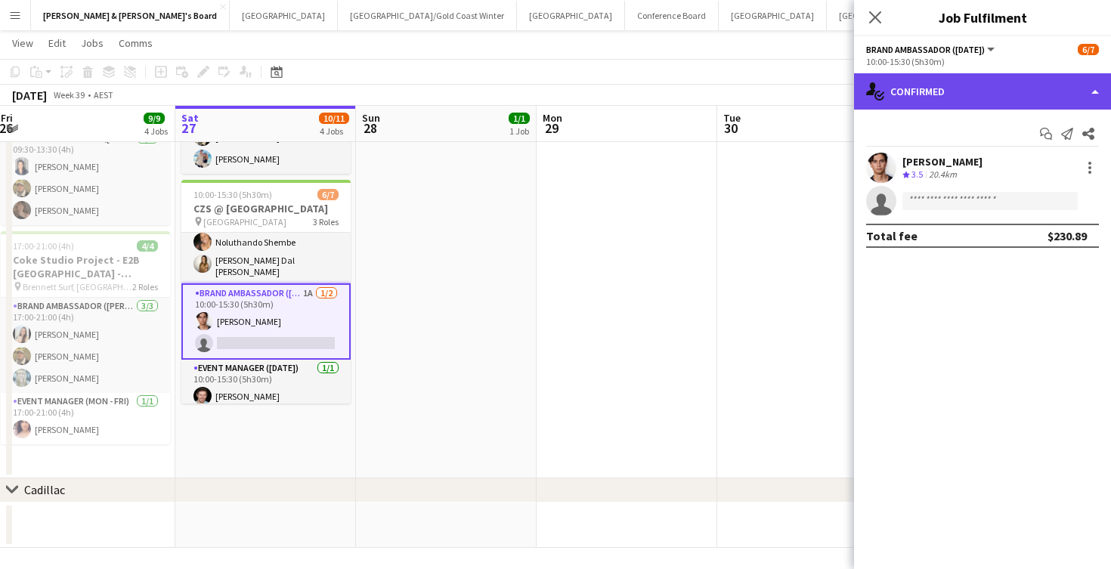
click at [966, 88] on div "single-neutral-actions-check-2 Confirmed" at bounding box center [982, 91] width 257 height 36
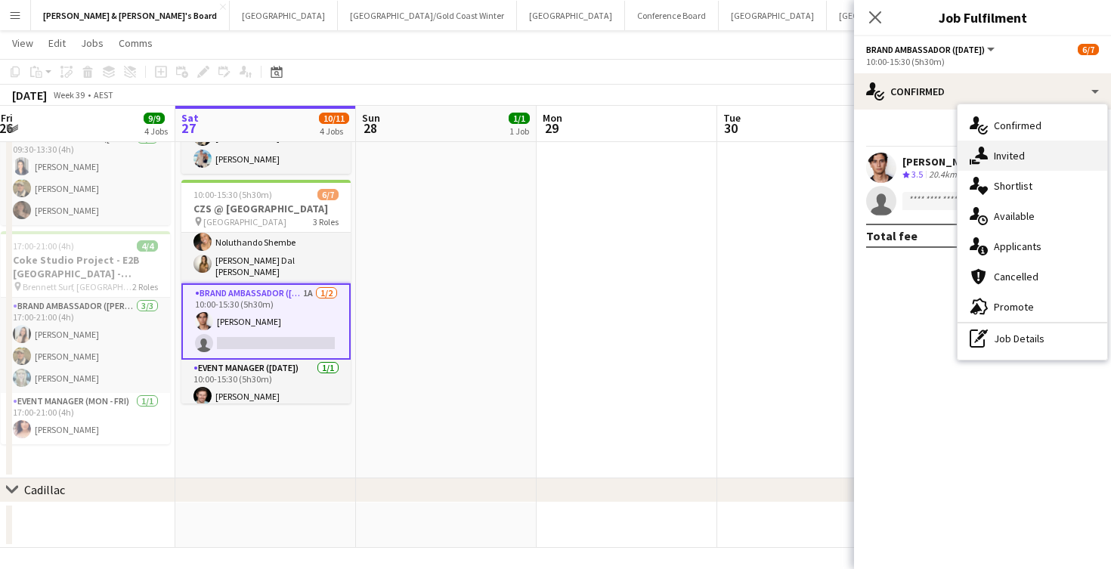
click at [1029, 162] on div "single-neutral-actions-share-1 Invited" at bounding box center [1033, 156] width 150 height 30
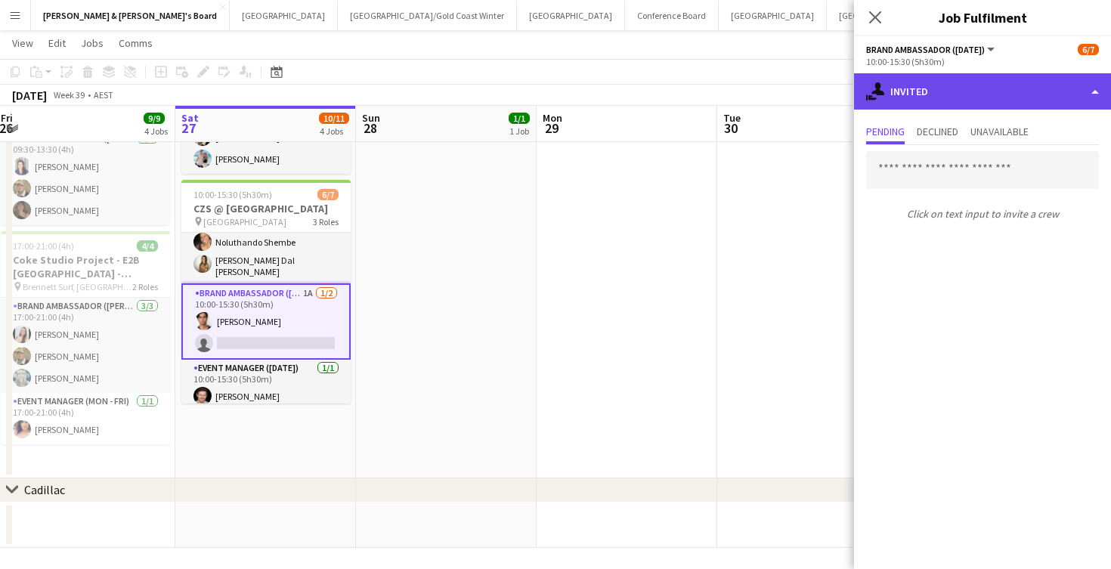
click at [953, 92] on div "single-neutral-actions-share-1 Invited" at bounding box center [982, 91] width 257 height 36
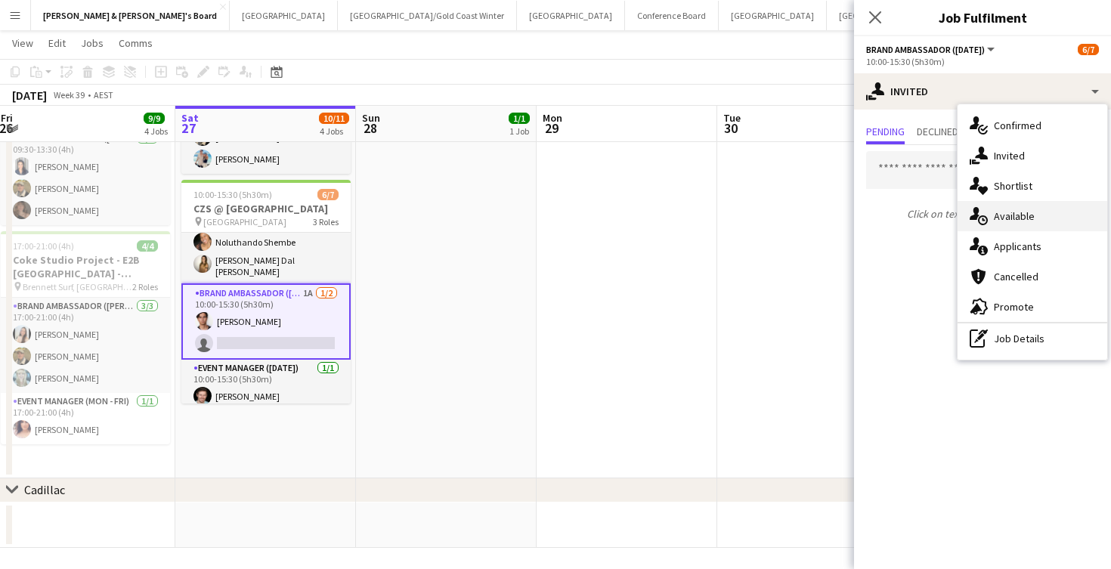
click at [1020, 221] on span "Available" at bounding box center [1014, 216] width 41 height 14
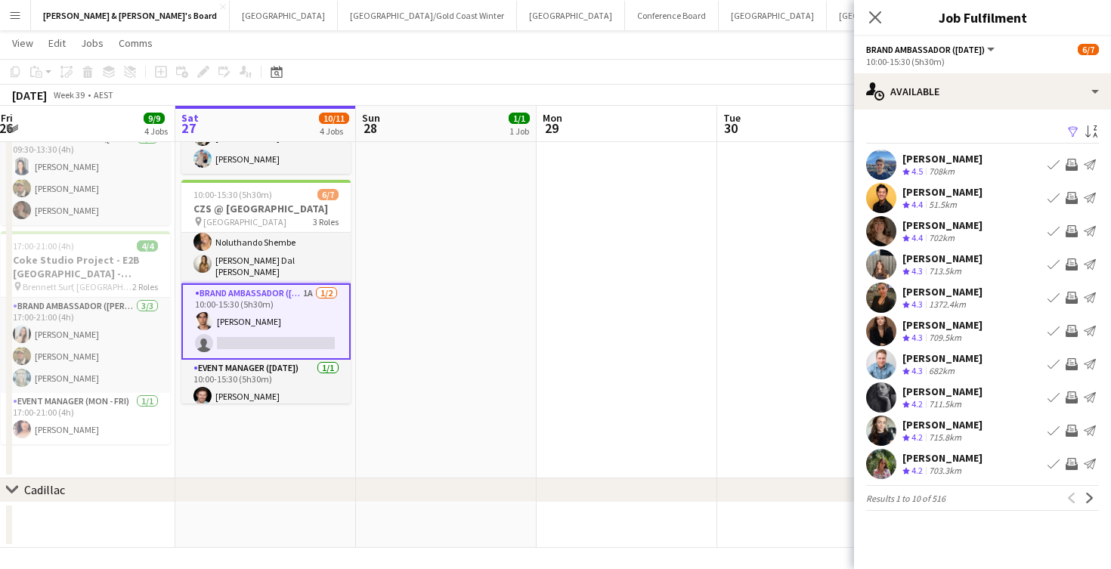
click at [1072, 132] on app-icon "Filter" at bounding box center [1073, 132] width 12 height 14
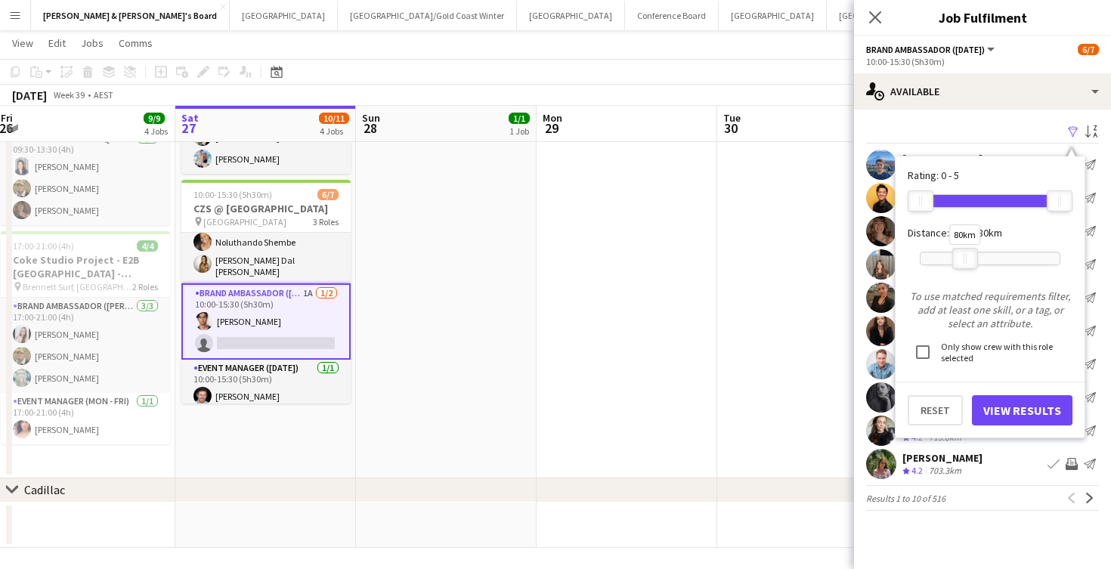
drag, startPoint x: 1057, startPoint y: 261, endPoint x: 963, endPoint y: 266, distance: 94.6
click at [963, 266] on div at bounding box center [965, 259] width 24 height 20
click at [1004, 408] on button "View Results" at bounding box center [1022, 410] width 101 height 30
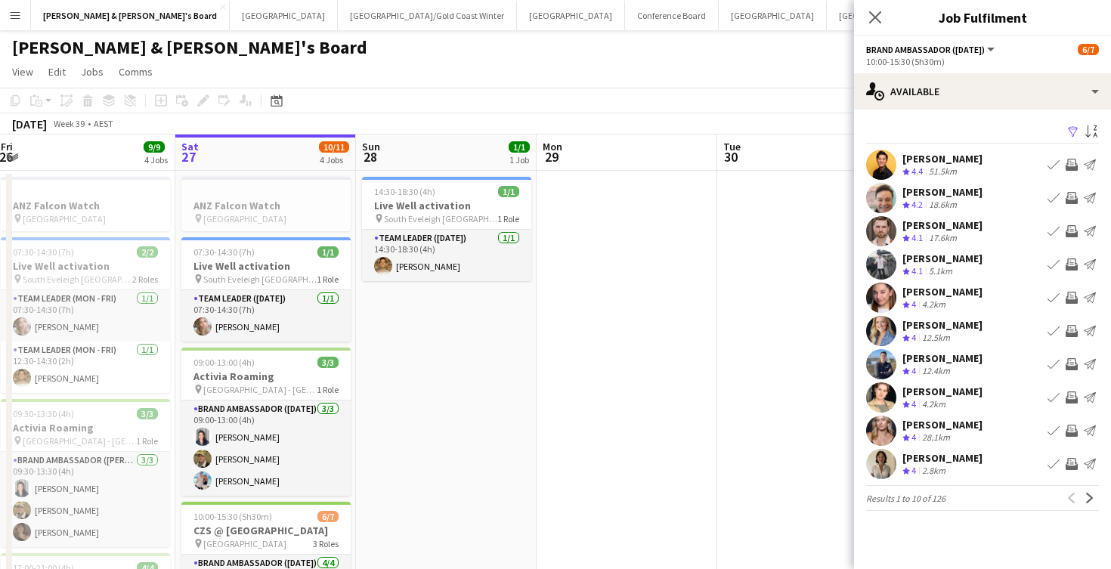
scroll to position [0, 0]
click at [719, 20] on button "Melbourne Close" at bounding box center [773, 15] width 108 height 29
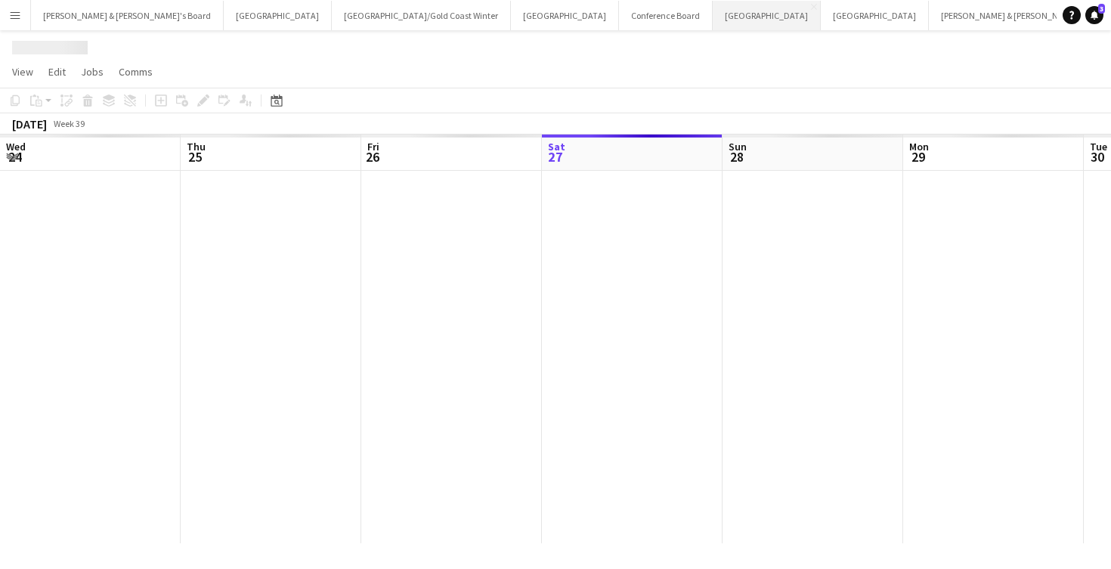
scroll to position [0, 361]
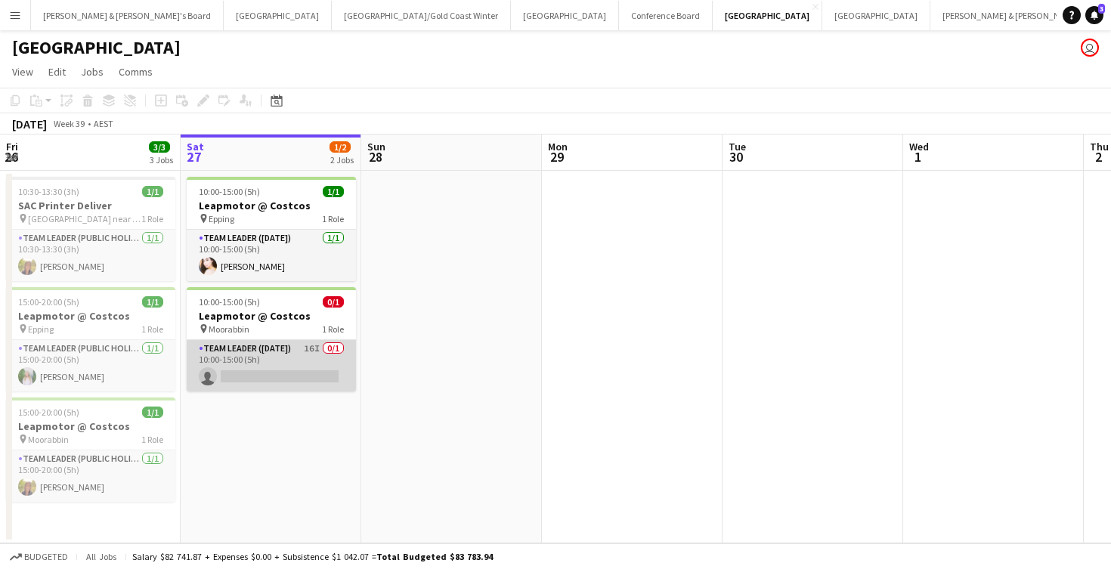
click at [292, 362] on app-card-role "Team Leader ([DATE]) 16I 0/1 10:00-15:00 (5h) single-neutral-actions" at bounding box center [271, 365] width 169 height 51
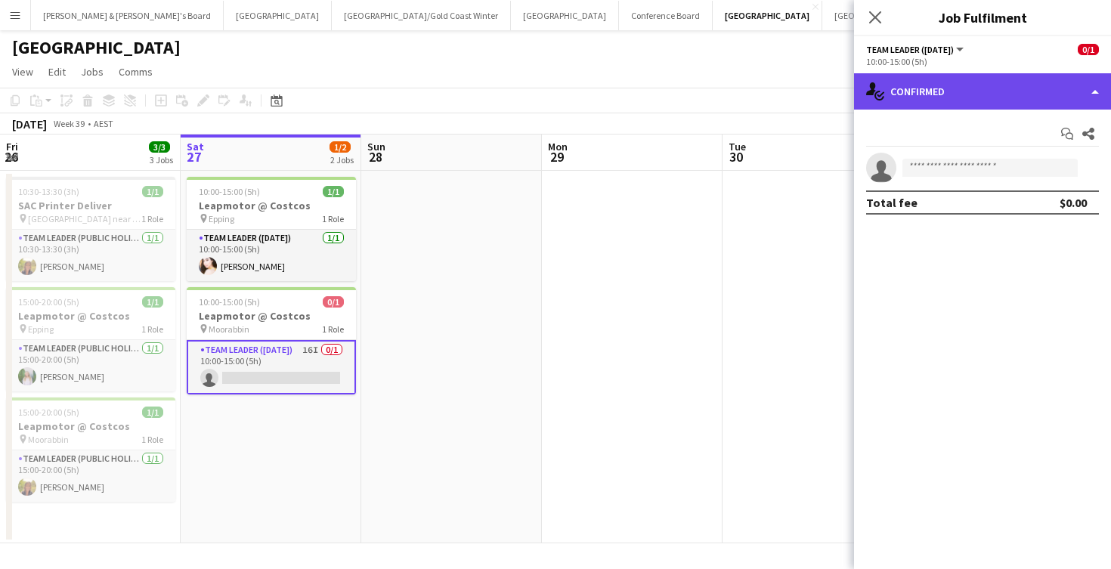
click at [967, 90] on div "single-neutral-actions-check-2 Confirmed" at bounding box center [982, 91] width 257 height 36
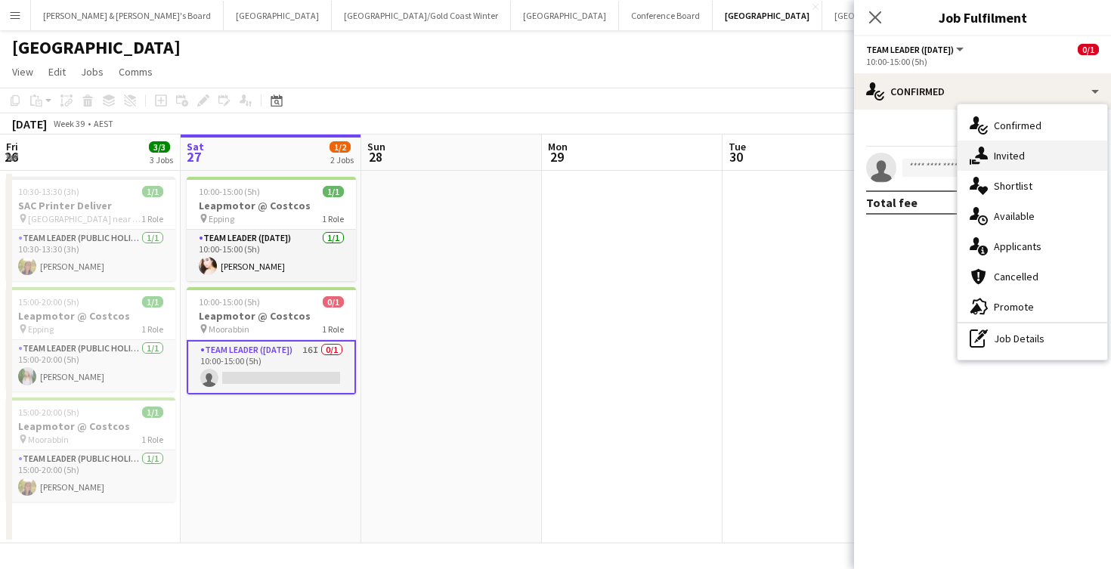
click at [1017, 156] on span "Invited" at bounding box center [1009, 156] width 31 height 14
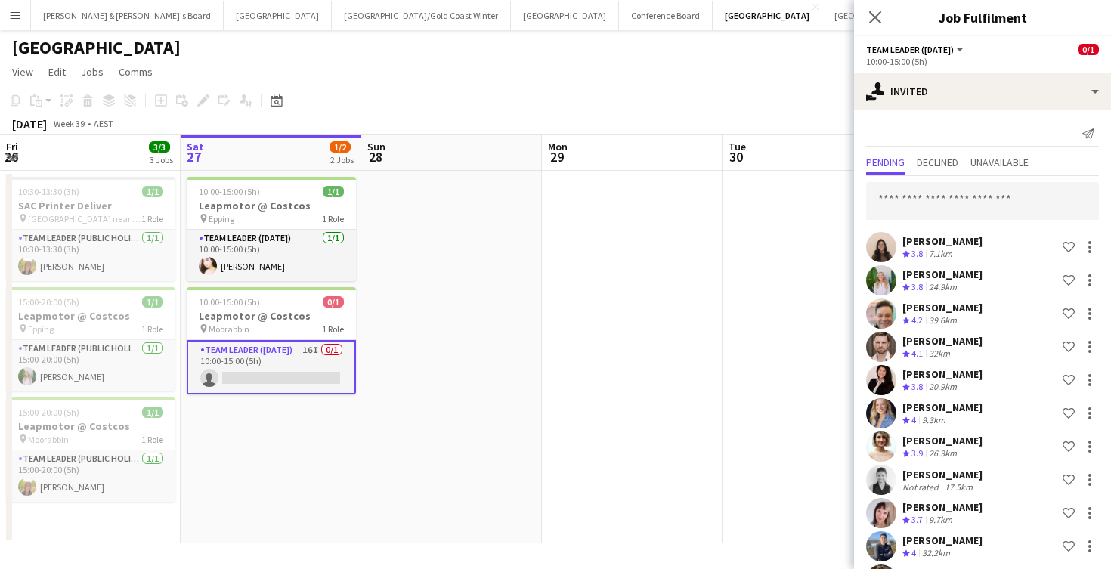
click at [565, 367] on app-date-cell at bounding box center [632, 357] width 181 height 373
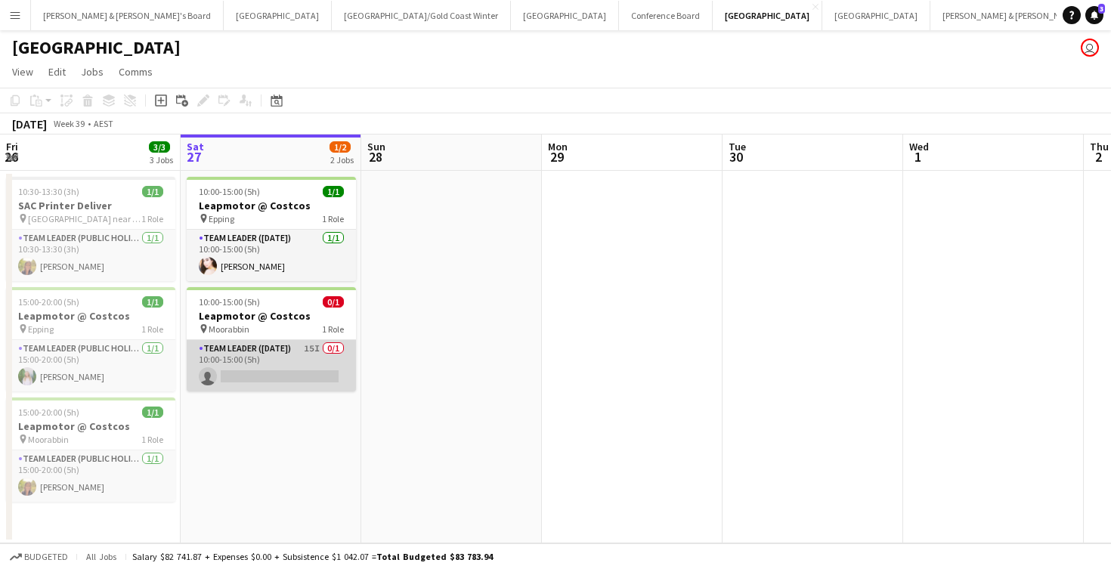
click at [286, 360] on app-card-role "Team Leader ([DATE]) 15I 0/1 10:00-15:00 (5h) single-neutral-actions" at bounding box center [271, 365] width 169 height 51
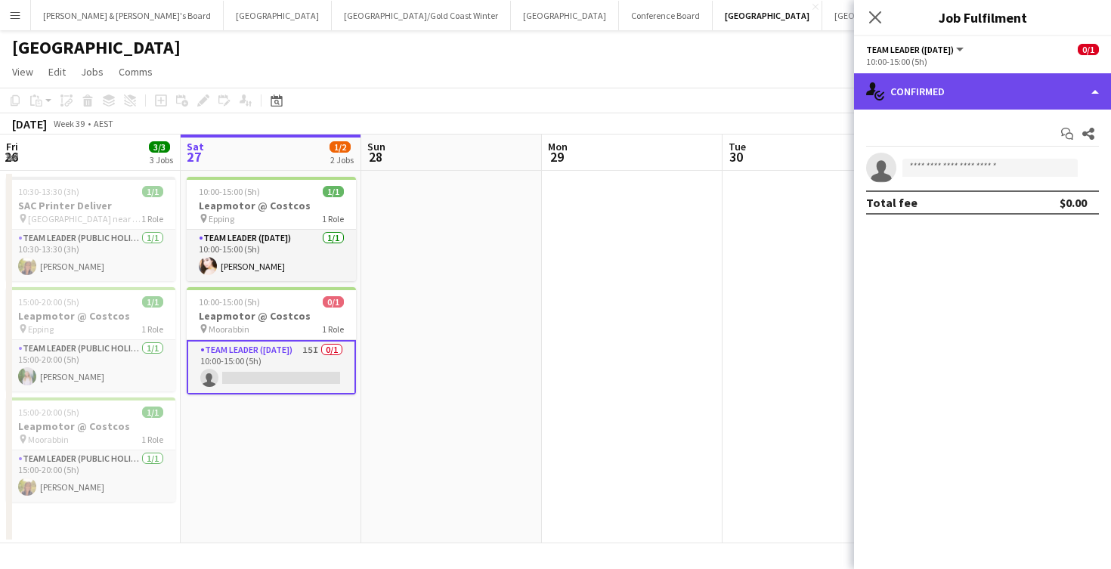
click at [949, 92] on div "single-neutral-actions-check-2 Confirmed" at bounding box center [982, 91] width 257 height 36
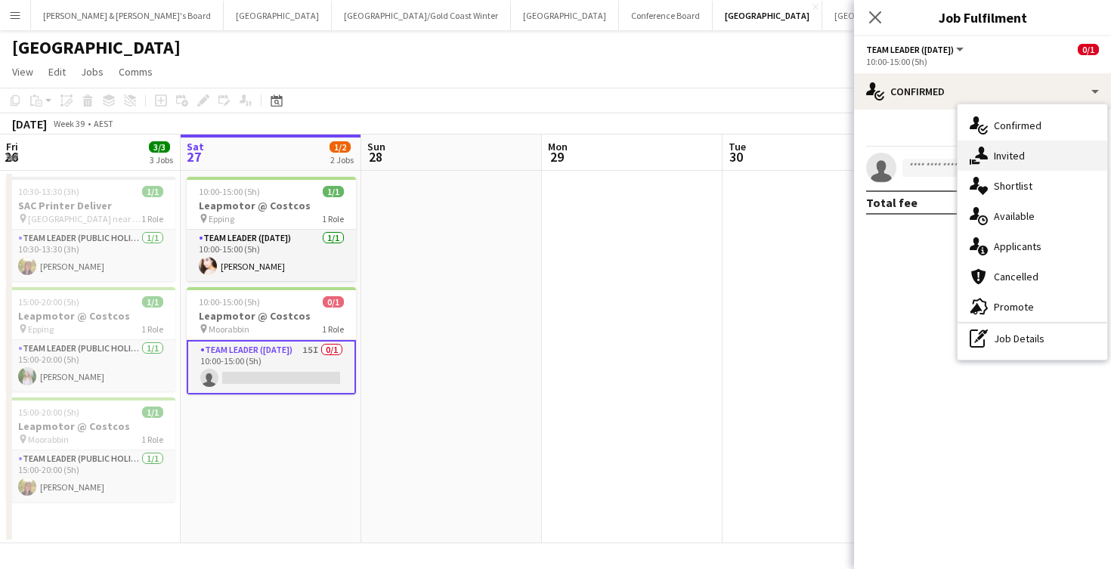
click at [1029, 158] on div "single-neutral-actions-share-1 Invited" at bounding box center [1033, 156] width 150 height 30
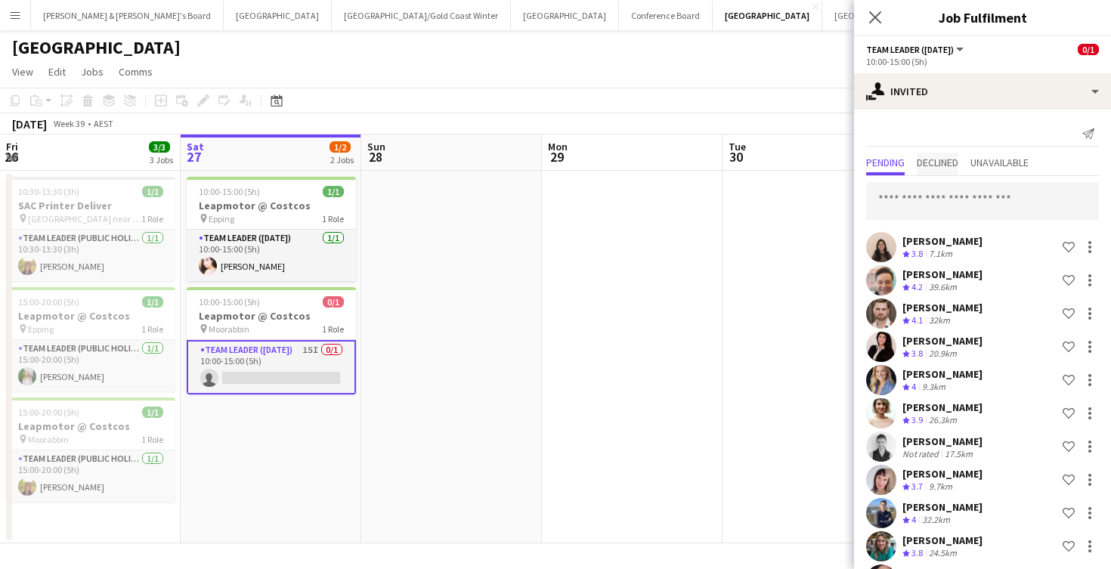
click at [939, 167] on span "Declined" at bounding box center [938, 162] width 42 height 11
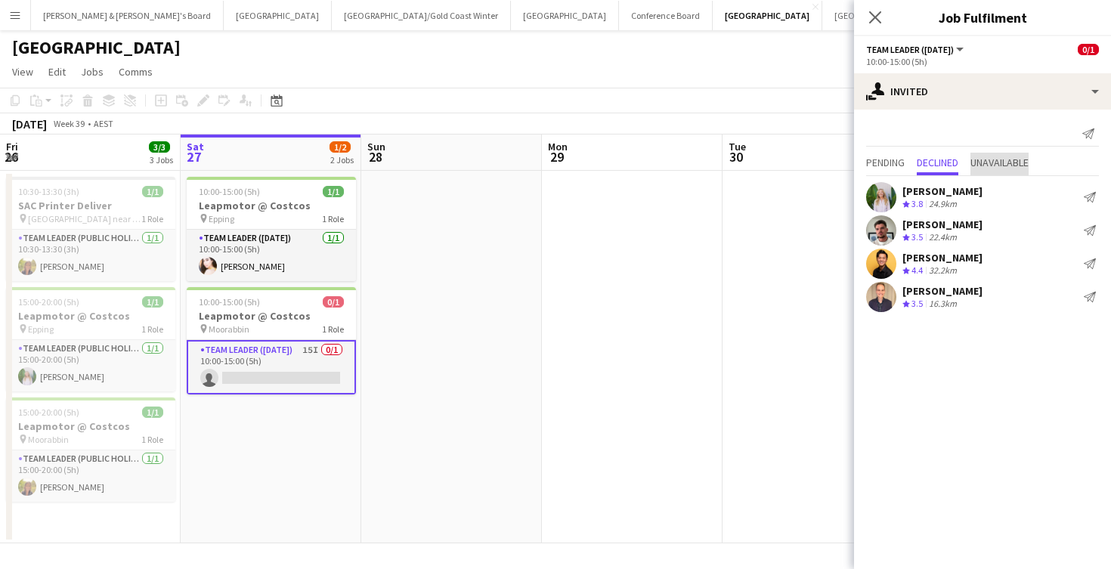
click at [1003, 166] on span "Unavailable" at bounding box center [999, 162] width 58 height 11
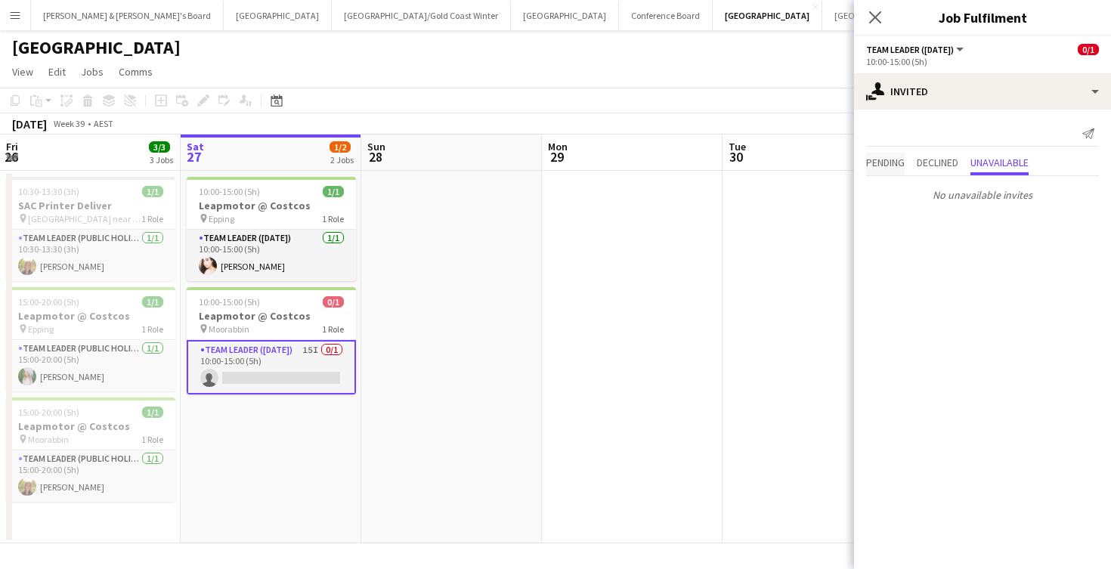
click at [898, 157] on span "Pending" at bounding box center [885, 162] width 39 height 11
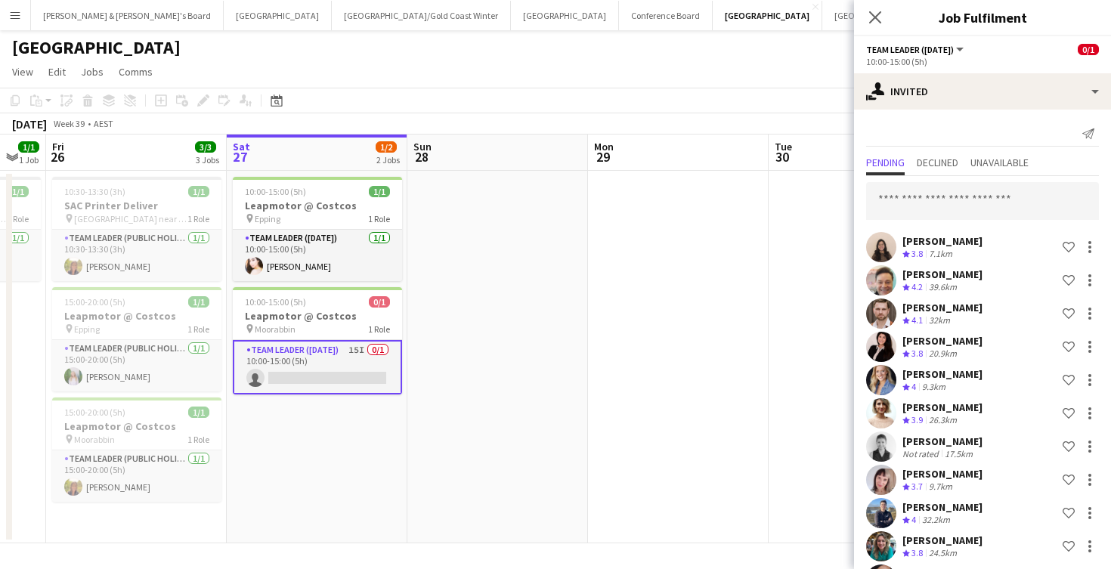
scroll to position [0, 675]
click at [91, 28] on button "[PERSON_NAME] & [PERSON_NAME]'s Board Close" at bounding box center [127, 15] width 193 height 29
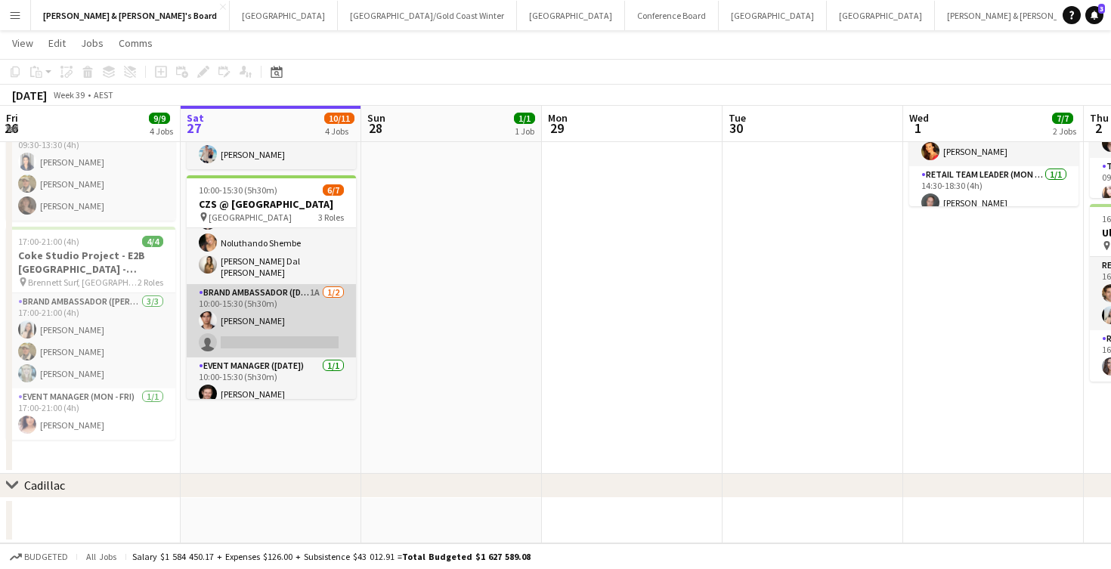
scroll to position [70, 0]
click at [277, 309] on app-card-role "Brand Ambassador ([DATE]) 1A [DATE] 10:00-15:30 (5h30m) [PERSON_NAME] single-ne…" at bounding box center [271, 316] width 169 height 73
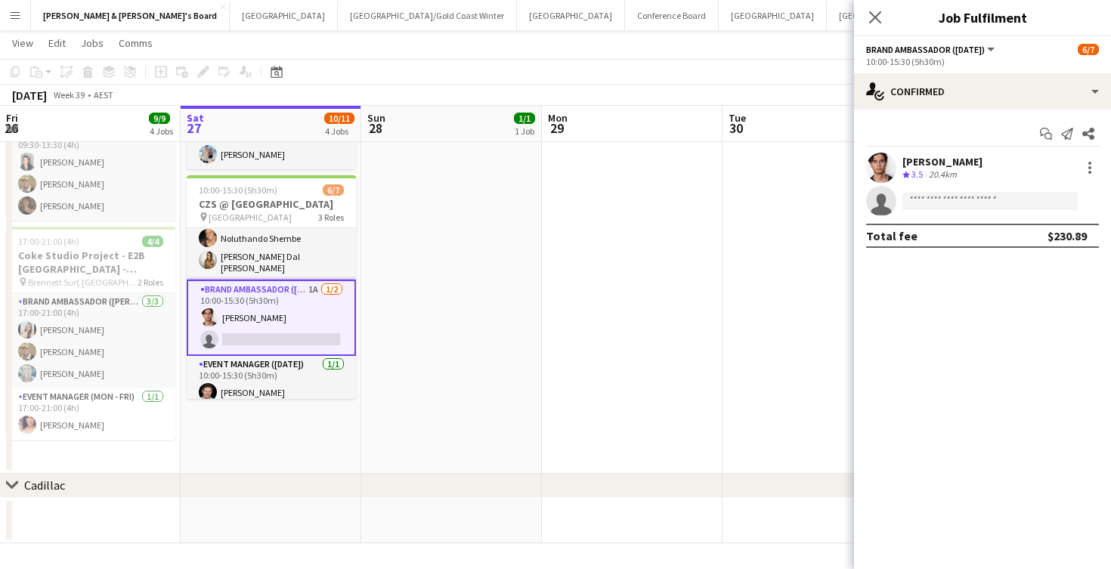
click at [944, 169] on div "20.4km" at bounding box center [943, 175] width 34 height 13
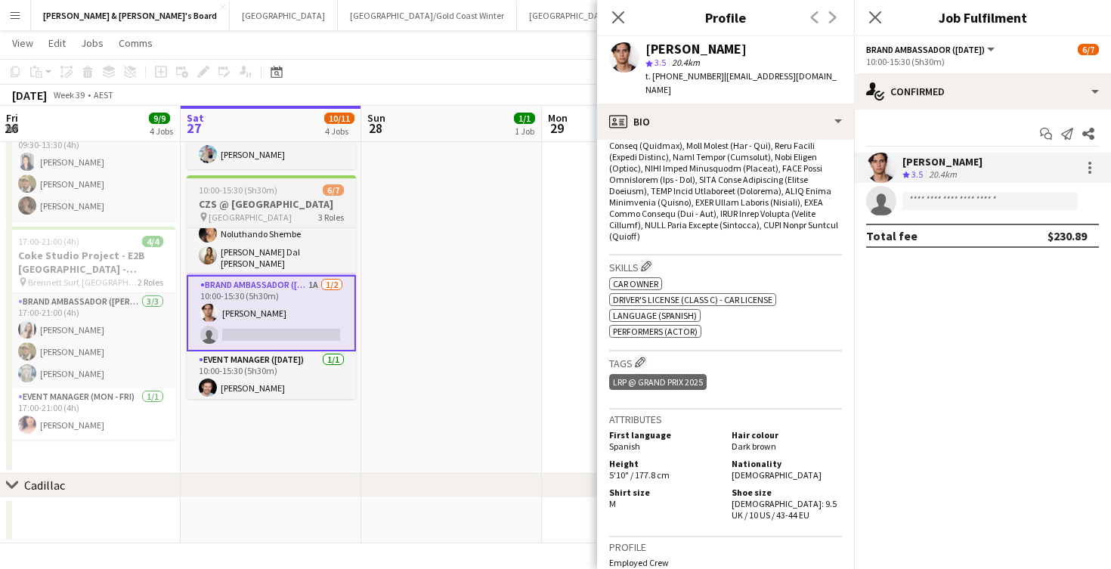
scroll to position [74, 0]
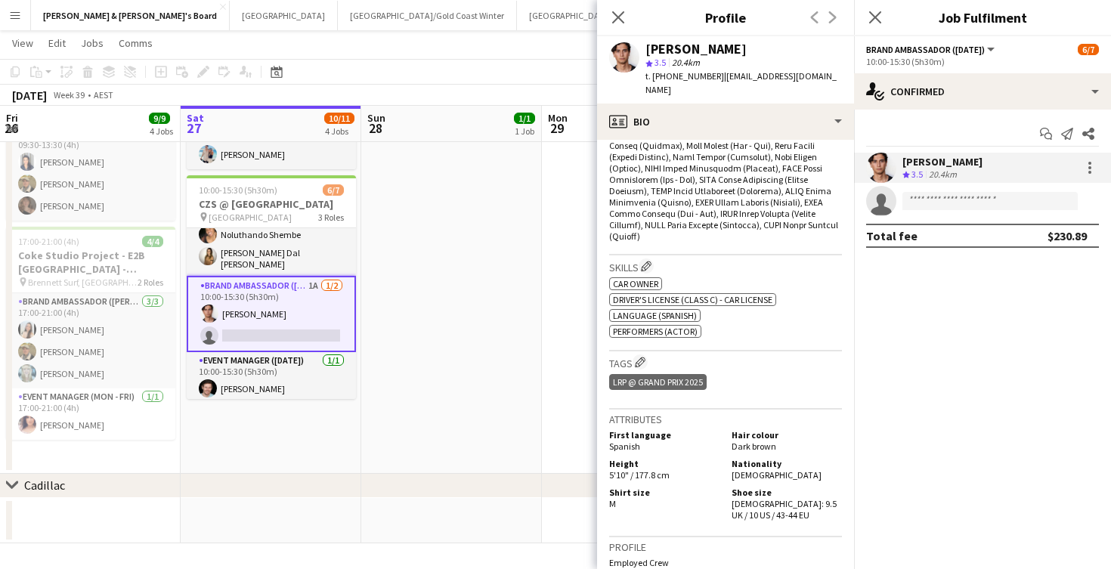
click at [490, 319] on app-date-cell "14:30-18:30 (4h) 1/1 Live Well activation pin South [PERSON_NAME] 1 Role Team L…" at bounding box center [451, 159] width 181 height 630
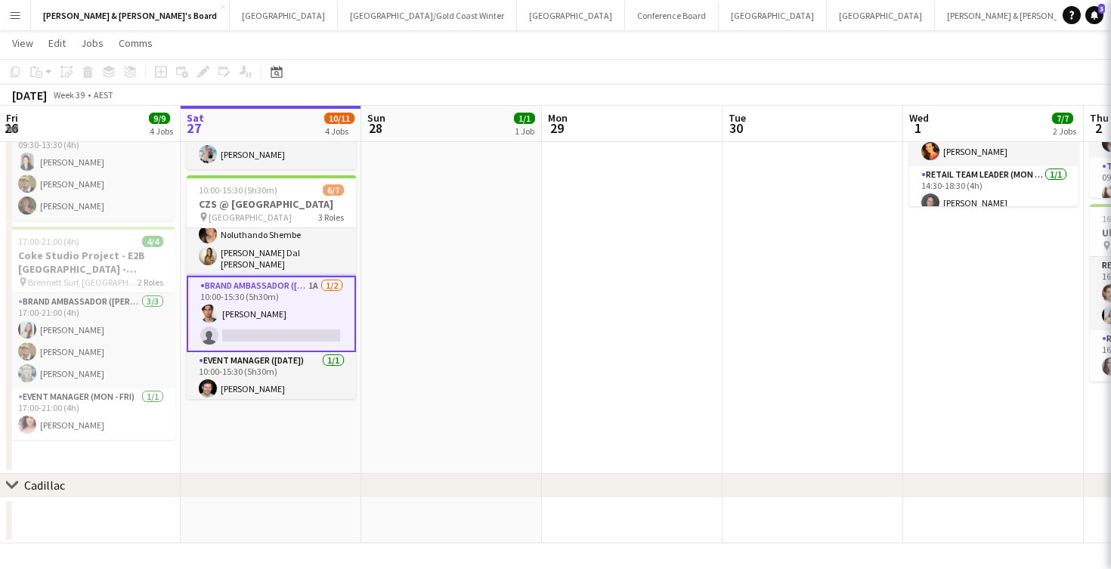
scroll to position [71, 0]
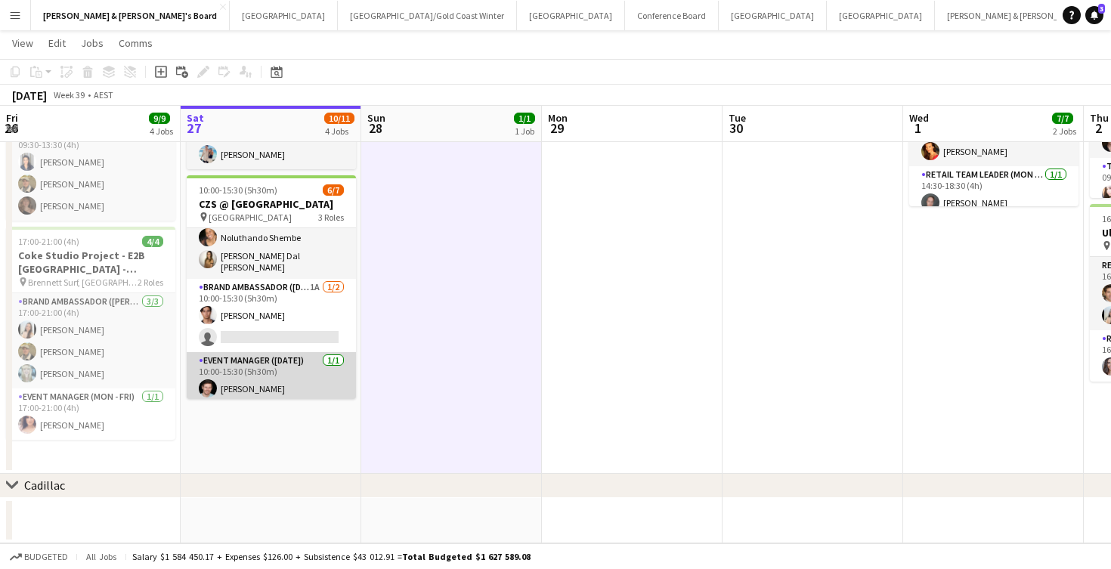
click at [286, 376] on app-card-role "Event Manager ([DATE]) [DATE] 10:00-15:30 (5h30m) [PERSON_NAME]" at bounding box center [271, 377] width 169 height 51
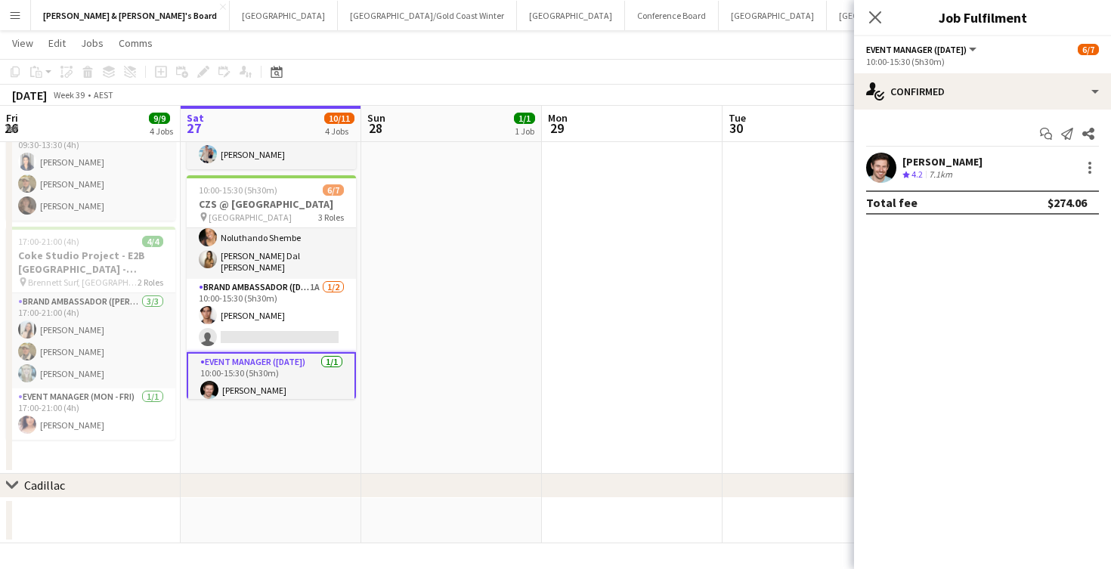
click at [946, 177] on div "7.1km" at bounding box center [940, 175] width 29 height 13
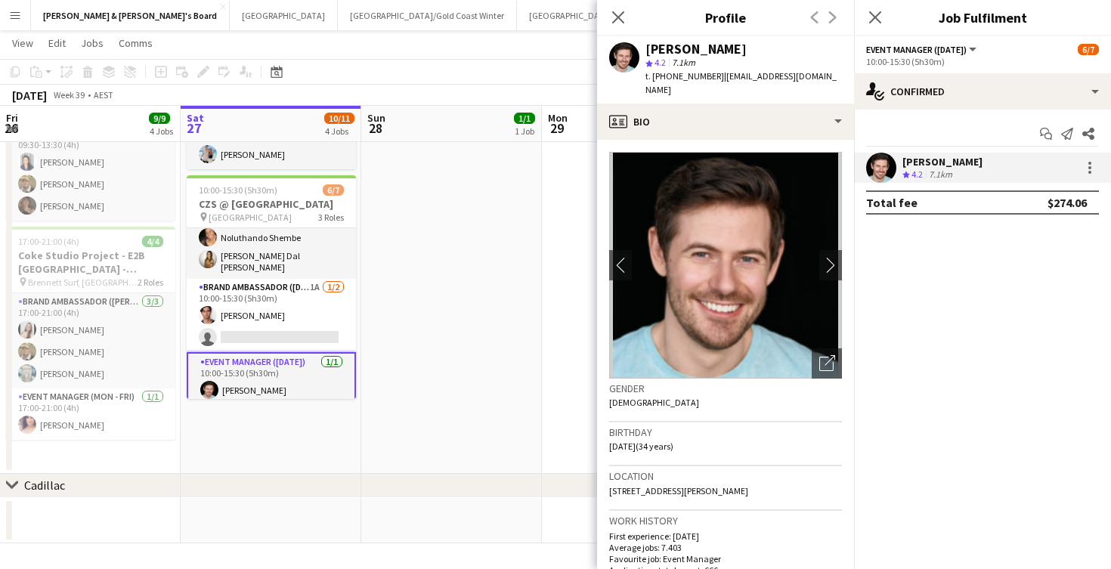
click at [525, 376] on app-date-cell "14:30-18:30 (4h) 1/1 Live Well activation pin South [PERSON_NAME] 1 Role Team L…" at bounding box center [451, 159] width 181 height 630
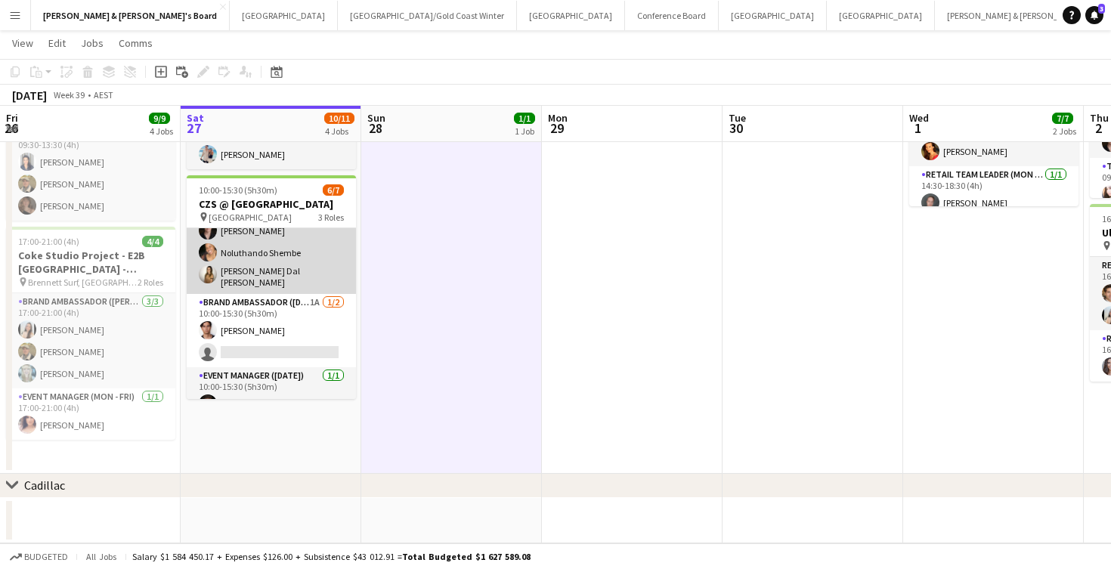
scroll to position [62, 0]
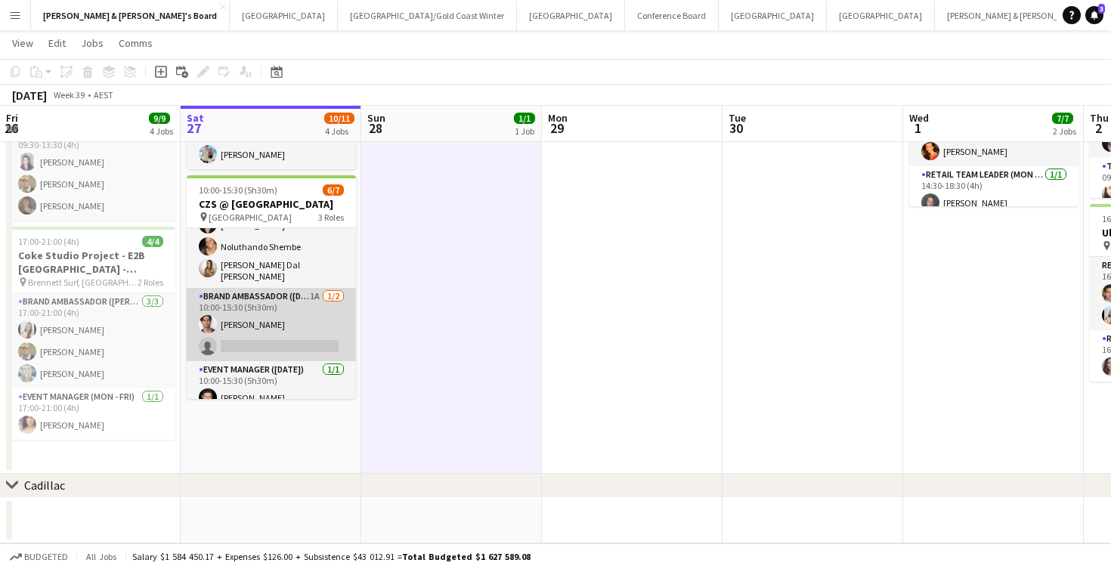
click at [263, 323] on app-card-role "Brand Ambassador ([DATE]) 1A [DATE] 10:00-15:30 (5h30m) [PERSON_NAME] single-ne…" at bounding box center [271, 324] width 169 height 73
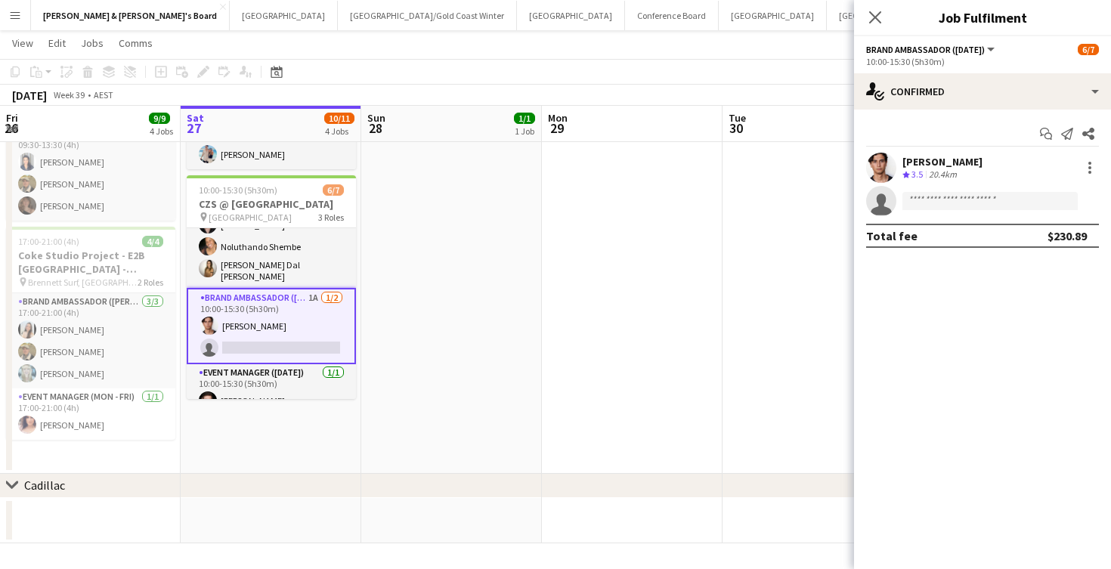
click at [938, 175] on div "20.4km" at bounding box center [943, 175] width 34 height 13
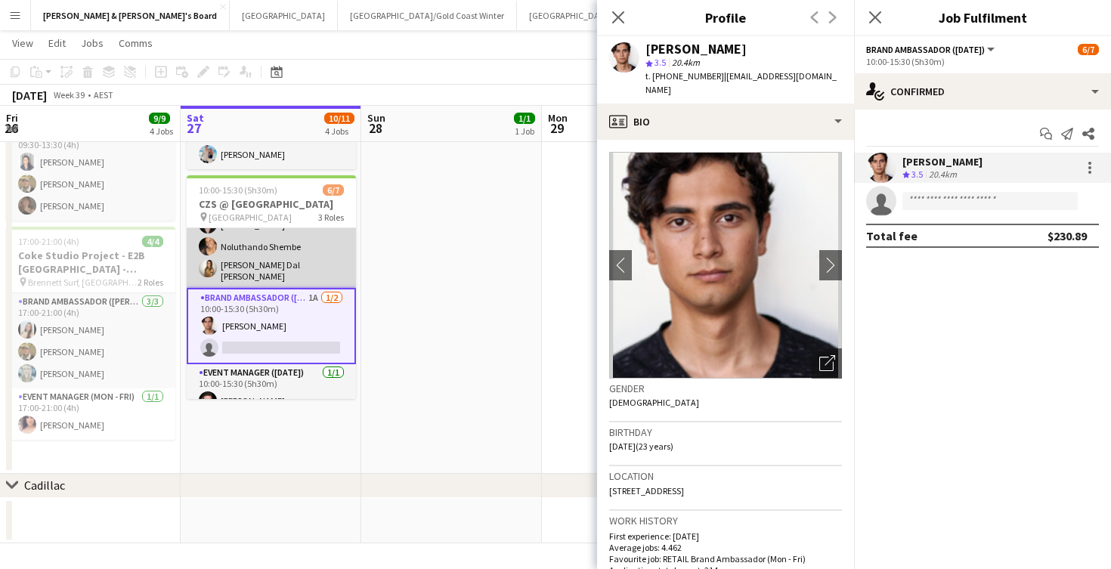
click at [253, 268] on app-card-role "Brand Ambassador ([DATE]) [DATE] 10:00-15:30 (5h30m) [PERSON_NAME] [PERSON_NAME…" at bounding box center [271, 227] width 169 height 122
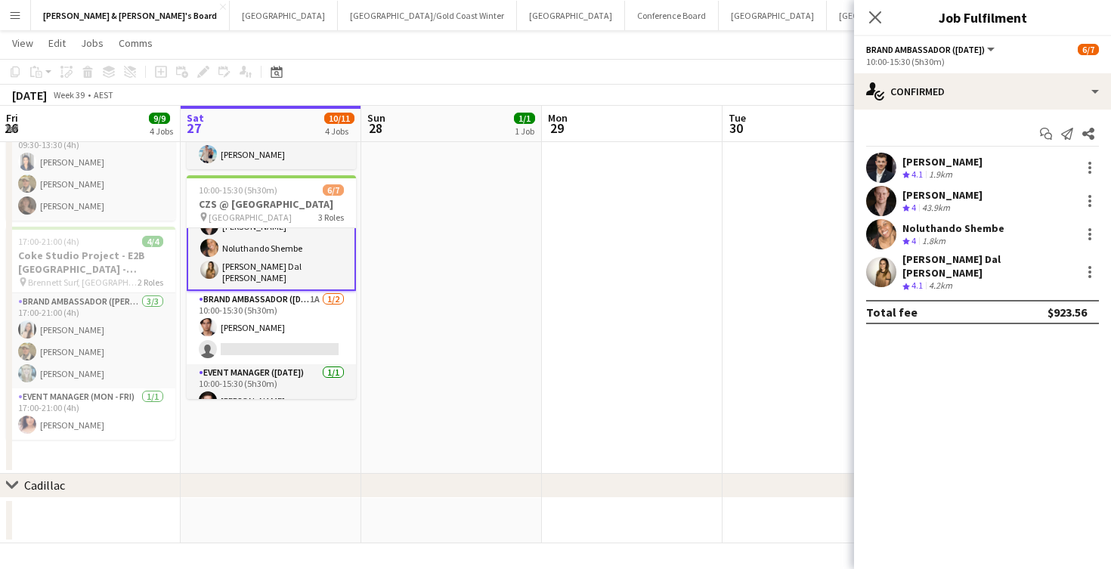
click at [952, 266] on div "[PERSON_NAME] Dal [PERSON_NAME]" at bounding box center [988, 265] width 172 height 27
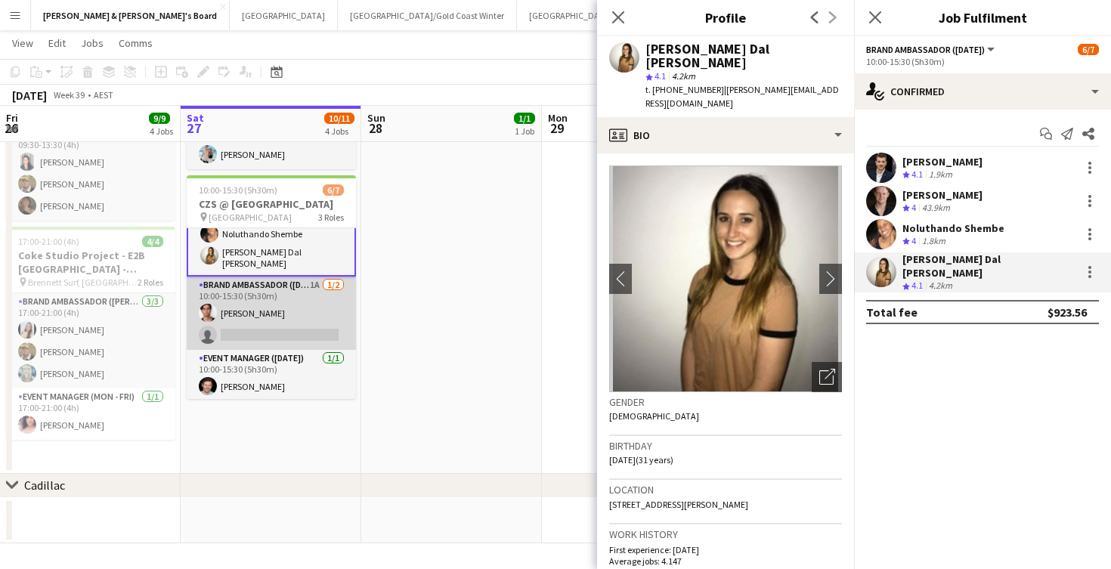
scroll to position [74, 0]
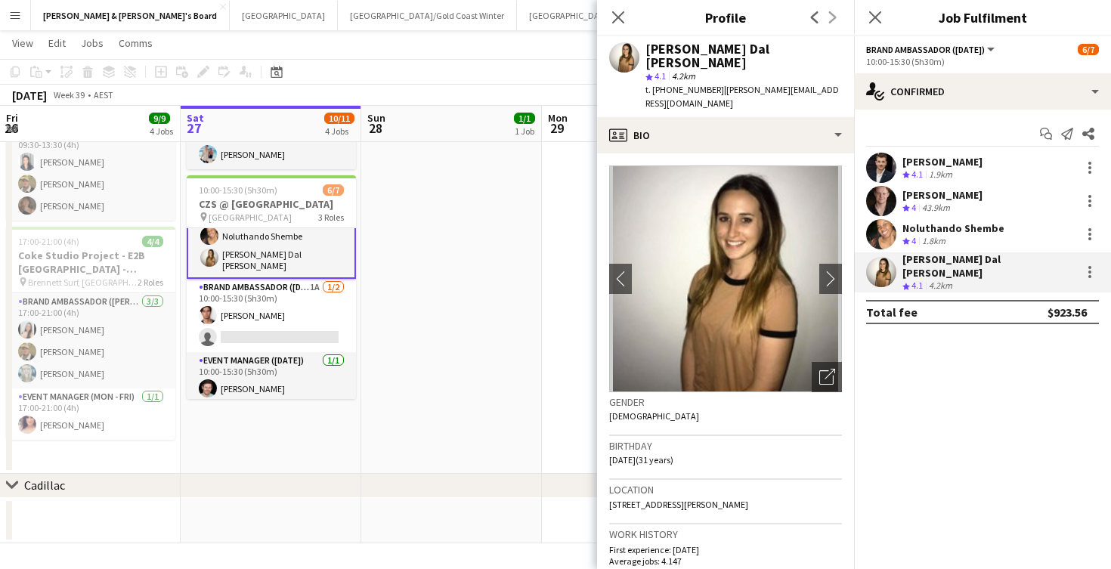
click at [941, 227] on div "Noluthando Shembe" at bounding box center [953, 228] width 102 height 14
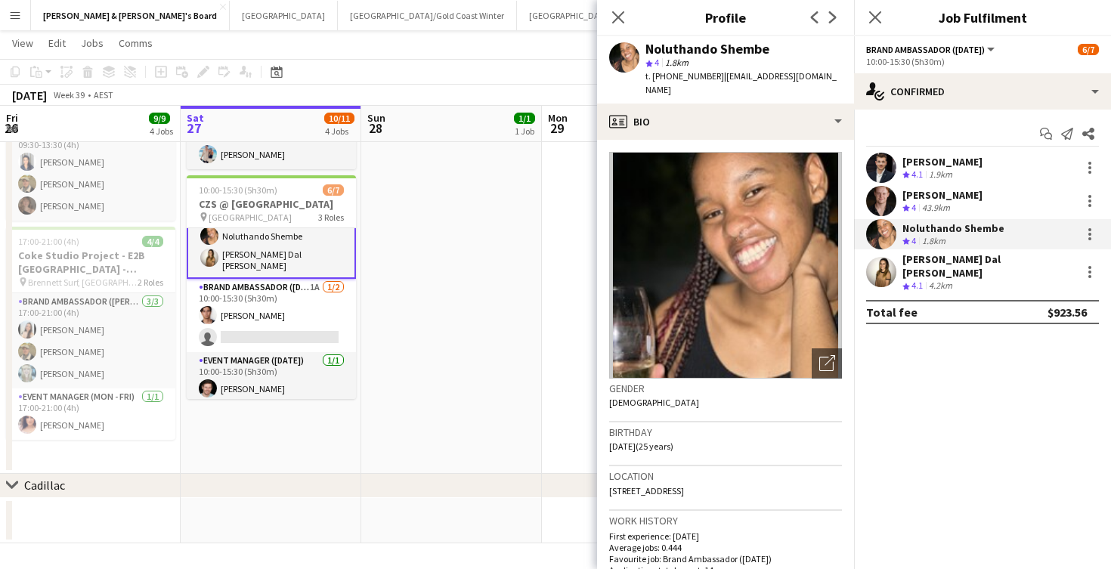
click at [569, 278] on app-date-cell at bounding box center [632, 159] width 181 height 630
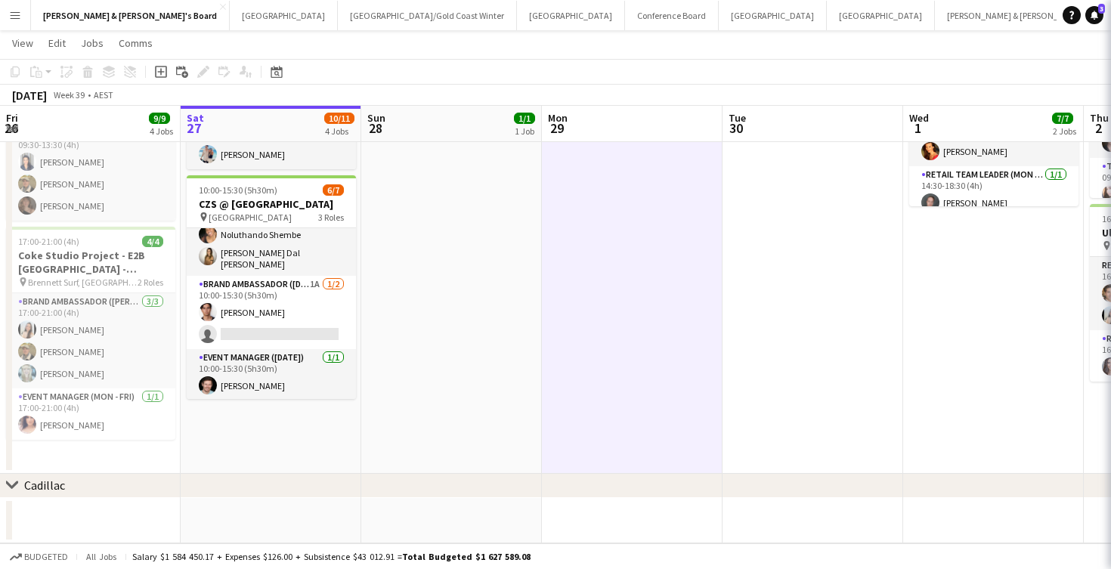
scroll to position [71, 0]
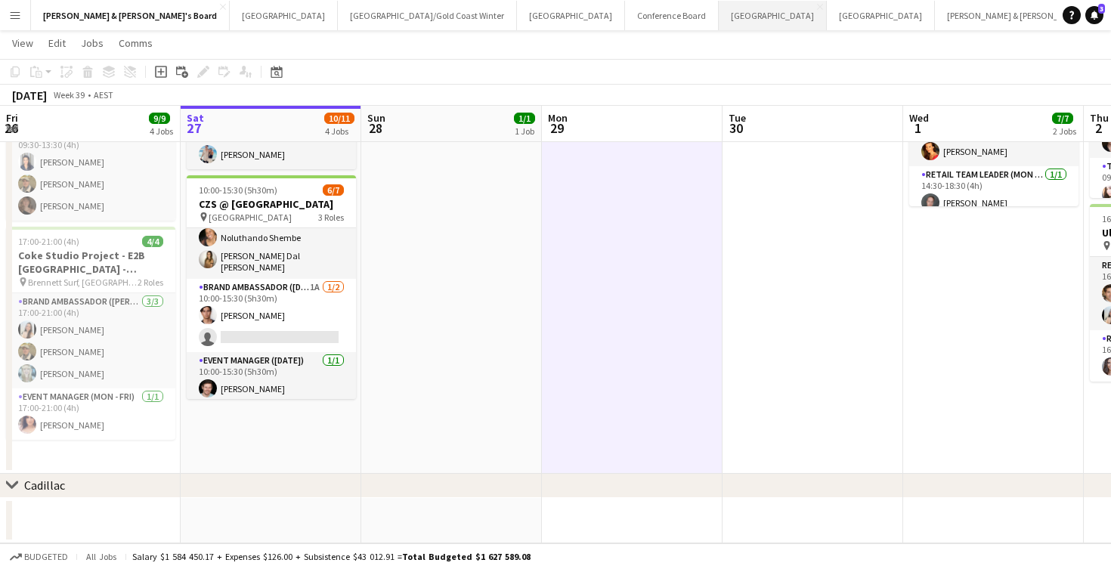
click at [719, 12] on button "Melbourne Close" at bounding box center [773, 15] width 108 height 29
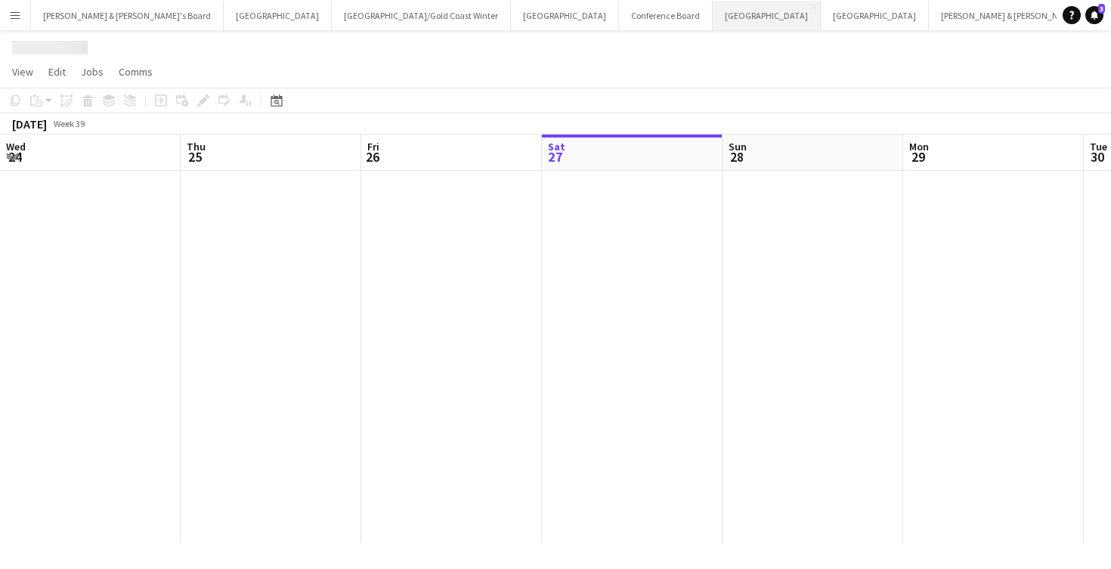
scroll to position [0, 361]
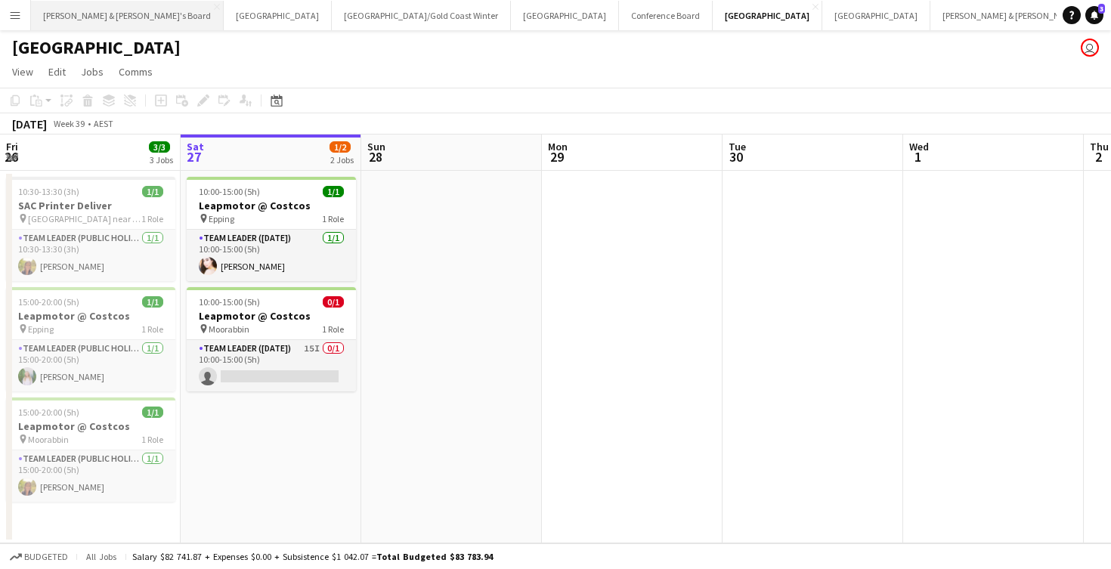
click at [81, 19] on button "[PERSON_NAME] & [PERSON_NAME]'s Board Close" at bounding box center [127, 15] width 193 height 29
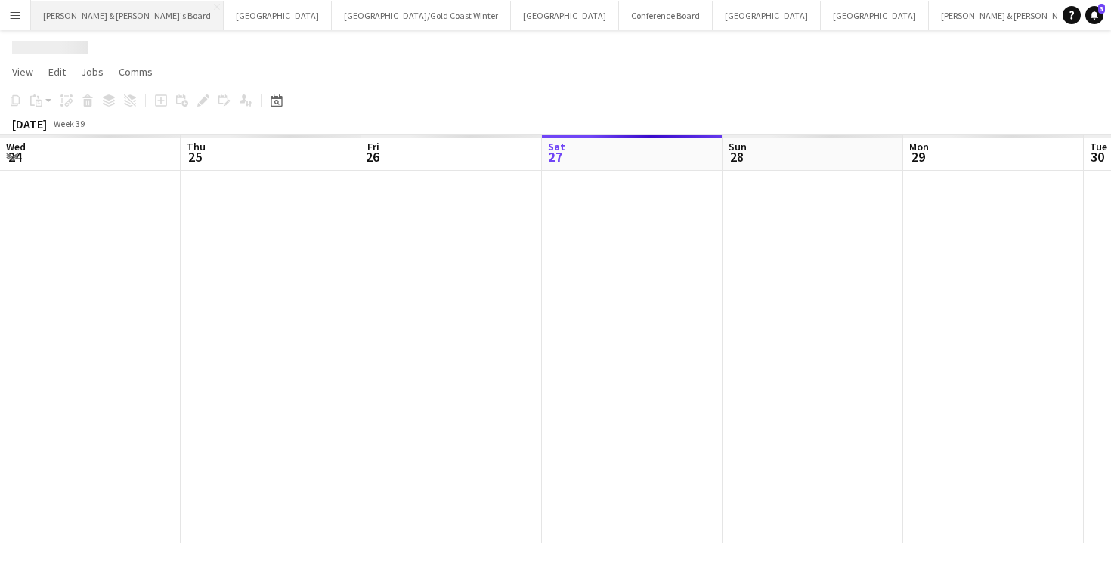
scroll to position [0, 361]
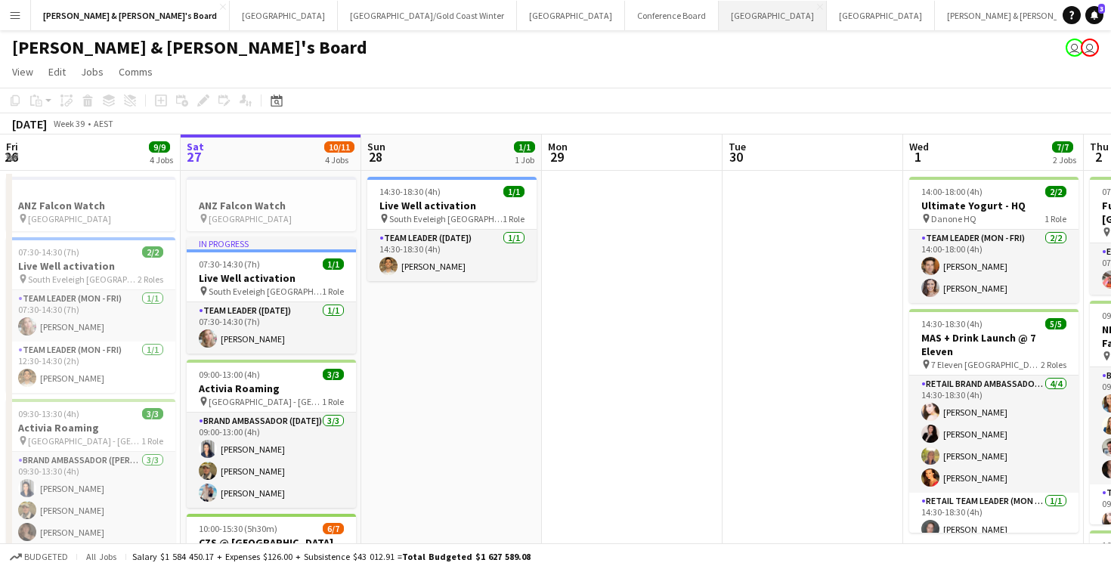
click at [719, 17] on button "Melbourne Close" at bounding box center [773, 15] width 108 height 29
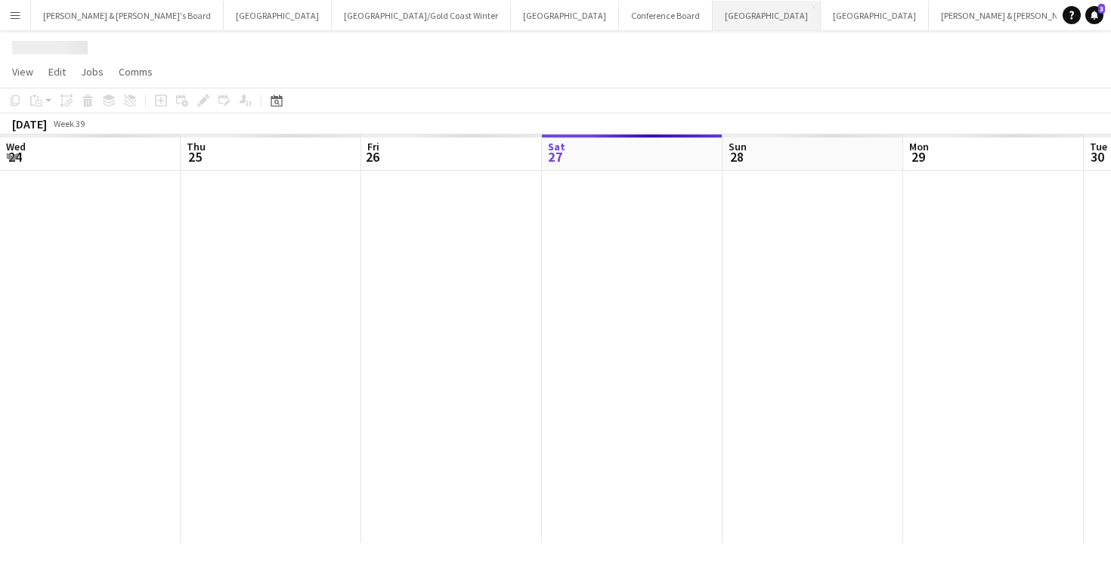
scroll to position [0, 361]
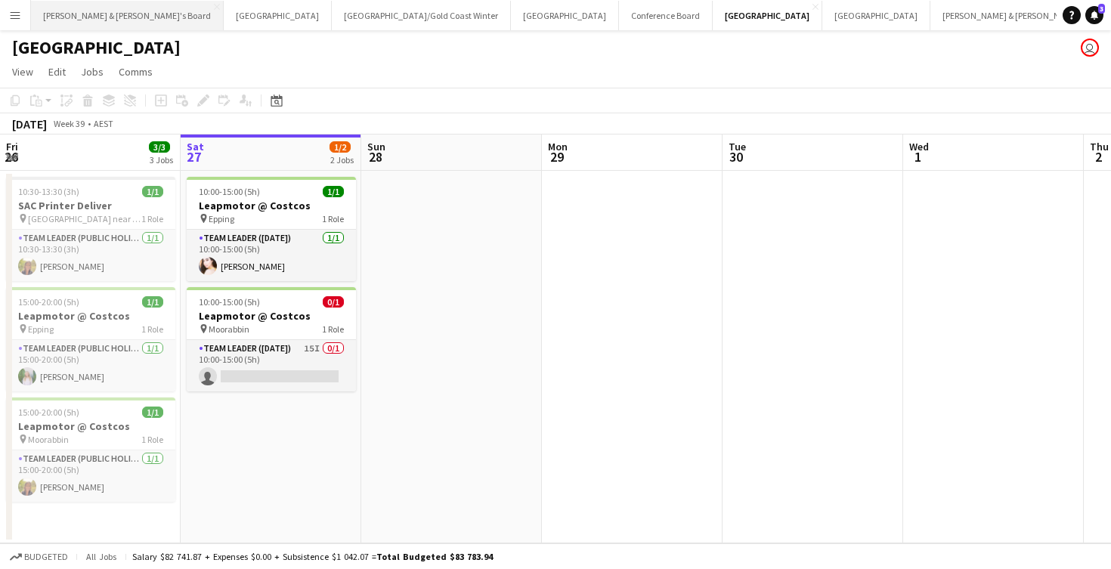
click at [86, 20] on button "[PERSON_NAME] & [PERSON_NAME]'s Board Close" at bounding box center [127, 15] width 193 height 29
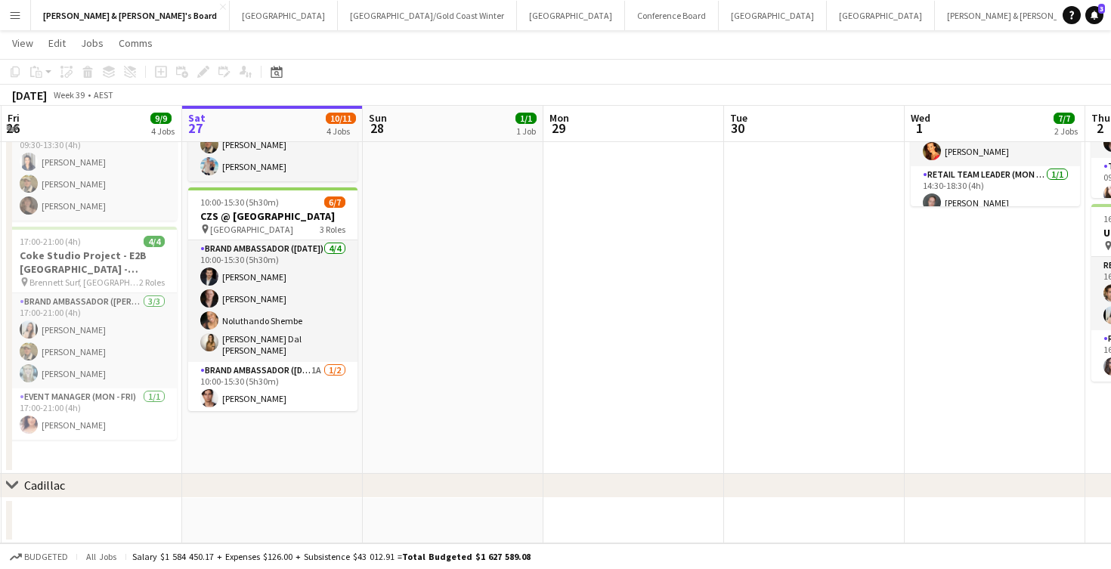
click at [456, 314] on app-date-cell "14:30-18:30 (4h) 1/1 Live Well activation pin South [PERSON_NAME] 1 Role Team L…" at bounding box center [453, 159] width 181 height 630
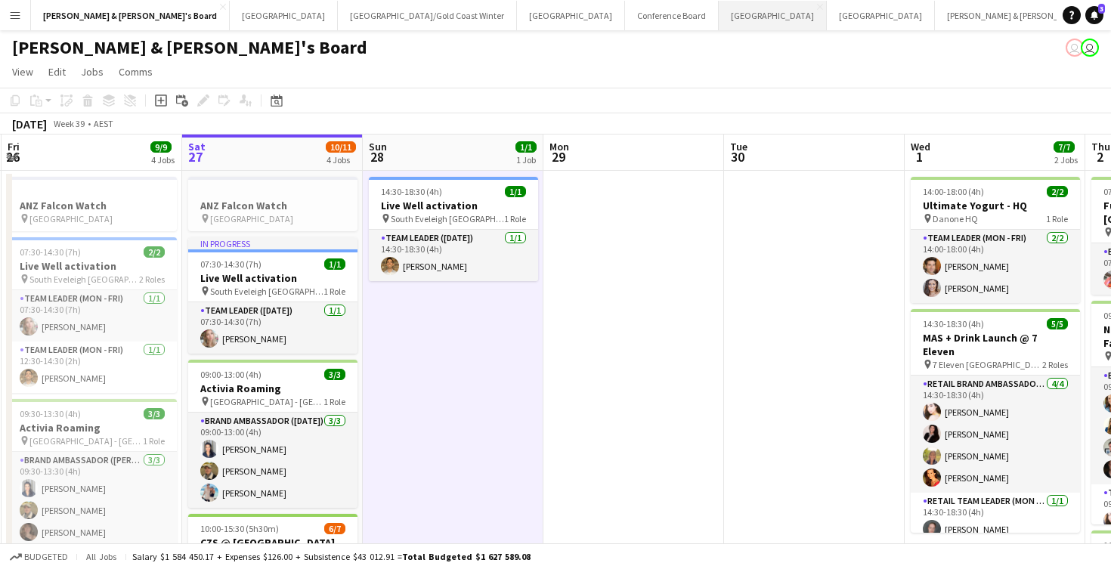
click at [719, 20] on button "Melbourne Close" at bounding box center [773, 15] width 108 height 29
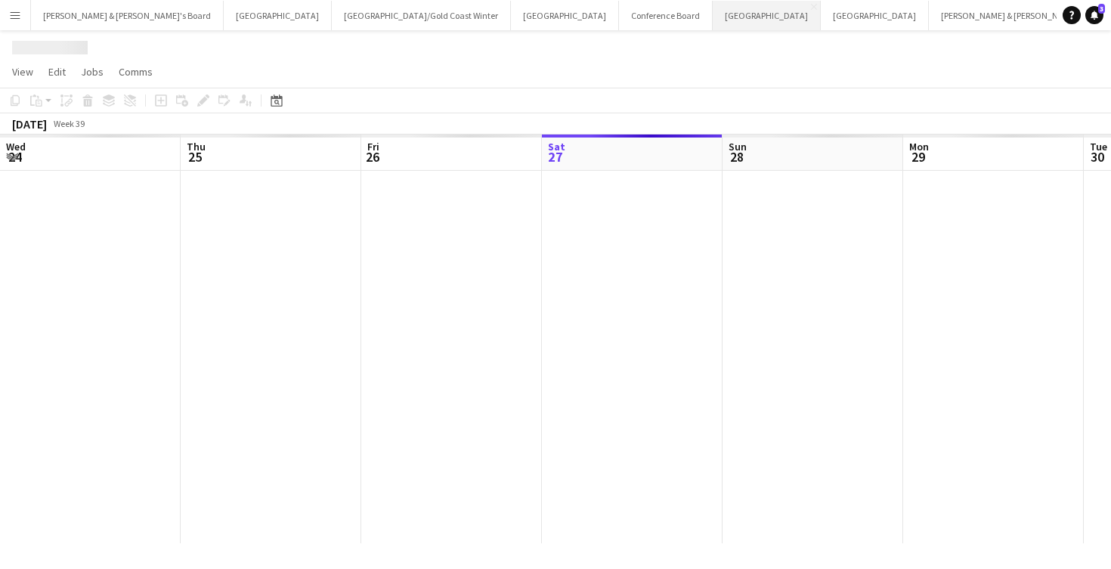
scroll to position [0, 361]
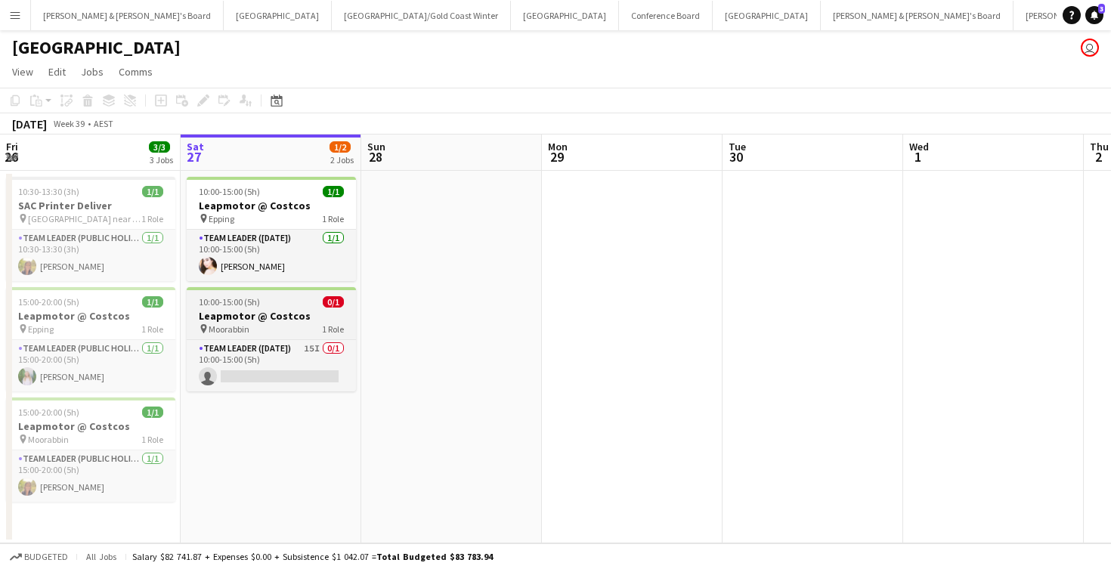
click at [285, 324] on div "pin Moorabbin 1 Role" at bounding box center [271, 329] width 169 height 12
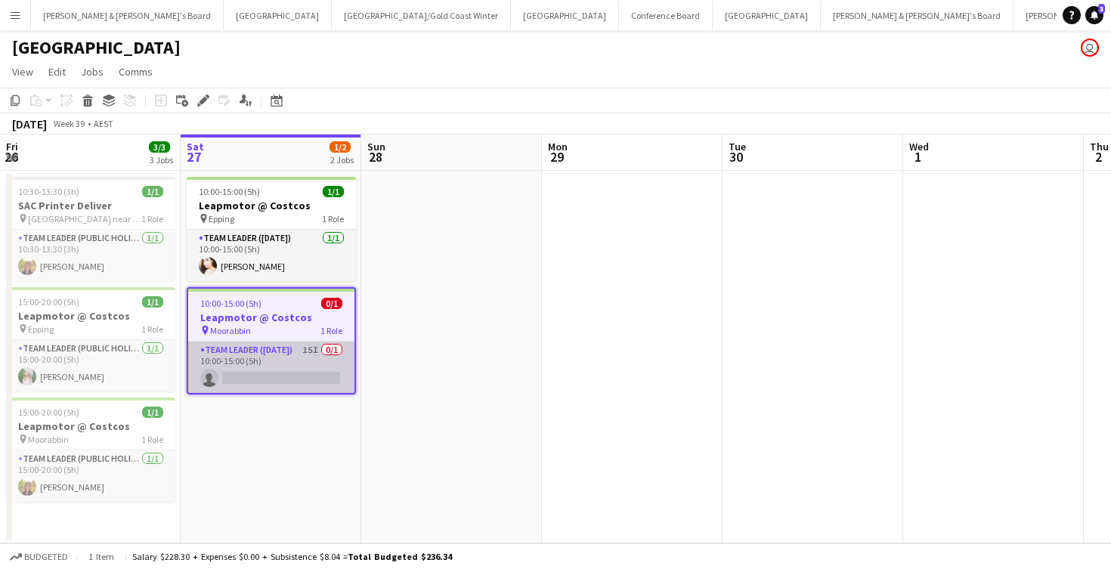
click at [285, 360] on app-card-role "Team Leader ([DATE]) 15I 0/1 10:00-15:00 (5h) single-neutral-actions" at bounding box center [271, 367] width 166 height 51
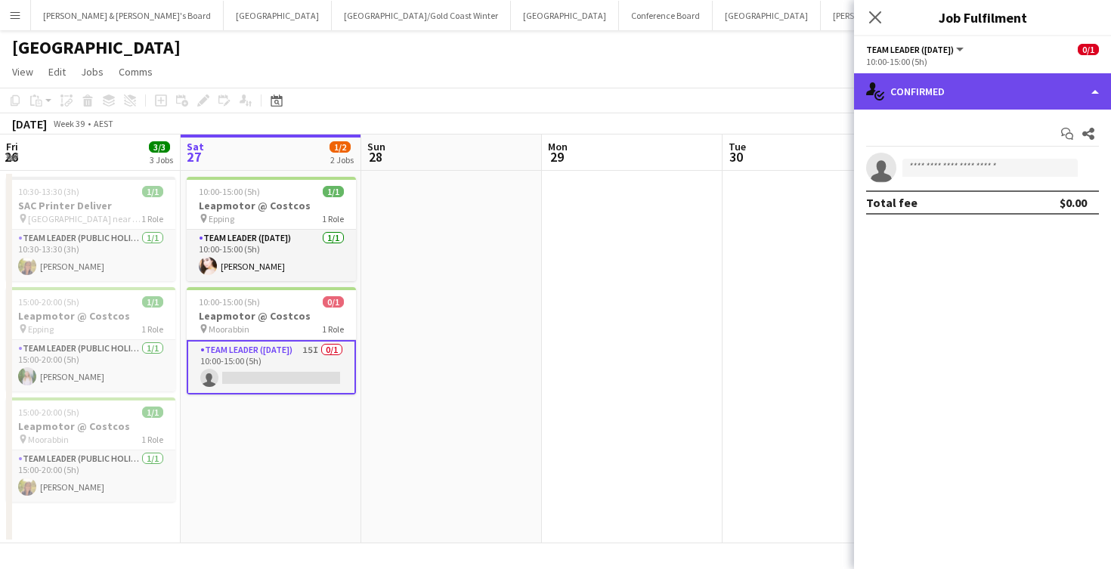
click at [930, 104] on div "single-neutral-actions-check-2 Confirmed" at bounding box center [982, 91] width 257 height 36
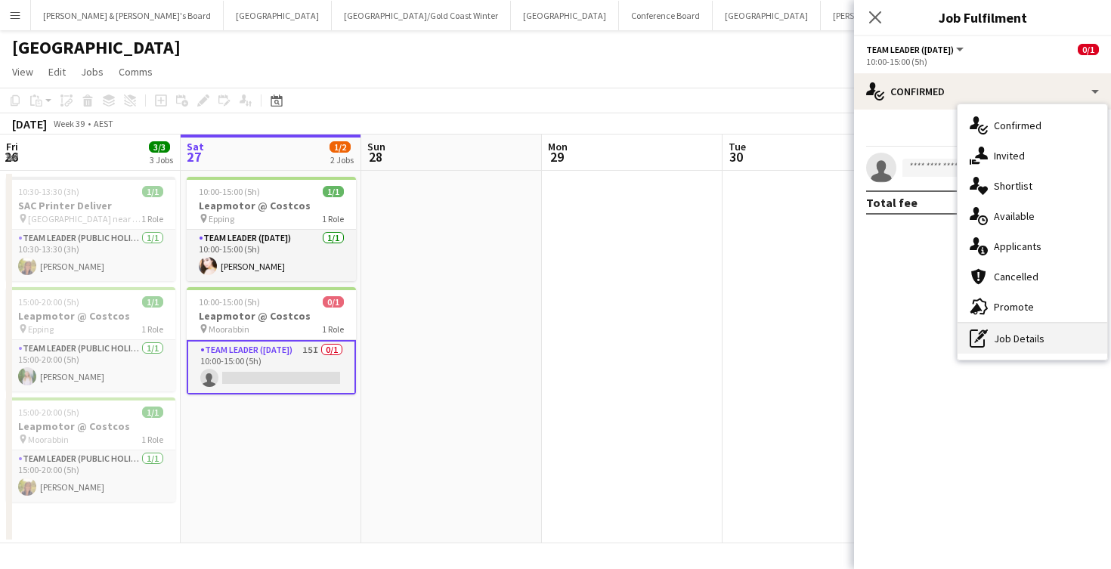
click at [1005, 328] on div "pen-write Job Details" at bounding box center [1033, 338] width 150 height 30
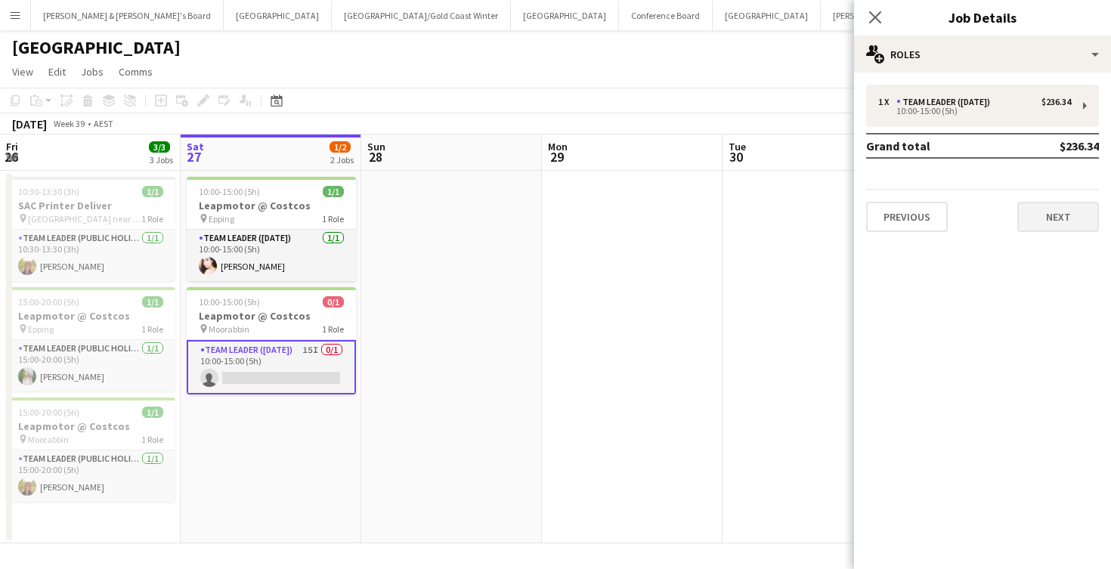
click at [1052, 215] on button "Next" at bounding box center [1058, 217] width 82 height 30
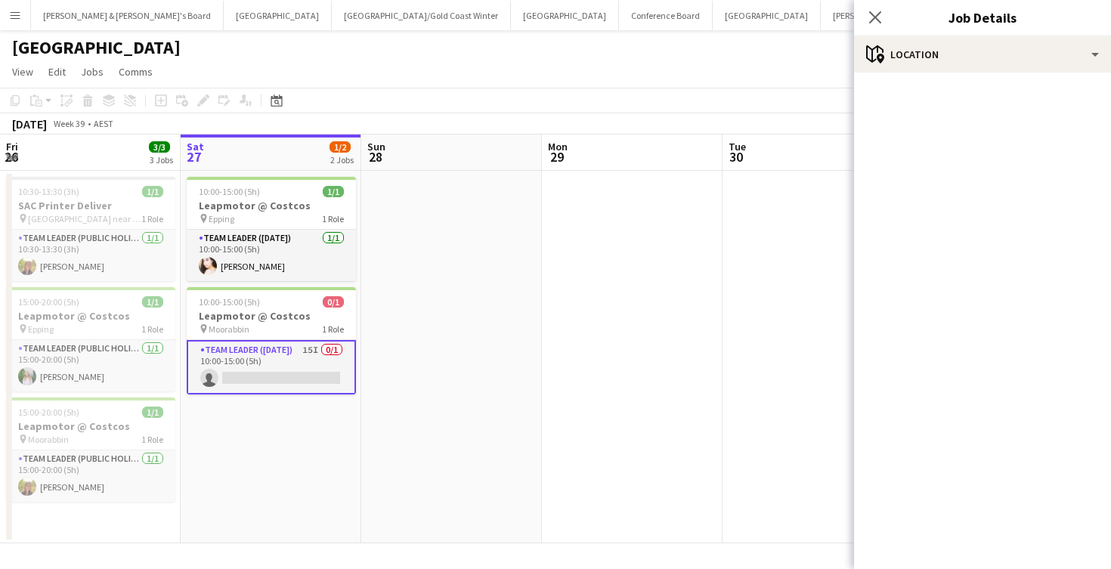
click at [671, 352] on app-date-cell at bounding box center [632, 357] width 181 height 373
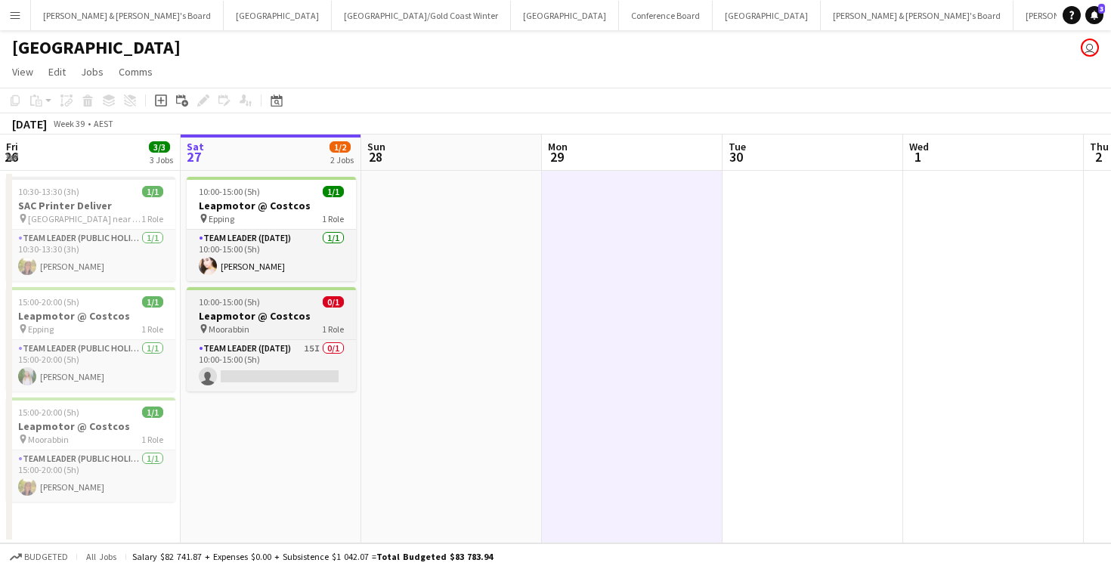
click at [297, 324] on div "pin Moorabbin 1 Role" at bounding box center [271, 329] width 169 height 12
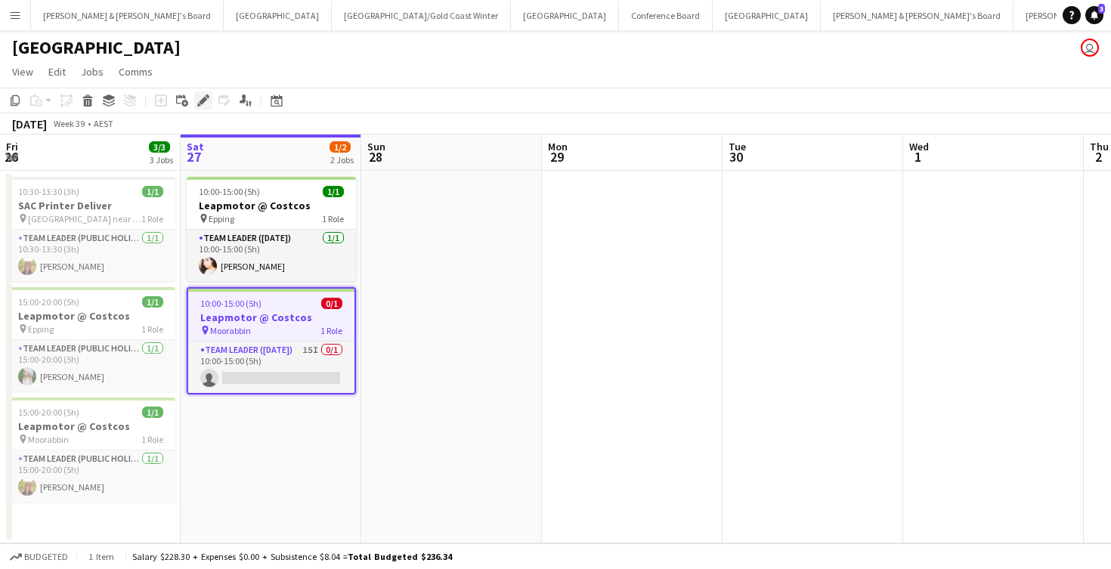
click at [200, 98] on icon "Edit" at bounding box center [203, 100] width 12 height 12
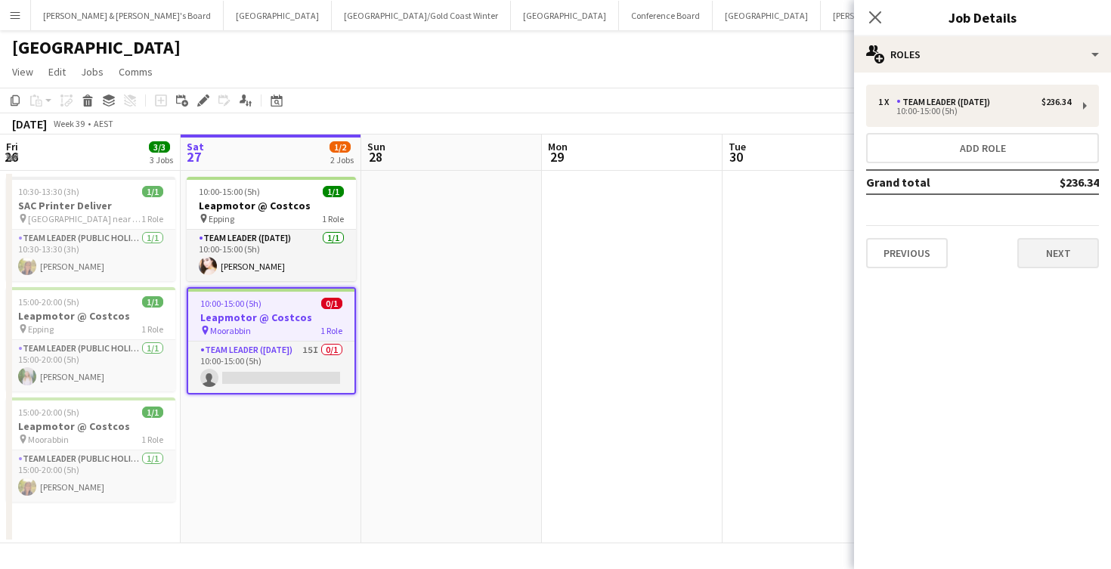
click at [1048, 259] on button "Next" at bounding box center [1058, 253] width 82 height 30
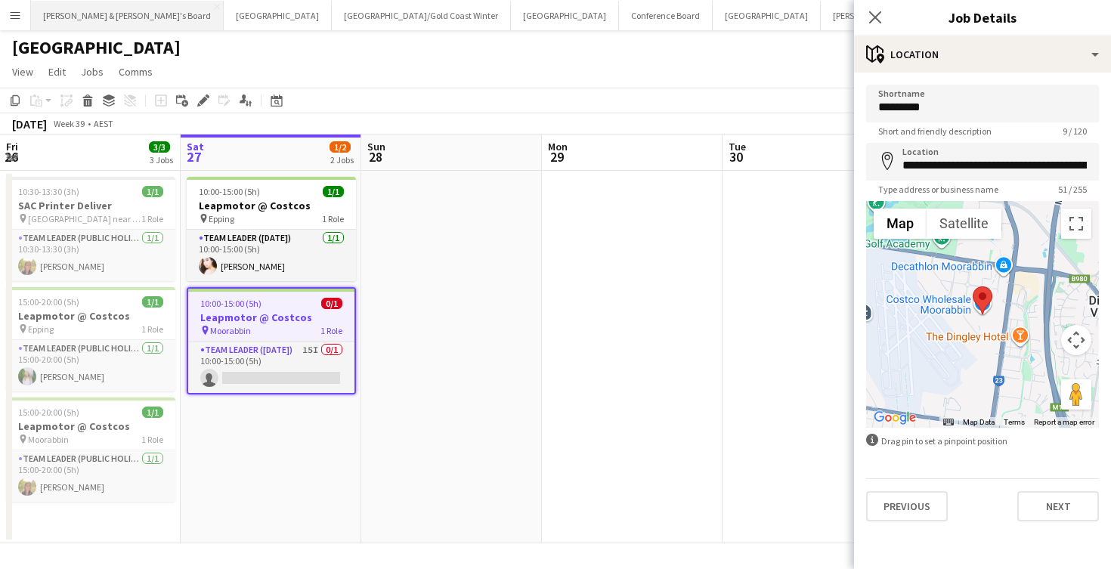
click at [104, 23] on button "[PERSON_NAME] & [PERSON_NAME]'s Board Close" at bounding box center [127, 15] width 193 height 29
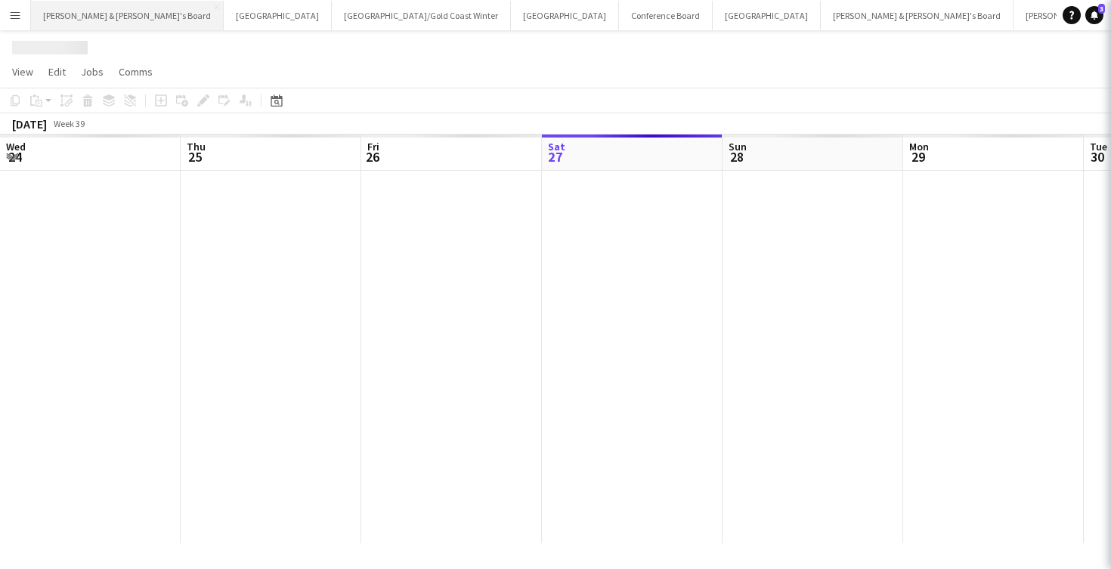
click at [104, 23] on button "[PERSON_NAME] & [PERSON_NAME]'s Board Close" at bounding box center [127, 15] width 193 height 29
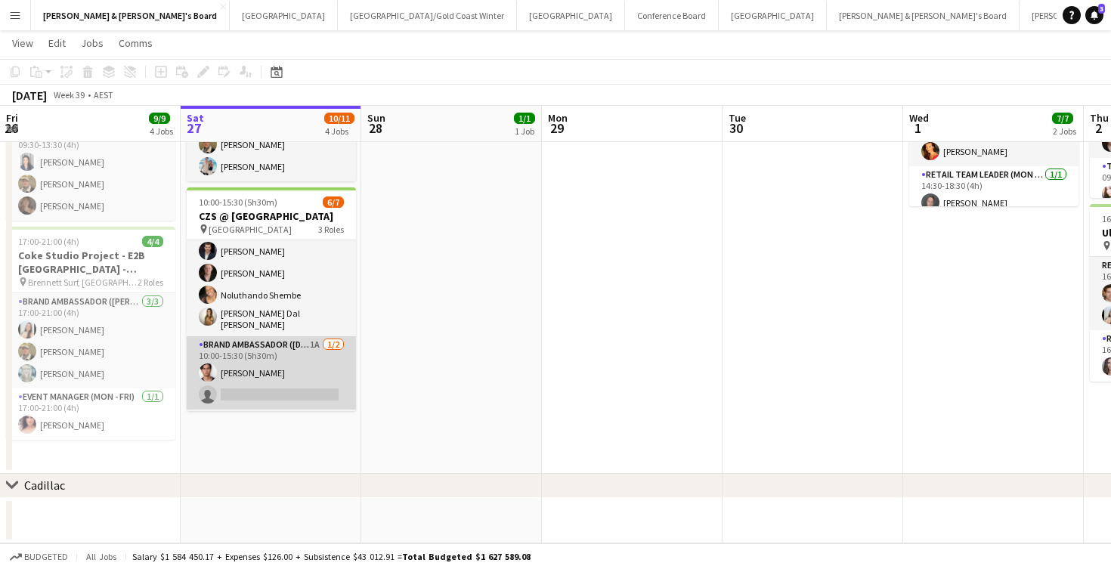
scroll to position [4, 0]
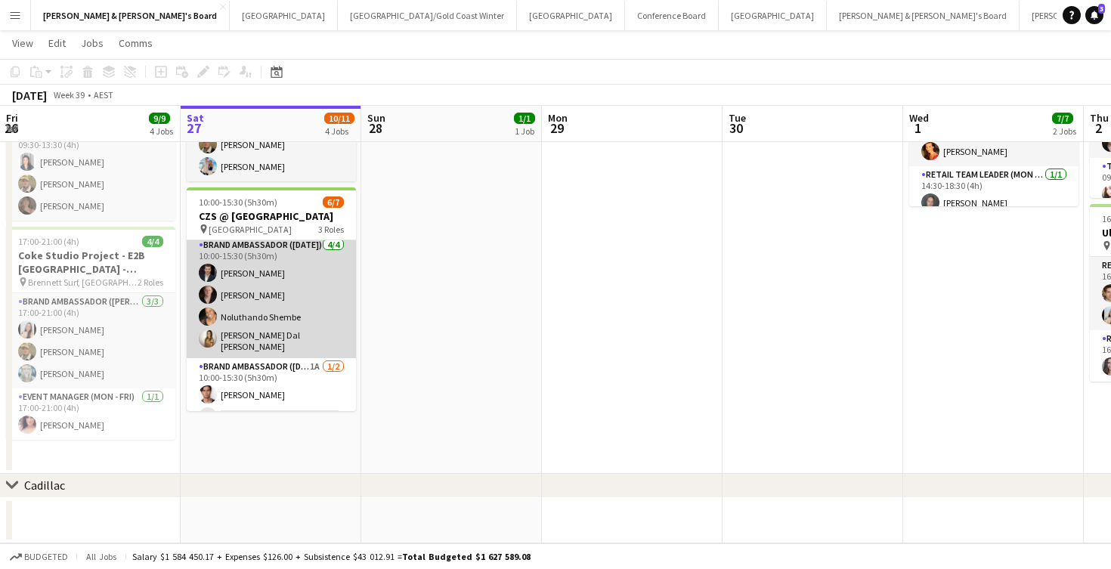
click at [244, 270] on app-card-role "Brand Ambassador ([DATE]) [DATE] 10:00-15:30 (5h30m) [PERSON_NAME] [PERSON_NAME…" at bounding box center [271, 298] width 169 height 122
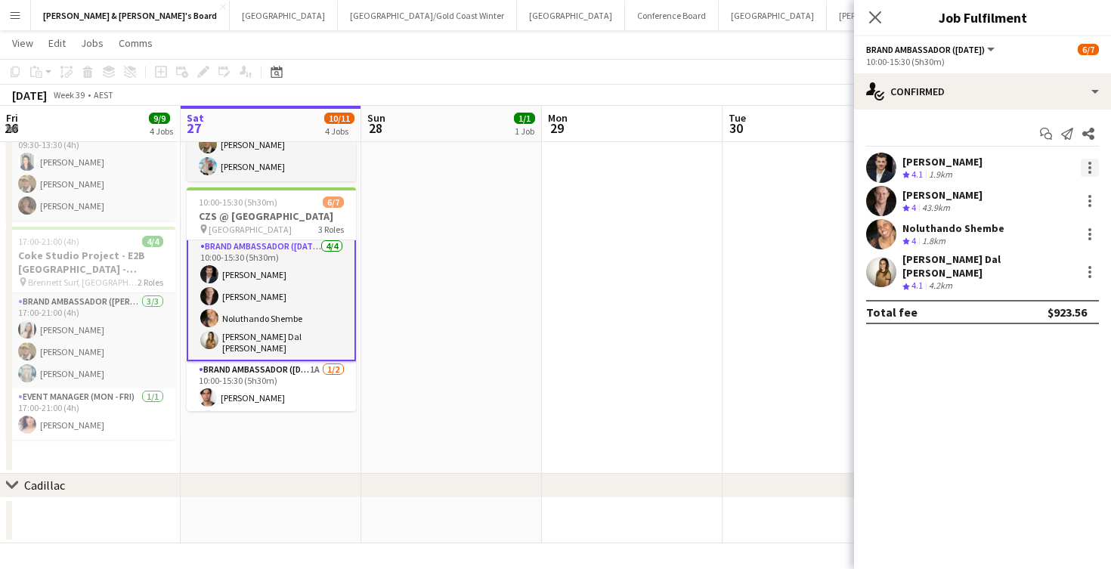
click at [1088, 170] on div at bounding box center [1090, 168] width 18 height 18
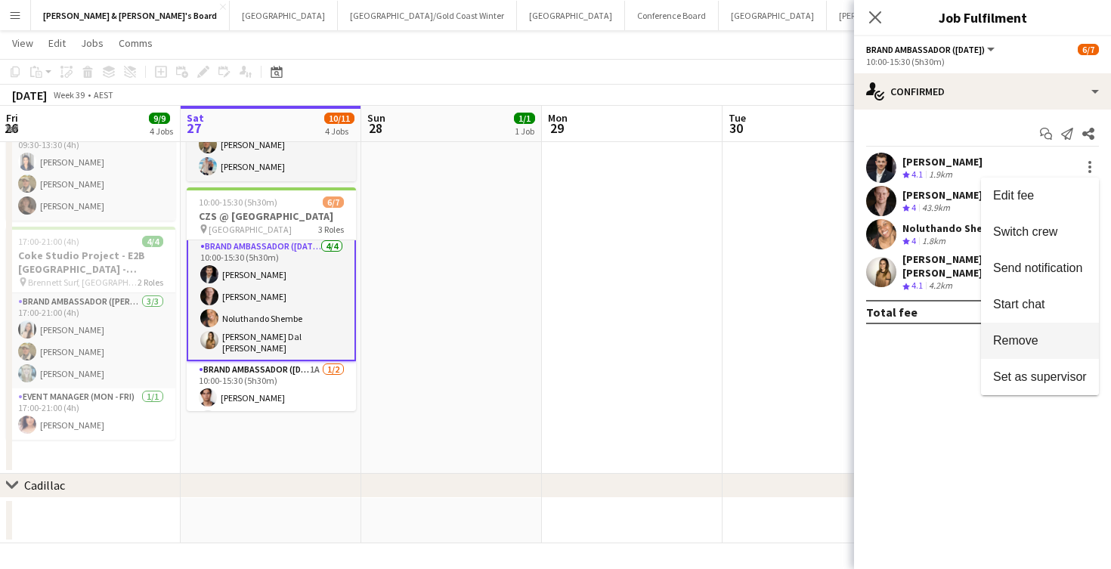
click at [1015, 348] on button "Remove" at bounding box center [1040, 341] width 118 height 36
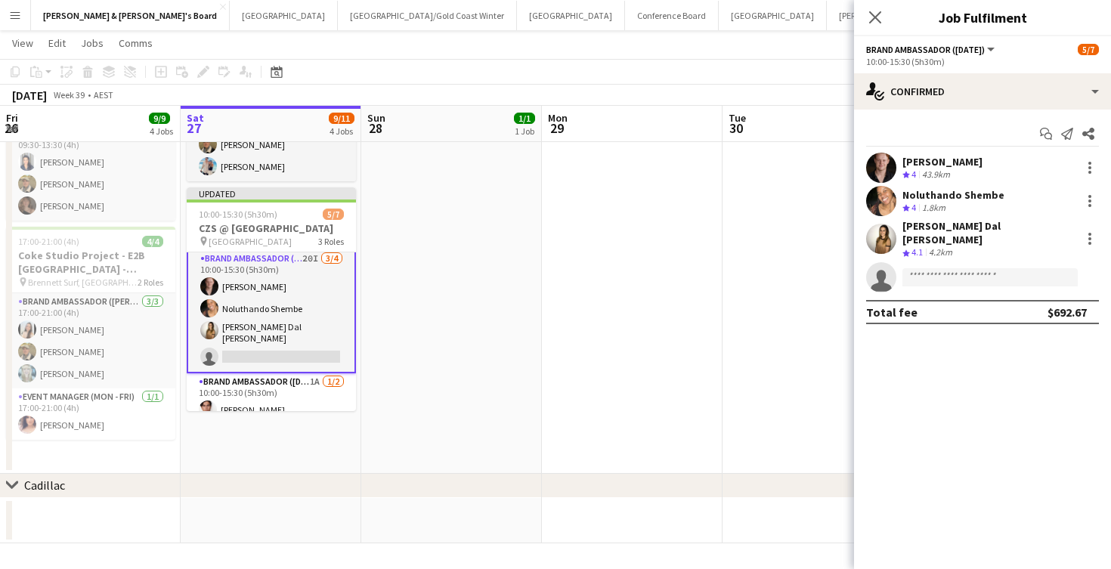
click at [667, 305] on app-date-cell at bounding box center [632, 159] width 181 height 630
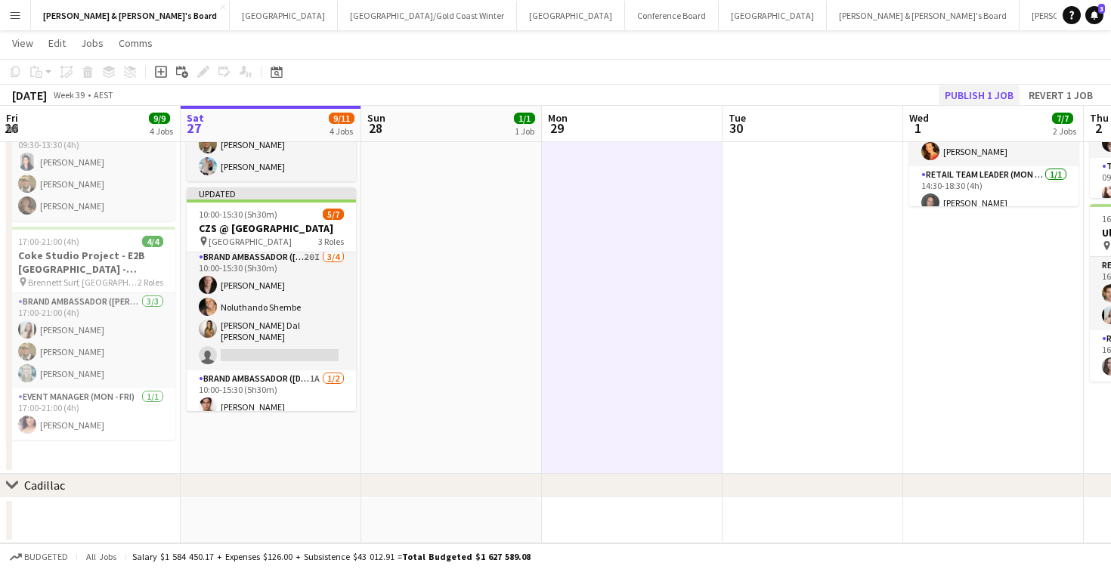
click at [963, 94] on button "Publish 1 job" at bounding box center [979, 95] width 81 height 20
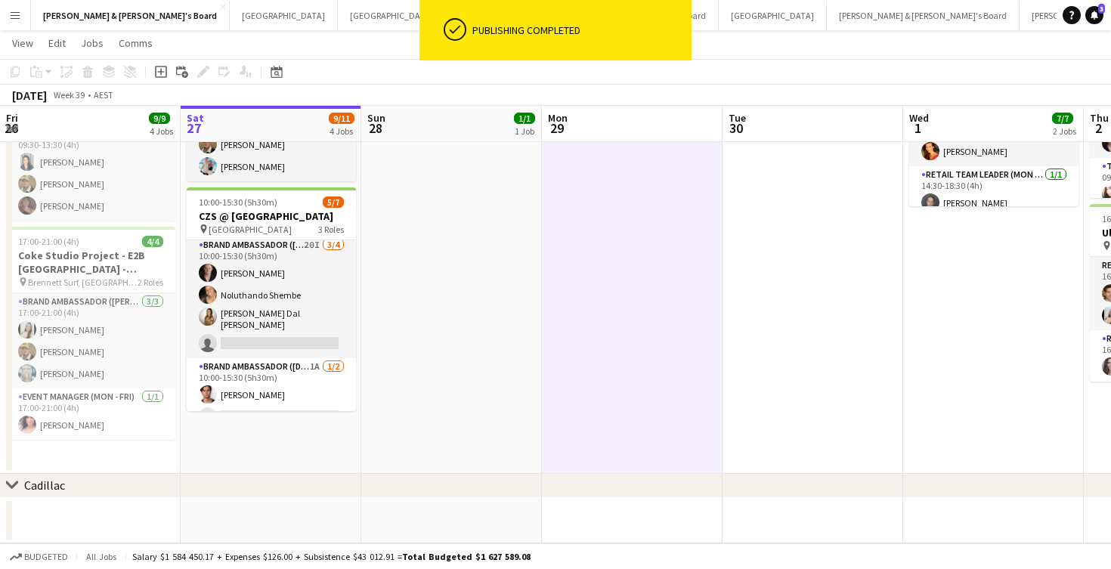
click at [503, 306] on app-date-cell "14:30-18:30 (4h) 1/1 Live Well activation pin South [PERSON_NAME] 1 Role Team L…" at bounding box center [451, 159] width 181 height 630
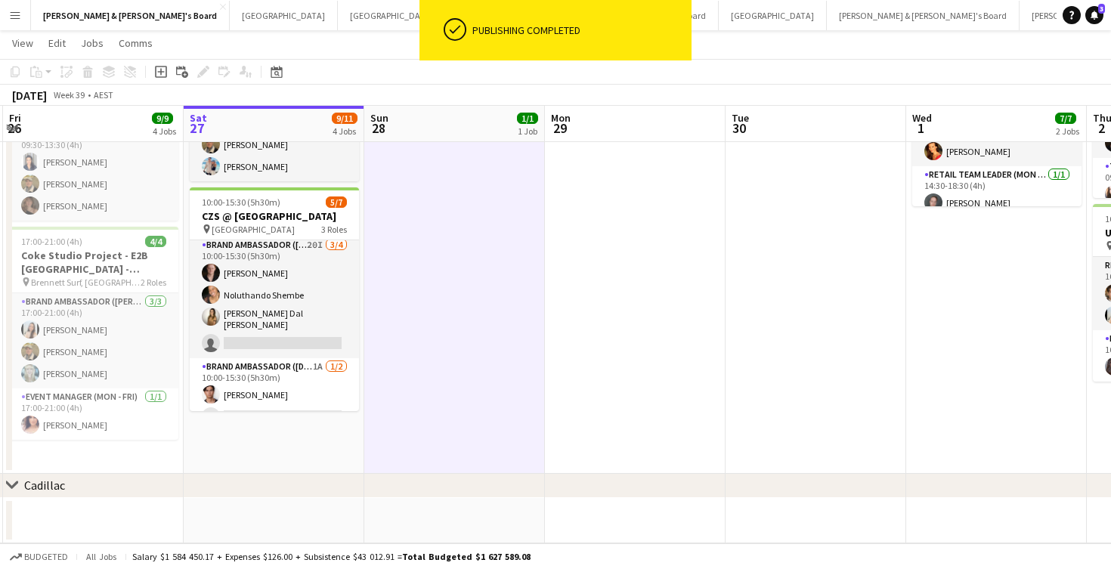
click at [636, 206] on app-date-cell at bounding box center [635, 159] width 181 height 630
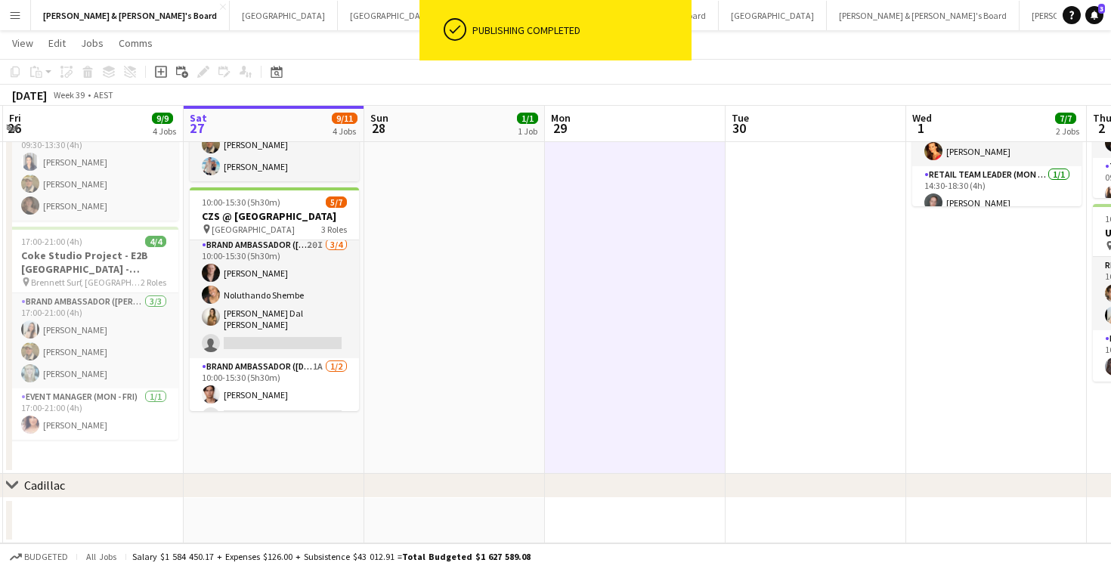
click at [736, 68] on app-toolbar "Copy Paste Paste Command V Paste with crew Command Shift V Paste linked Job Del…" at bounding box center [555, 72] width 1111 height 26
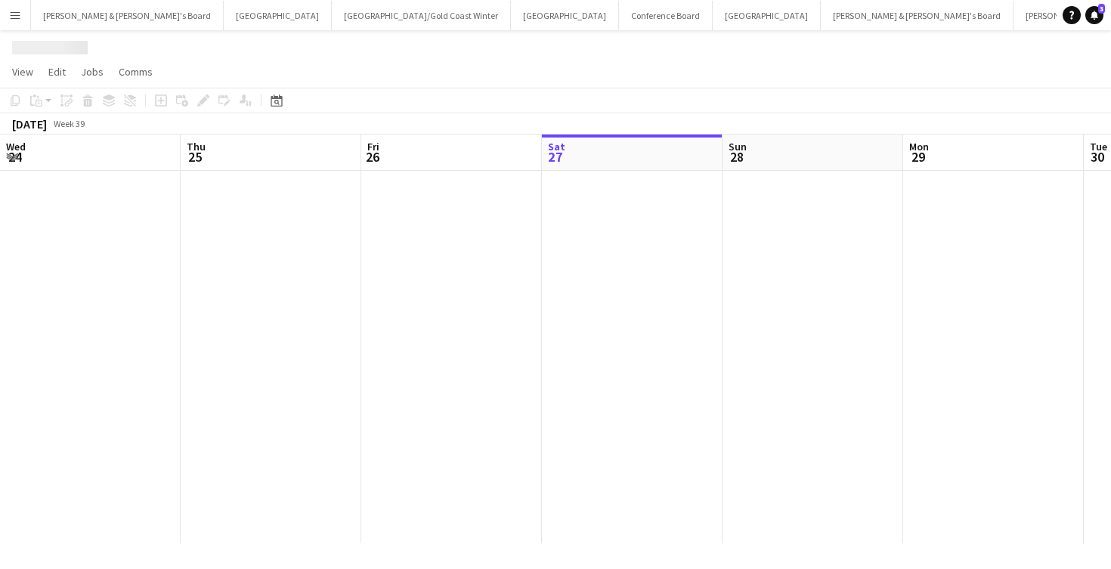
scroll to position [0, 361]
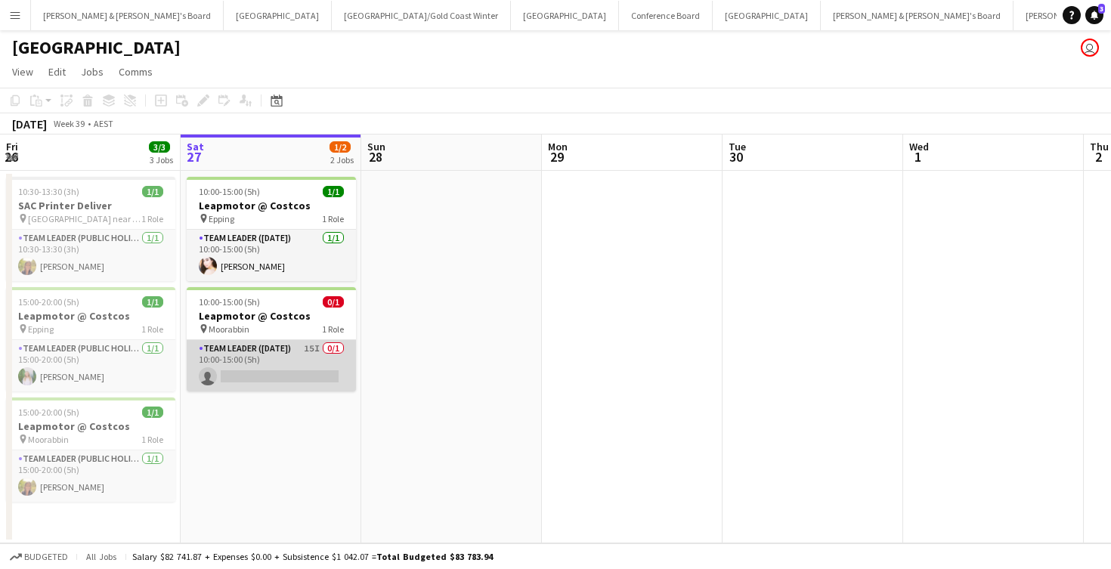
click at [275, 373] on app-card-role "Team Leader ([DATE]) 15I 0/1 10:00-15:00 (5h) single-neutral-actions" at bounding box center [271, 365] width 169 height 51
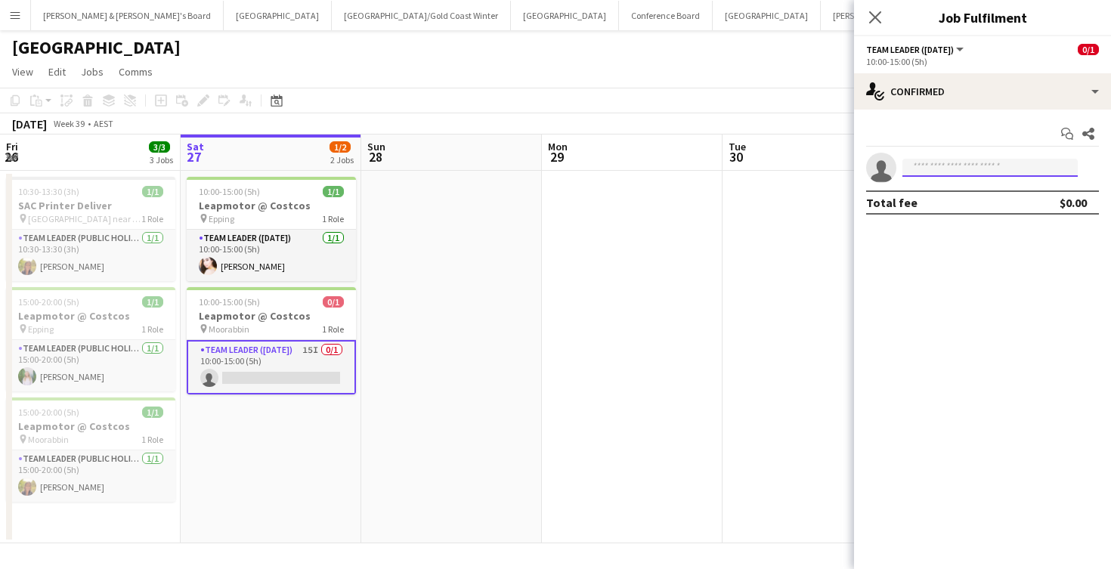
click at [967, 174] on input at bounding box center [989, 168] width 175 height 18
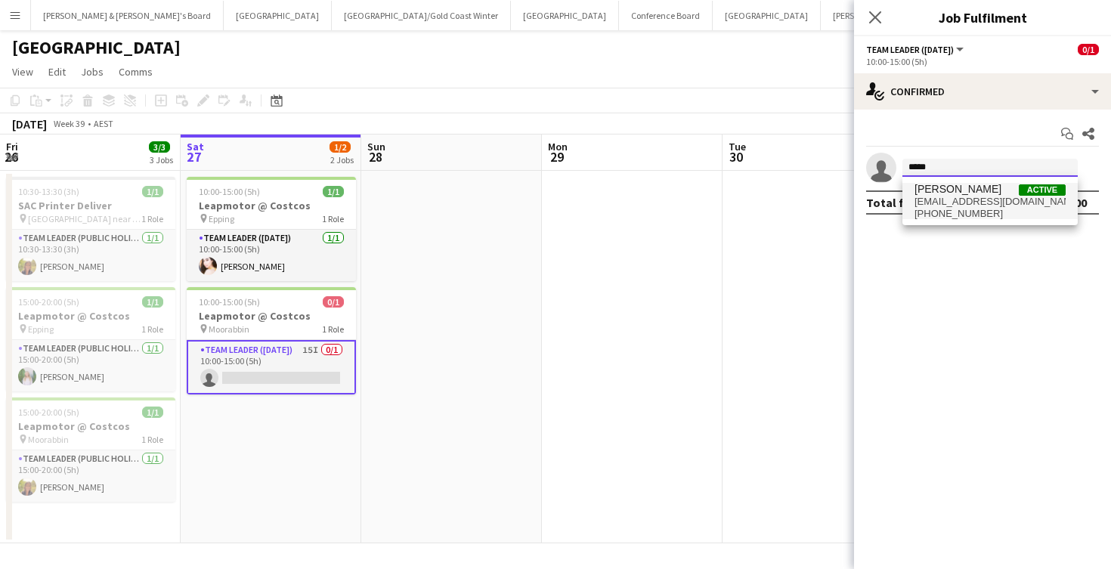
type input "*****"
click at [998, 201] on span "[EMAIL_ADDRESS][DOMAIN_NAME]" at bounding box center [990, 202] width 151 height 12
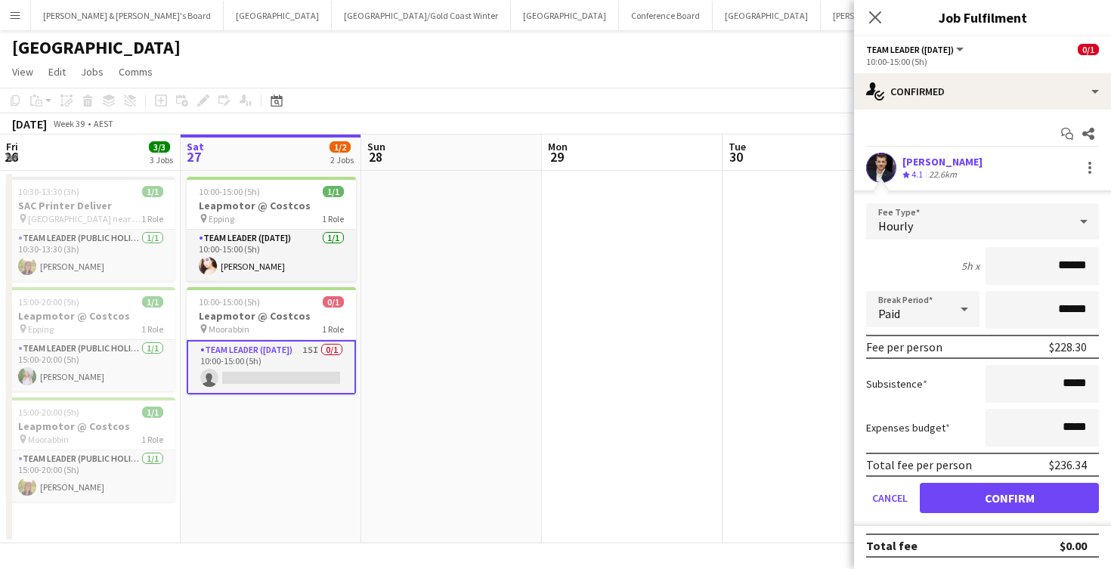
click at [985, 499] on button "Confirm" at bounding box center [1009, 498] width 179 height 30
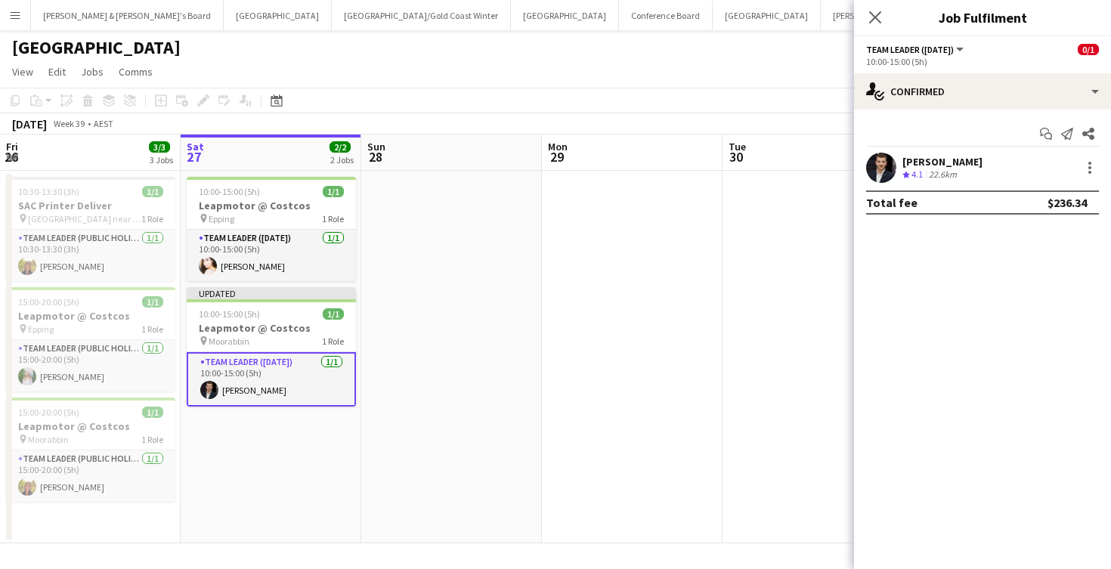
click at [777, 339] on app-date-cell at bounding box center [813, 357] width 181 height 373
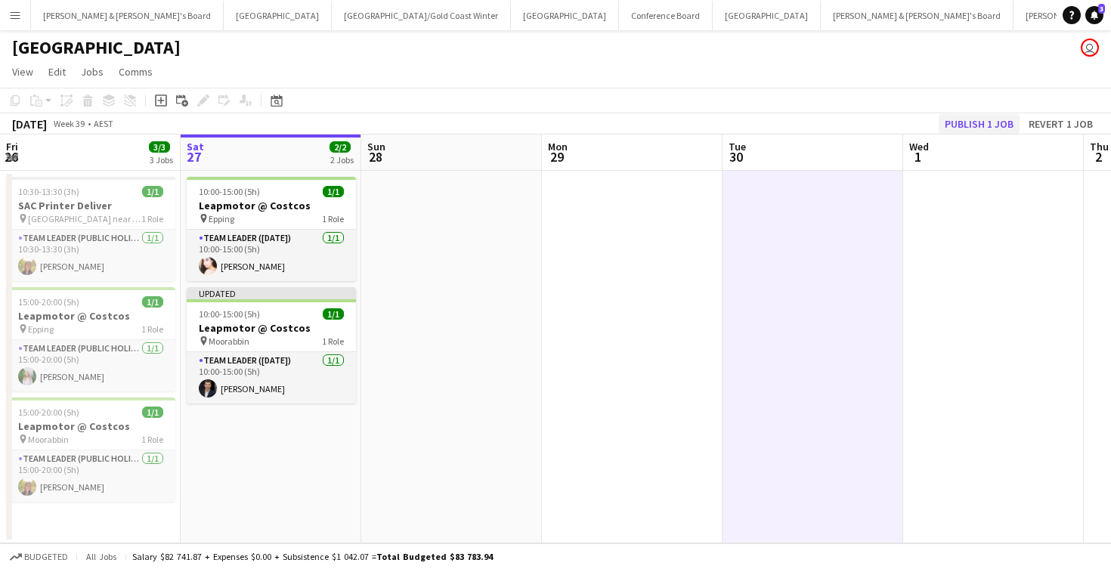
click at [972, 120] on button "Publish 1 job" at bounding box center [979, 124] width 81 height 20
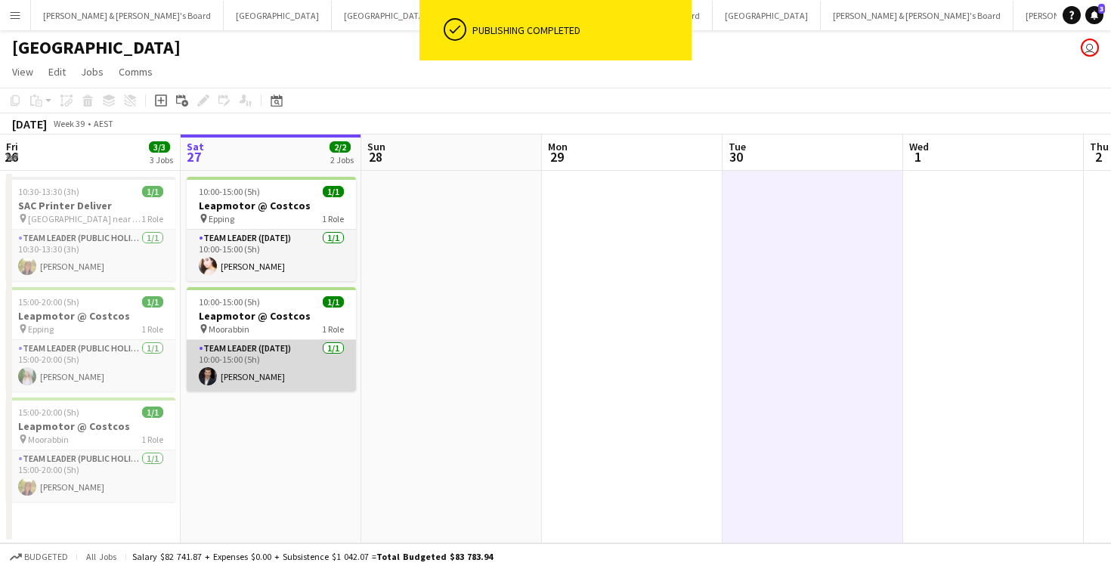
click at [280, 364] on app-card-role "Team Leader (Saturday) 1/1 10:00-15:00 (5h) Loris Prina" at bounding box center [271, 365] width 169 height 51
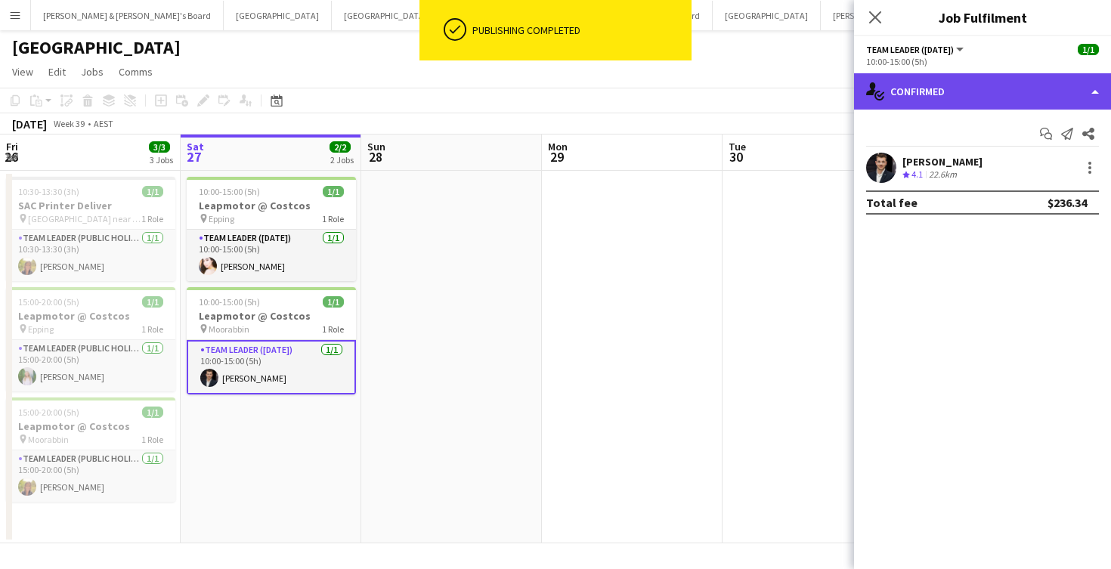
click at [969, 94] on div "single-neutral-actions-check-2 Confirmed" at bounding box center [982, 91] width 257 height 36
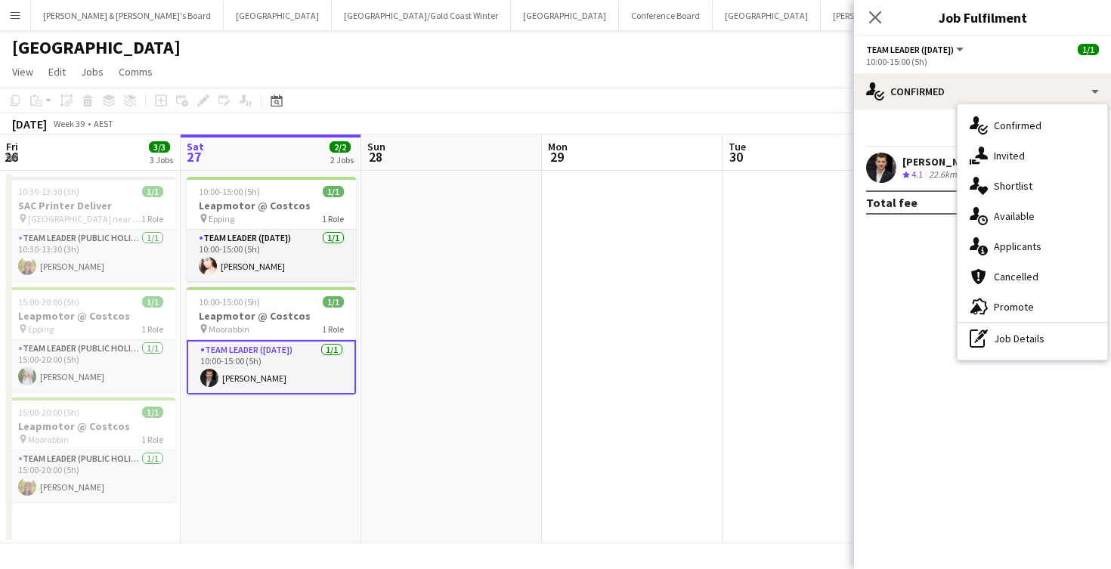
click at [1010, 338] on div "pen-write Job Details" at bounding box center [1033, 338] width 150 height 30
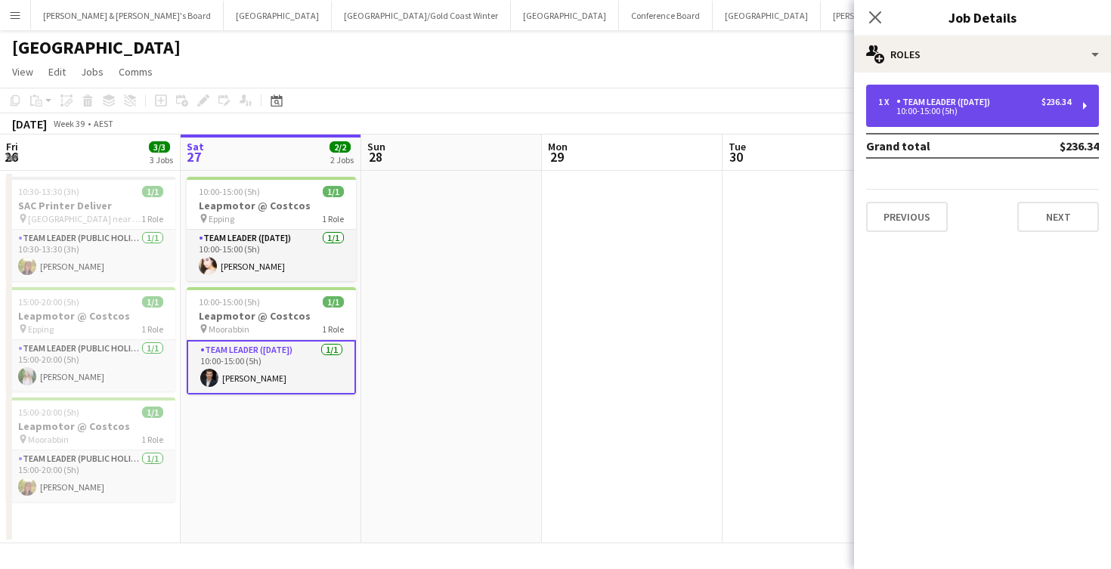
click at [973, 102] on div "Team Leader ([DATE])" at bounding box center [946, 102] width 100 height 11
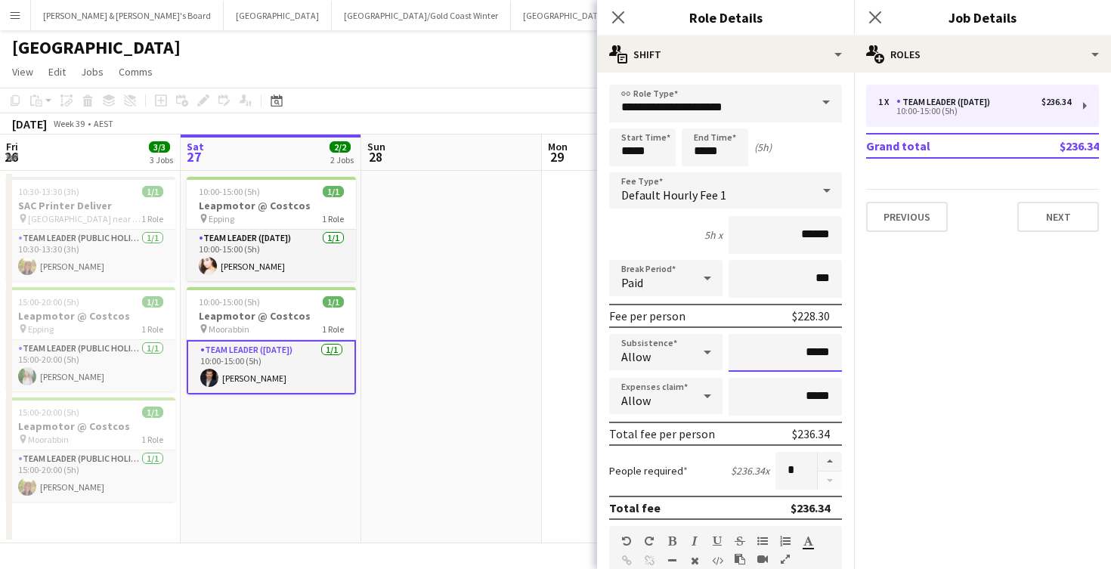
drag, startPoint x: 810, startPoint y: 354, endPoint x: 848, endPoint y: 354, distance: 37.8
click at [848, 354] on form "**********" at bounding box center [725, 554] width 257 height 939
type input "*******"
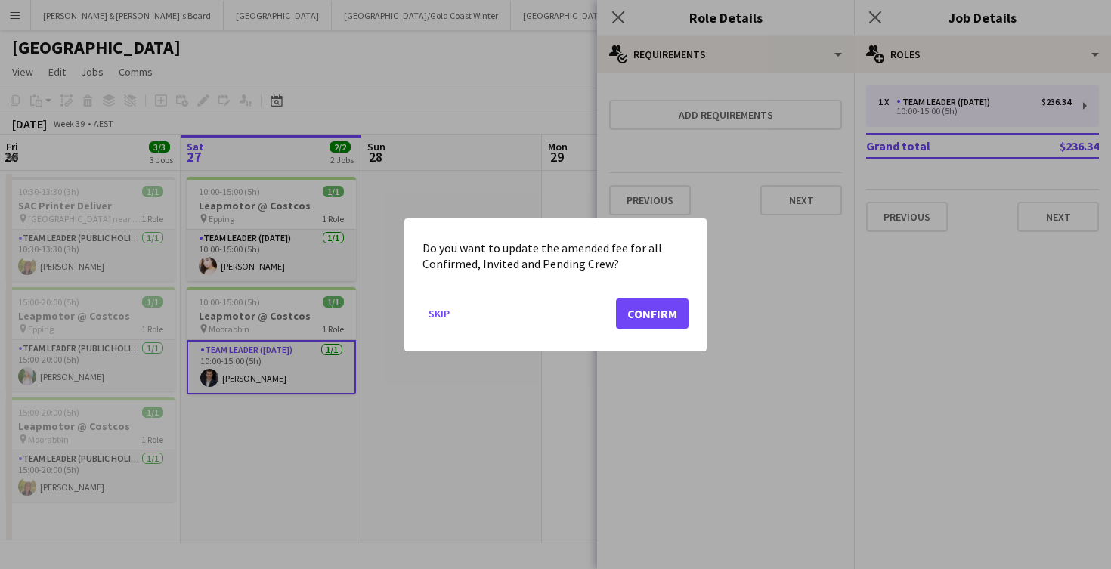
click at [666, 314] on button "Confirm" at bounding box center [652, 313] width 73 height 30
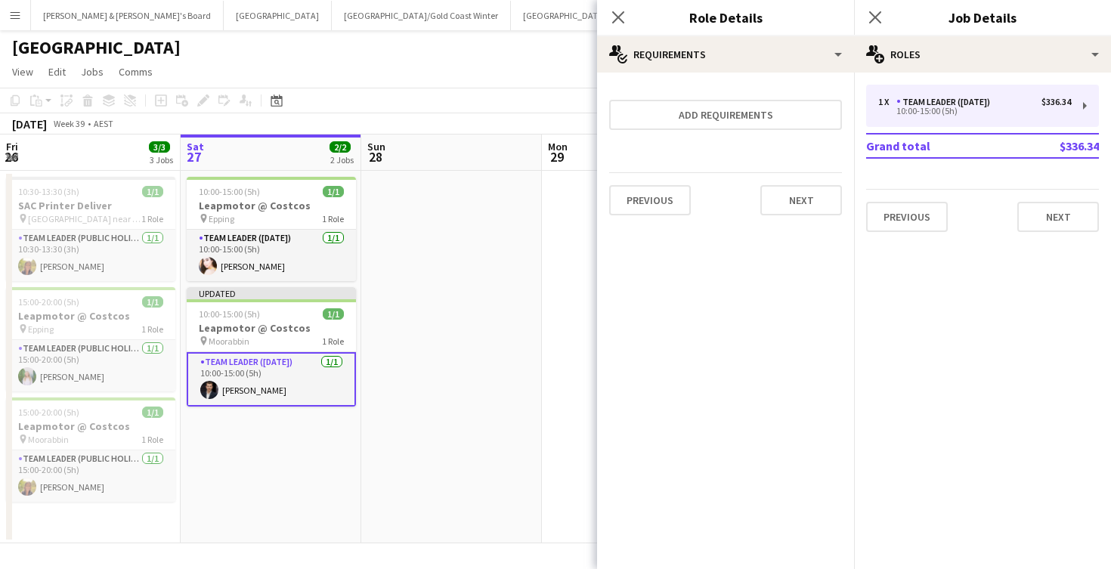
click at [447, 354] on app-date-cell at bounding box center [451, 357] width 181 height 373
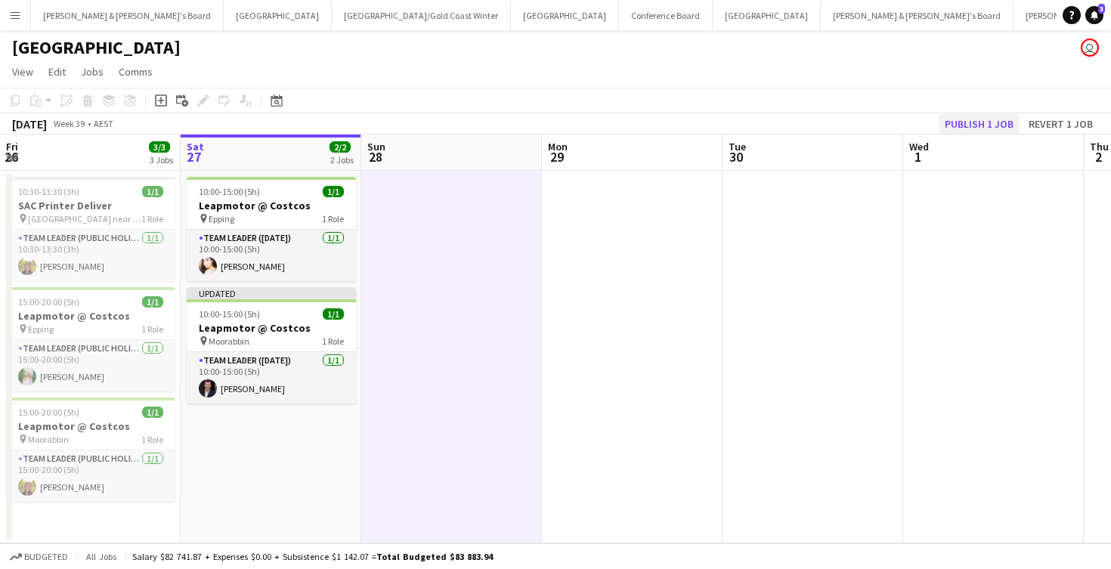
click at [966, 125] on button "Publish 1 job" at bounding box center [979, 124] width 81 height 20
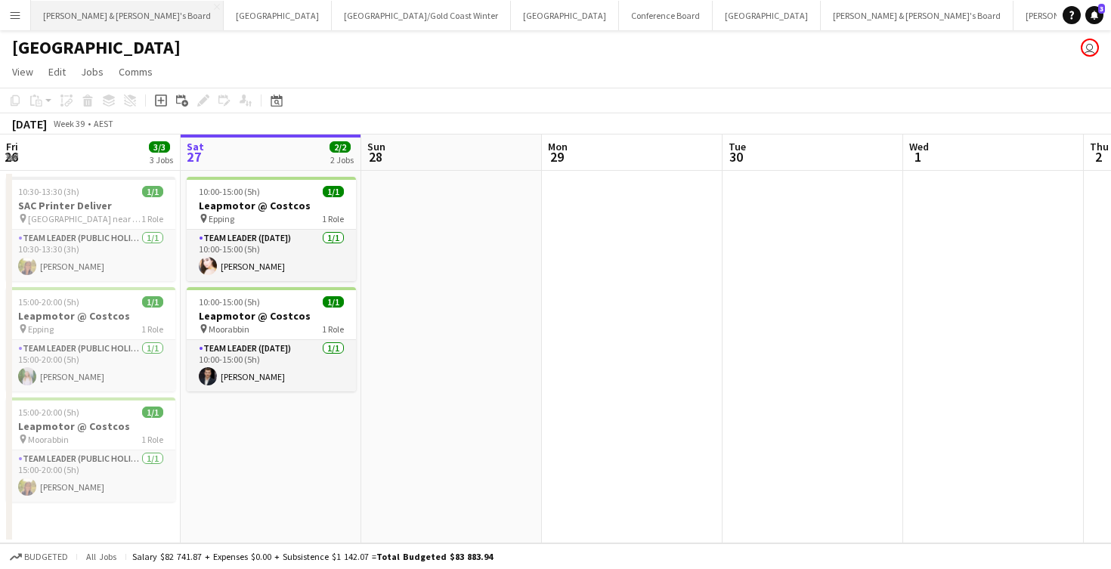
click at [111, 22] on button "[PERSON_NAME] & [PERSON_NAME]'s Board Close" at bounding box center [127, 15] width 193 height 29
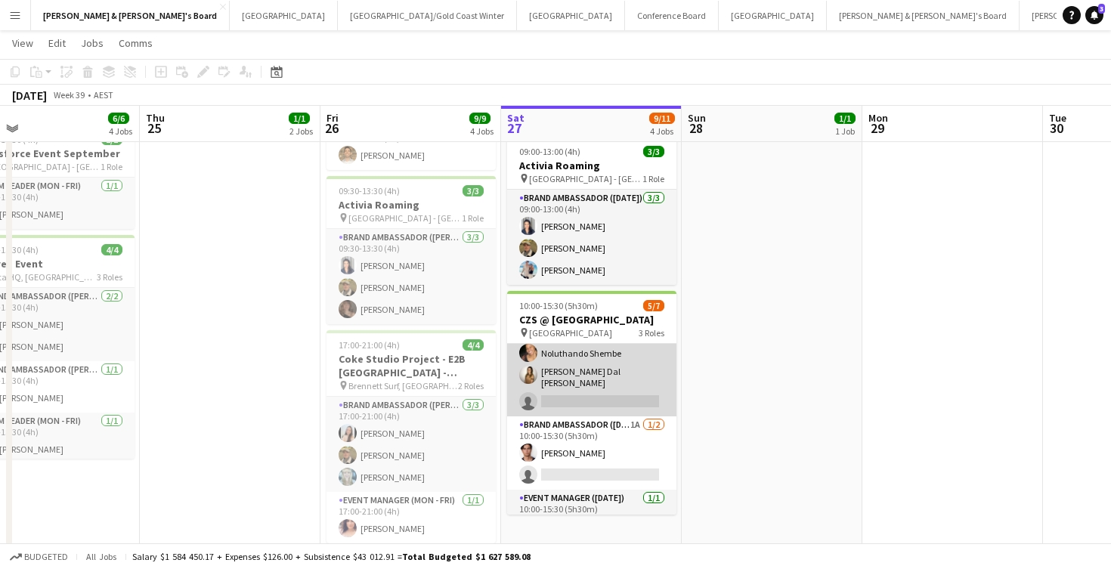
scroll to position [67, 0]
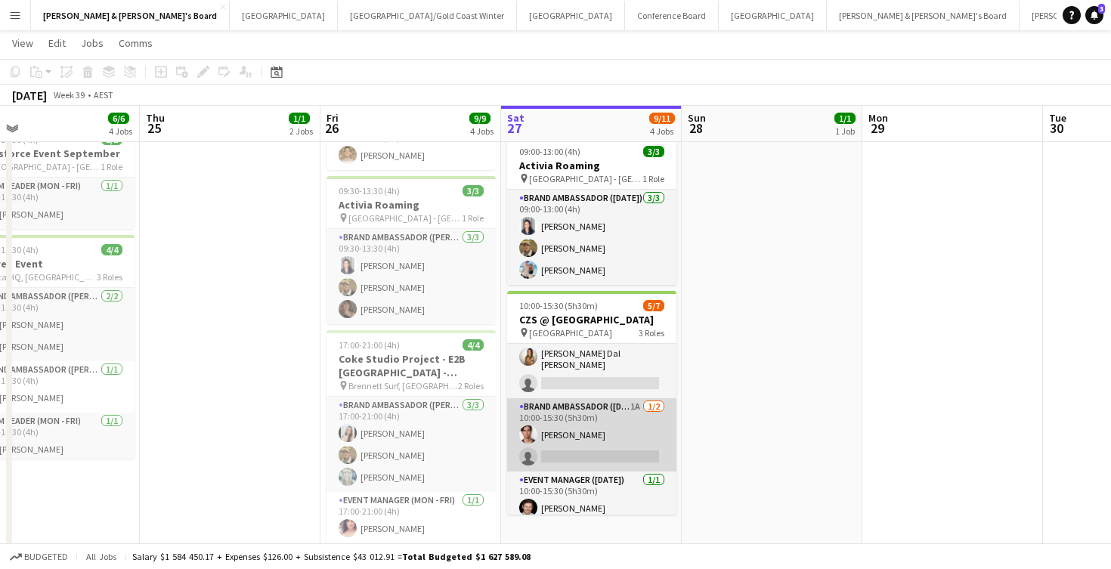
click at [627, 424] on app-card-role "Brand Ambassador ([DATE]) 1A [DATE] 10:00-15:30 (5h30m) [PERSON_NAME] single-ne…" at bounding box center [591, 434] width 169 height 73
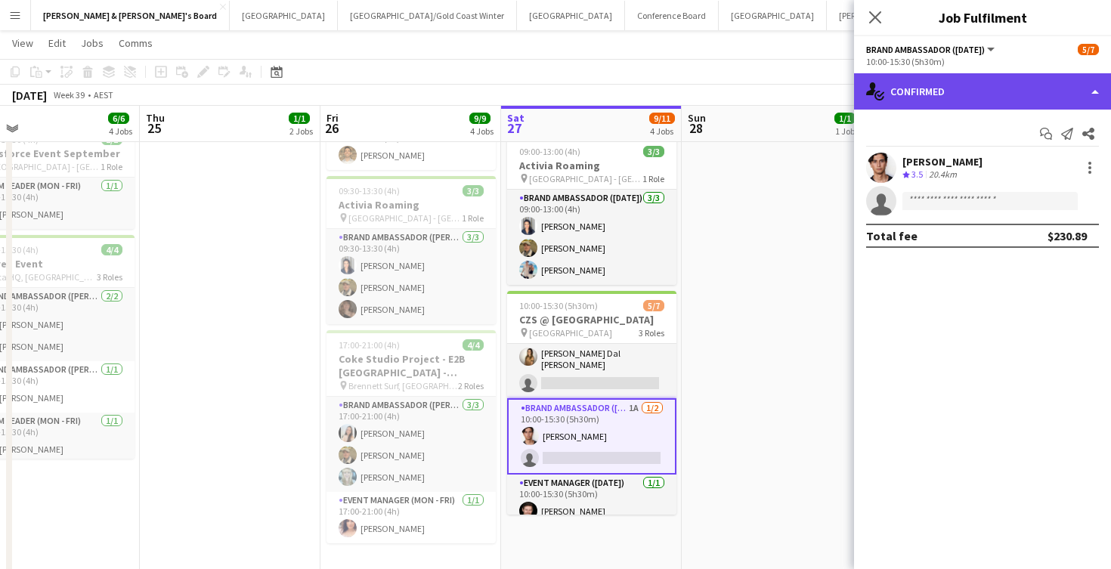
click at [949, 100] on div "single-neutral-actions-check-2 Confirmed" at bounding box center [982, 91] width 257 height 36
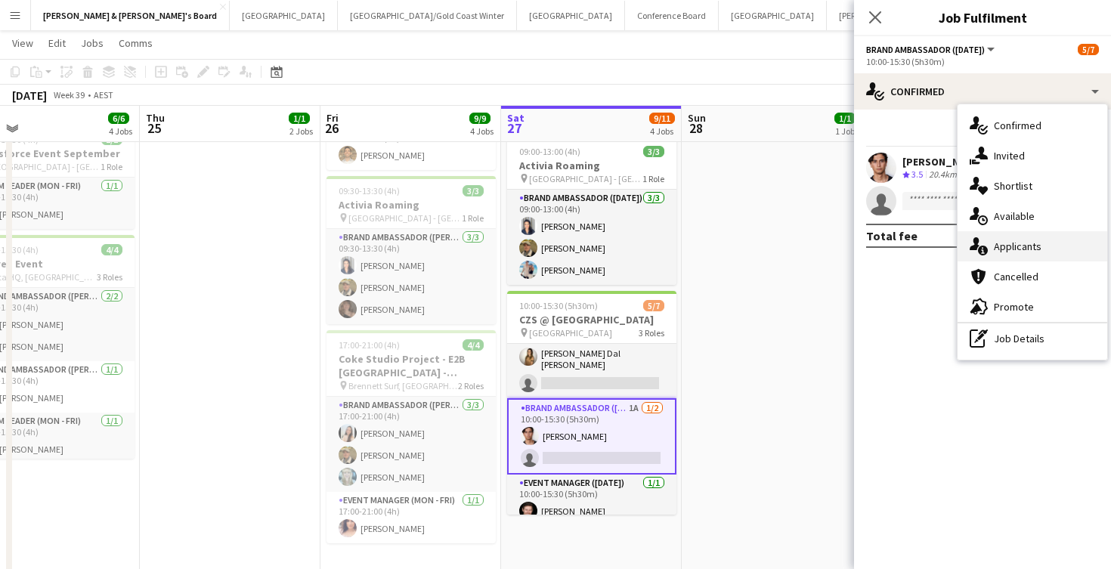
click at [1019, 251] on span "Applicants" at bounding box center [1018, 247] width 48 height 14
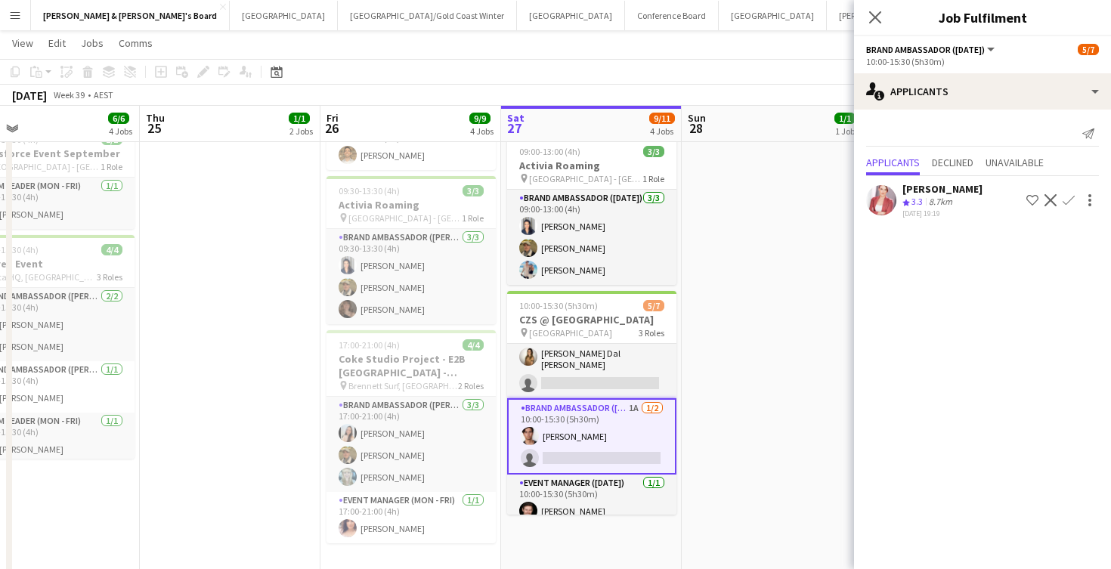
click at [959, 204] on div "Crew rating 3.3 8.7km" at bounding box center [942, 202] width 80 height 13
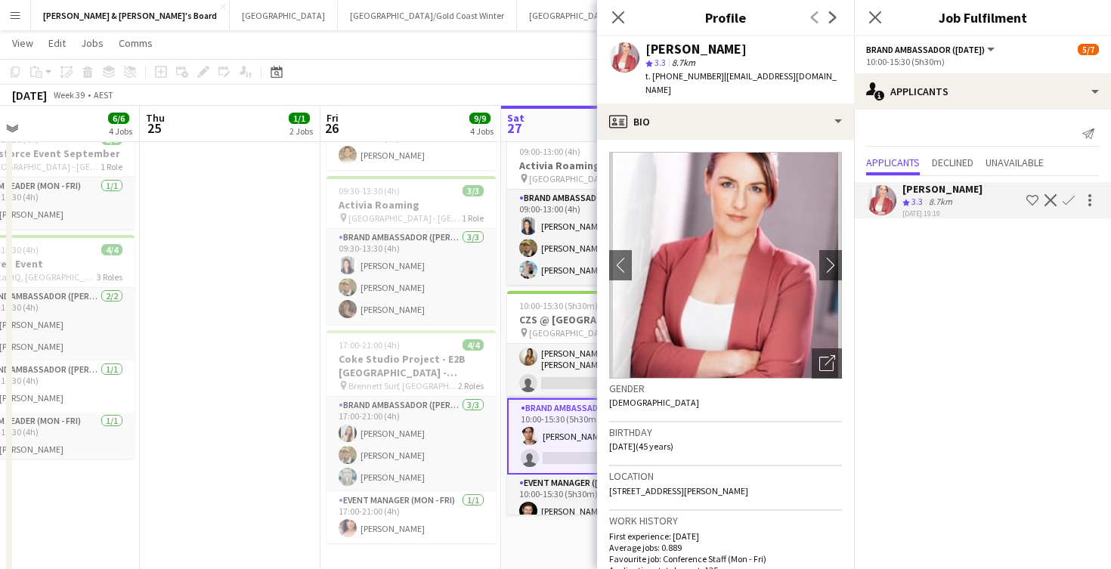
click at [217, 296] on app-date-cell "ANZ Falcon Watch pin Brisbane 07:30-14:30 (7h) 1/1 Live Well activation pin Sou…" at bounding box center [230, 263] width 181 height 630
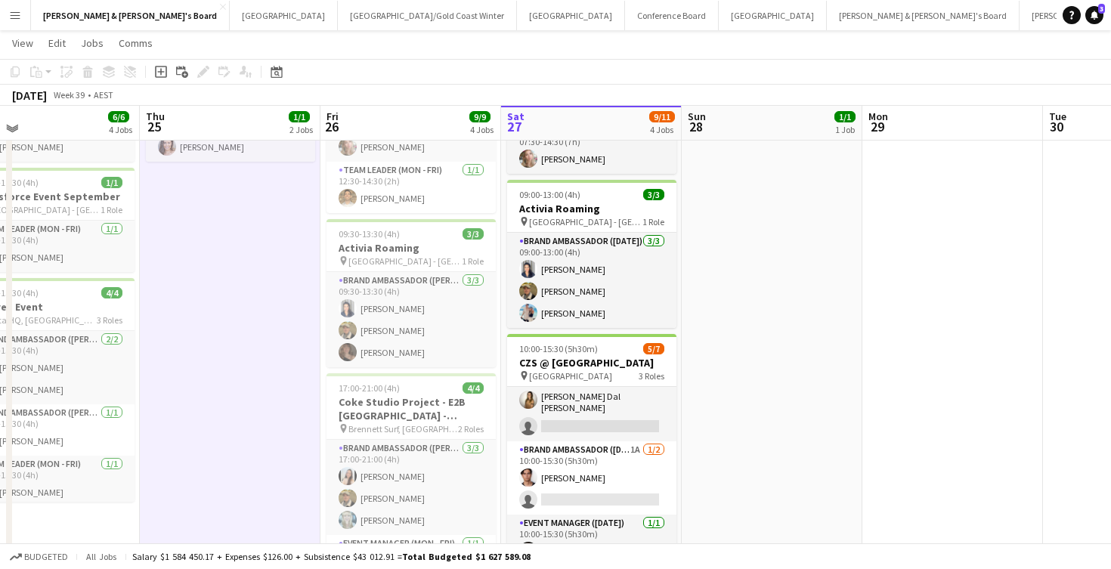
scroll to position [179, 0]
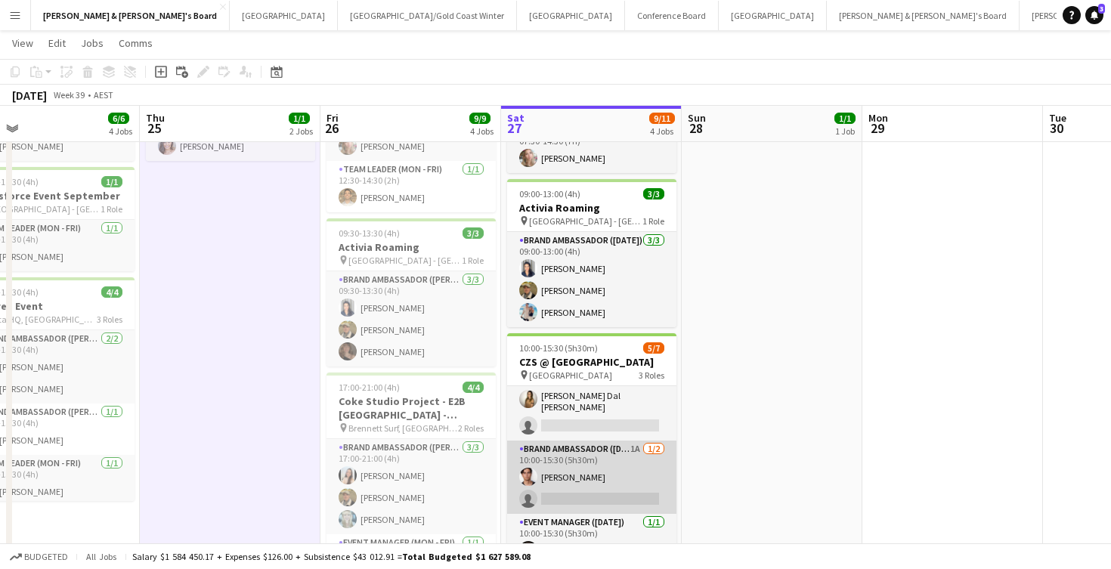
click at [611, 475] on app-card-role "Brand Ambassador ([DATE]) 1A [DATE] 10:00-15:30 (5h30m) [PERSON_NAME] single-ne…" at bounding box center [591, 477] width 169 height 73
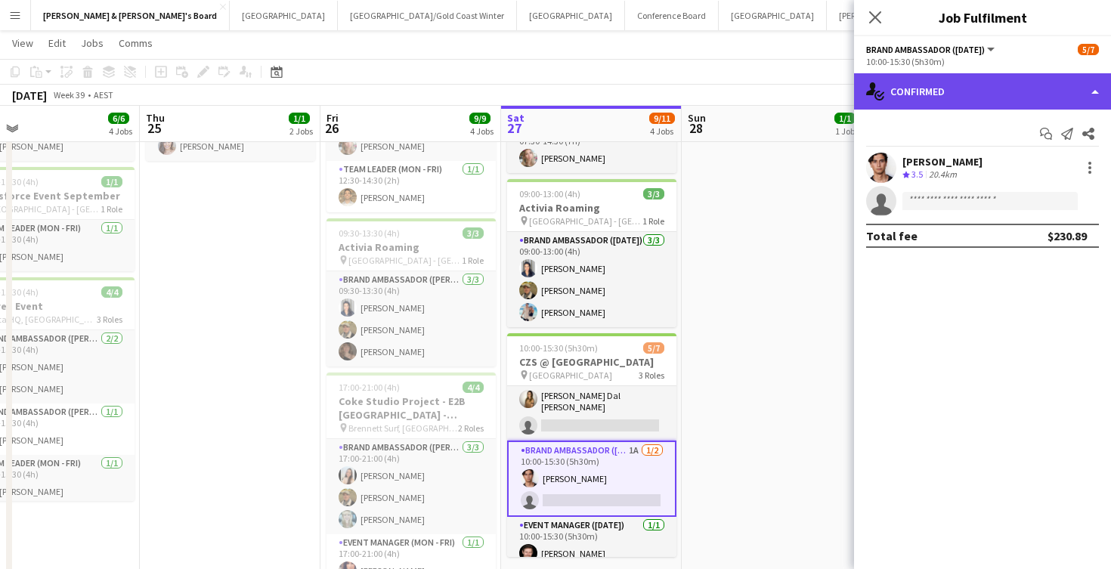
click at [946, 84] on div "single-neutral-actions-check-2 Confirmed" at bounding box center [982, 91] width 257 height 36
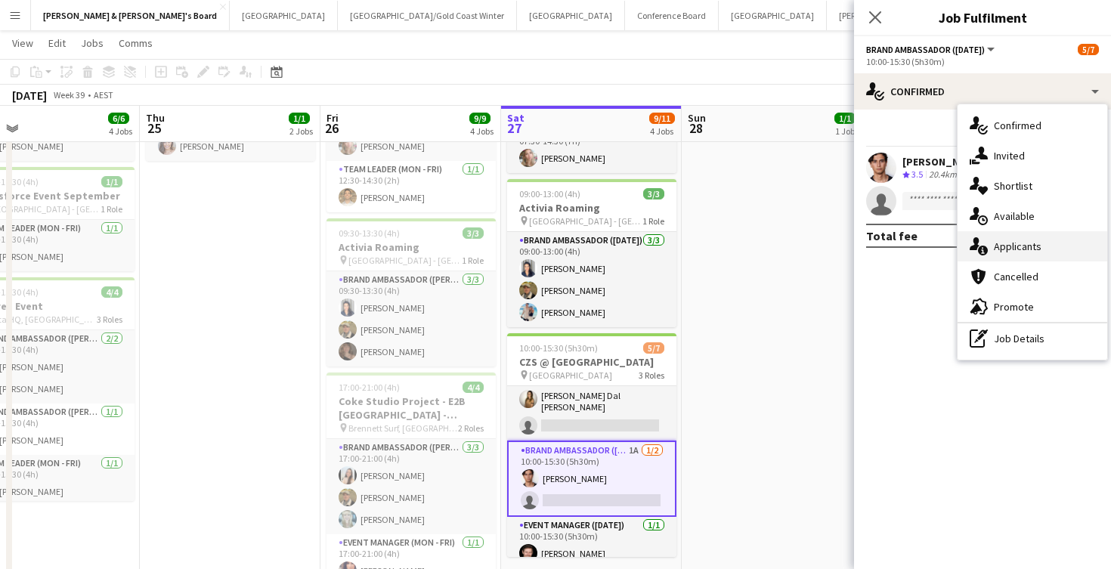
click at [1020, 247] on span "Applicants" at bounding box center [1018, 247] width 48 height 14
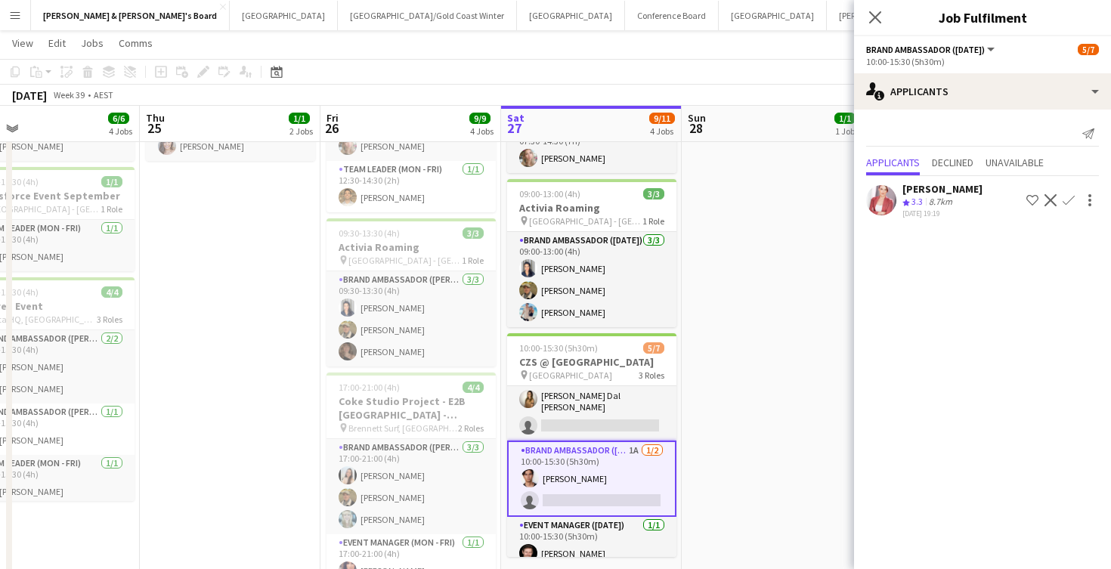
click at [1068, 199] on app-icon "Confirm" at bounding box center [1069, 200] width 12 height 12
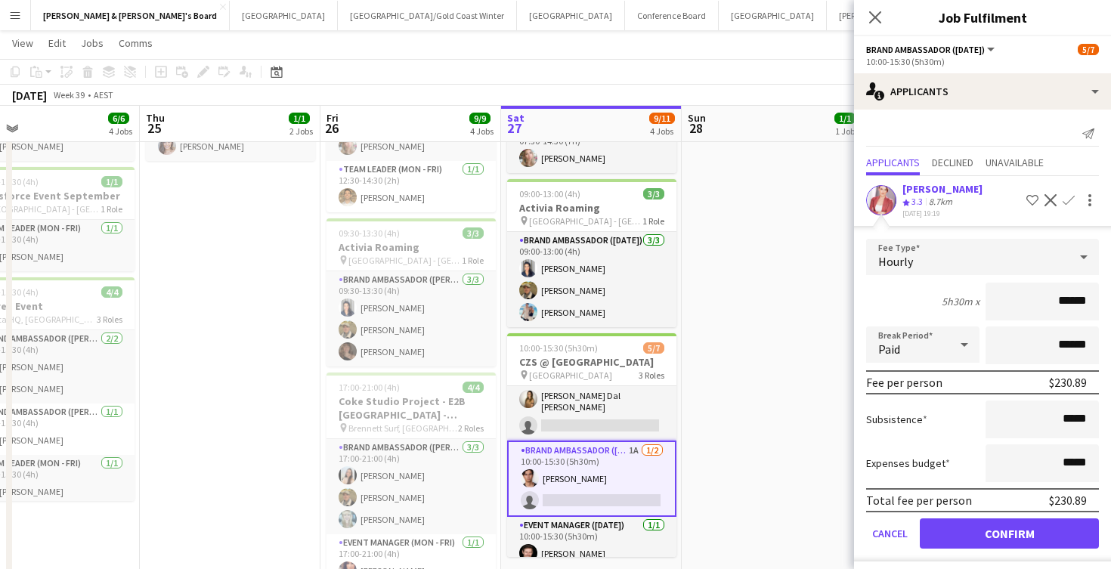
click at [964, 539] on button "Confirm" at bounding box center [1009, 533] width 179 height 30
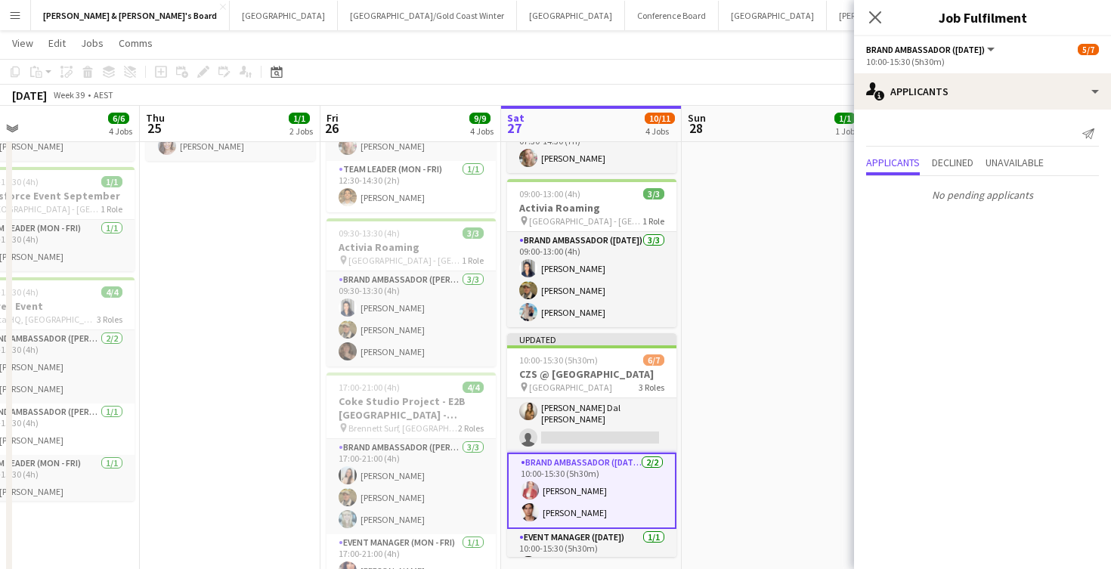
click at [753, 322] on app-date-cell "14:30-18:30 (4h) 1/1 Live Well activation pin South [PERSON_NAME] 1 Role Team L…" at bounding box center [772, 305] width 181 height 630
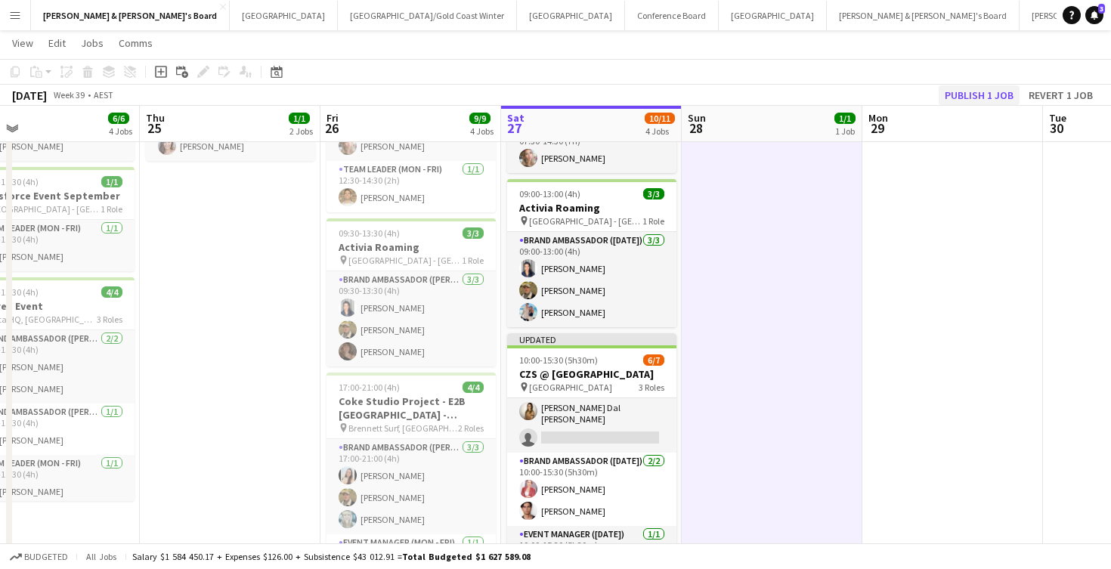
click at [970, 96] on button "Publish 1 job" at bounding box center [979, 95] width 81 height 20
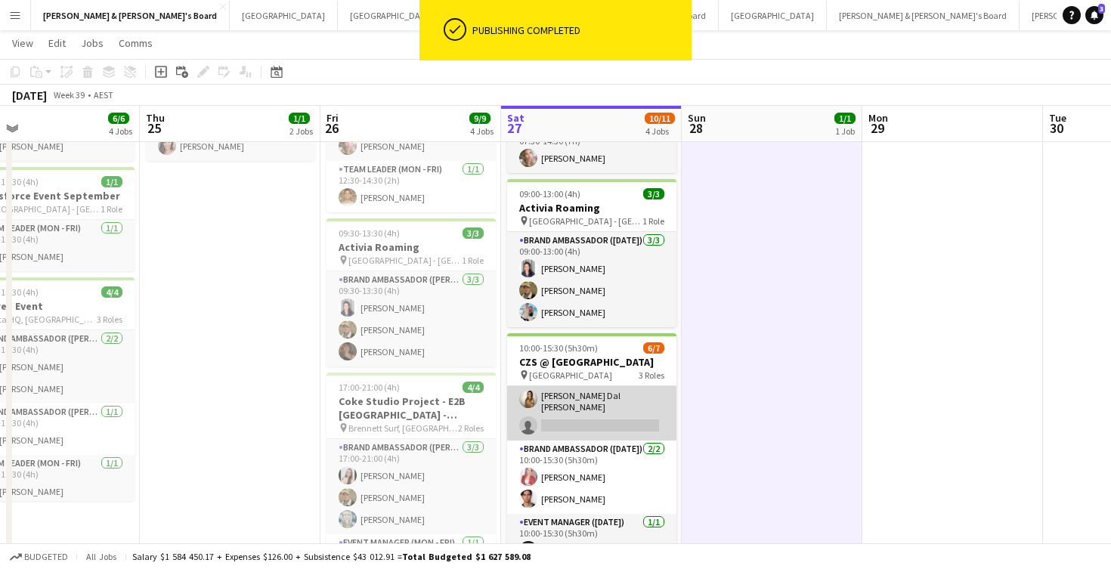
click at [596, 414] on app-card-role "Brand Ambassador (Saturday) 19I 3/4 10:00-15:30 (5h30m) Darcy Ward Noluthando S…" at bounding box center [591, 380] width 169 height 122
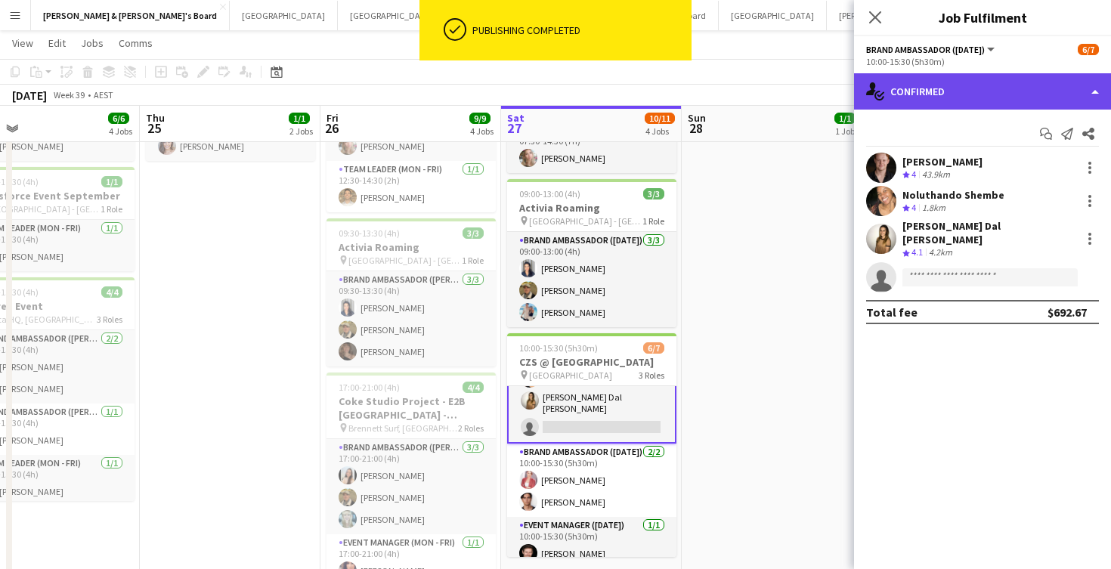
click at [966, 104] on div "single-neutral-actions-check-2 Confirmed" at bounding box center [982, 91] width 257 height 36
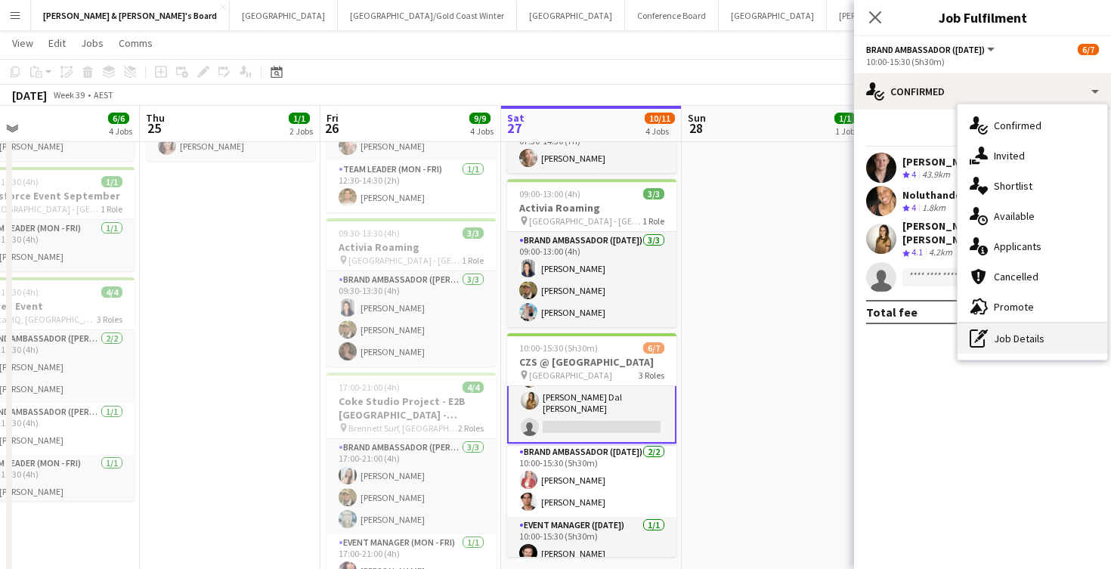
click at [1003, 349] on div "pen-write Job Details" at bounding box center [1033, 338] width 150 height 30
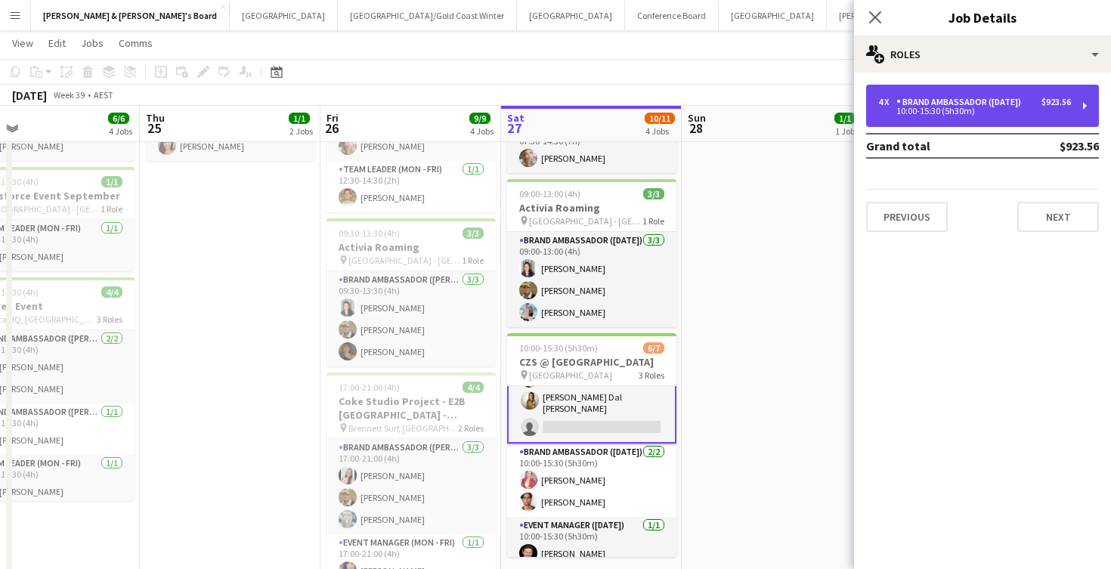
click at [954, 97] on div "Brand Ambassador ([DATE])" at bounding box center [961, 102] width 131 height 11
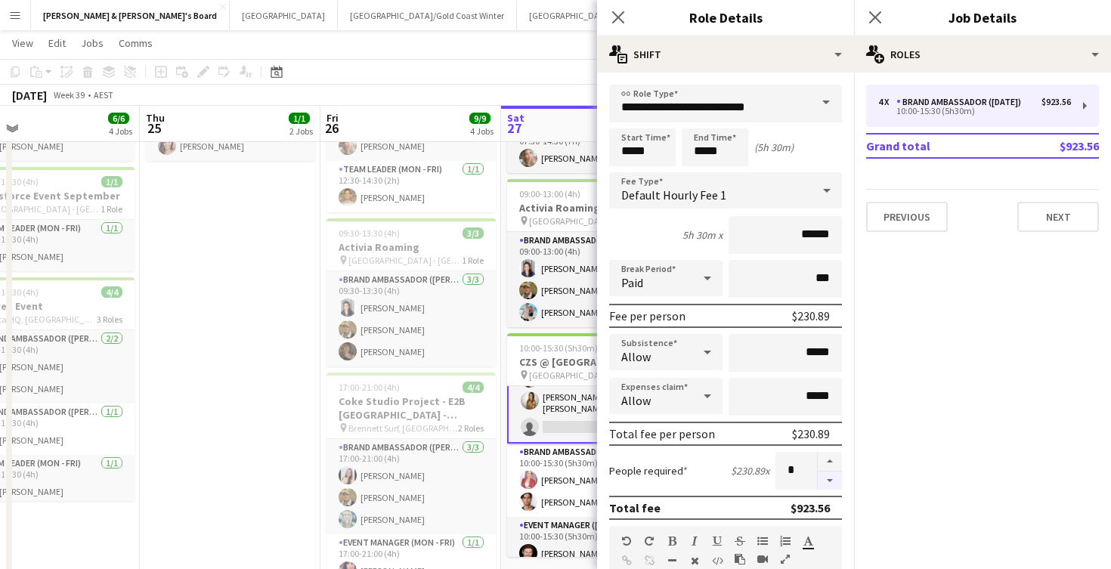
click at [829, 482] on button "button" at bounding box center [830, 481] width 24 height 19
type input "*"
click at [243, 265] on app-date-cell "ANZ Falcon Watch pin Brisbane 07:30-14:30 (7h) 1/1 Live Well activation pin Sou…" at bounding box center [230, 305] width 181 height 630
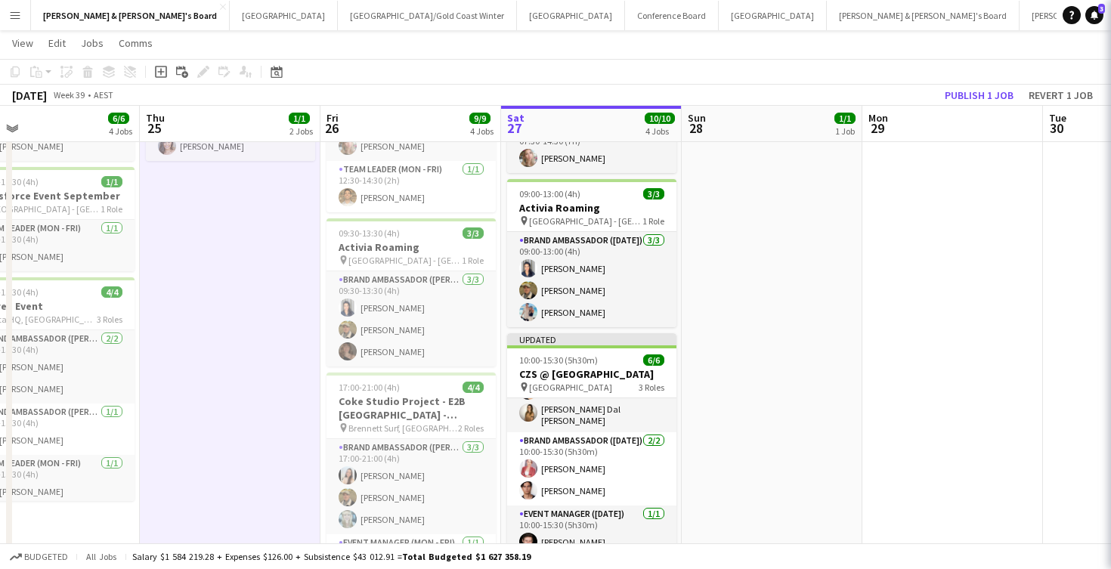
scroll to position [61, 0]
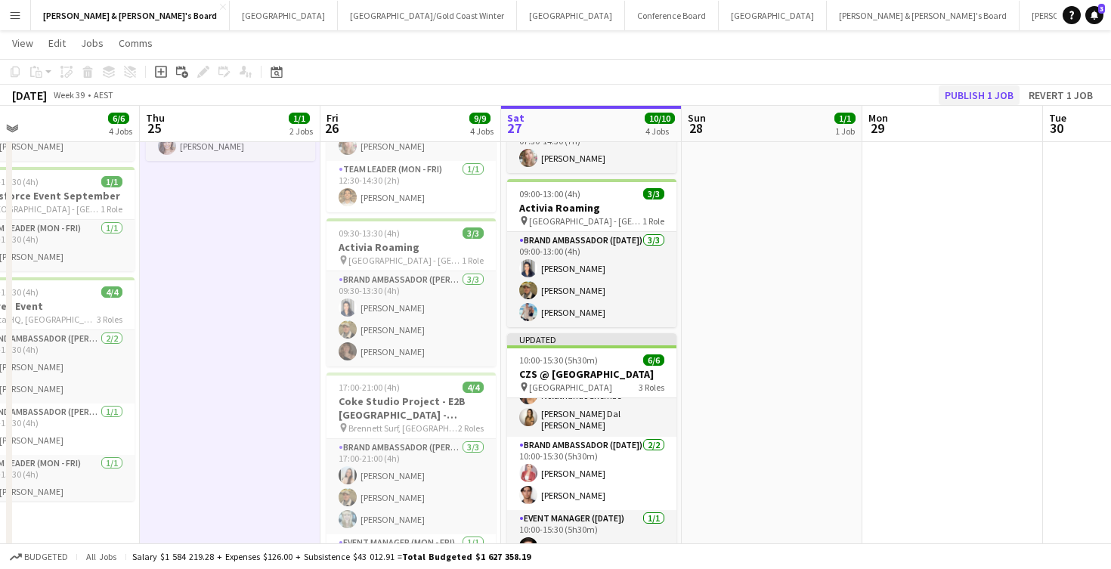
click at [972, 94] on button "Publish 1 job" at bounding box center [979, 95] width 81 height 20
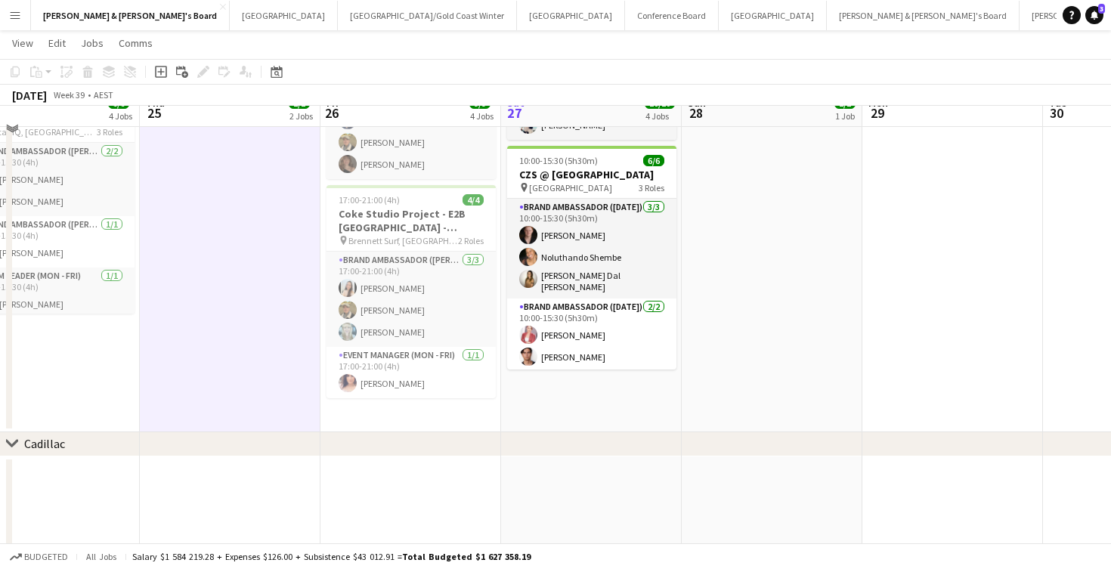
scroll to position [367, 0]
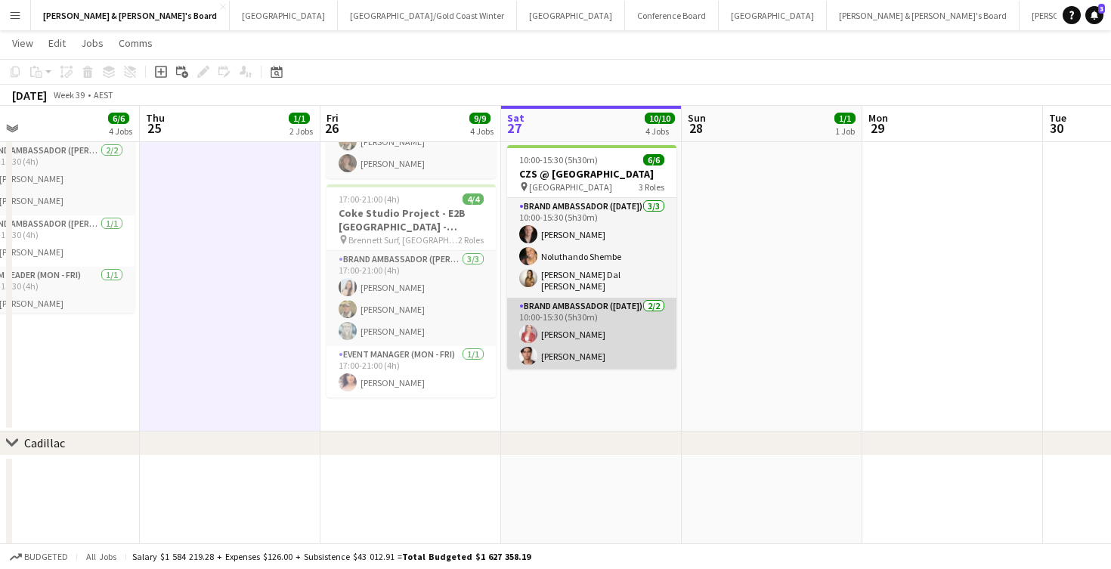
click at [596, 339] on app-card-role "Brand Ambassador (Saturday) 2/2 10:00-15:30 (5h30m) Pamela Clifford Valentin Ar…" at bounding box center [591, 334] width 169 height 73
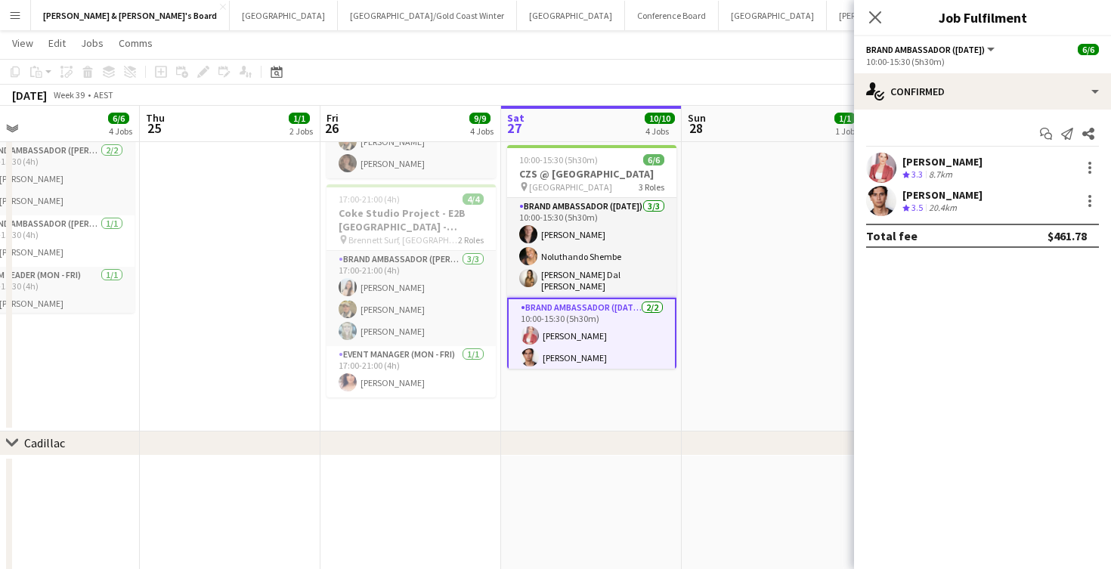
click at [970, 159] on div "[PERSON_NAME]" at bounding box center [942, 162] width 80 height 14
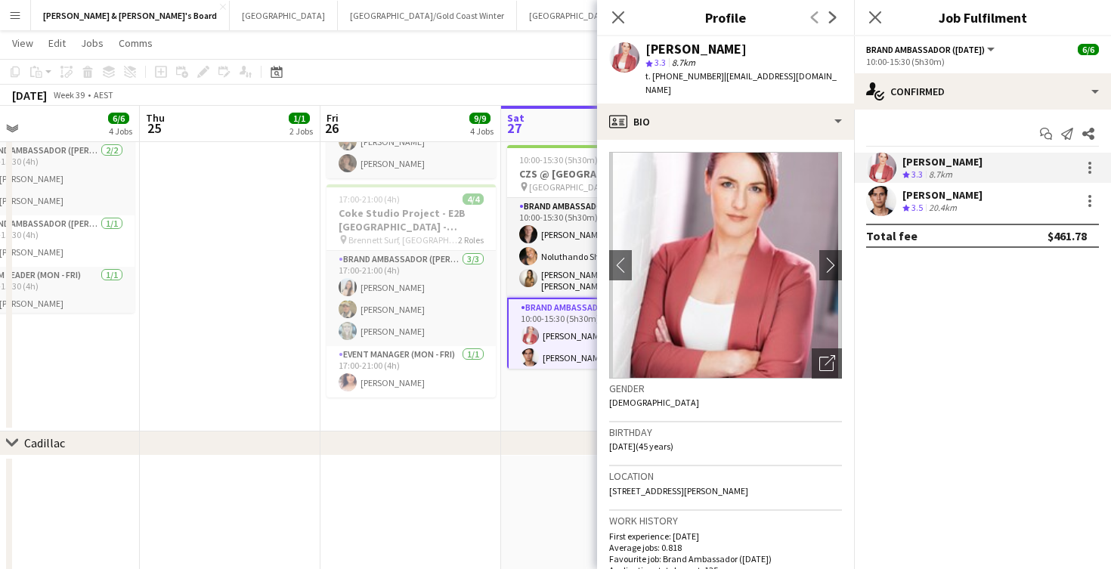
drag, startPoint x: 718, startPoint y: 78, endPoint x: 815, endPoint y: 72, distance: 96.9
click at [816, 76] on div "Pamela Clifford star 3.3 8.7km t. +610402987757 | paztango@hotmail.com" at bounding box center [725, 69] width 257 height 67
copy span "[EMAIL_ADDRESS][DOMAIN_NAME]"
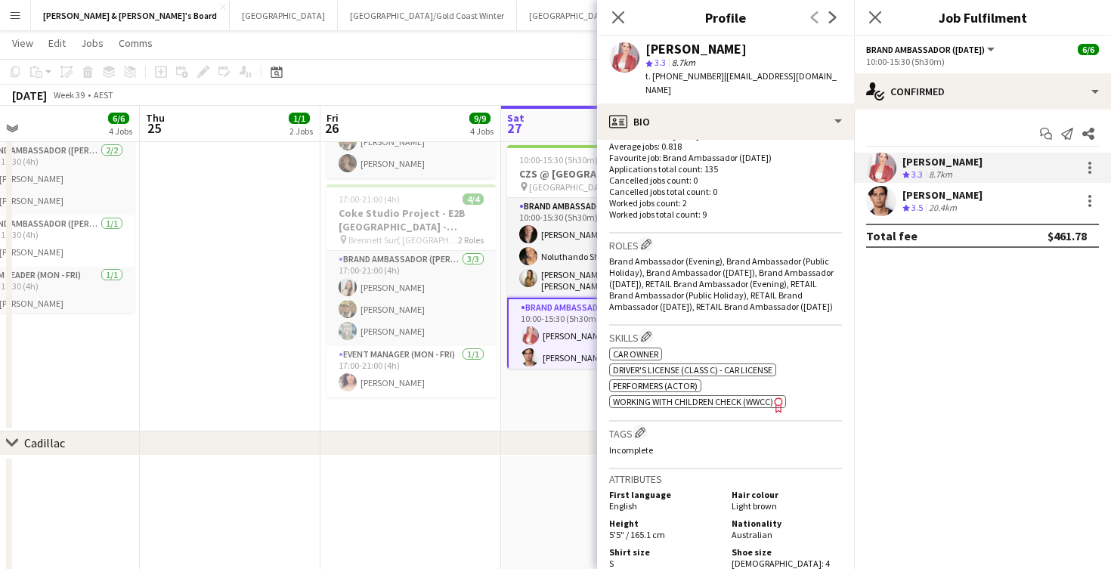
scroll to position [408, 0]
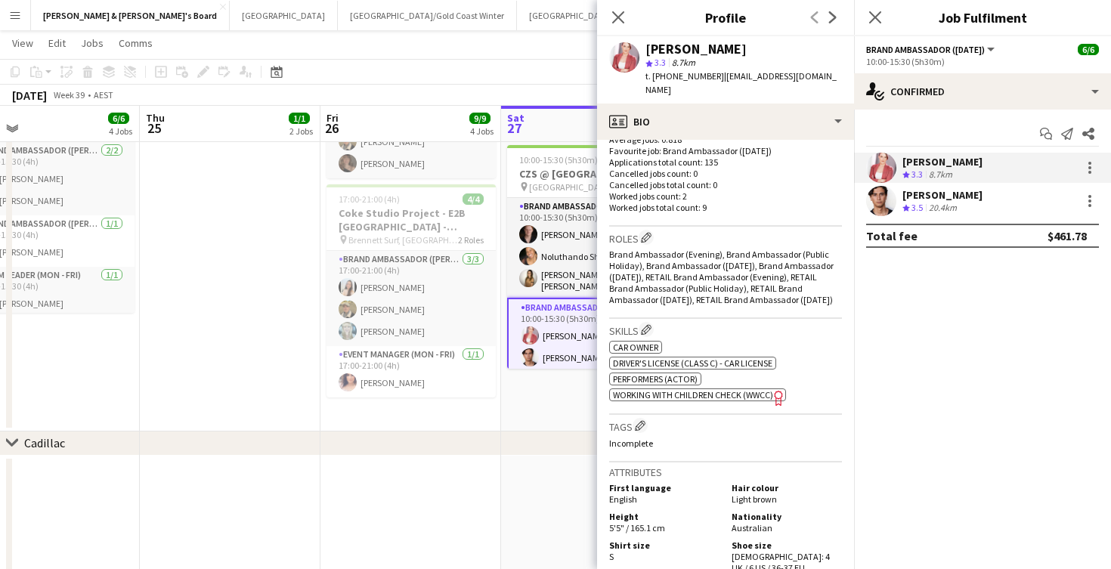
click at [219, 336] on app-date-cell "ANZ Falcon Watch pin Brisbane 07:30-14:30 (7h) 1/1 Live Well activation pin Sou…" at bounding box center [230, 117] width 181 height 630
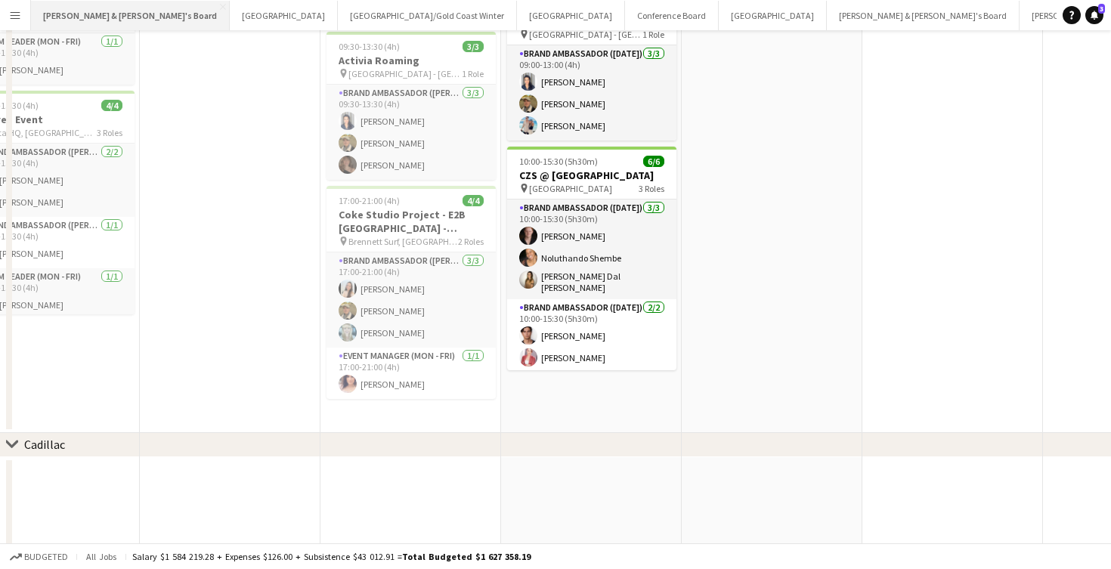
scroll to position [0, 0]
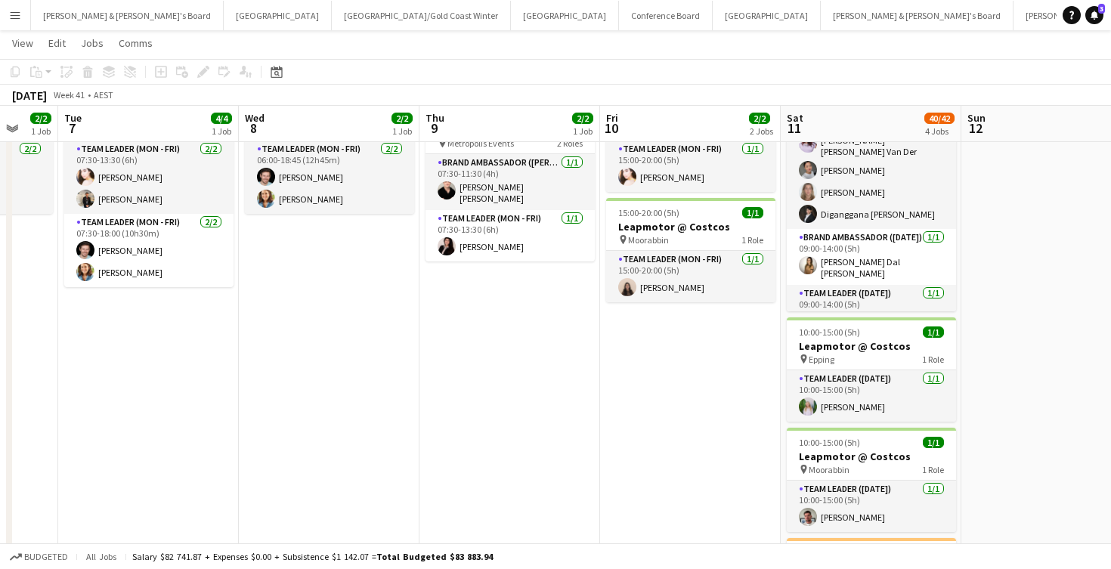
scroll to position [90, 0]
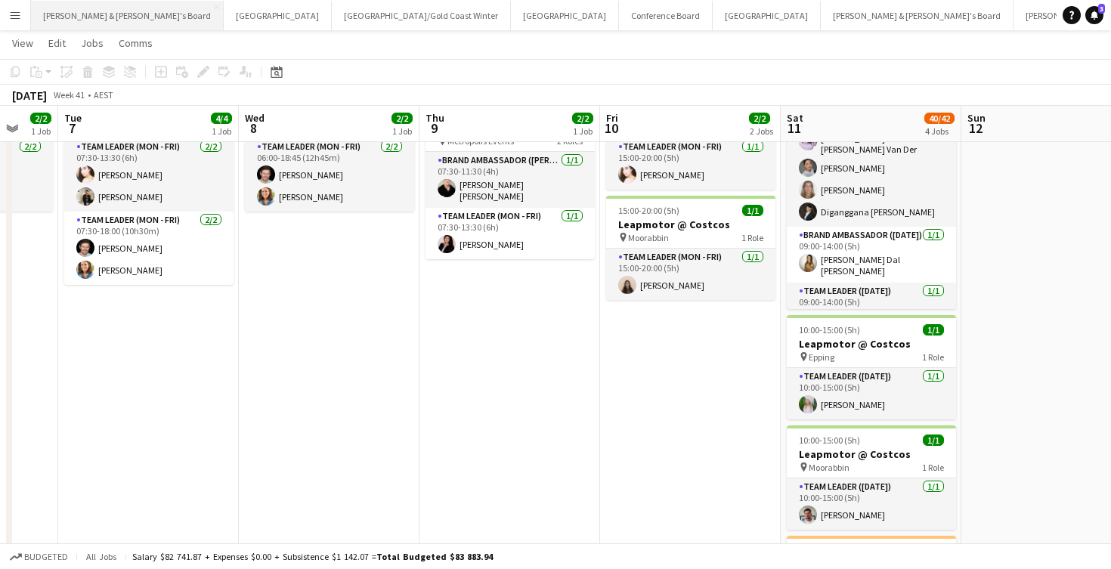
click at [79, 20] on button "[PERSON_NAME] & [PERSON_NAME]'s Board Close" at bounding box center [127, 15] width 193 height 29
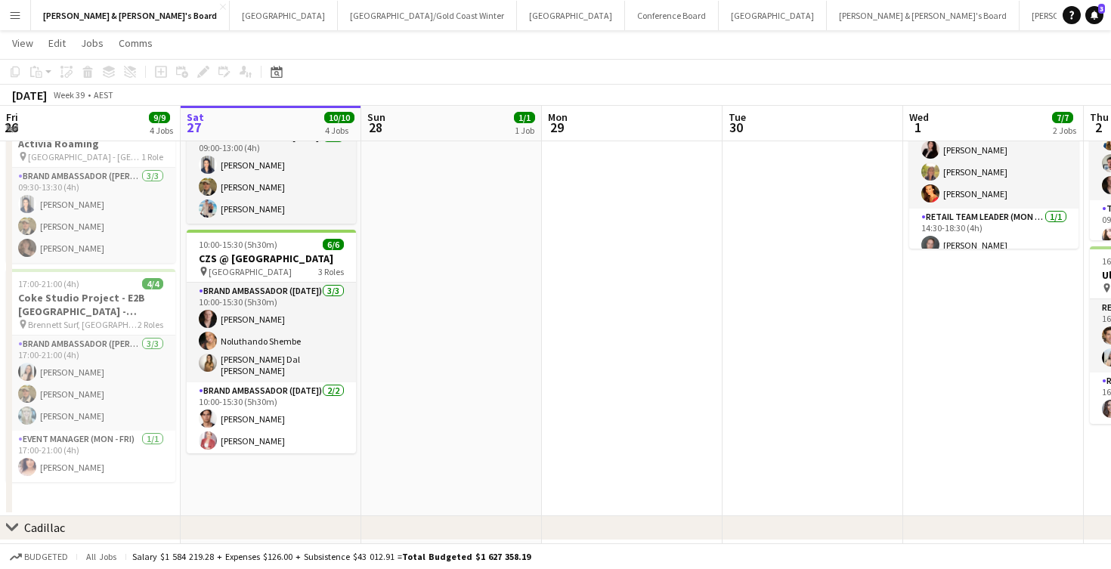
scroll to position [283, 0]
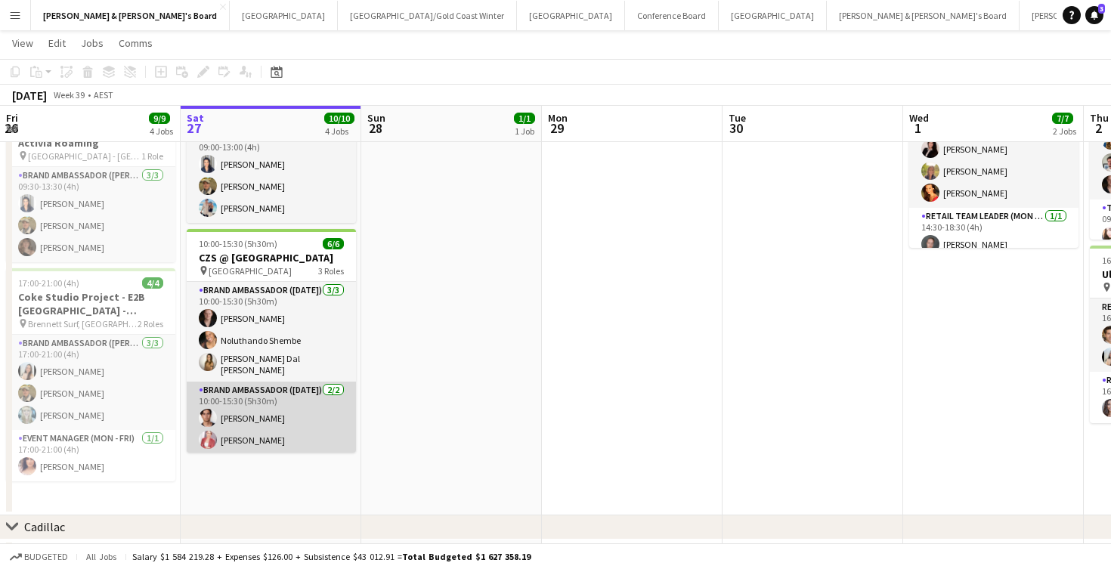
click at [246, 409] on app-card-role "Brand Ambassador (Saturday) 2/2 10:00-15:30 (5h30m) Valentin Aragon Pamela Clif…" at bounding box center [271, 418] width 169 height 73
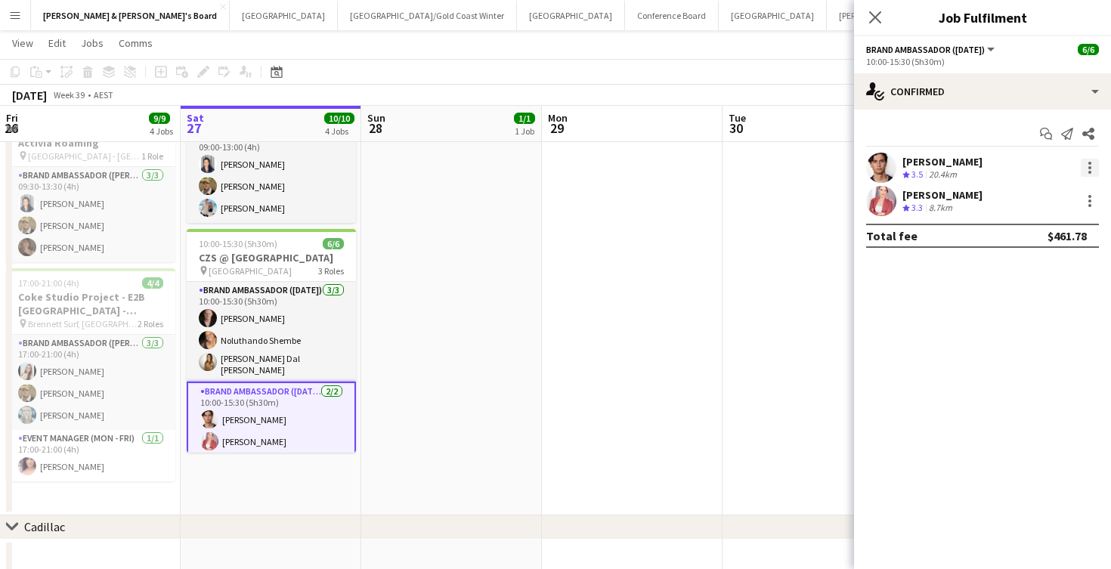
click at [1094, 172] on div at bounding box center [1090, 168] width 18 height 18
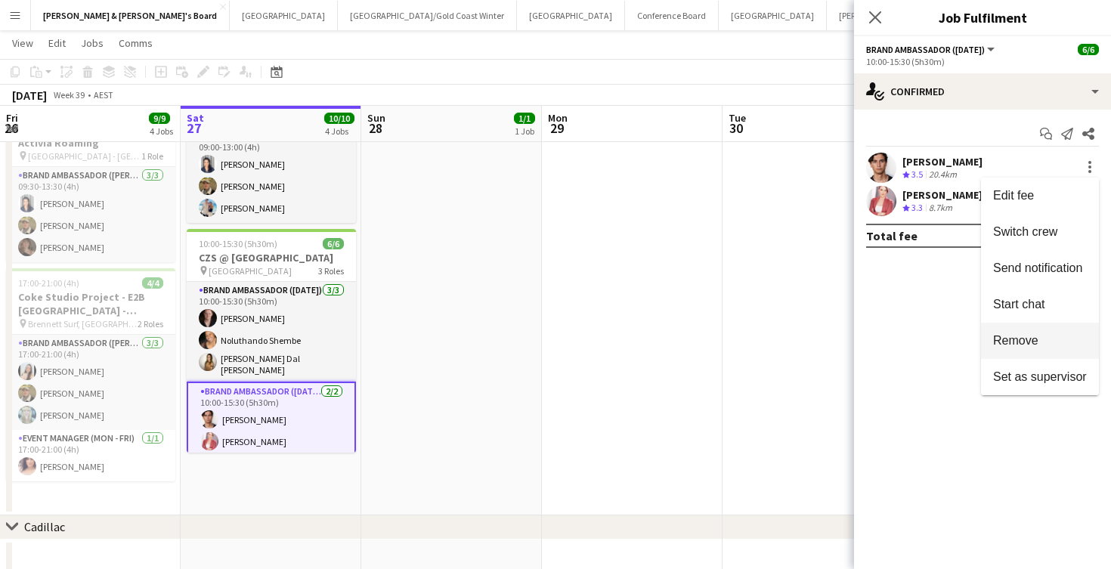
click at [1027, 339] on span "Remove" at bounding box center [1015, 340] width 45 height 13
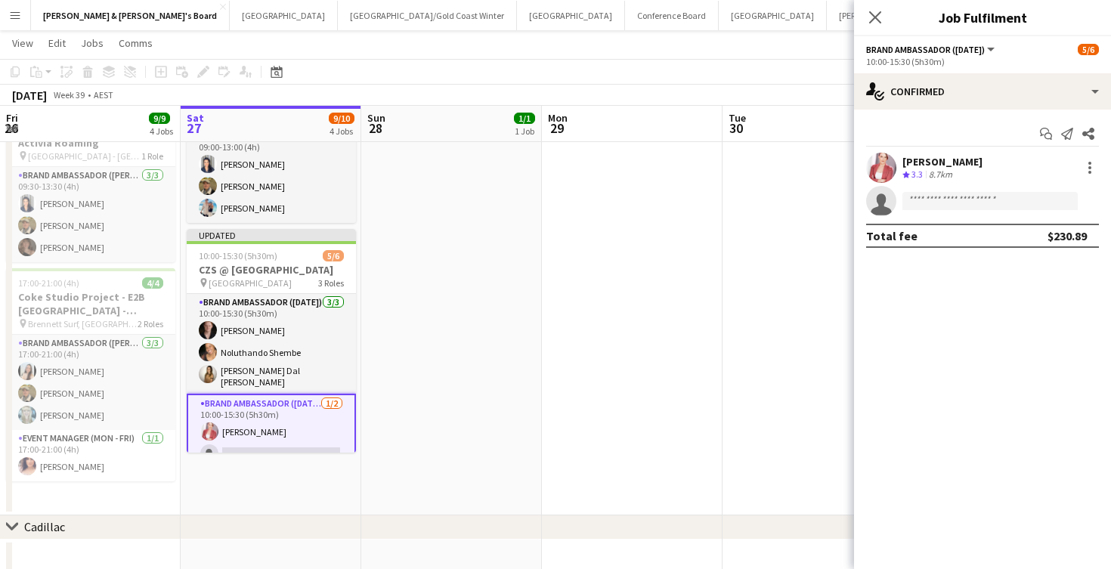
click at [735, 327] on app-date-cell at bounding box center [813, 201] width 181 height 630
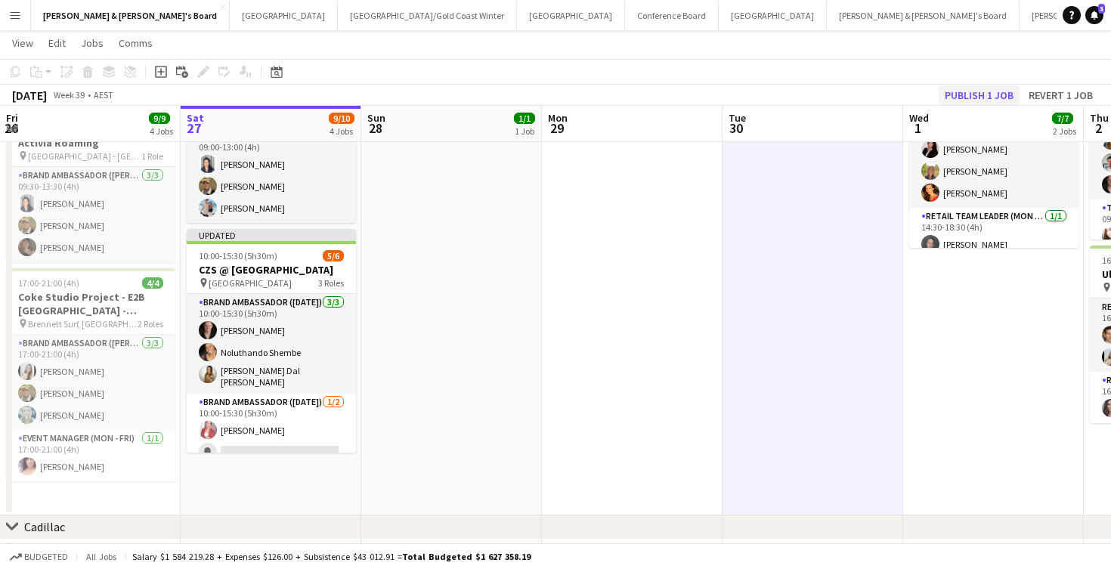
click at [955, 91] on button "Publish 1 job" at bounding box center [979, 95] width 81 height 20
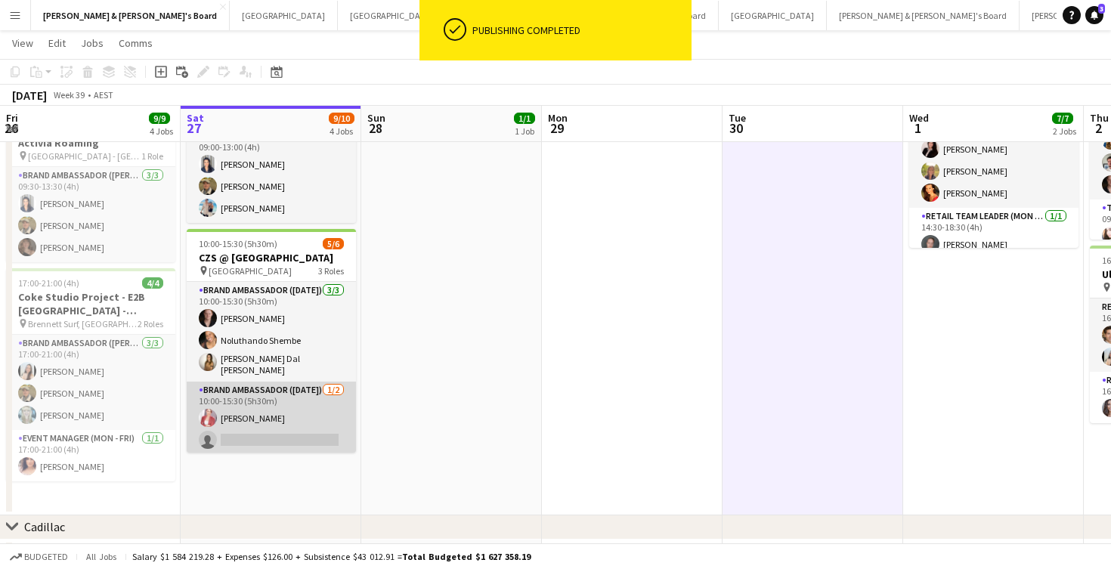
click at [302, 402] on app-card-role "Brand Ambassador (Saturday) 1/2 10:00-15:30 (5h30m) Pamela Clifford single-neut…" at bounding box center [271, 418] width 169 height 73
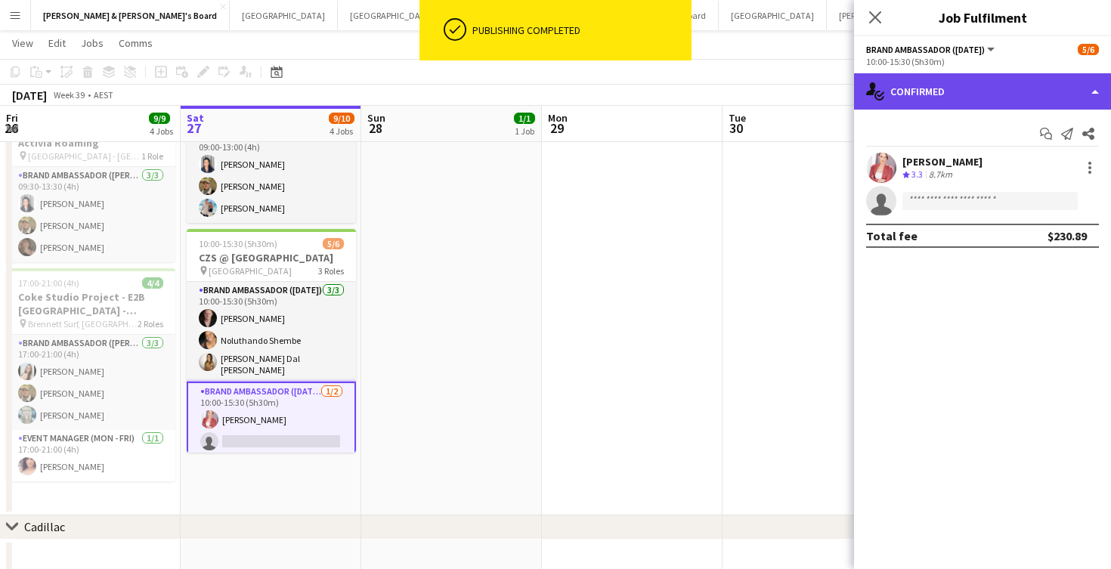
click at [981, 91] on div "single-neutral-actions-check-2 Confirmed" at bounding box center [982, 91] width 257 height 36
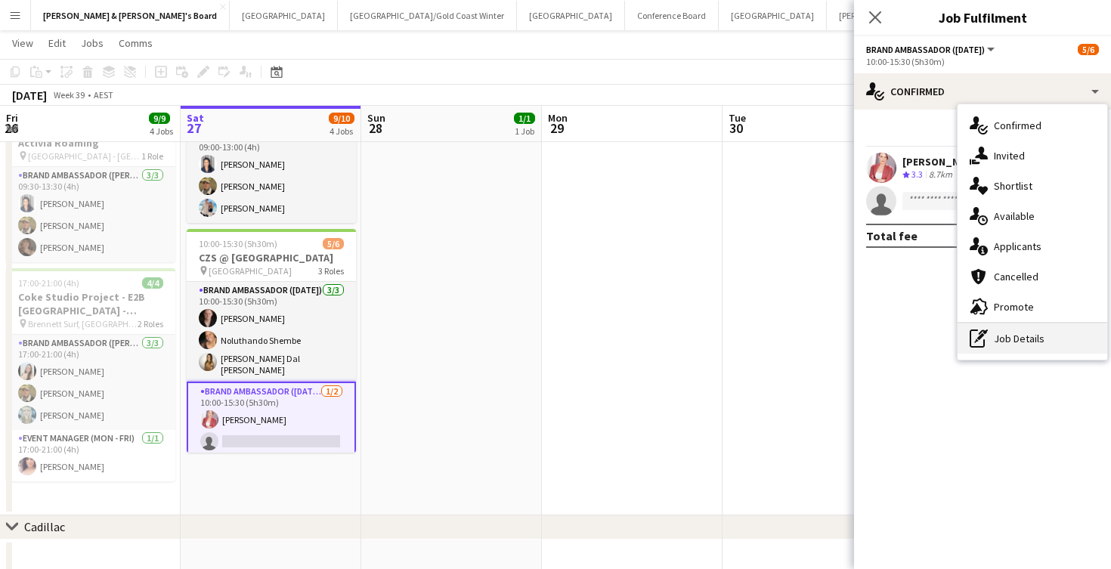
click at [998, 339] on div "pen-write Job Details" at bounding box center [1033, 338] width 150 height 30
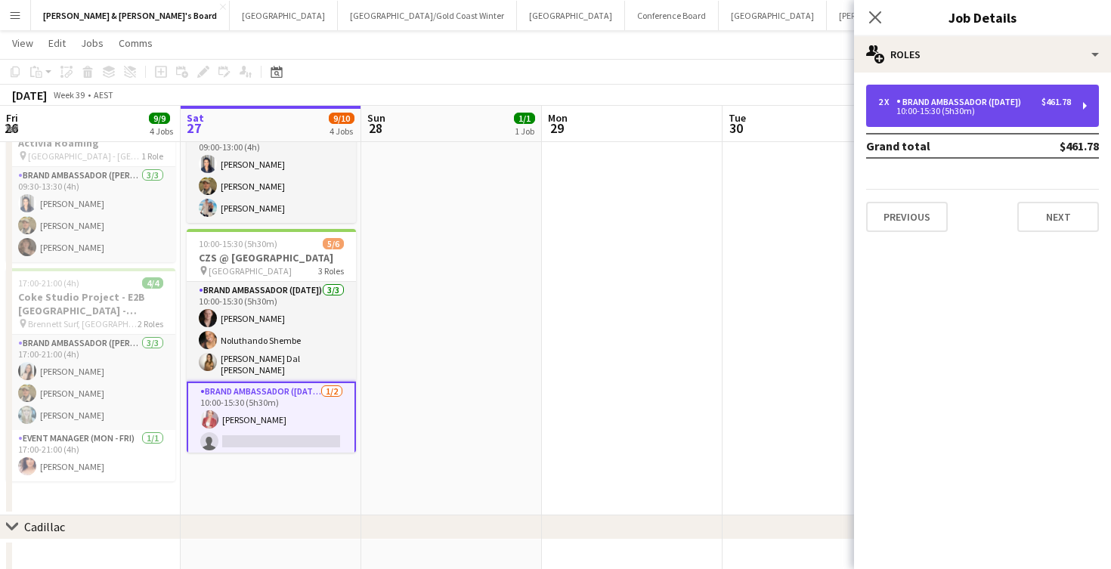
click at [954, 122] on div "2 x Brand Ambassador (Saturday) $461.78 10:00-15:30 (5h30m)" at bounding box center [982, 106] width 233 height 42
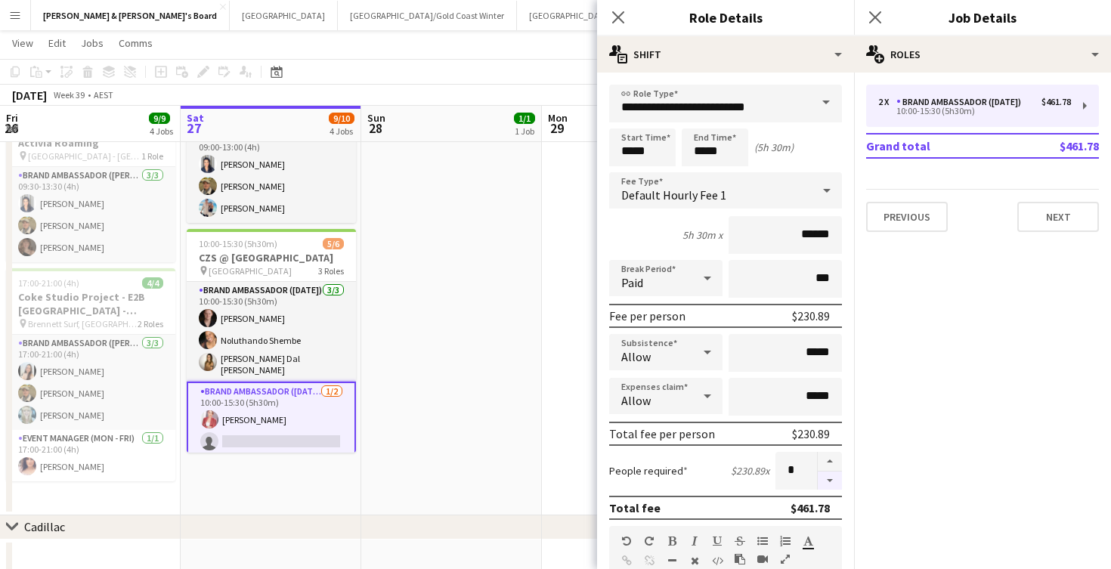
click at [833, 481] on button "button" at bounding box center [830, 481] width 24 height 19
type input "*"
click at [475, 308] on app-date-cell "14:30-18:30 (4h) 1/1 Live Well activation pin South [PERSON_NAME] 1 Role Team L…" at bounding box center [451, 201] width 181 height 630
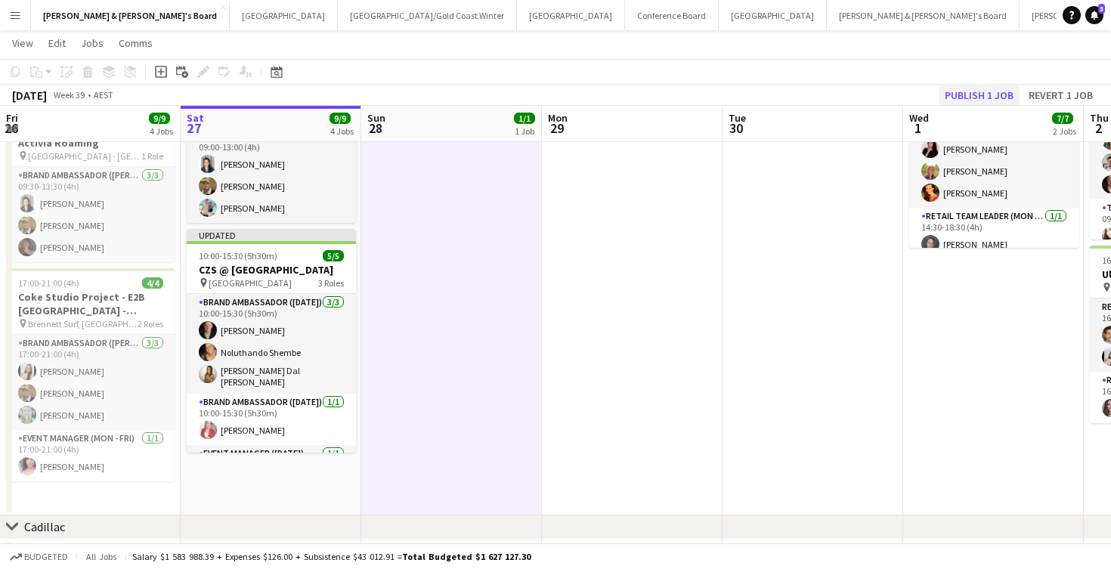
click at [986, 93] on button "Publish 1 job" at bounding box center [979, 95] width 81 height 20
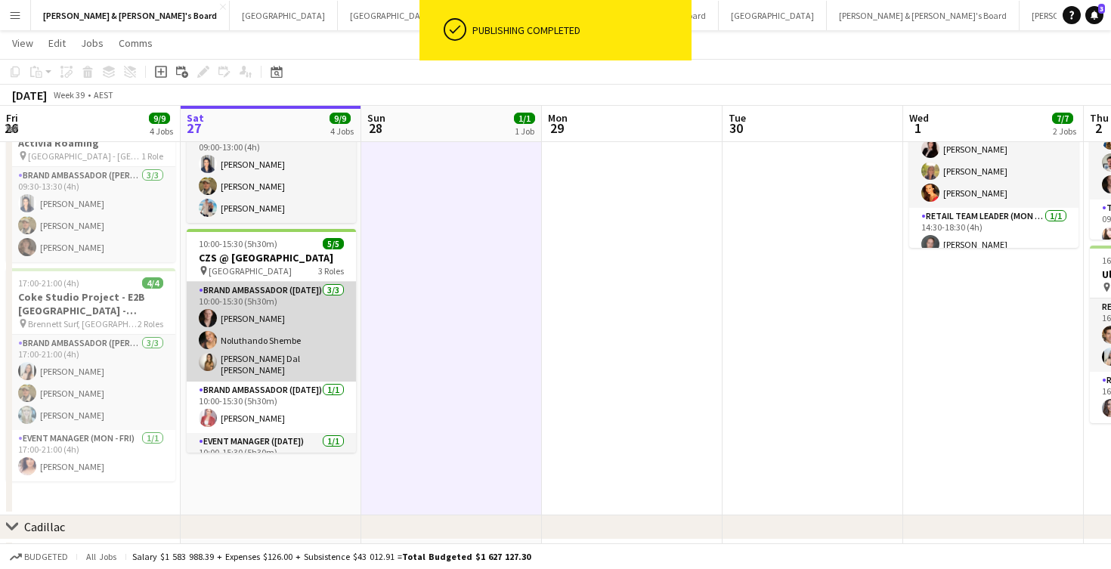
scroll to position [27, 0]
